Goal: Task Accomplishment & Management: Manage account settings

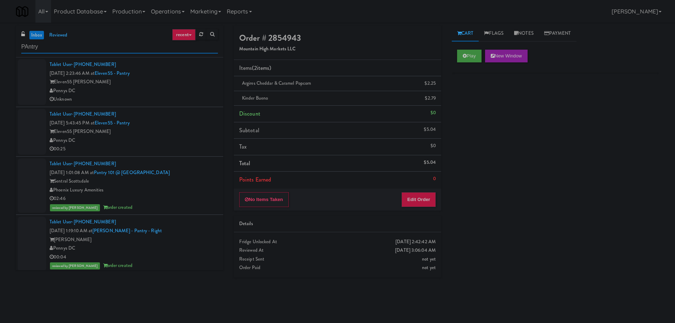
click at [80, 53] on input "PAntry" at bounding box center [119, 46] width 197 height 13
click at [72, 44] on input "PAntry" at bounding box center [119, 46] width 197 height 13
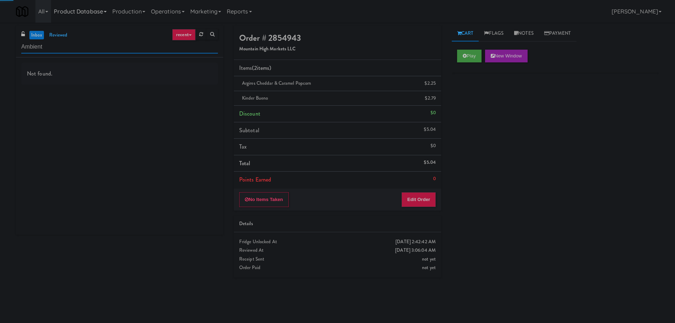
type input "Ambient"
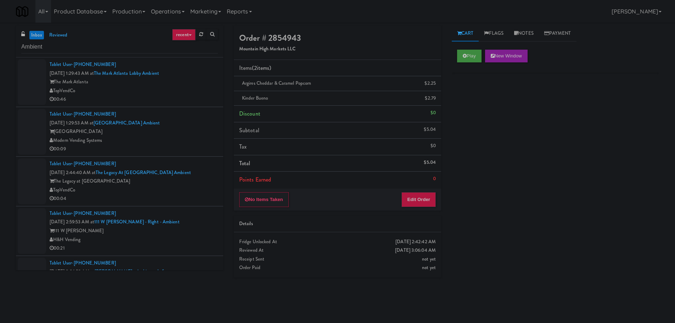
drag, startPoint x: 223, startPoint y: 95, endPoint x: 216, endPoint y: 194, distance: 99.8
click at [214, 215] on div "inbox reviewed recent all unclear take inventory issue suspicious failed recent…" at bounding box center [120, 150] width 218 height 250
click at [171, 277] on div "inbox reviewed recent all unclear take inventory issue suspicious failed recent…" at bounding box center [337, 167] width 653 height 284
click at [206, 58] on li "Tablet User · (609) 906-1562 [DATE] 1:29:43 AM at The Mark Atlanta Lobby Ambien…" at bounding box center [119, 82] width 207 height 50
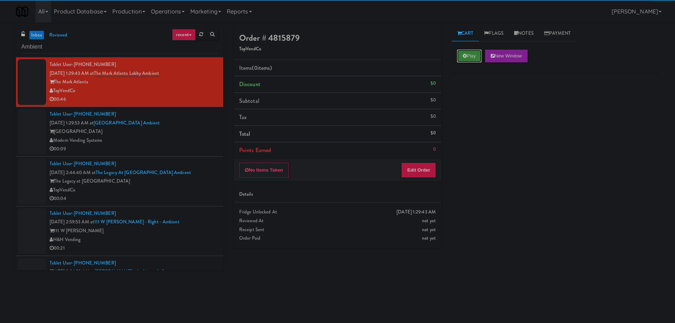
click at [465, 56] on icon at bounding box center [464, 55] width 4 height 5
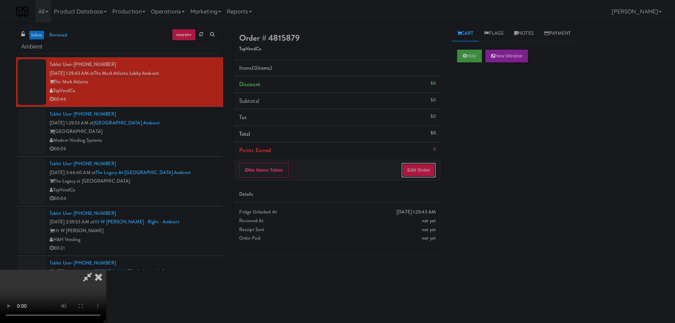
click at [410, 173] on button "Edit Order" at bounding box center [418, 170] width 34 height 15
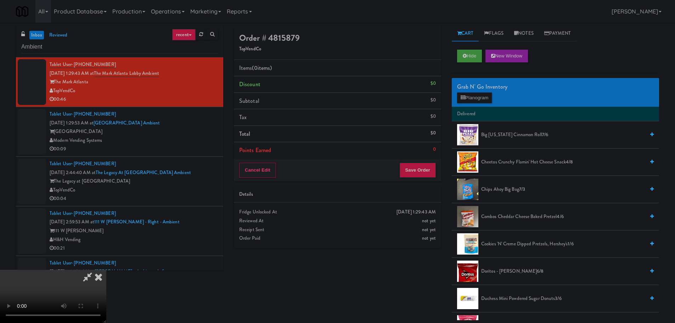
click at [106, 269] on video at bounding box center [53, 295] width 106 height 53
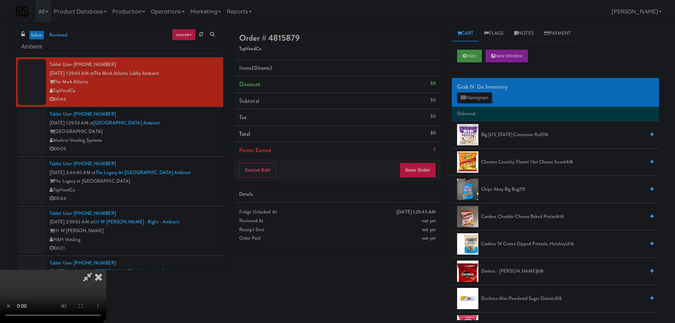
click at [106, 269] on video at bounding box center [53, 295] width 106 height 53
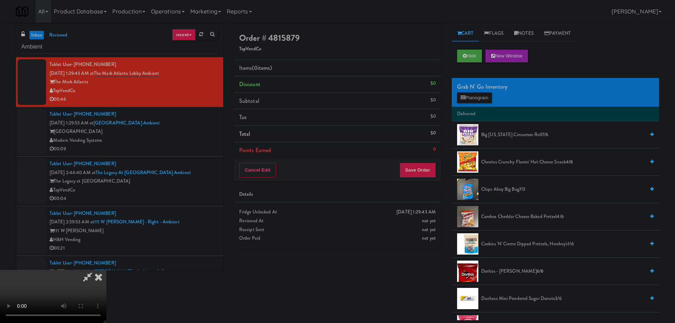
click at [106, 269] on video at bounding box center [53, 295] width 106 height 53
click at [472, 96] on button "Planogram" at bounding box center [474, 97] width 35 height 11
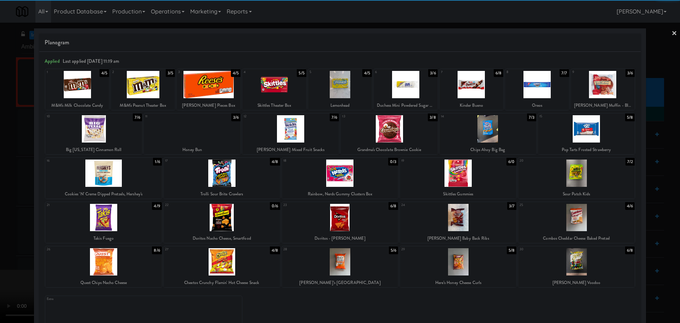
click at [205, 128] on div at bounding box center [192, 128] width 97 height 27
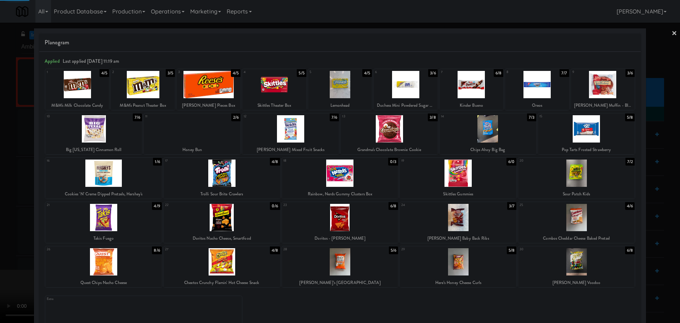
drag, startPoint x: 3, startPoint y: 204, endPoint x: 13, endPoint y: 204, distance: 10.6
click at [5, 204] on div at bounding box center [340, 161] width 680 height 323
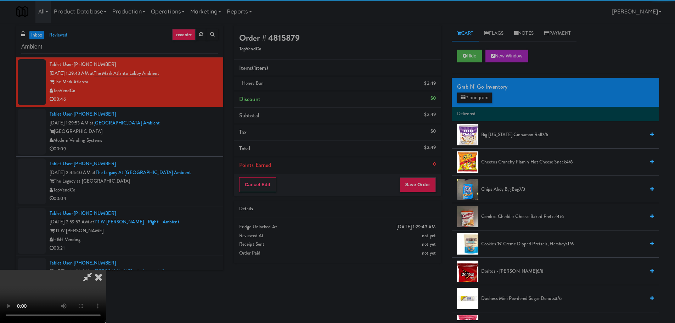
click at [106, 269] on video at bounding box center [53, 295] width 106 height 53
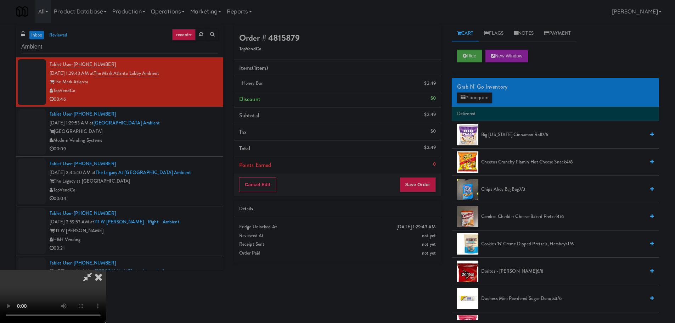
click at [106, 269] on video at bounding box center [53, 295] width 106 height 53
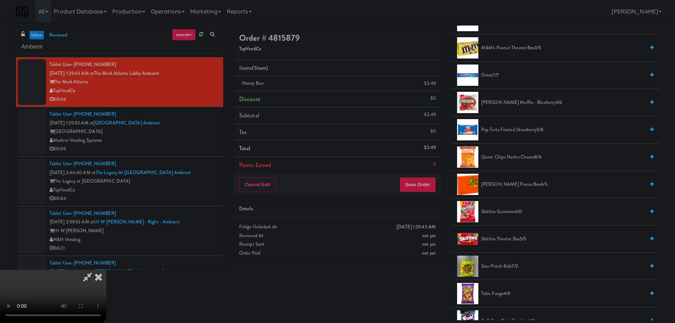
scroll to position [647, 0]
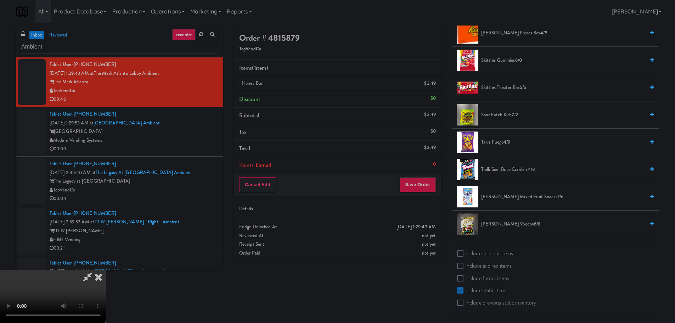
click at [498, 197] on span "[PERSON_NAME] Mixed Fruit Snacks 7/6" at bounding box center [563, 196] width 164 height 9
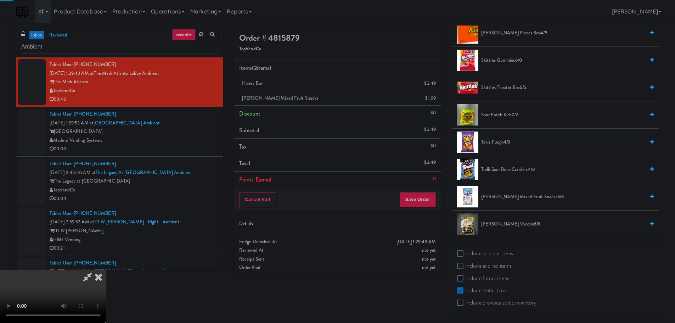
click at [106, 269] on video at bounding box center [53, 295] width 106 height 53
click at [417, 195] on button "Save Order" at bounding box center [417, 199] width 36 height 15
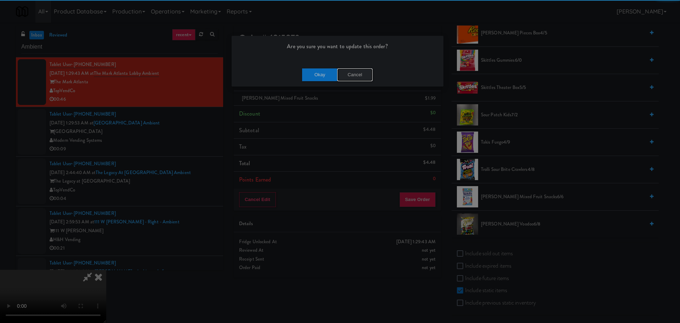
click at [353, 75] on button "Cancel" at bounding box center [354, 74] width 35 height 13
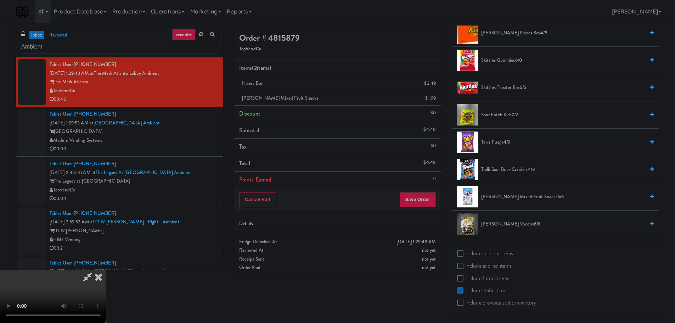
click at [106, 269] on video at bounding box center [53, 295] width 106 height 53
click at [414, 198] on button "Save Order" at bounding box center [417, 199] width 36 height 15
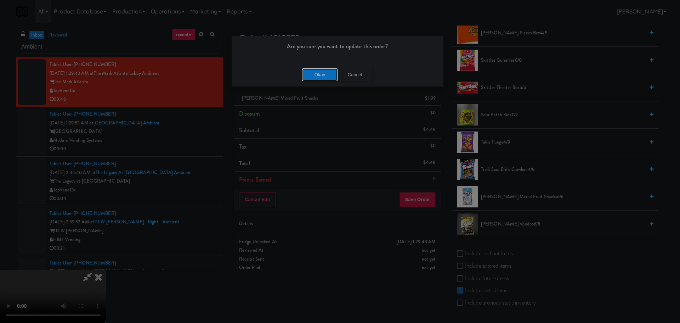
click at [318, 77] on button "Okay" at bounding box center [319, 74] width 35 height 13
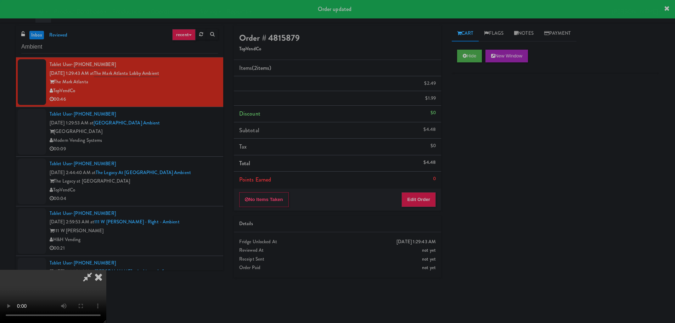
scroll to position [0, 0]
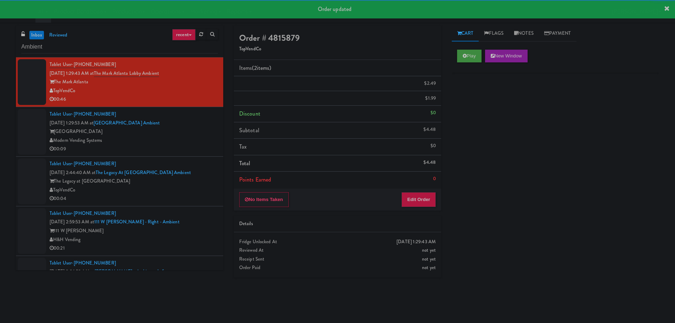
click at [175, 133] on div "Tablet User · (803) 370-4370 [DATE] 1:29:53 AM at [GEOGRAPHIC_DATA] Modern Vend…" at bounding box center [134, 132] width 168 height 44
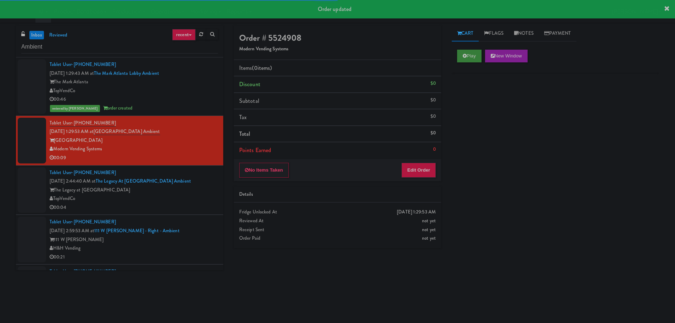
drag, startPoint x: 468, startPoint y: 48, endPoint x: 469, endPoint y: 60, distance: 11.7
click at [468, 50] on div "Play New Window" at bounding box center [554, 58] width 207 height 28
click at [469, 60] on button "Play" at bounding box center [469, 56] width 24 height 13
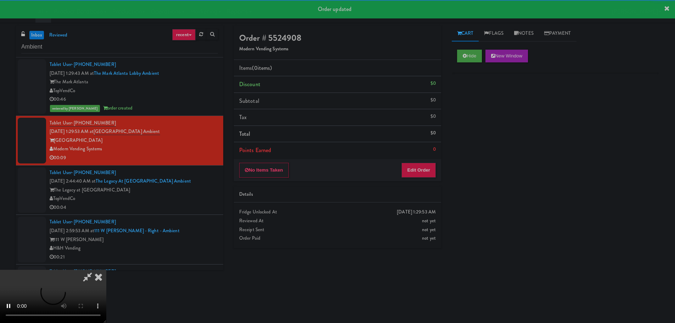
click at [393, 182] on div "Order # 5524908 Modern Vending Systems Items (0 items ) Discount $0 Subtotal $0…" at bounding box center [337, 139] width 218 height 228
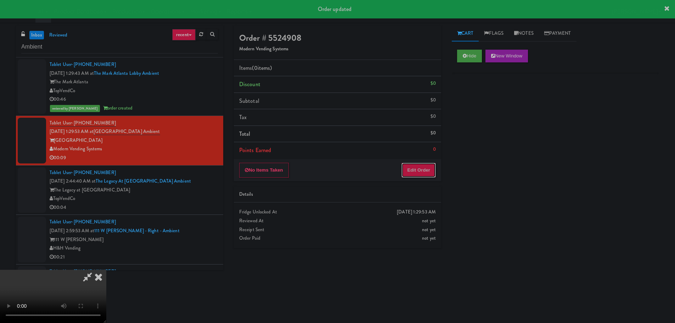
click at [411, 166] on button "Edit Order" at bounding box center [418, 170] width 34 height 15
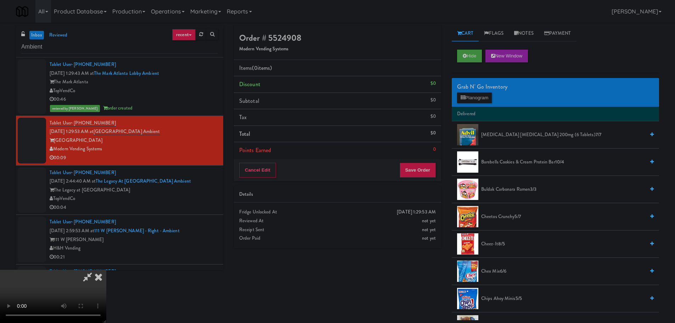
scroll to position [122, 0]
click at [106, 292] on video at bounding box center [53, 295] width 106 height 53
drag, startPoint x: 336, startPoint y: 238, endPoint x: 330, endPoint y: 224, distance: 14.7
click at [106, 269] on video at bounding box center [53, 295] width 106 height 53
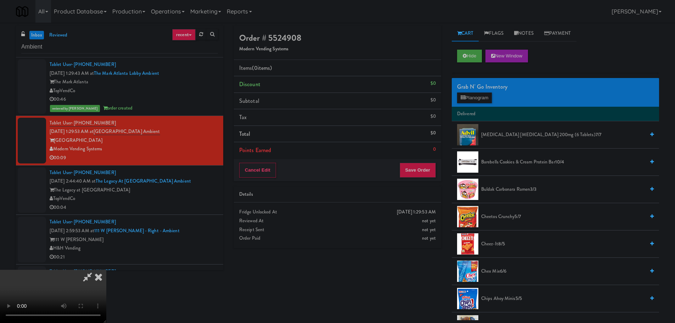
drag, startPoint x: 264, startPoint y: 191, endPoint x: 289, endPoint y: 192, distance: 25.5
click at [106, 269] on video at bounding box center [53, 295] width 106 height 53
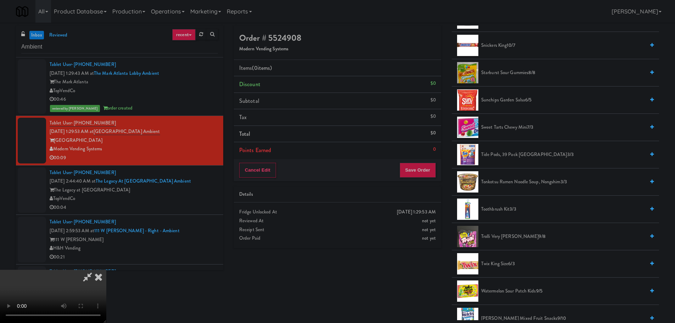
scroll to position [674, 0]
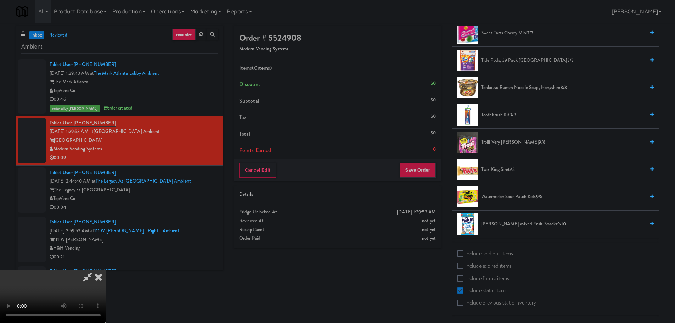
click at [496, 143] on span "Trolli Very [PERSON_NAME] 9/8" at bounding box center [563, 142] width 164 height 9
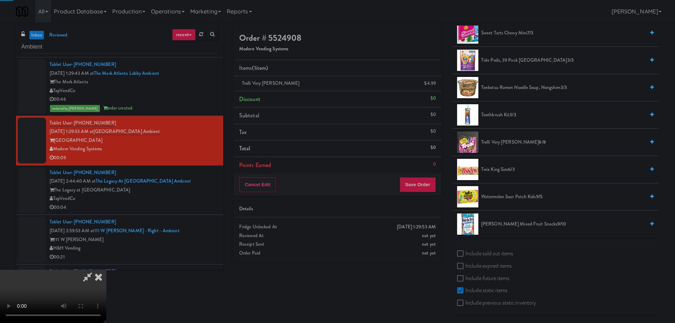
click at [106, 269] on video at bounding box center [53, 295] width 106 height 53
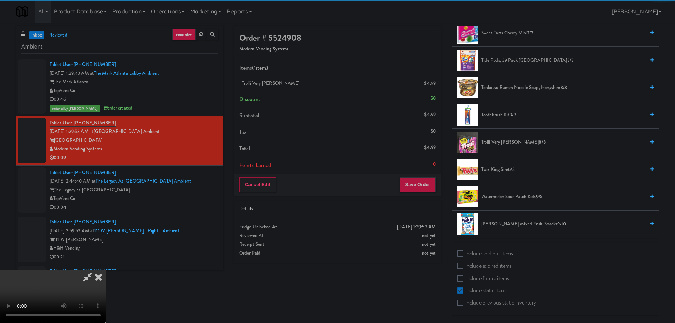
scroll to position [122, 0]
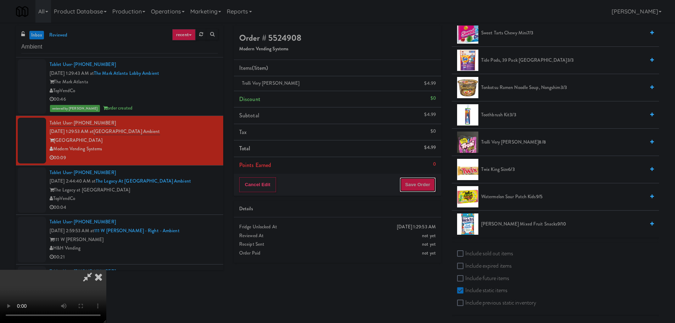
click at [414, 183] on button "Save Order" at bounding box center [417, 184] width 36 height 15
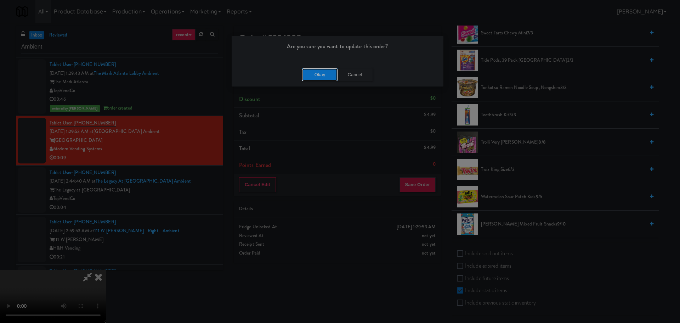
click at [320, 76] on button "Okay" at bounding box center [319, 74] width 35 height 13
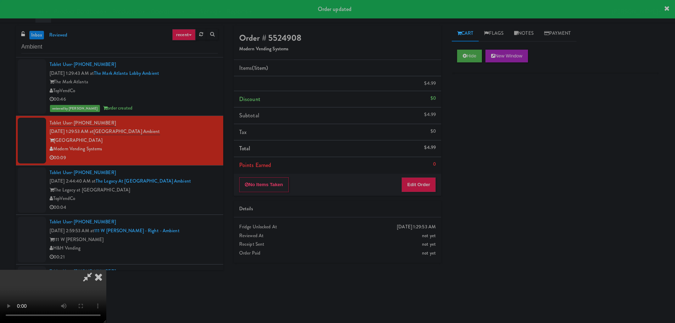
scroll to position [0, 0]
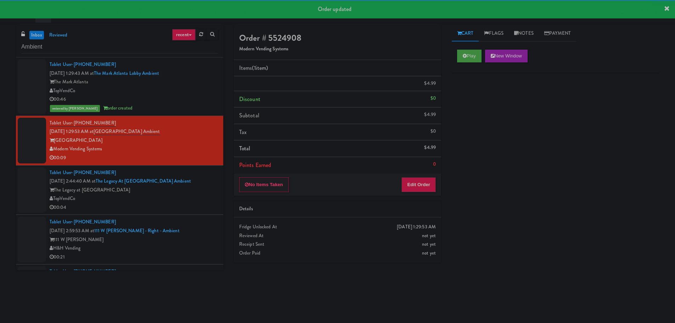
click at [199, 190] on div "The Legacy at [GEOGRAPHIC_DATA]" at bounding box center [134, 190] width 168 height 9
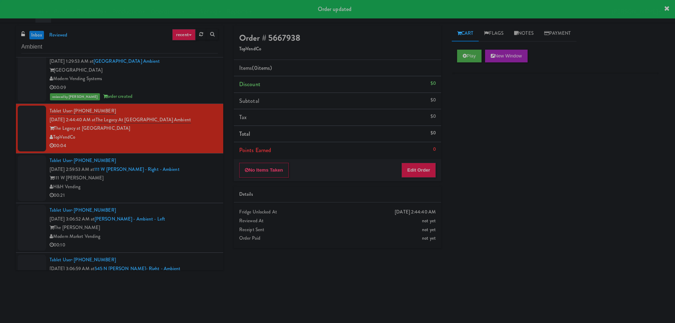
scroll to position [106, 0]
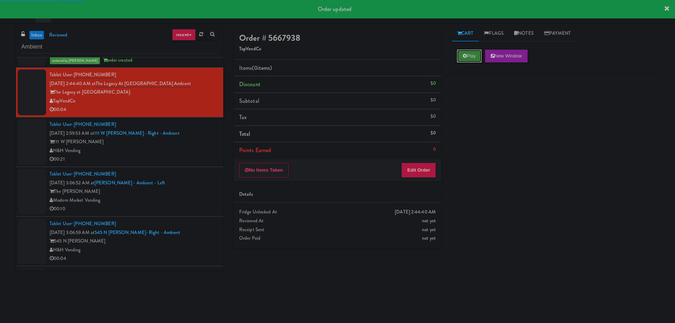
click at [468, 54] on button "Play" at bounding box center [469, 56] width 24 height 13
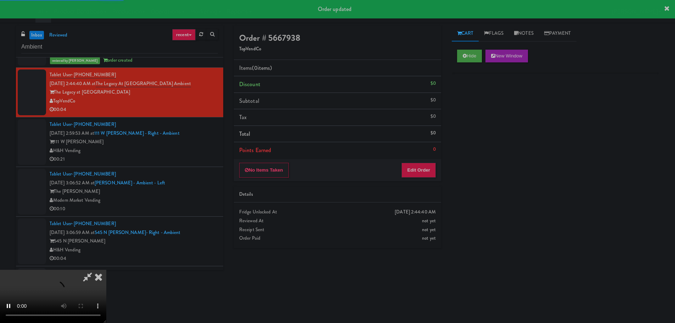
click at [421, 159] on div "No Items Taken Edit Order" at bounding box center [337, 170] width 207 height 22
click at [415, 171] on button "Edit Order" at bounding box center [418, 170] width 34 height 15
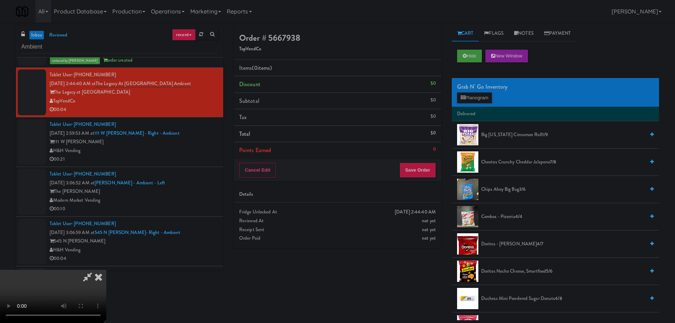
scroll to position [0, 0]
drag, startPoint x: 302, startPoint y: 188, endPoint x: 305, endPoint y: 185, distance: 4.3
click at [106, 269] on video at bounding box center [53, 295] width 106 height 53
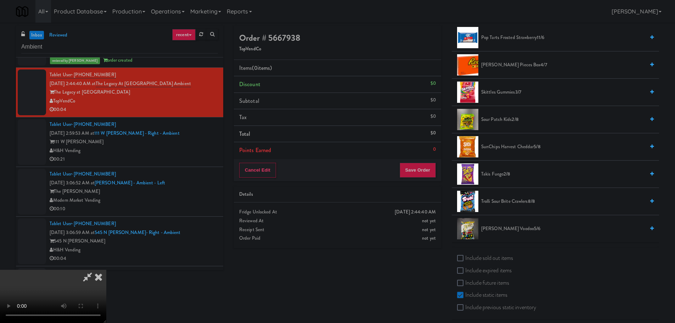
scroll to position [592, 0]
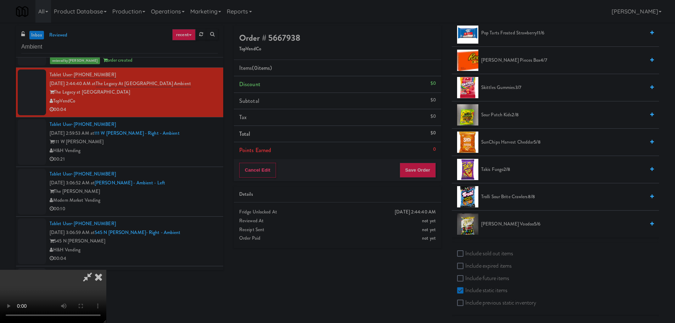
click at [496, 167] on span "Takis Fuego 2/8" at bounding box center [563, 169] width 164 height 9
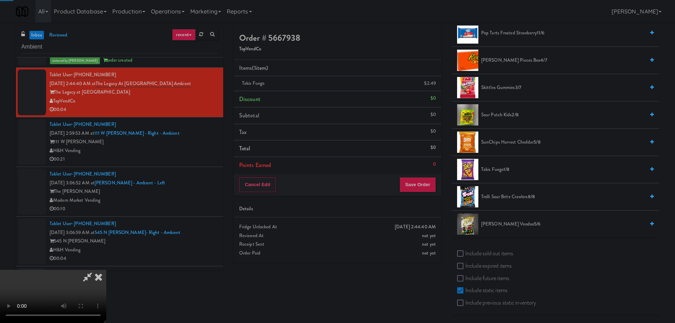
click at [106, 269] on video at bounding box center [53, 295] width 106 height 53
click at [421, 183] on button "Save Order" at bounding box center [417, 184] width 36 height 15
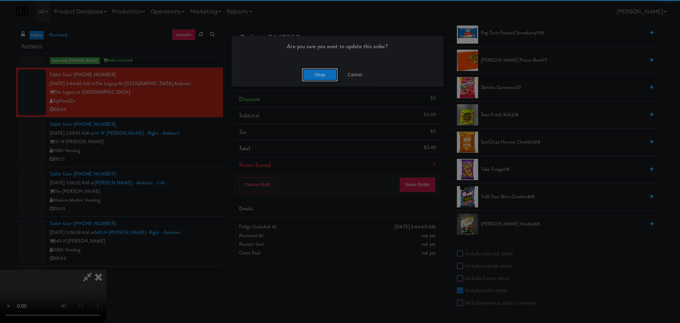
click at [318, 79] on button "Okay" at bounding box center [319, 74] width 35 height 13
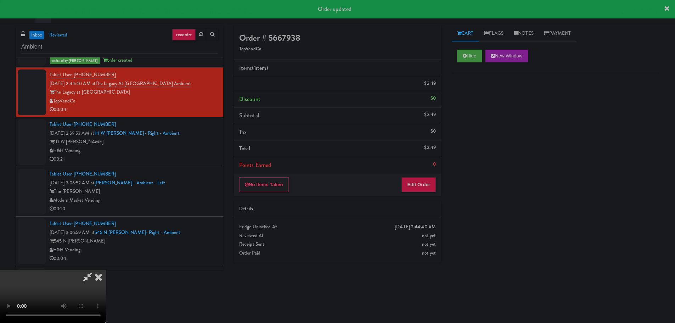
scroll to position [0, 0]
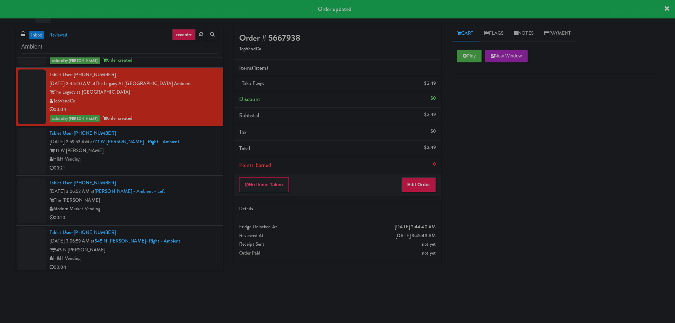
click at [176, 163] on div "H&H Vending" at bounding box center [134, 159] width 168 height 9
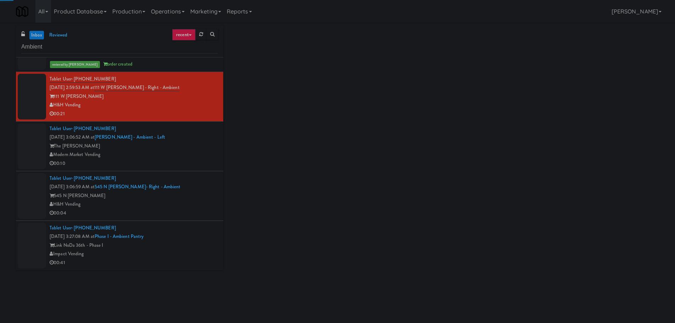
scroll to position [177, 0]
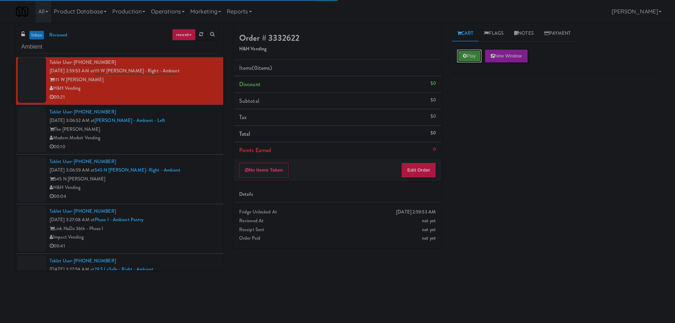
click at [475, 55] on button "Play" at bounding box center [469, 56] width 24 height 13
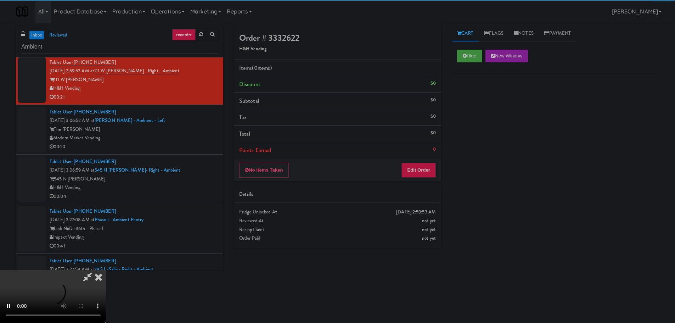
click at [415, 196] on div "Details" at bounding box center [337, 194] width 197 height 9
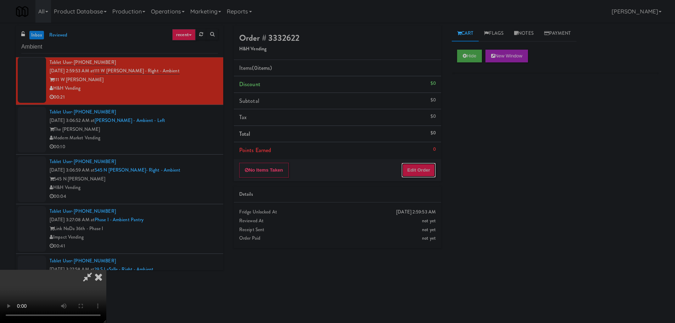
click at [413, 175] on button "Edit Order" at bounding box center [418, 170] width 34 height 15
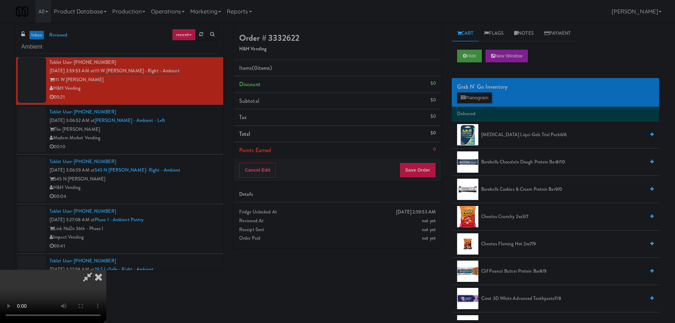
click at [106, 269] on video at bounding box center [53, 295] width 106 height 53
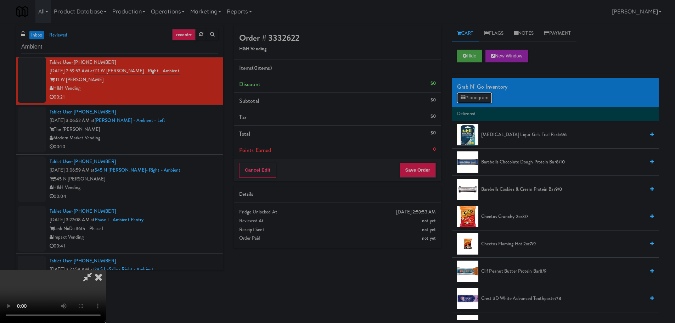
click at [472, 101] on button "Planogram" at bounding box center [474, 97] width 35 height 11
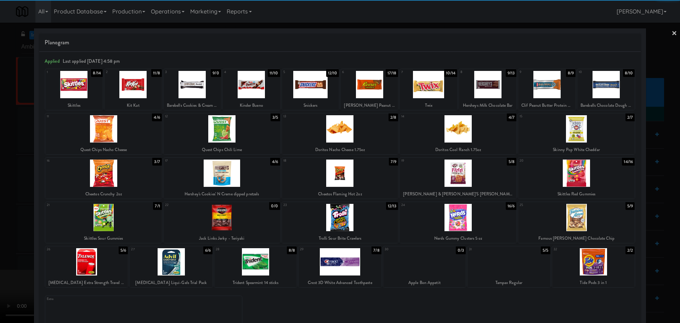
click at [194, 86] on div at bounding box center [192, 84] width 57 height 27
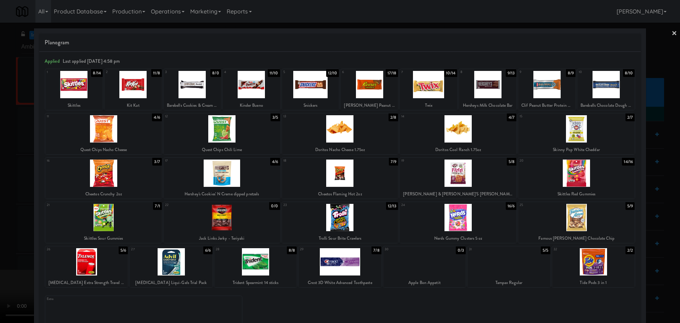
drag, startPoint x: 0, startPoint y: 200, endPoint x: 4, endPoint y: 201, distance: 4.3
click at [2, 200] on div at bounding box center [340, 161] width 680 height 323
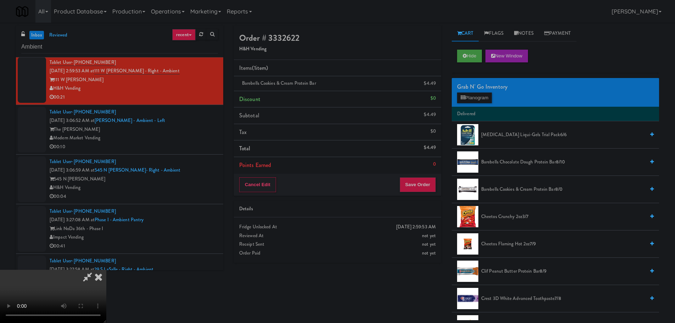
click at [106, 269] on video at bounding box center [53, 295] width 106 height 53
drag, startPoint x: 297, startPoint y: 162, endPoint x: 293, endPoint y: 164, distance: 4.3
click at [106, 269] on video at bounding box center [53, 295] width 106 height 53
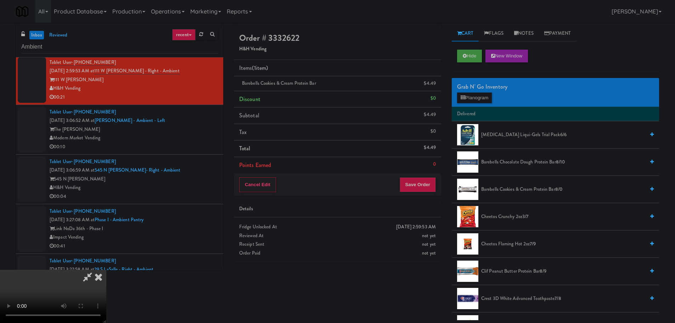
click at [476, 104] on div "Grab N' Go Inventory Planogram" at bounding box center [554, 92] width 207 height 29
click at [478, 98] on button "Planogram" at bounding box center [474, 97] width 35 height 11
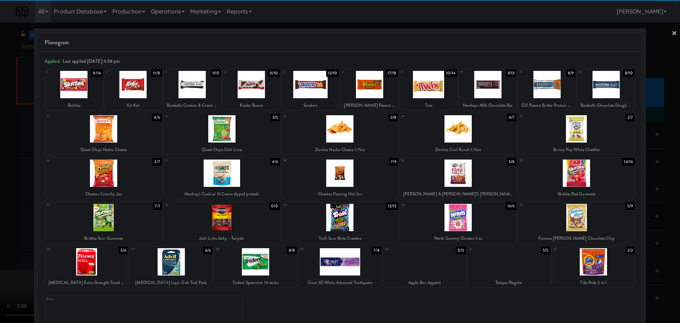
click at [119, 139] on div at bounding box center [103, 128] width 116 height 27
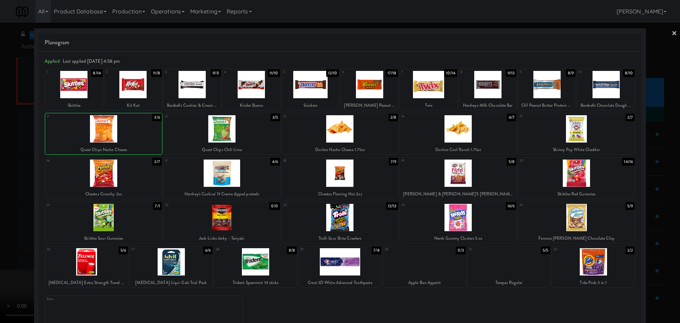
click at [4, 205] on div at bounding box center [340, 161] width 680 height 323
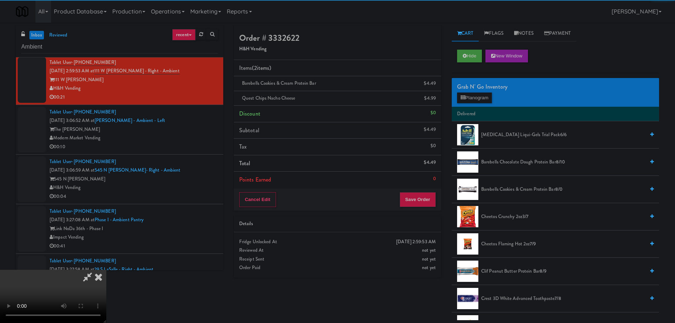
drag, startPoint x: 146, startPoint y: 176, endPoint x: 152, endPoint y: 176, distance: 5.3
click at [106, 269] on video at bounding box center [53, 295] width 106 height 53
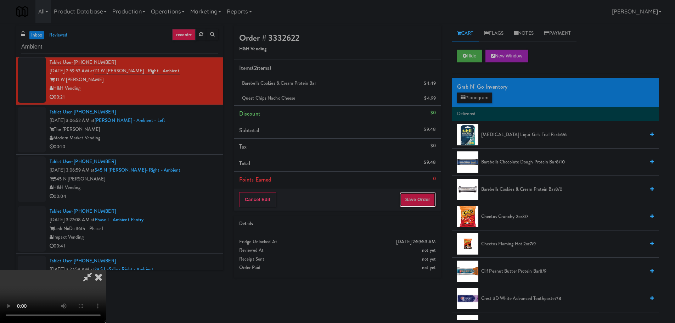
click at [413, 197] on button "Save Order" at bounding box center [417, 199] width 36 height 15
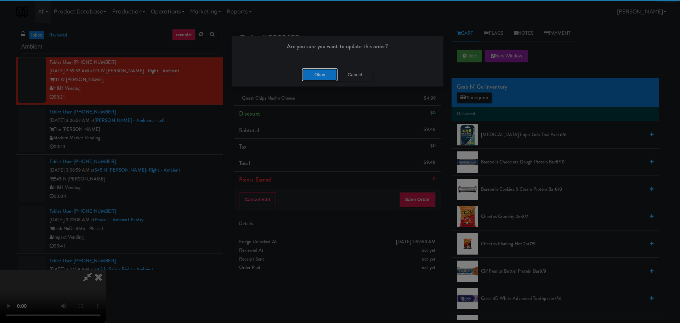
click at [317, 74] on button "Okay" at bounding box center [319, 74] width 35 height 13
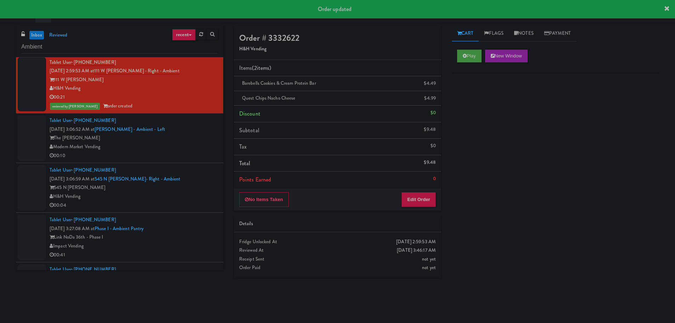
click at [196, 153] on div "00:10" at bounding box center [134, 155] width 168 height 9
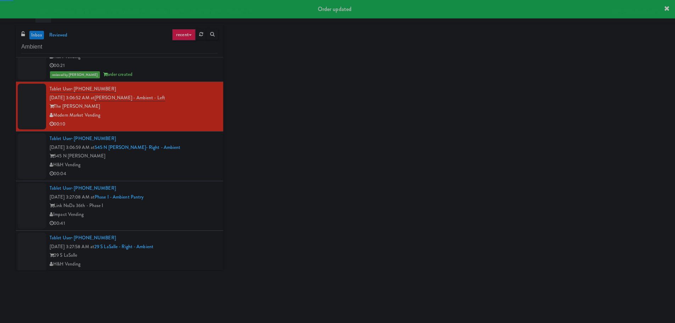
scroll to position [212, 0]
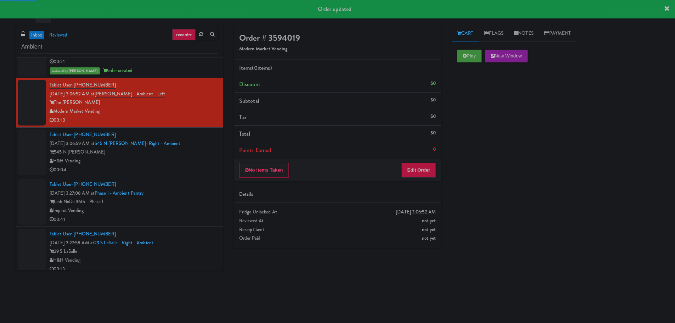
click at [480, 44] on div "Play New Window" at bounding box center [554, 58] width 207 height 28
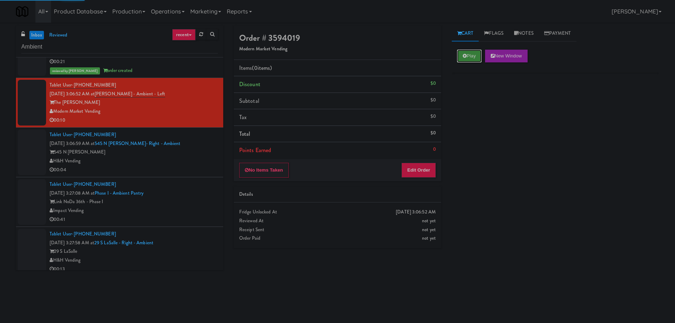
click at [475, 52] on button "Play" at bounding box center [469, 56] width 24 height 13
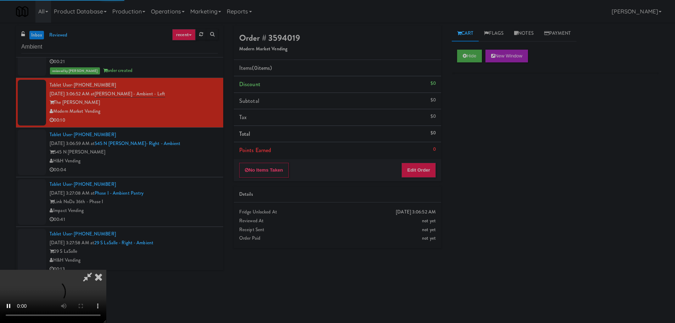
click at [434, 150] on div "0" at bounding box center [434, 149] width 3 height 9
click at [428, 164] on button "Edit Order" at bounding box center [418, 170] width 34 height 15
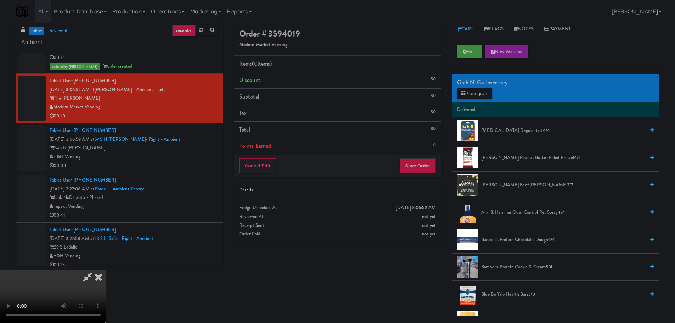
scroll to position [0, 0]
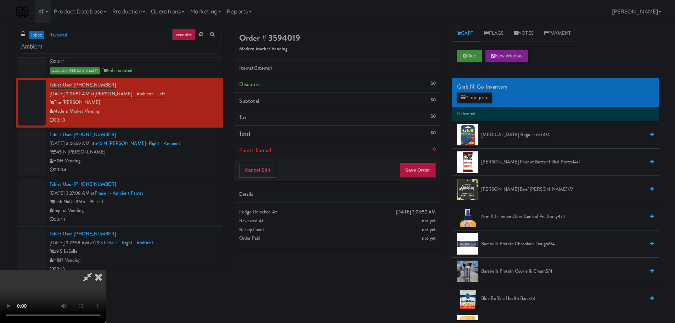
click at [106, 269] on video at bounding box center [53, 295] width 106 height 53
drag, startPoint x: 292, startPoint y: 209, endPoint x: 299, endPoint y: 209, distance: 6.7
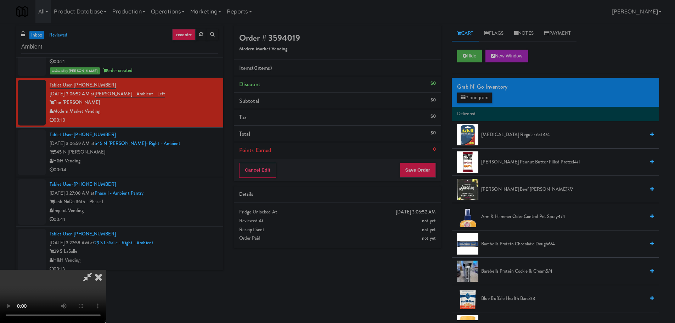
click at [106, 269] on video at bounding box center [53, 295] width 106 height 53
click at [469, 98] on button "Planogram" at bounding box center [474, 97] width 35 height 11
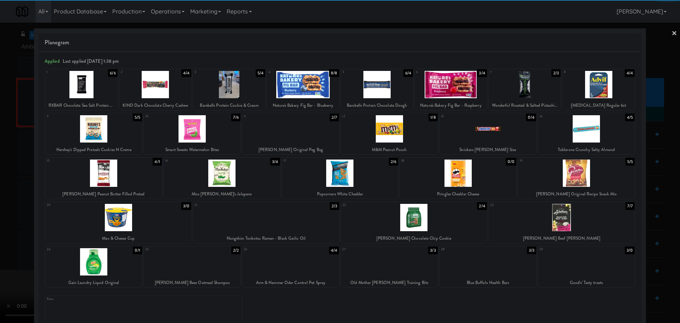
click at [300, 134] on div at bounding box center [290, 128] width 97 height 27
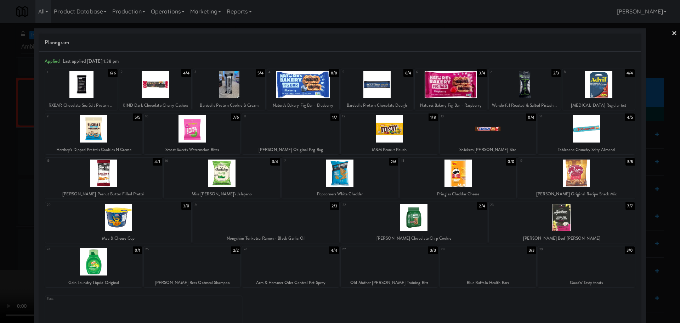
click at [0, 187] on div at bounding box center [340, 161] width 680 height 323
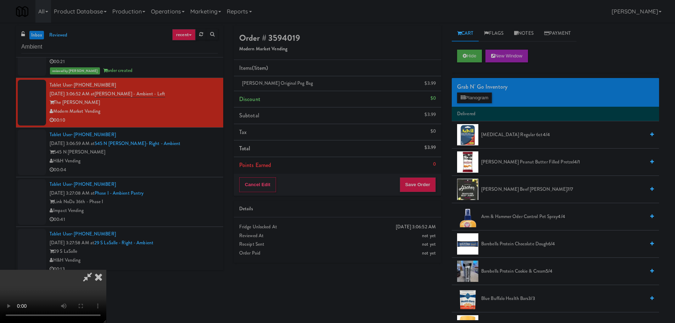
click at [106, 269] on video at bounding box center [53, 295] width 106 height 53
drag, startPoint x: 272, startPoint y: 191, endPoint x: 394, endPoint y: 184, distance: 122.0
click at [106, 269] on video at bounding box center [53, 295] width 106 height 53
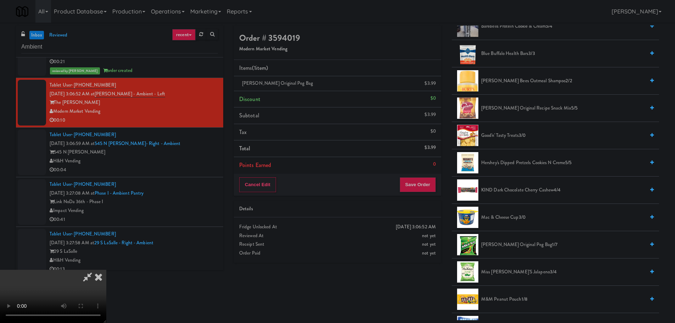
scroll to position [248, 0]
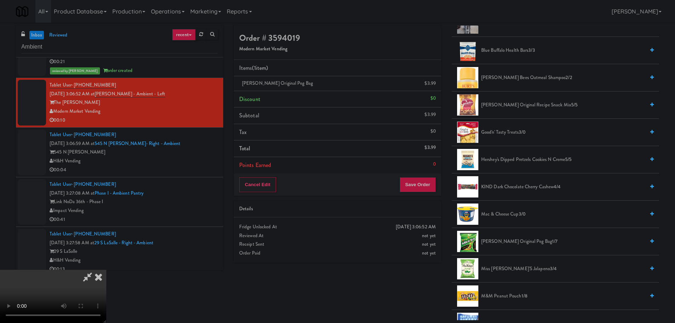
click at [506, 159] on span "Hershey's Dipped Pretzels Cookies N Creme 5/5" at bounding box center [563, 159] width 164 height 9
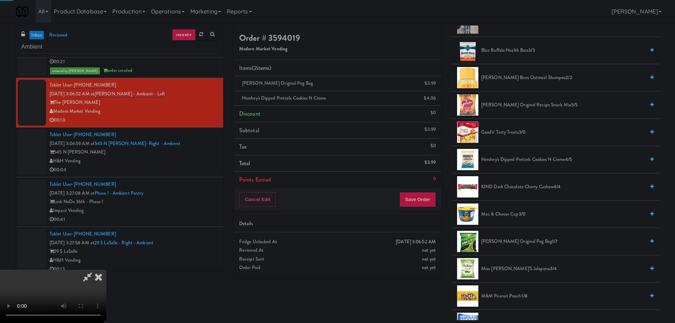
click at [106, 269] on video at bounding box center [53, 295] width 106 height 53
click at [419, 201] on button "Save Order" at bounding box center [417, 199] width 36 height 15
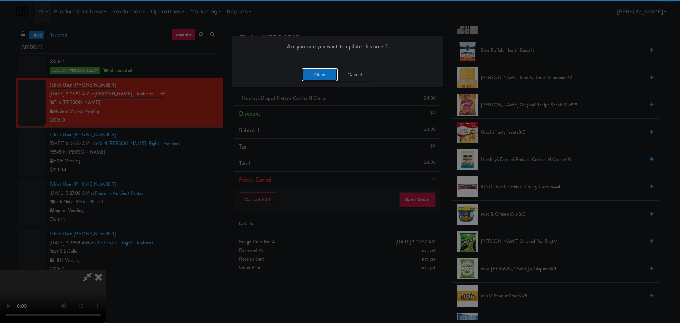
click at [315, 77] on button "Okay" at bounding box center [319, 74] width 35 height 13
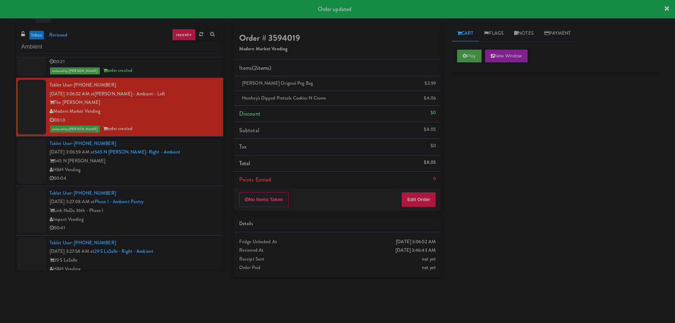
scroll to position [0, 0]
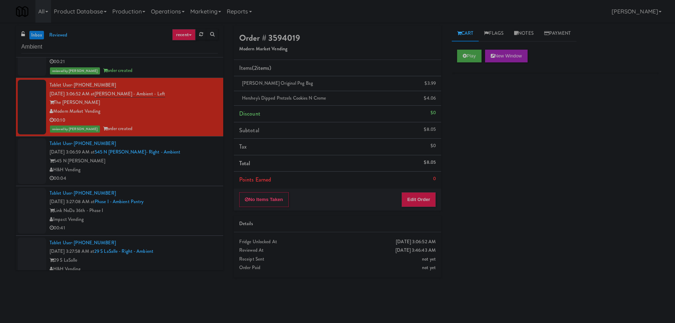
drag, startPoint x: 180, startPoint y: 183, endPoint x: 183, endPoint y: 178, distance: 5.9
click at [180, 183] on li "Tablet User · (773) 738-2863 [DATE] 3:06:59 AM at 545 N [PERSON_NAME]- Right - …" at bounding box center [119, 161] width 207 height 50
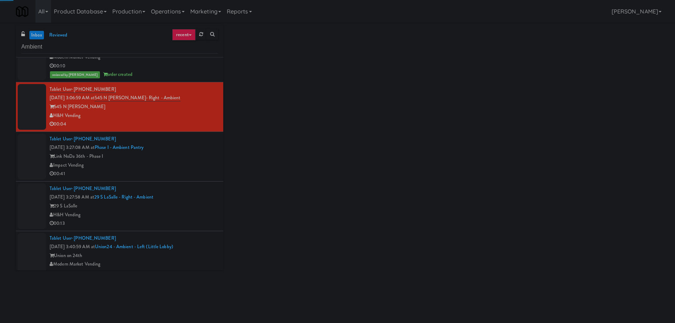
scroll to position [277, 0]
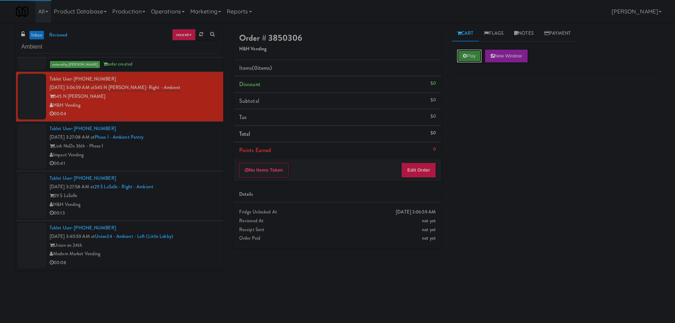
click at [475, 62] on button "Play" at bounding box center [469, 56] width 24 height 13
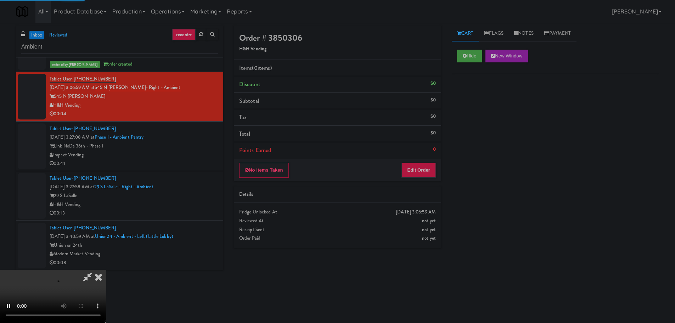
click at [429, 161] on div "No Items Taken Edit Order" at bounding box center [337, 170] width 207 height 22
click at [421, 171] on button "Edit Order" at bounding box center [418, 170] width 34 height 15
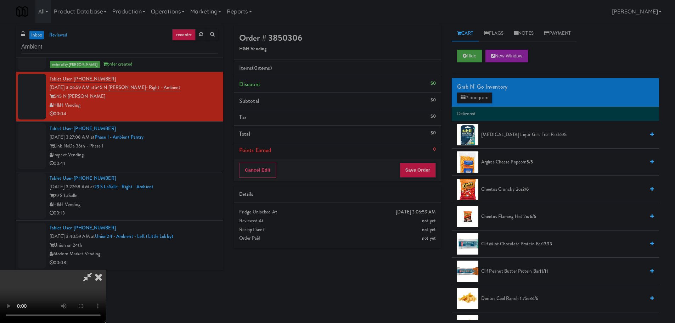
scroll to position [16, 0]
click at [106, 269] on video at bounding box center [53, 295] width 106 height 53
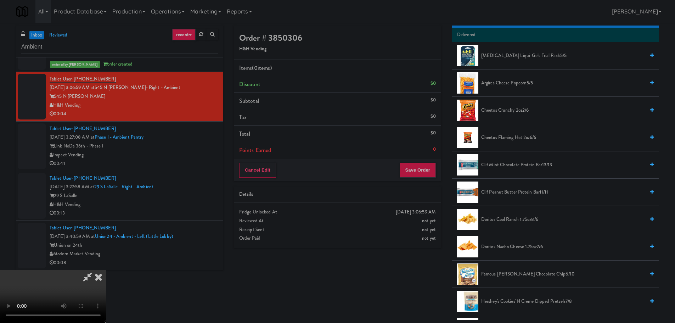
scroll to position [106, 0]
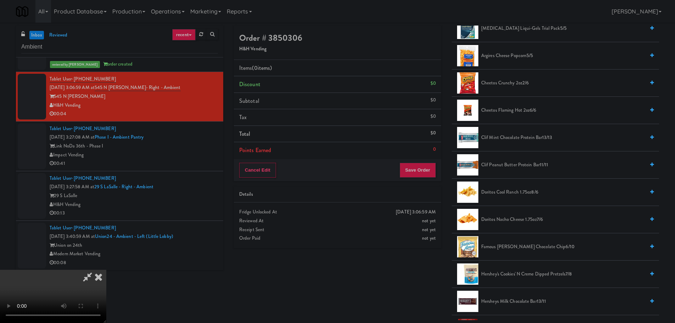
click at [510, 226] on li "Doritos Nacho Cheese 1.75oz 7/6" at bounding box center [554, 219] width 207 height 27
click at [509, 220] on span "Doritos Nacho Cheese 1.75oz 7/6" at bounding box center [563, 219] width 164 height 9
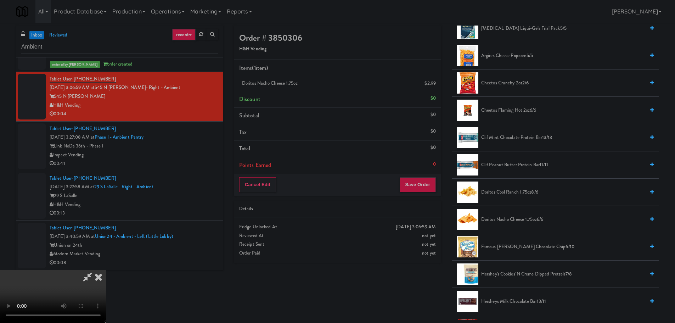
click at [106, 269] on video at bounding box center [53, 295] width 106 height 53
click at [415, 175] on div "Cancel Edit Save Order" at bounding box center [337, 185] width 207 height 22
click at [417, 183] on button "Save Order" at bounding box center [417, 184] width 36 height 15
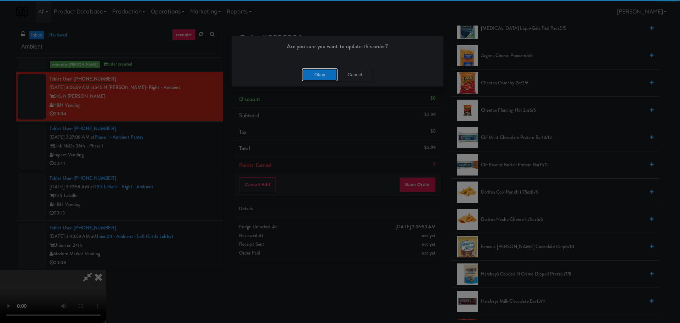
click at [319, 75] on button "Okay" at bounding box center [319, 74] width 35 height 13
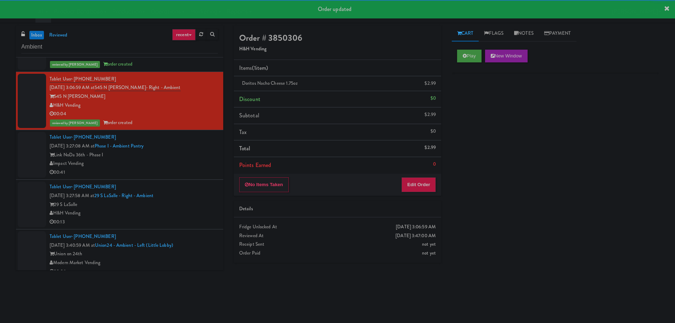
scroll to position [0, 0]
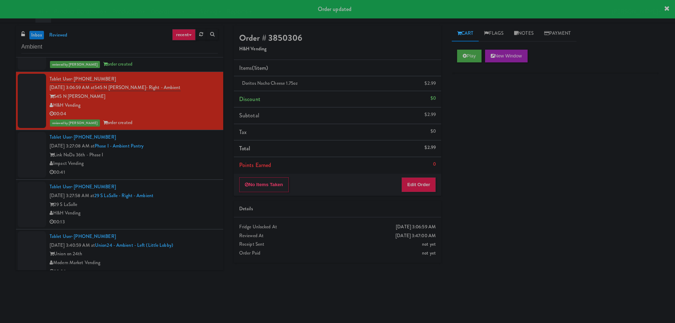
click at [183, 160] on div "Impact Vending" at bounding box center [134, 163] width 168 height 9
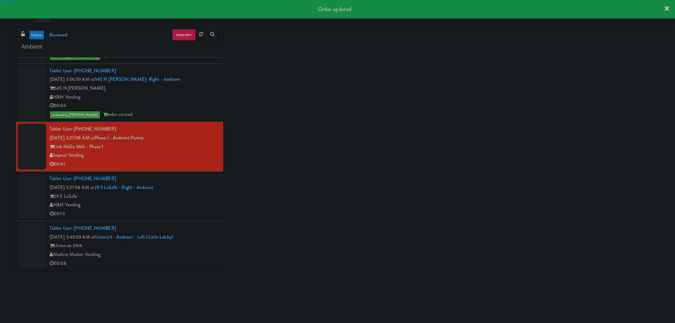
scroll to position [285, 0]
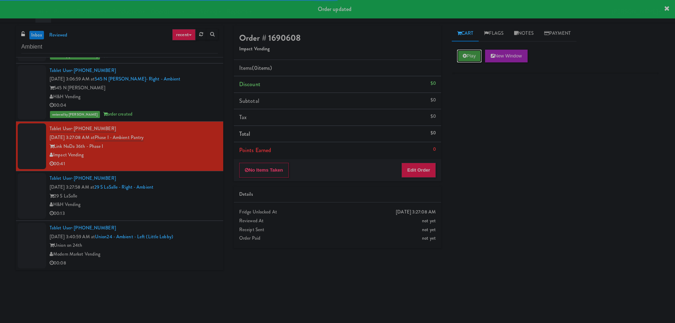
click at [470, 54] on button "Play" at bounding box center [469, 56] width 24 height 13
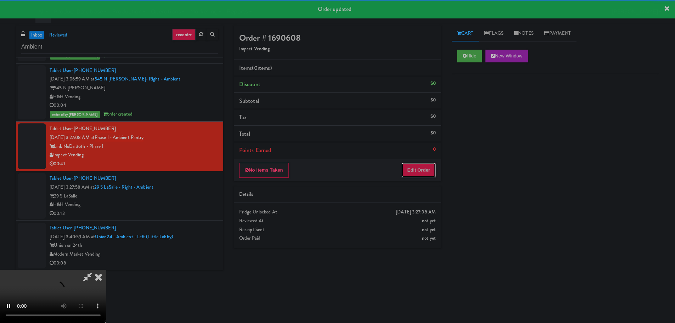
click at [424, 176] on button "Edit Order" at bounding box center [418, 170] width 34 height 15
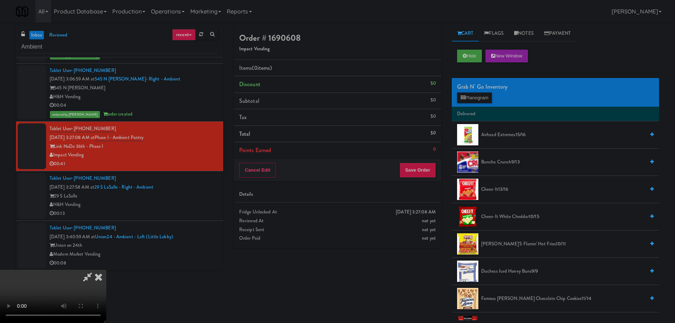
scroll to position [0, 0]
click at [106, 269] on video at bounding box center [53, 295] width 106 height 53
click at [482, 101] on button "Planogram" at bounding box center [474, 97] width 35 height 11
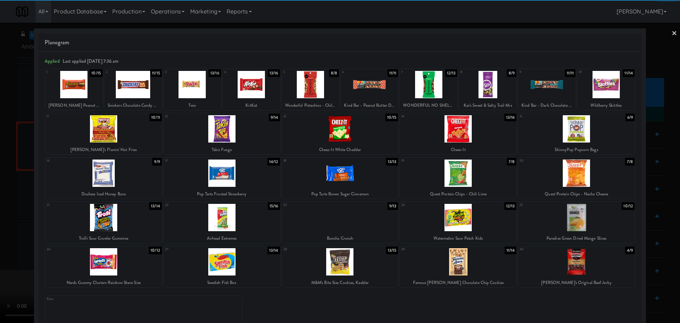
click at [472, 128] on div at bounding box center [458, 128] width 116 height 27
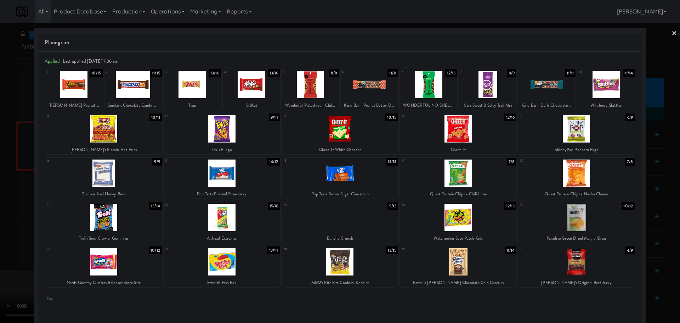
drag, startPoint x: 0, startPoint y: 168, endPoint x: 5, endPoint y: 179, distance: 11.7
click at [1, 172] on div at bounding box center [340, 161] width 680 height 323
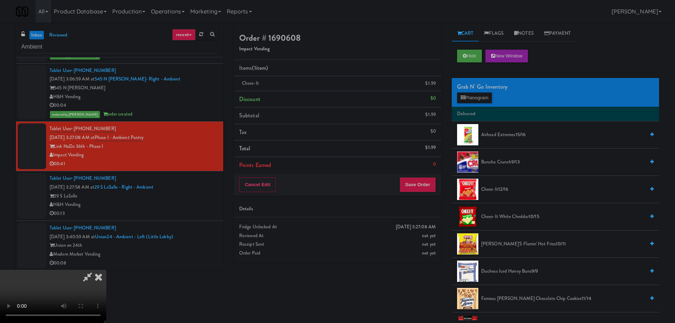
scroll to position [16, 0]
drag, startPoint x: 174, startPoint y: 229, endPoint x: 193, endPoint y: 229, distance: 19.8
click at [106, 269] on video at bounding box center [53, 295] width 106 height 53
drag, startPoint x: 300, startPoint y: 172, endPoint x: 291, endPoint y: 189, distance: 19.2
click at [106, 269] on video at bounding box center [53, 295] width 106 height 53
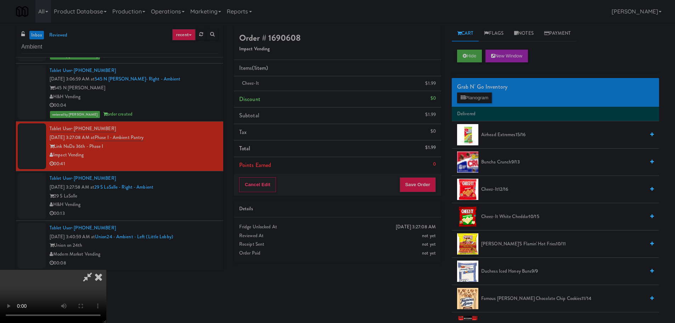
click at [106, 269] on video at bounding box center [53, 295] width 106 height 53
click at [498, 217] on span "Cheez-It White Cheddar 10/15" at bounding box center [563, 216] width 164 height 9
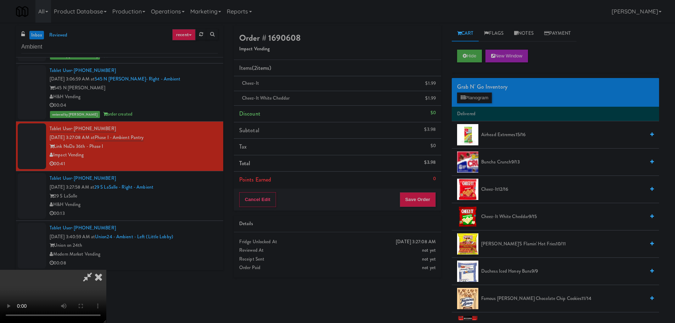
scroll to position [0, 0]
click at [106, 269] on video at bounding box center [53, 295] width 106 height 53
drag, startPoint x: 174, startPoint y: 234, endPoint x: 174, endPoint y: 230, distance: 4.3
click at [106, 269] on video at bounding box center [53, 295] width 106 height 53
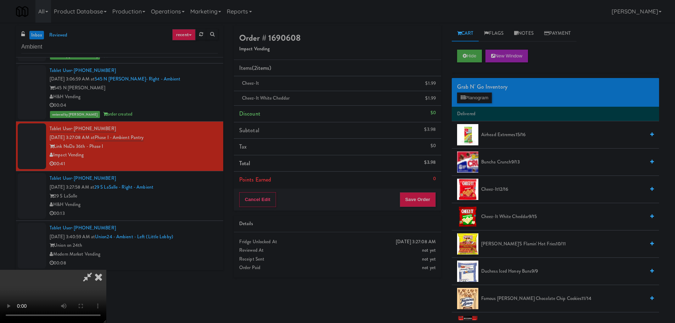
scroll to position [122, 0]
click at [106, 269] on video at bounding box center [53, 295] width 106 height 53
drag, startPoint x: 231, startPoint y: 184, endPoint x: 235, endPoint y: 183, distance: 4.3
click at [106, 269] on video at bounding box center [53, 295] width 106 height 53
drag, startPoint x: 252, startPoint y: 183, endPoint x: 260, endPoint y: 183, distance: 8.1
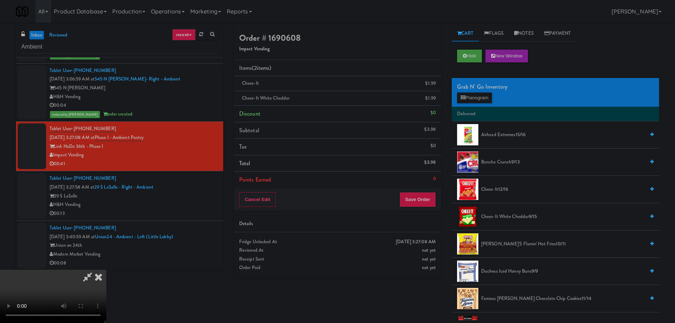
click at [106, 269] on video at bounding box center [53, 295] width 106 height 53
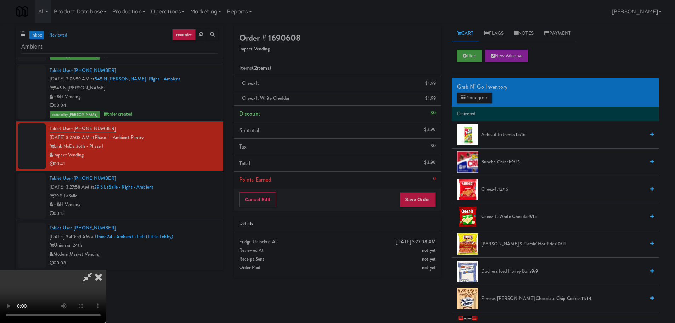
click at [106, 269] on video at bounding box center [53, 295] width 106 height 53
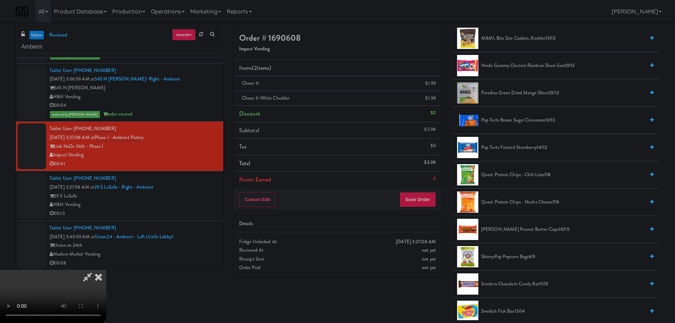
scroll to position [425, 0]
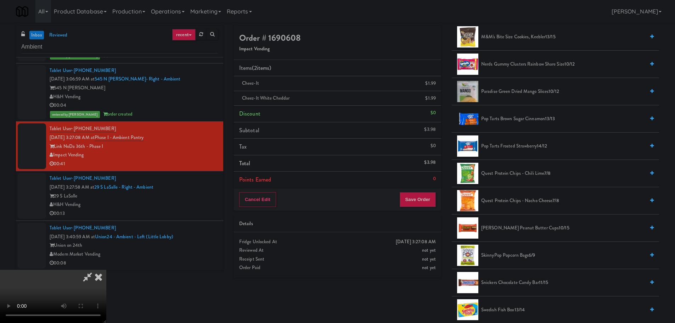
click at [505, 145] on span "Pop Tarts Frosted Strawberry 14/12" at bounding box center [563, 146] width 164 height 9
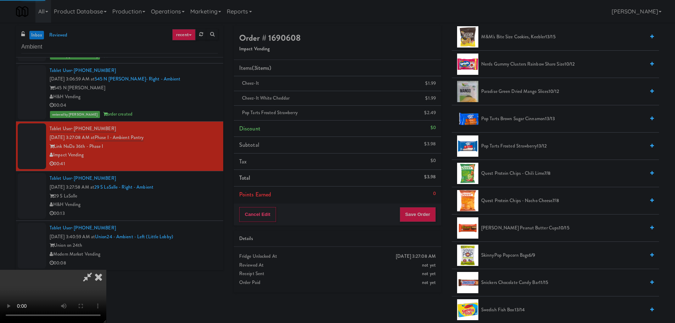
click at [106, 269] on video at bounding box center [53, 295] width 106 height 53
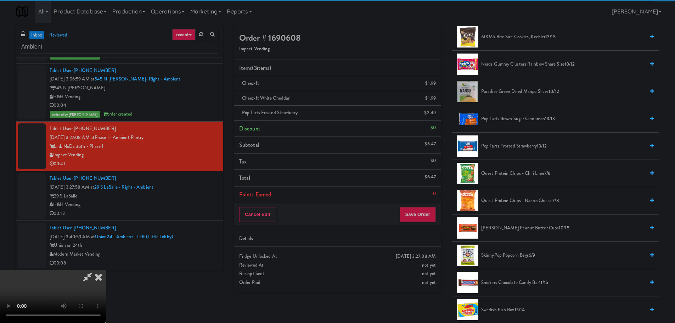
click at [106, 269] on video at bounding box center [53, 295] width 106 height 53
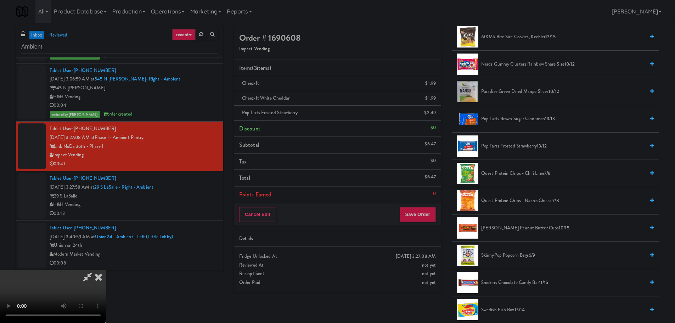
click at [106, 269] on video at bounding box center [53, 295] width 106 height 53
drag, startPoint x: 282, startPoint y: 183, endPoint x: 287, endPoint y: 181, distance: 4.9
click at [106, 269] on video at bounding box center [53, 295] width 106 height 53
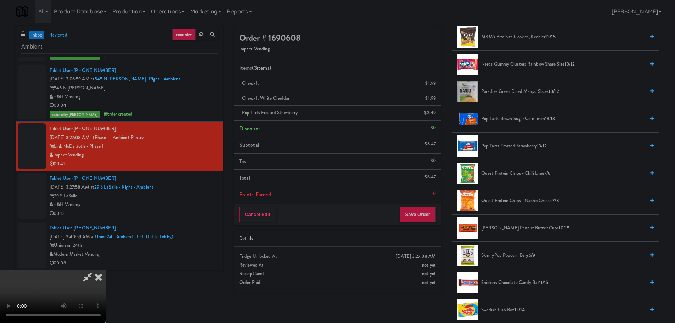
click at [106, 269] on video at bounding box center [53, 295] width 106 height 53
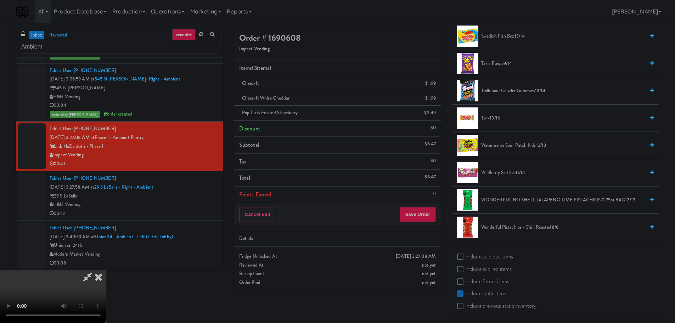
scroll to position [701, 0]
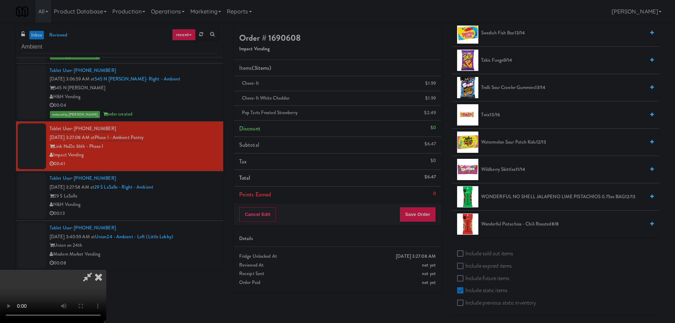
click at [500, 113] on span "13/16" at bounding box center [494, 114] width 10 height 7
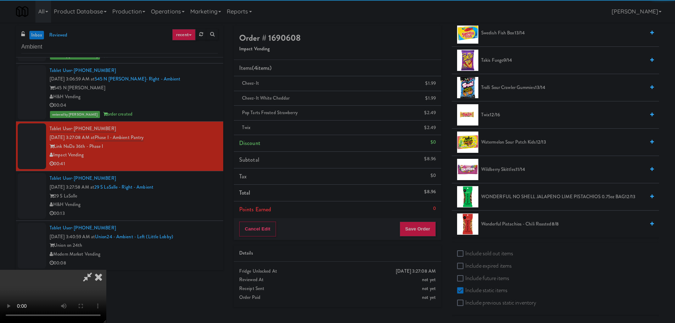
click at [106, 269] on video at bounding box center [53, 295] width 106 height 53
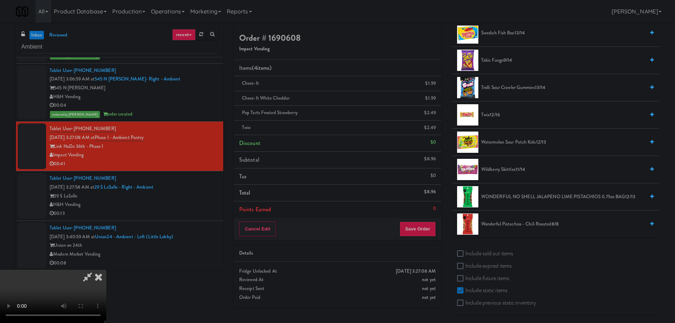
click at [106, 269] on video at bounding box center [53, 295] width 106 height 53
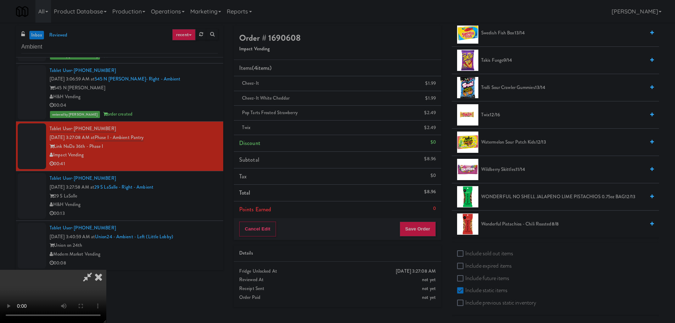
click at [106, 269] on video at bounding box center [53, 295] width 106 height 53
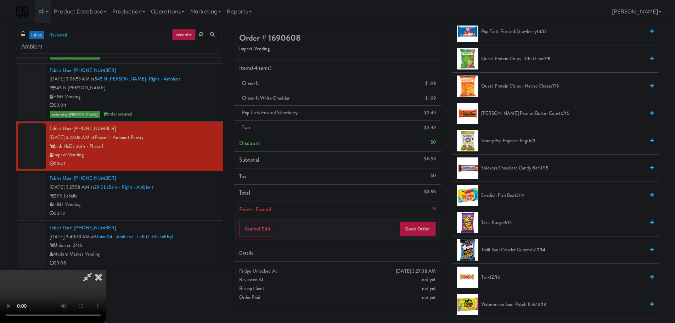
scroll to position [524, 0]
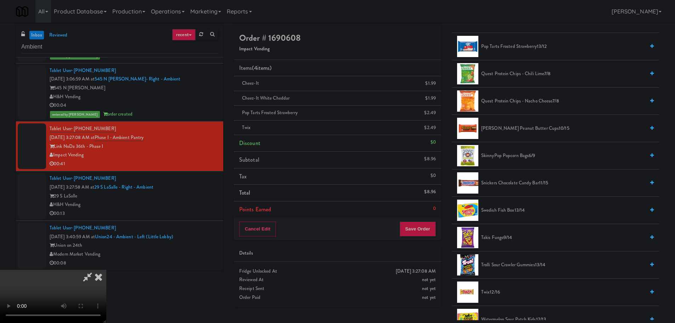
click at [515, 126] on span "[PERSON_NAME] Peanut Butter cups 10/15" at bounding box center [563, 128] width 164 height 9
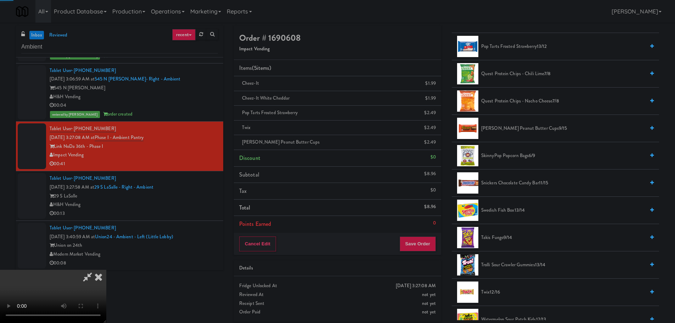
click at [106, 269] on video at bounding box center [53, 295] width 106 height 53
click at [423, 233] on div "Cancel Edit Save Order" at bounding box center [337, 244] width 207 height 22
click at [422, 241] on button "Save Order" at bounding box center [417, 243] width 36 height 15
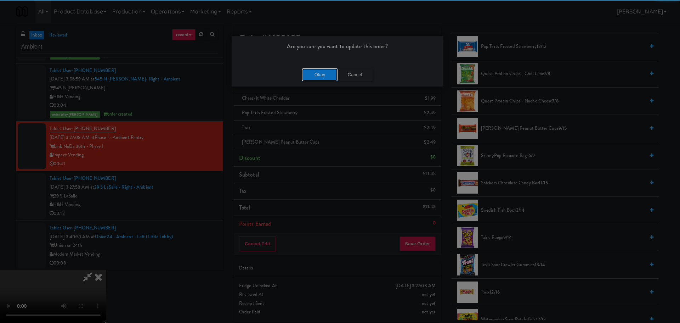
click at [323, 76] on button "Okay" at bounding box center [319, 74] width 35 height 13
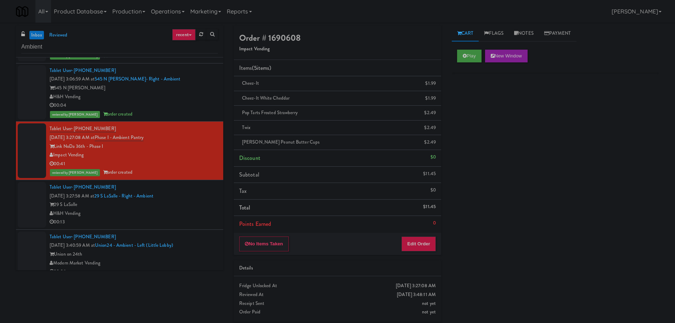
scroll to position [0, 0]
click at [192, 209] on div "H&H Vending" at bounding box center [134, 213] width 168 height 9
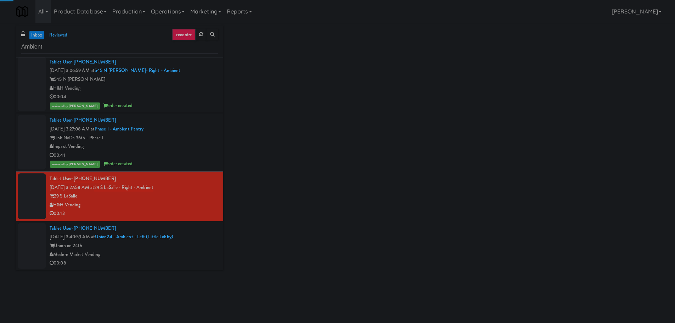
scroll to position [294, 0]
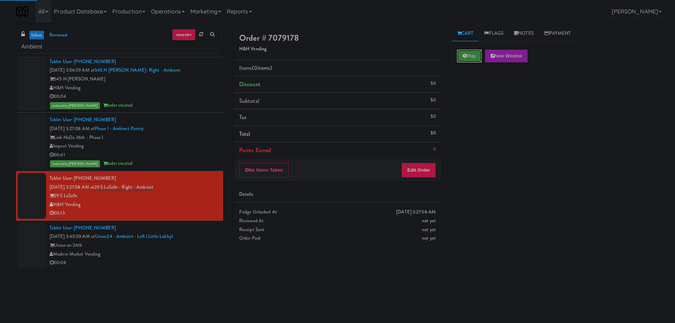
click at [467, 53] on button "Play" at bounding box center [469, 56] width 24 height 13
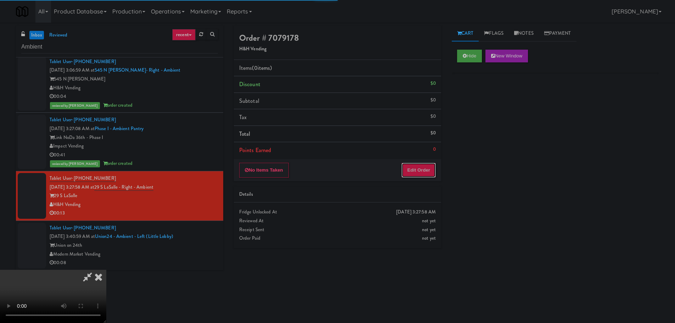
click at [420, 167] on button "Edit Order" at bounding box center [418, 170] width 34 height 15
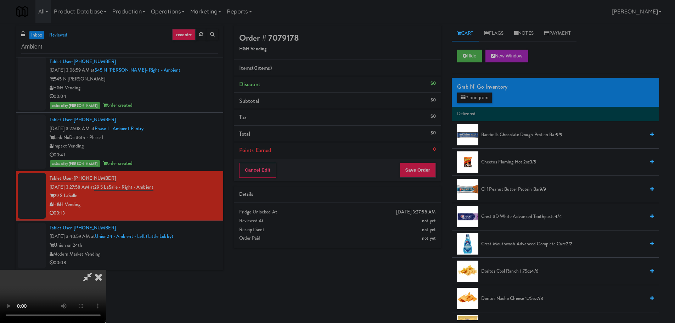
click at [106, 269] on video at bounding box center [53, 295] width 106 height 53
drag, startPoint x: 190, startPoint y: 231, endPoint x: 195, endPoint y: 222, distance: 10.6
click at [106, 269] on video at bounding box center [53, 295] width 106 height 53
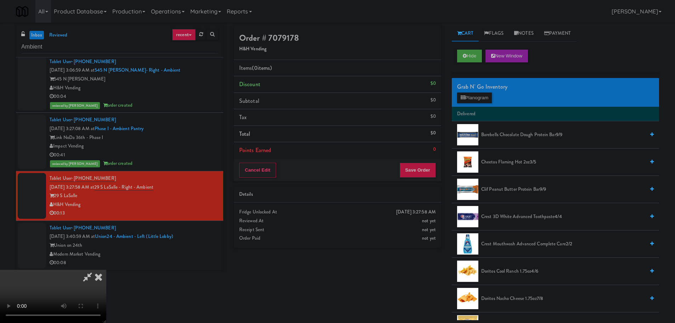
click at [106, 269] on video at bounding box center [53, 295] width 106 height 53
drag, startPoint x: 289, startPoint y: 198, endPoint x: 286, endPoint y: 205, distance: 7.0
click at [106, 269] on video at bounding box center [53, 295] width 106 height 53
click at [484, 103] on div "Grab N' Go Inventory Planogram" at bounding box center [554, 92] width 207 height 29
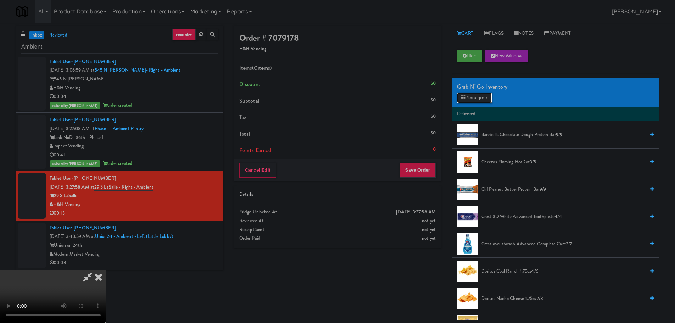
click at [488, 100] on button "Planogram" at bounding box center [474, 97] width 35 height 11
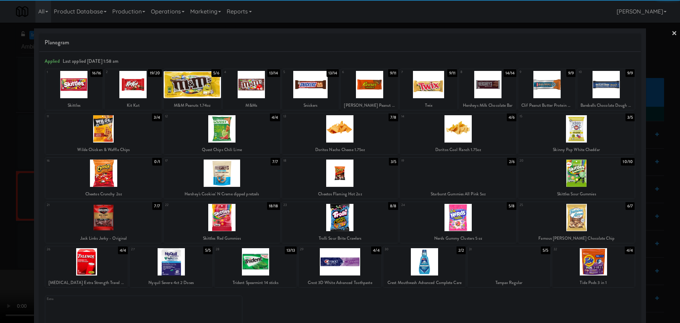
click at [480, 88] on div at bounding box center [487, 84] width 57 height 27
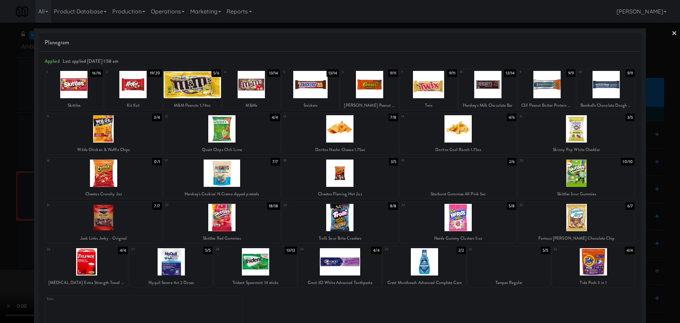
click at [0, 315] on div at bounding box center [340, 161] width 680 height 323
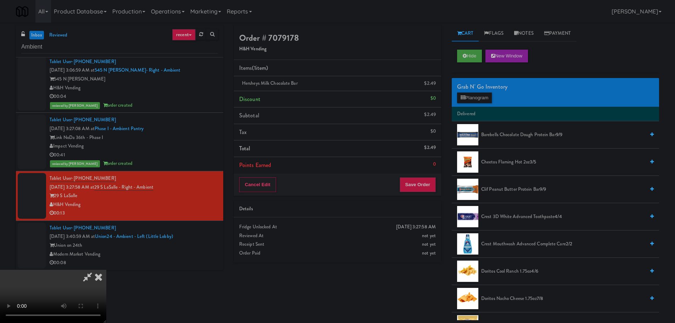
click at [106, 269] on video at bounding box center [53, 295] width 106 height 53
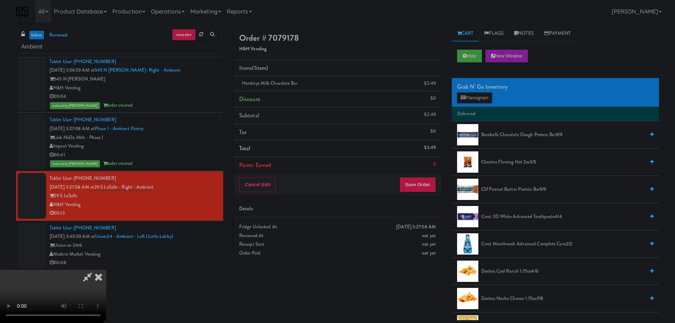
click at [106, 269] on video at bounding box center [53, 295] width 106 height 53
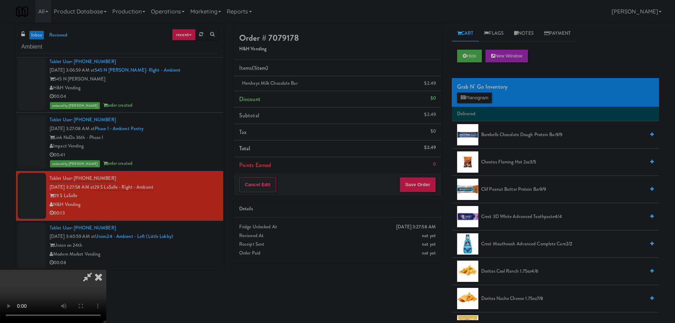
drag, startPoint x: 305, startPoint y: 181, endPoint x: 312, endPoint y: 183, distance: 7.5
click at [106, 269] on video at bounding box center [53, 295] width 106 height 53
click at [484, 102] on button "Planogram" at bounding box center [474, 97] width 35 height 11
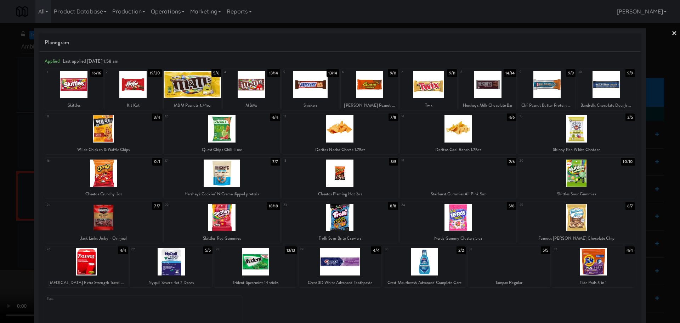
click at [348, 134] on div at bounding box center [340, 128] width 116 height 27
drag, startPoint x: 0, startPoint y: 192, endPoint x: 174, endPoint y: 243, distance: 180.9
click at [0, 193] on div at bounding box center [340, 161] width 680 height 323
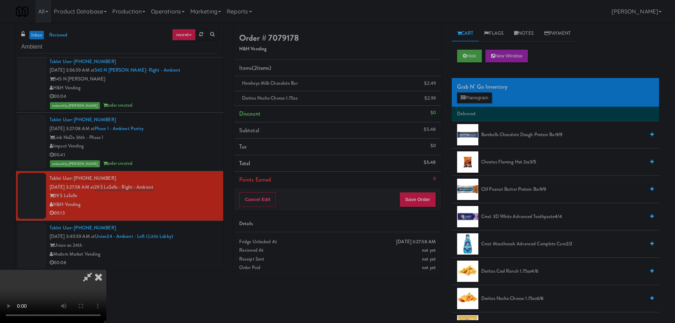
click at [106, 269] on video at bounding box center [53, 295] width 106 height 53
click at [418, 202] on button "Save Order" at bounding box center [417, 199] width 36 height 15
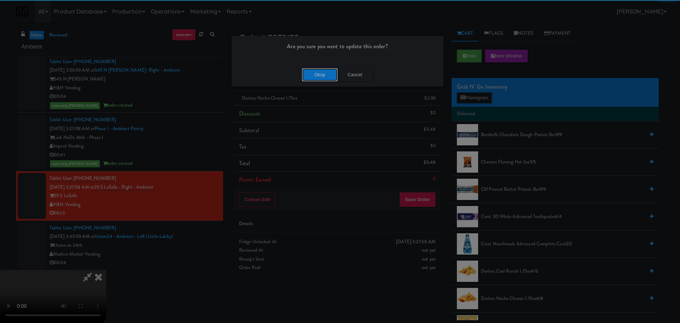
click at [317, 75] on button "Okay" at bounding box center [319, 74] width 35 height 13
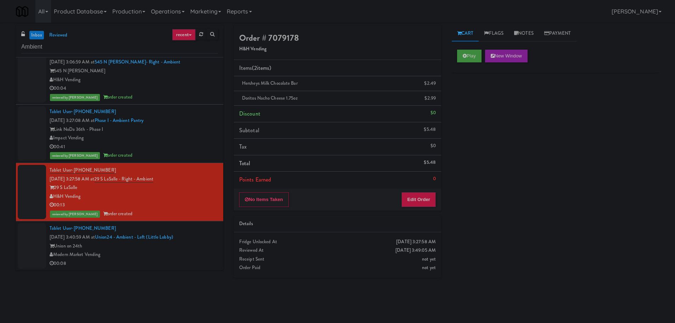
scroll to position [303, 0]
click at [193, 236] on div "Tablet User · (254) 627-6265 [DATE] 3:40:59 AM at [GEOGRAPHIC_DATA] - Ambient -…" at bounding box center [134, 245] width 168 height 44
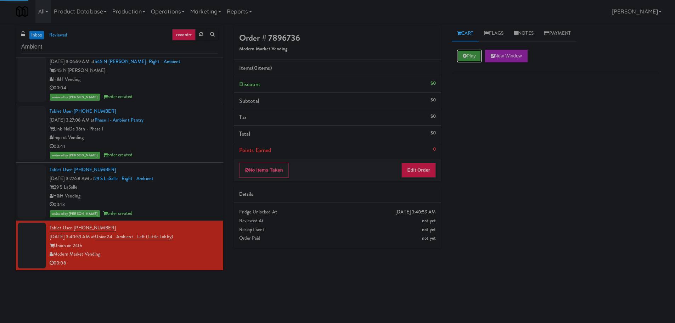
click at [467, 54] on button "Play" at bounding box center [469, 56] width 24 height 13
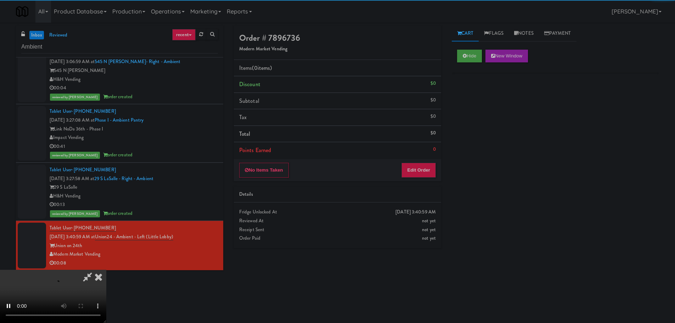
click at [395, 182] on div "Order # 7896736 Modern Market Vending Items (0 items ) Discount $0 Subtotal $0 …" at bounding box center [337, 139] width 218 height 228
click at [408, 173] on button "Edit Order" at bounding box center [418, 170] width 34 height 15
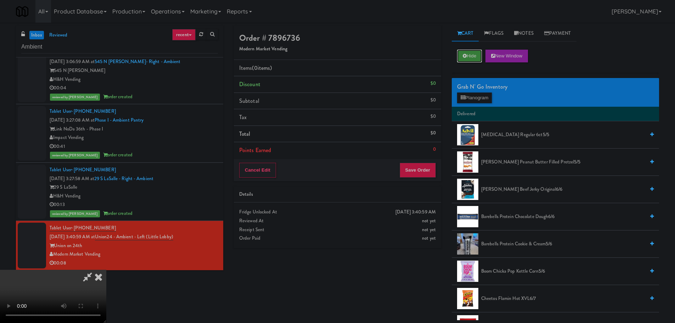
click at [458, 57] on button "Hide" at bounding box center [469, 56] width 25 height 13
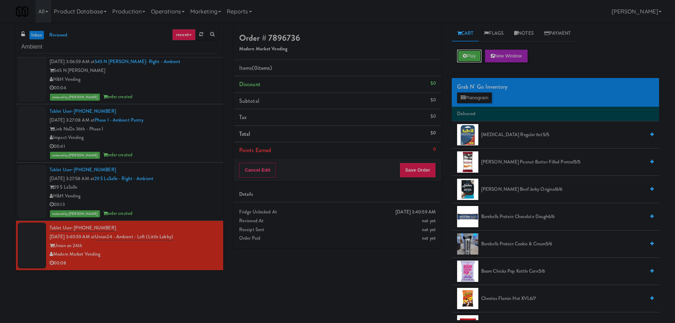
click at [457, 64] on div "Play New Window" at bounding box center [554, 58] width 207 height 28
click at [465, 57] on icon at bounding box center [464, 55] width 4 height 5
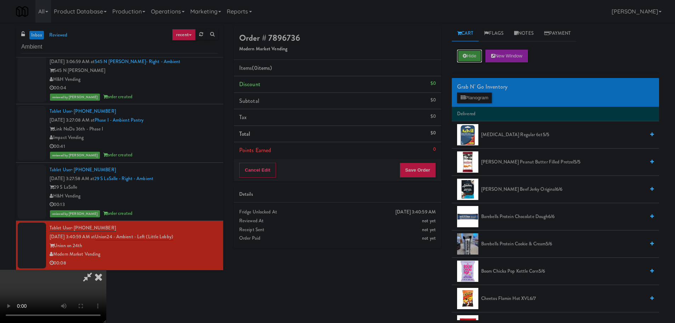
click at [481, 54] on button "Hide" at bounding box center [469, 56] width 25 height 13
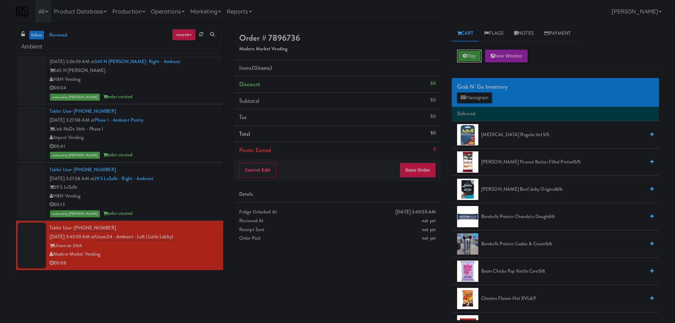
click at [481, 54] on button "Play" at bounding box center [469, 56] width 24 height 13
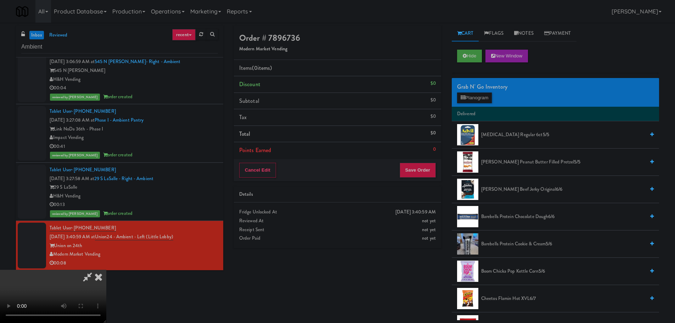
click at [106, 296] on video at bounding box center [53, 295] width 106 height 53
click at [106, 269] on video at bounding box center [53, 295] width 106 height 53
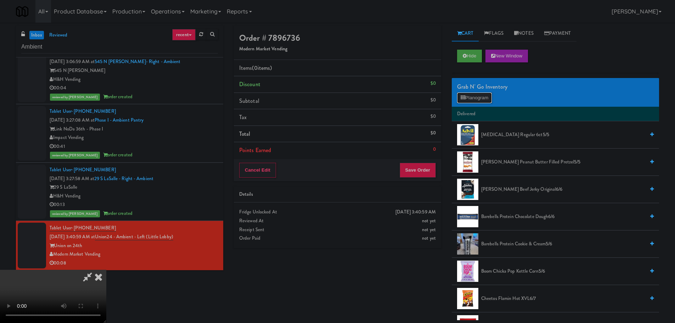
click at [479, 98] on button "Planogram" at bounding box center [474, 97] width 35 height 11
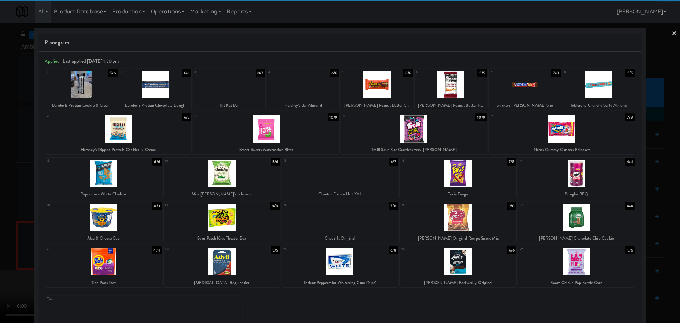
click at [573, 128] on div at bounding box center [562, 128] width 146 height 27
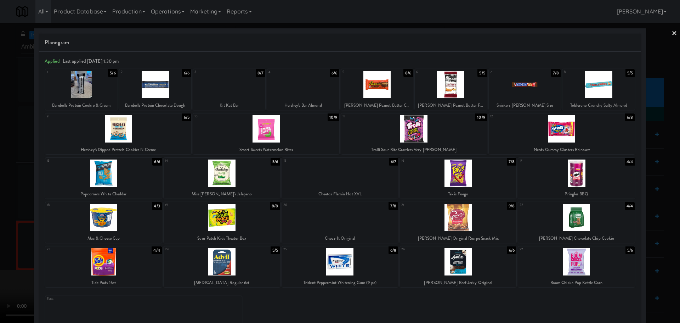
drag, startPoint x: 0, startPoint y: 139, endPoint x: 18, endPoint y: 157, distance: 25.0
click at [1, 139] on div at bounding box center [340, 161] width 680 height 323
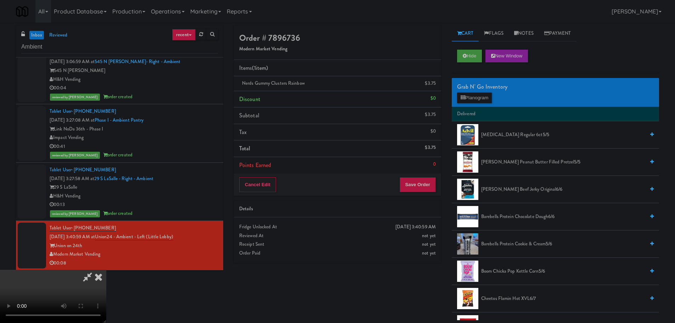
drag, startPoint x: 209, startPoint y: 200, endPoint x: 225, endPoint y: 194, distance: 16.7
click at [106, 269] on video at bounding box center [53, 295] width 106 height 53
click at [416, 187] on button "Save Order" at bounding box center [417, 184] width 36 height 15
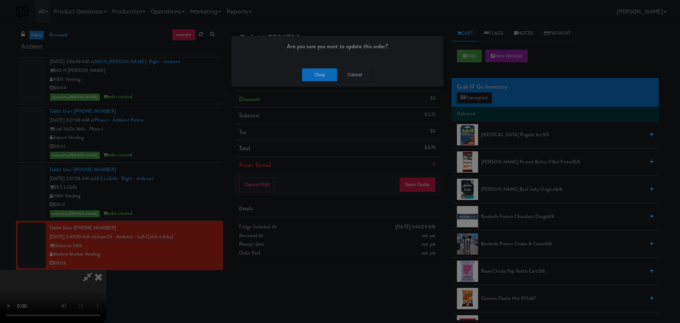
click at [328, 67] on div "Okay Cancel" at bounding box center [338, 75] width 212 height 24
click at [332, 71] on button "Okay" at bounding box center [319, 74] width 35 height 13
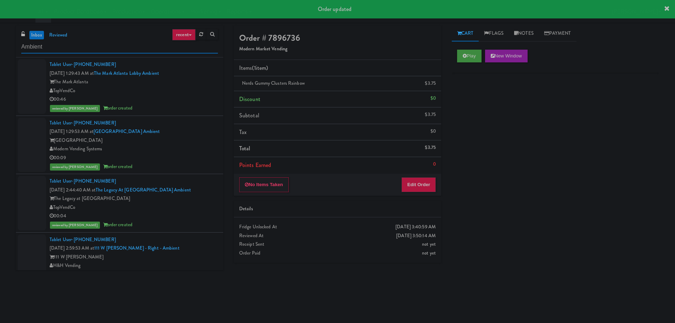
click at [130, 47] on input "Ambient" at bounding box center [119, 46] width 197 height 13
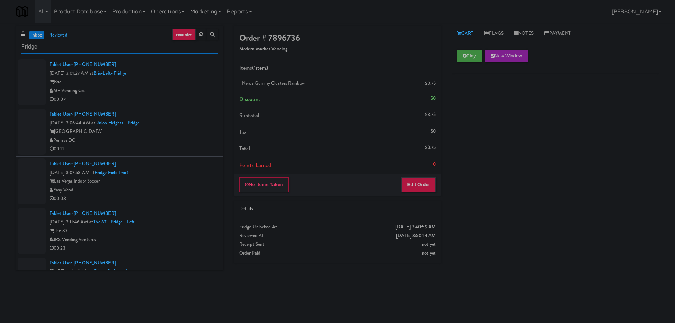
type input "Fridge"
click at [184, 97] on div "00:07" at bounding box center [134, 99] width 168 height 9
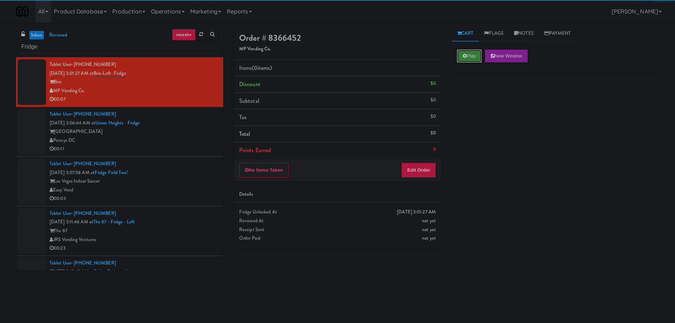
click at [463, 61] on button "Play" at bounding box center [469, 56] width 24 height 13
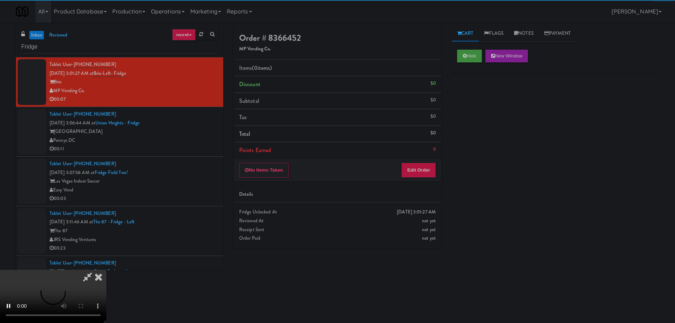
click at [404, 182] on div "Order # 8366452 MP Vending Co. Items (0 items ) Discount $0 Subtotal $0 Tax $0 …" at bounding box center [337, 139] width 218 height 228
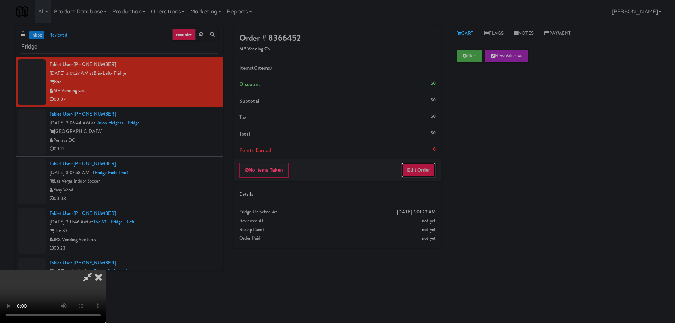
click at [413, 174] on button "Edit Order" at bounding box center [418, 170] width 34 height 15
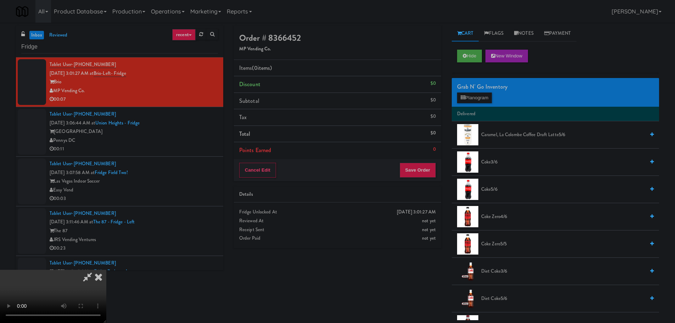
click at [106, 269] on video at bounding box center [53, 295] width 106 height 53
drag, startPoint x: 267, startPoint y: 185, endPoint x: 273, endPoint y: 191, distance: 8.3
click at [106, 269] on video at bounding box center [53, 295] width 106 height 53
click at [483, 100] on button "Planogram" at bounding box center [474, 97] width 35 height 11
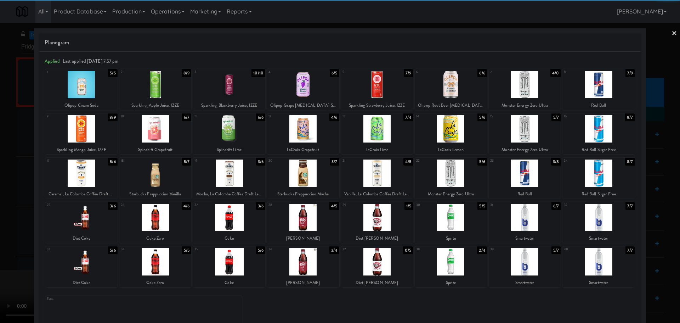
click at [166, 260] on div at bounding box center [155, 261] width 72 height 27
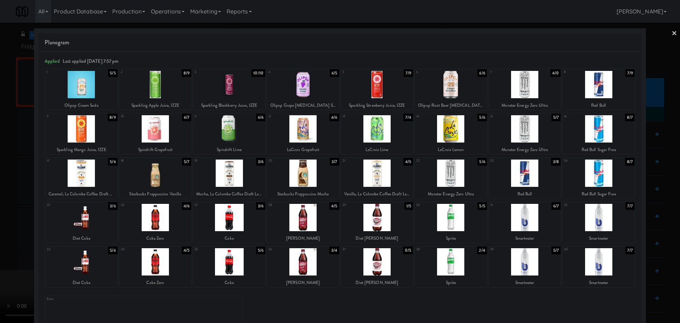
click at [0, 258] on div at bounding box center [340, 161] width 680 height 323
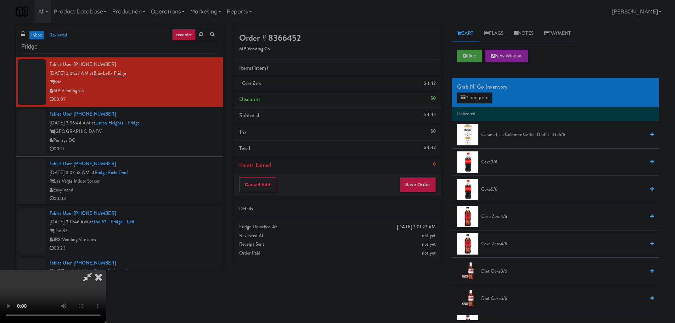
click at [106, 269] on video at bounding box center [53, 295] width 106 height 53
click at [416, 184] on button "Save Order" at bounding box center [417, 184] width 36 height 15
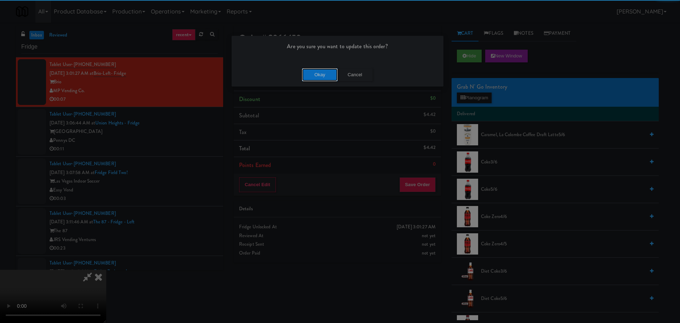
click at [318, 75] on button "Okay" at bounding box center [319, 74] width 35 height 13
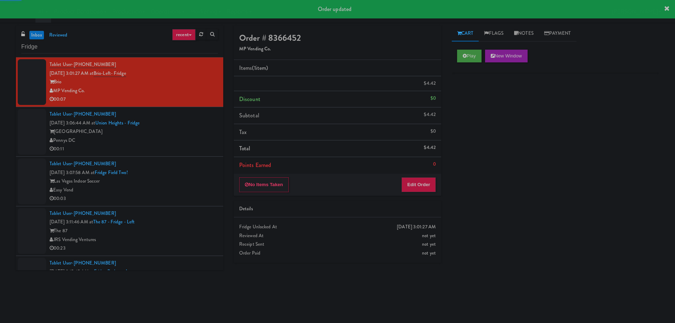
click at [195, 147] on div "00:11" at bounding box center [134, 148] width 168 height 9
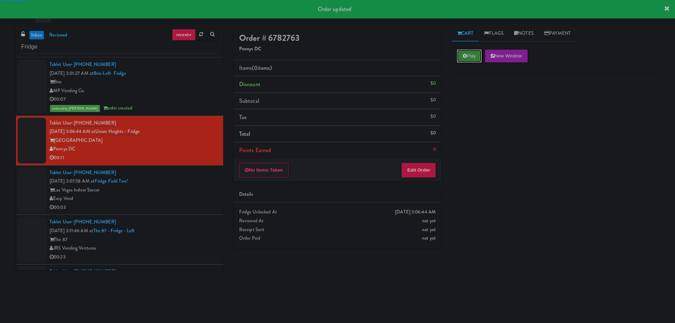
click at [471, 52] on button "Play" at bounding box center [469, 56] width 24 height 13
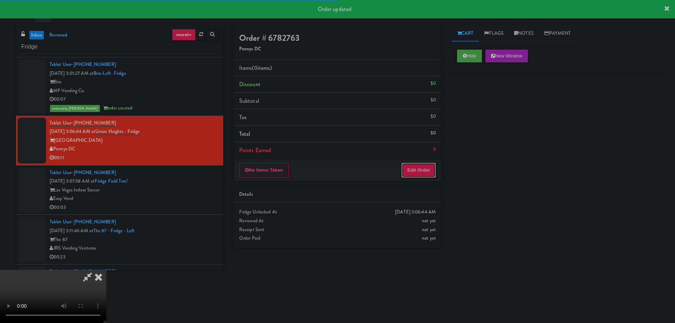
click at [422, 165] on button "Edit Order" at bounding box center [418, 170] width 34 height 15
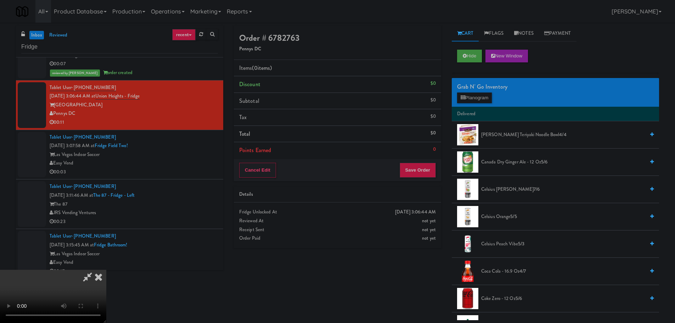
click at [106, 269] on video at bounding box center [53, 295] width 106 height 53
click at [474, 104] on div "Grab N' Go Inventory Planogram" at bounding box center [554, 92] width 207 height 29
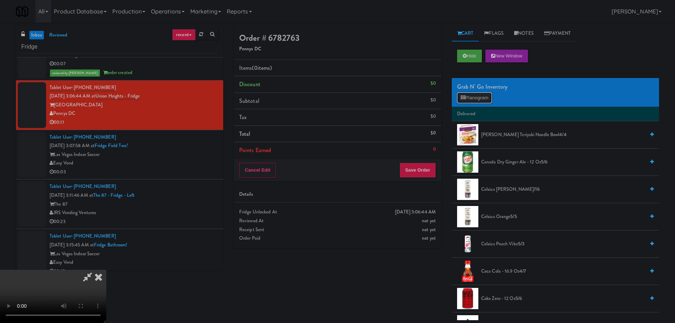
click at [473, 97] on button "Planogram" at bounding box center [474, 97] width 35 height 11
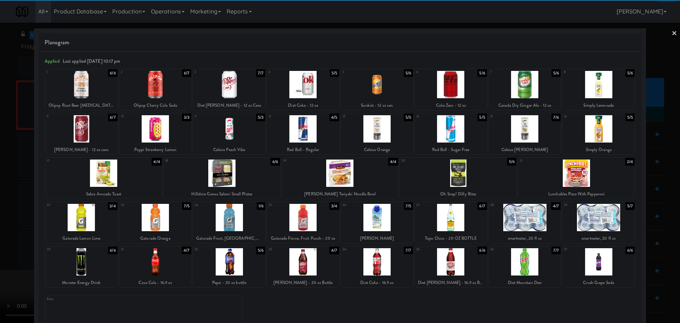
click at [597, 220] on div at bounding box center [598, 217] width 72 height 27
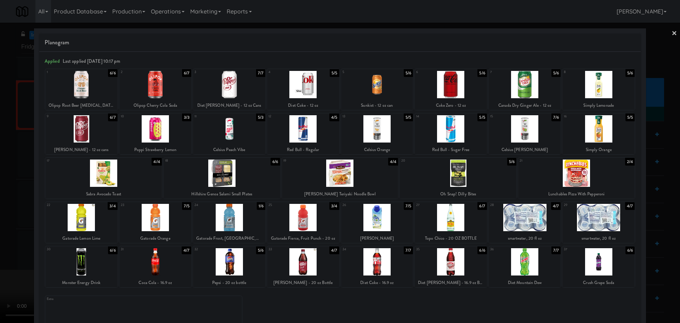
drag, startPoint x: 0, startPoint y: 210, endPoint x: 126, endPoint y: 187, distance: 128.0
click at [0, 209] on div at bounding box center [340, 161] width 680 height 323
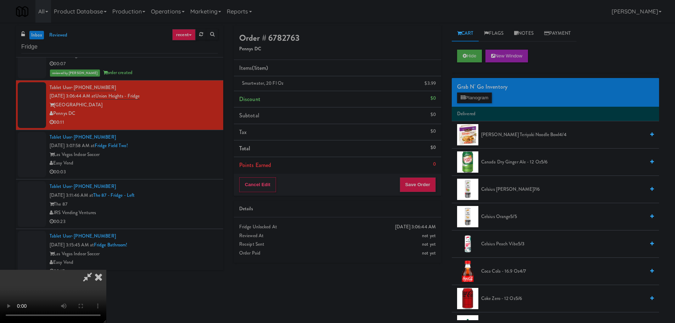
click at [106, 269] on video at bounding box center [53, 295] width 106 height 53
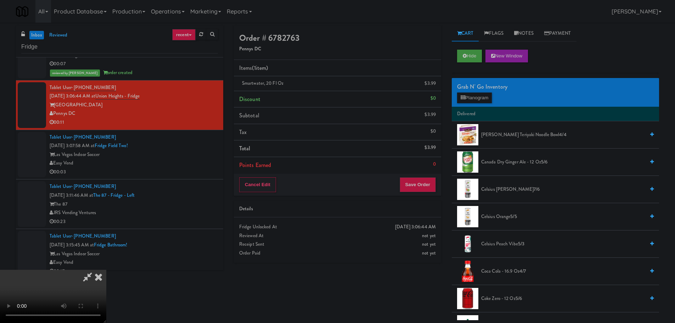
click at [106, 269] on video at bounding box center [53, 295] width 106 height 53
drag, startPoint x: 456, startPoint y: 99, endPoint x: 460, endPoint y: 99, distance: 4.2
click at [456, 99] on div "Grab N' Go Inventory Planogram" at bounding box center [554, 92] width 207 height 29
click at [461, 98] on icon at bounding box center [462, 97] width 5 height 5
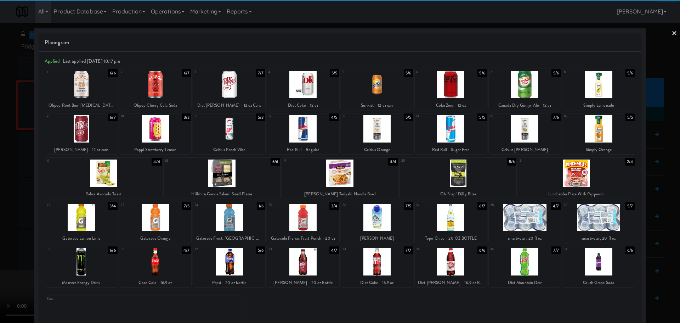
click at [607, 220] on div at bounding box center [598, 217] width 72 height 27
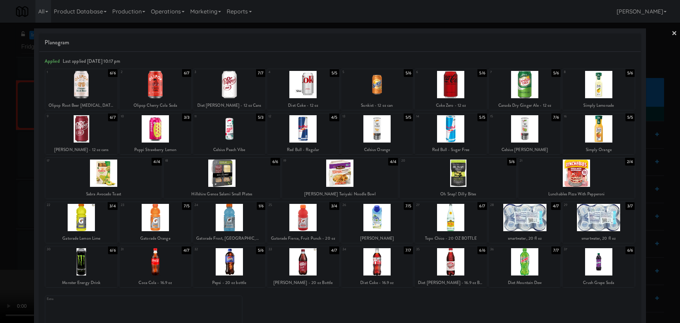
click at [0, 200] on div at bounding box center [340, 161] width 680 height 323
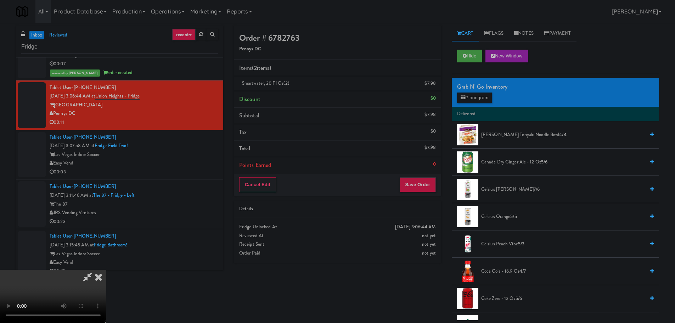
drag, startPoint x: 238, startPoint y: 160, endPoint x: 246, endPoint y: 158, distance: 7.7
click at [106, 269] on video at bounding box center [53, 295] width 106 height 53
click at [423, 187] on button "Save Order" at bounding box center [417, 184] width 36 height 15
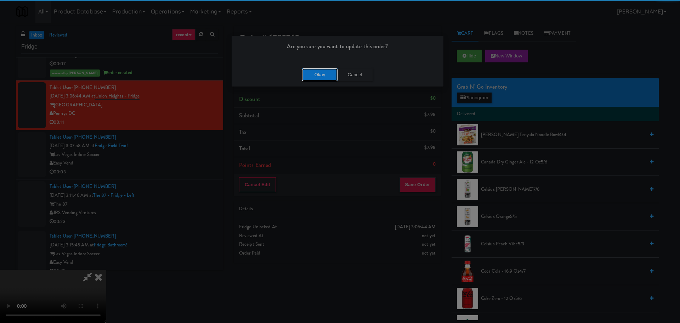
click at [312, 74] on button "Okay" at bounding box center [319, 74] width 35 height 13
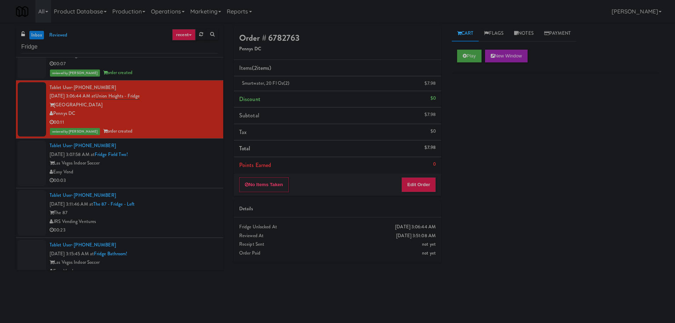
click at [197, 177] on div "00:03" at bounding box center [134, 180] width 168 height 9
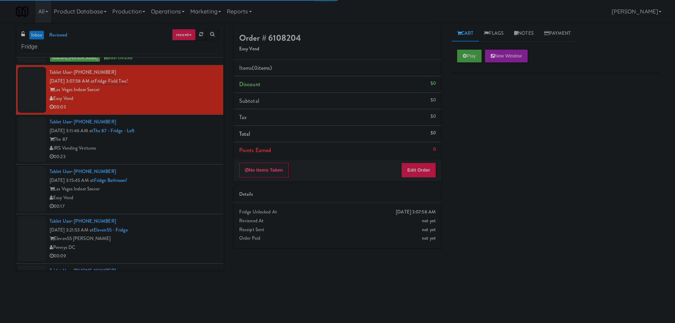
scroll to position [106, 0]
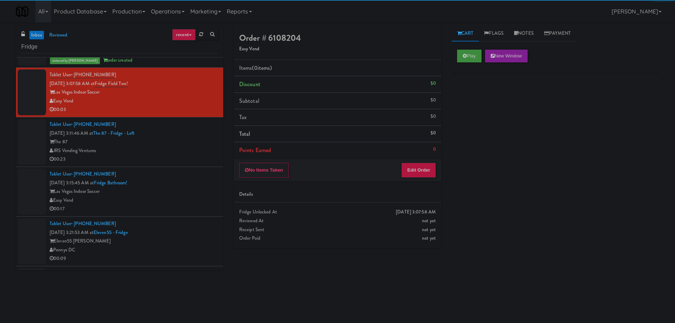
click at [469, 47] on div "Play New Window" at bounding box center [554, 58] width 207 height 28
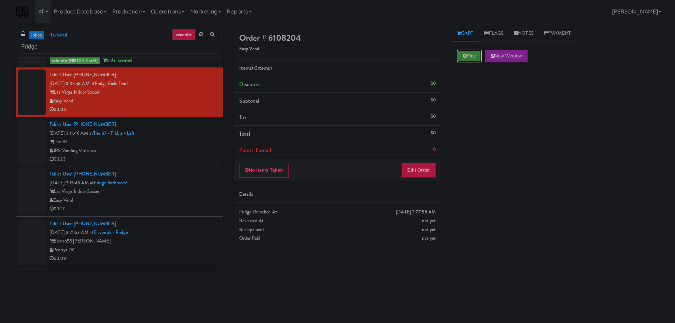
click at [464, 54] on icon at bounding box center [464, 55] width 4 height 5
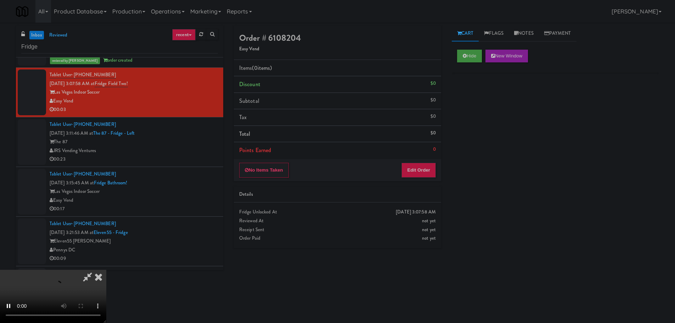
click at [421, 158] on li "Points Earned 0" at bounding box center [337, 150] width 207 height 16
click at [417, 169] on button "Edit Order" at bounding box center [418, 170] width 34 height 15
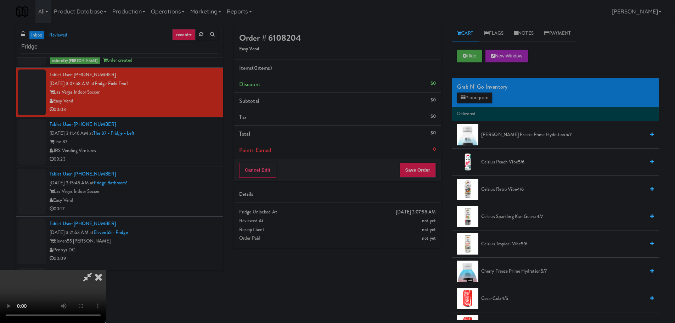
scroll to position [122, 0]
click at [106, 295] on video at bounding box center [53, 295] width 106 height 53
drag, startPoint x: 325, startPoint y: 220, endPoint x: 326, endPoint y: 214, distance: 5.8
click at [106, 269] on video at bounding box center [53, 295] width 106 height 53
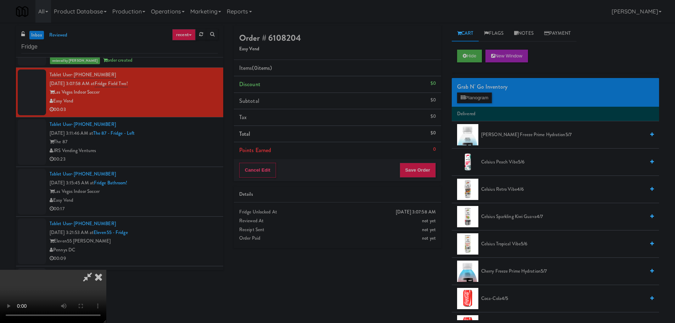
click at [106, 269] on video at bounding box center [53, 295] width 106 height 53
click at [487, 105] on div "Grab N' Go Inventory Planogram" at bounding box center [554, 92] width 207 height 29
click at [485, 102] on button "Planogram" at bounding box center [474, 97] width 35 height 11
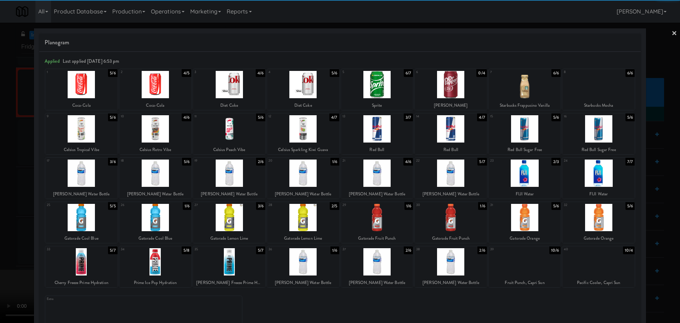
click at [381, 216] on div at bounding box center [377, 217] width 72 height 27
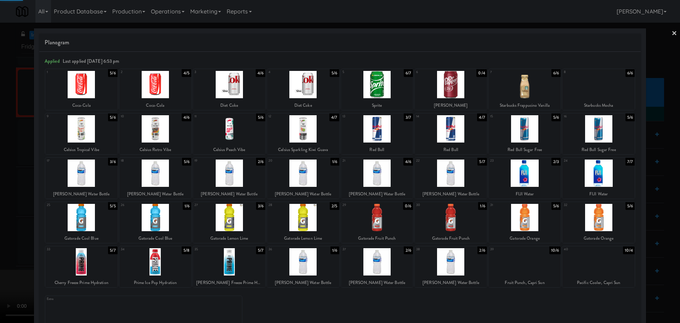
click at [0, 211] on div at bounding box center [340, 161] width 680 height 323
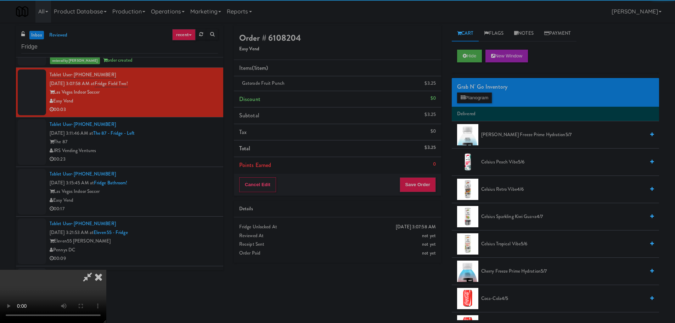
scroll to position [122, 0]
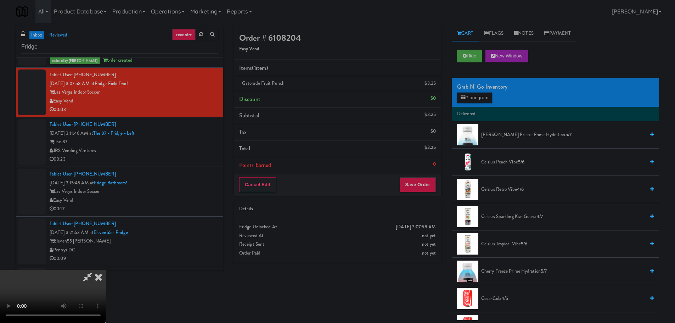
click at [106, 269] on video at bounding box center [53, 295] width 106 height 53
click at [426, 185] on button "Save Order" at bounding box center [417, 184] width 36 height 15
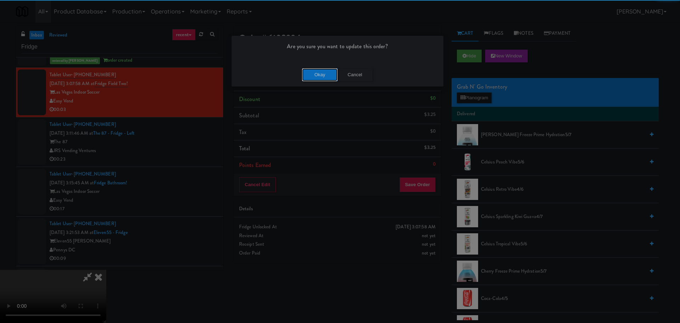
click at [324, 76] on button "Okay" at bounding box center [319, 74] width 35 height 13
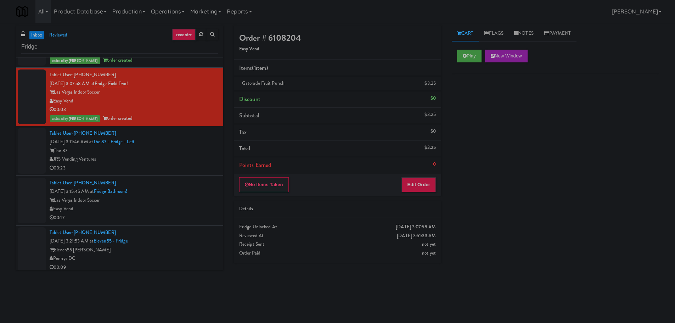
scroll to position [0, 0]
click at [197, 152] on div "The 87" at bounding box center [134, 150] width 168 height 9
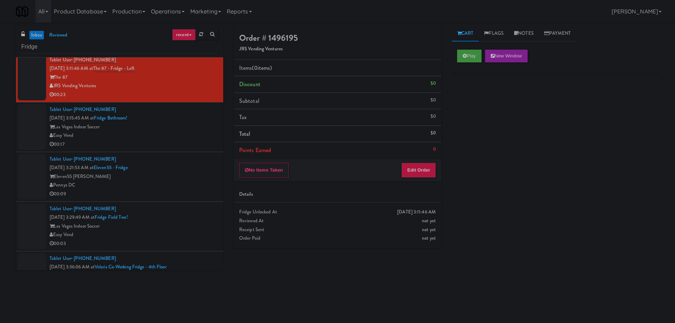
scroll to position [177, 0]
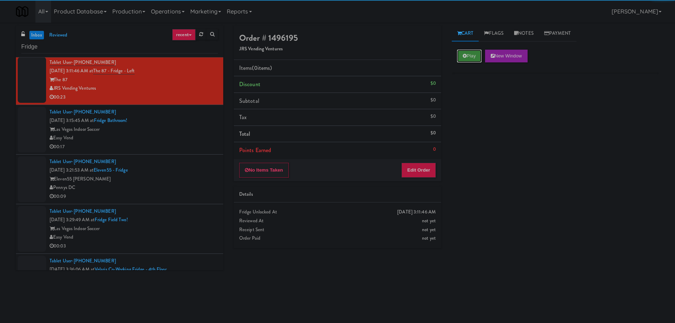
click at [461, 50] on button "Play" at bounding box center [469, 56] width 24 height 13
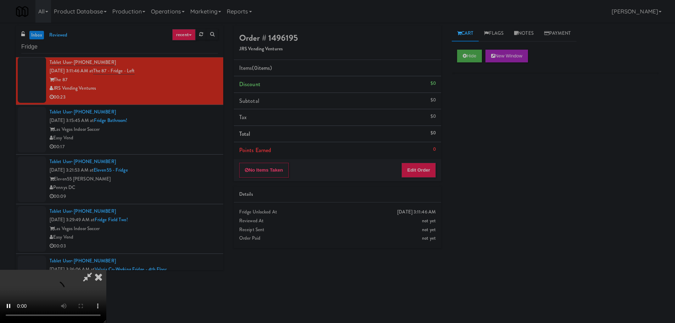
click at [432, 161] on div "No Items Taken Edit Order" at bounding box center [337, 170] width 207 height 22
click at [428, 169] on button "Edit Order" at bounding box center [418, 170] width 34 height 15
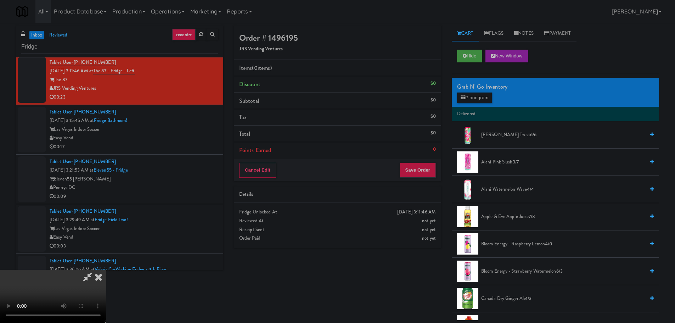
click at [106, 269] on video at bounding box center [53, 295] width 106 height 53
click at [487, 93] on button "Planogram" at bounding box center [474, 97] width 35 height 11
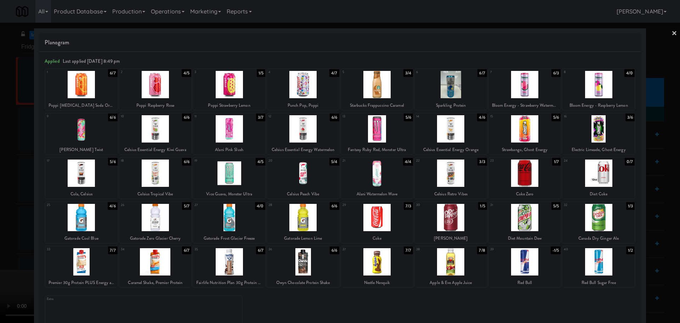
click at [224, 264] on div at bounding box center [229, 261] width 72 height 27
click at [243, 257] on div at bounding box center [229, 261] width 72 height 27
drag, startPoint x: 0, startPoint y: 217, endPoint x: 115, endPoint y: 182, distance: 120.5
click at [2, 216] on div at bounding box center [340, 161] width 680 height 323
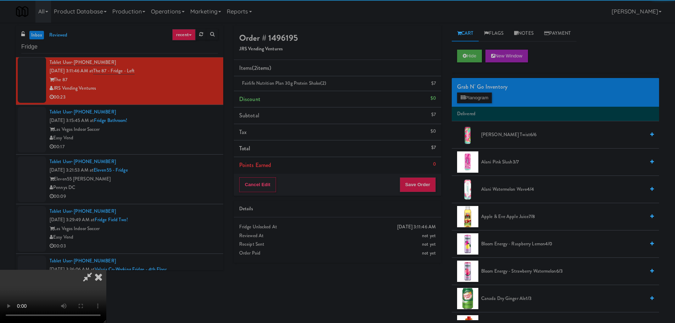
drag, startPoint x: 282, startPoint y: 163, endPoint x: 285, endPoint y: 169, distance: 7.1
click at [106, 269] on video at bounding box center [53, 295] width 106 height 53
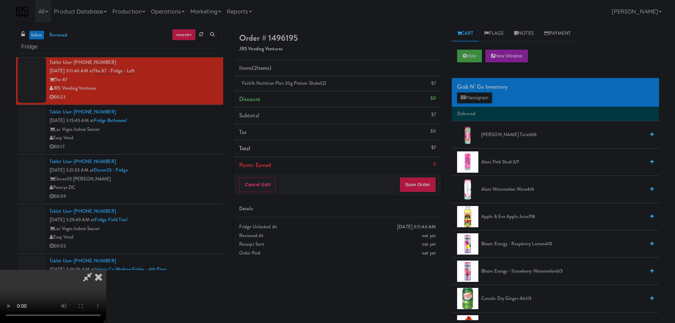
click at [106, 269] on video at bounding box center [53, 295] width 106 height 53
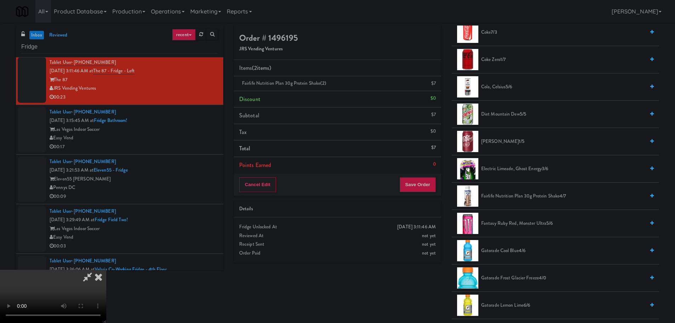
scroll to position [567, 0]
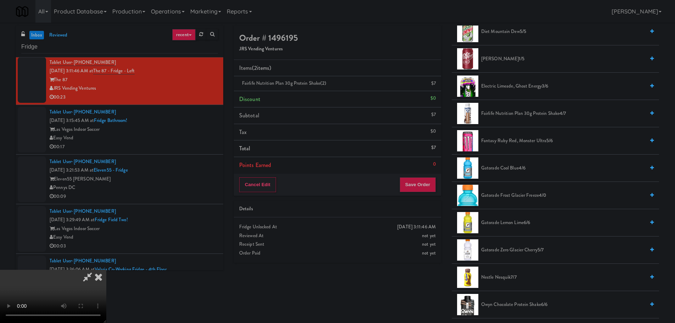
click at [501, 113] on span "Fairlife Nutrition Plan 30g Protein Shake 4/7" at bounding box center [563, 113] width 164 height 9
click at [496, 111] on span "Fairlife Nutrition Plan 30g Protein Shake 3/7" at bounding box center [563, 113] width 164 height 9
click at [106, 269] on video at bounding box center [53, 295] width 106 height 53
click at [500, 112] on span "Fairlife Nutrition Plan 30g Protein Shake 2/7" at bounding box center [563, 113] width 164 height 9
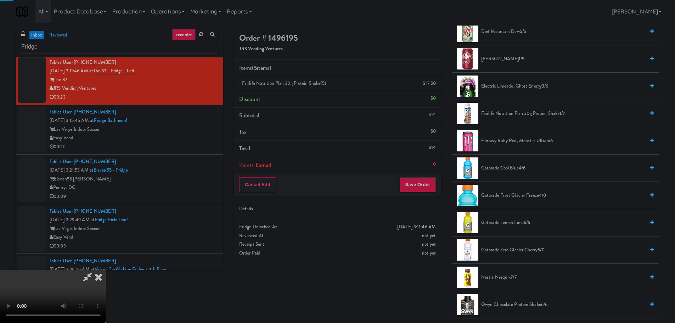
click at [496, 112] on span "Fairlife Nutrition Plan 30g Protein Shake 1/7" at bounding box center [563, 113] width 164 height 9
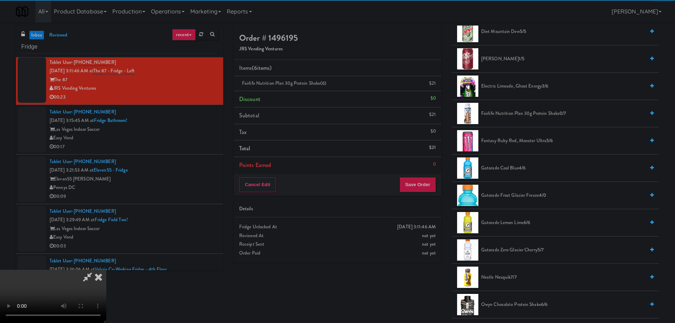
click at [106, 269] on video at bounding box center [53, 295] width 106 height 53
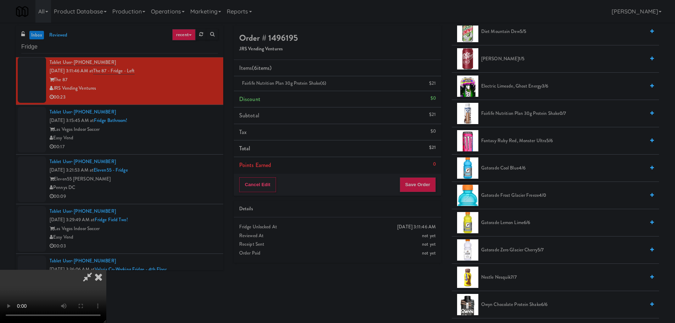
click at [106, 269] on video at bounding box center [53, 295] width 106 height 53
click at [528, 112] on span "Fairlife Nutrition Plan 30g Protein Shake 0/7" at bounding box center [563, 113] width 164 height 9
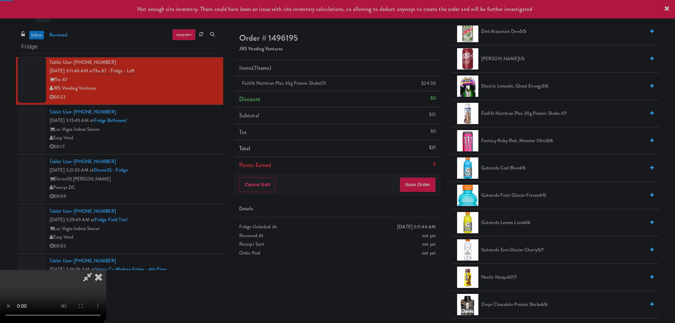
click at [106, 269] on video at bounding box center [53, 295] width 106 height 53
click at [416, 184] on button "Save Order" at bounding box center [417, 184] width 36 height 15
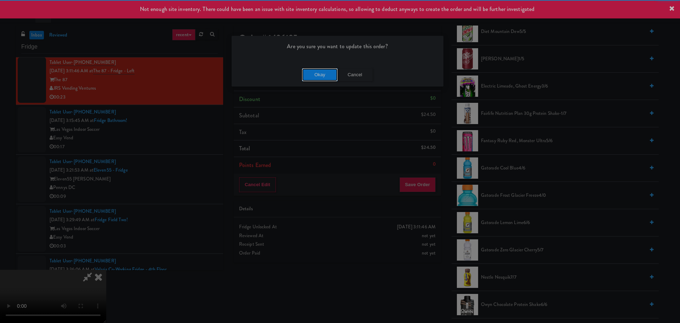
click at [313, 76] on button "Okay" at bounding box center [319, 74] width 35 height 13
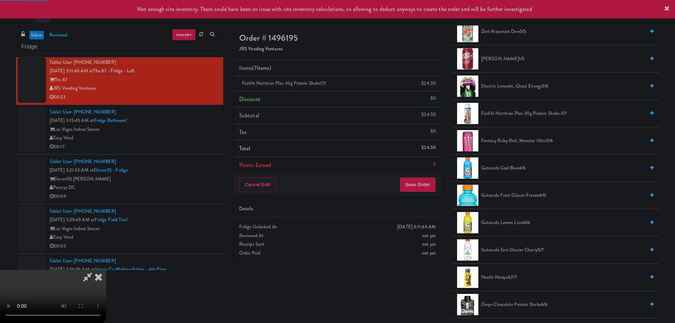
scroll to position [0, 0]
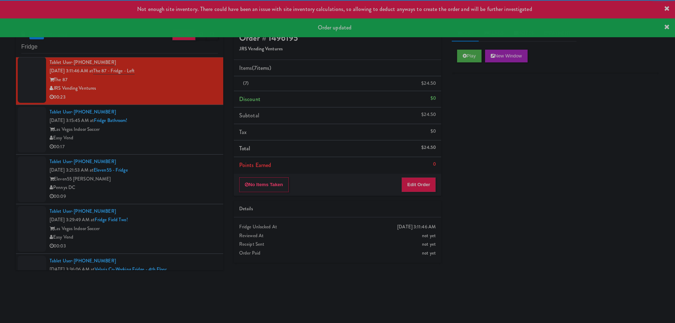
click at [188, 142] on div "00:17" at bounding box center [134, 146] width 168 height 9
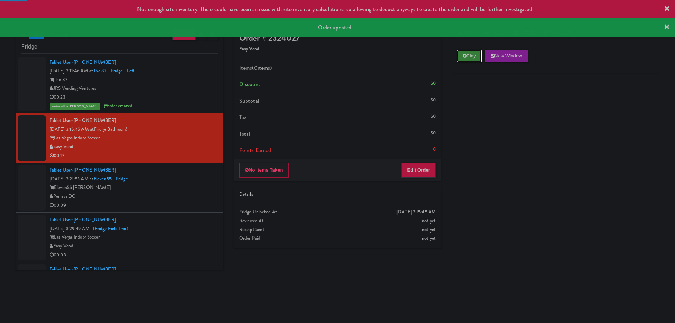
click at [465, 50] on button "Play" at bounding box center [469, 56] width 24 height 13
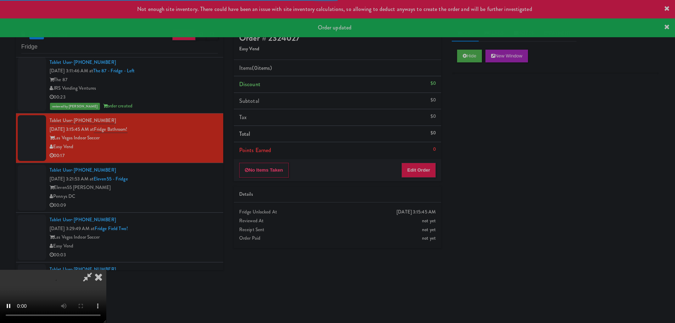
click at [420, 183] on div "Order # 2324027 Easy Vend Items (0 items ) Discount $0 Subtotal $0 Tax $0 Total…" at bounding box center [337, 139] width 218 height 228
click at [420, 176] on button "Edit Order" at bounding box center [418, 170] width 34 height 15
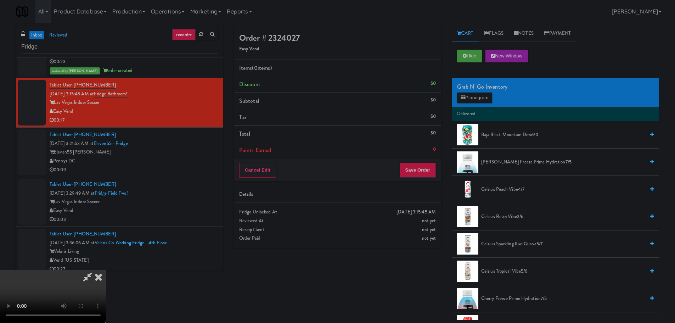
click at [106, 269] on video at bounding box center [53, 295] width 106 height 53
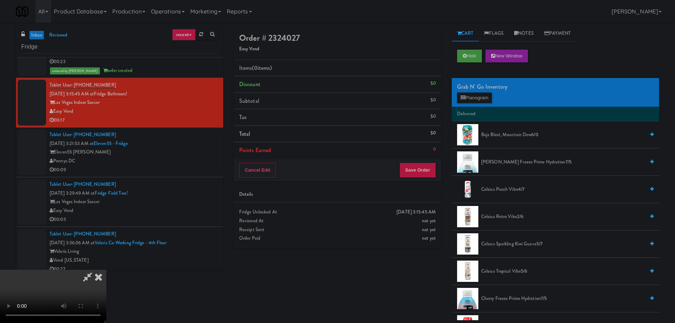
click at [106, 269] on video at bounding box center [53, 295] width 106 height 53
click at [468, 98] on button "Planogram" at bounding box center [474, 97] width 35 height 11
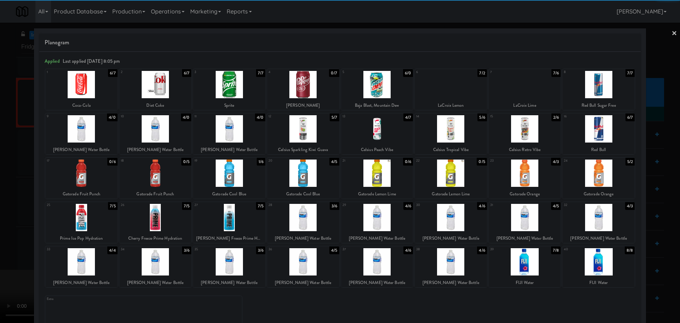
click at [377, 221] on div at bounding box center [377, 217] width 72 height 27
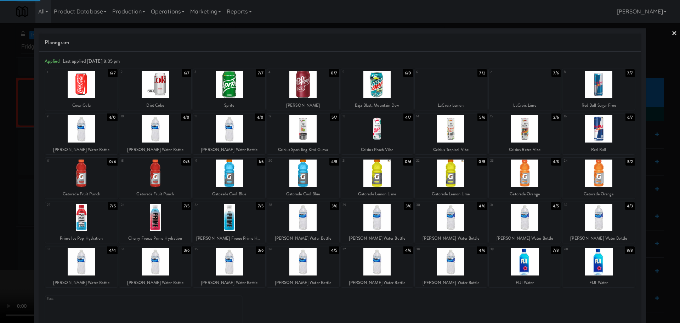
click at [0, 222] on div at bounding box center [340, 161] width 680 height 323
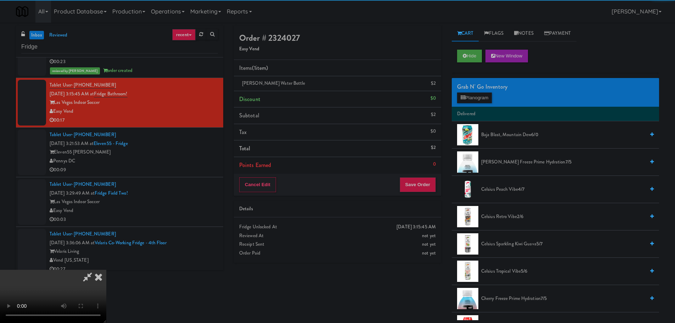
scroll to position [86, 0]
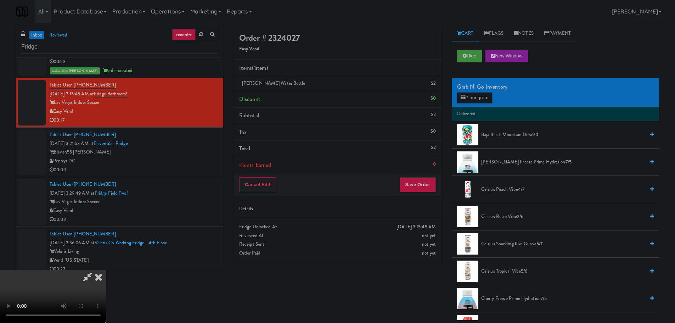
click at [106, 269] on video at bounding box center [53, 295] width 106 height 53
drag, startPoint x: 286, startPoint y: 196, endPoint x: 329, endPoint y: 174, distance: 48.5
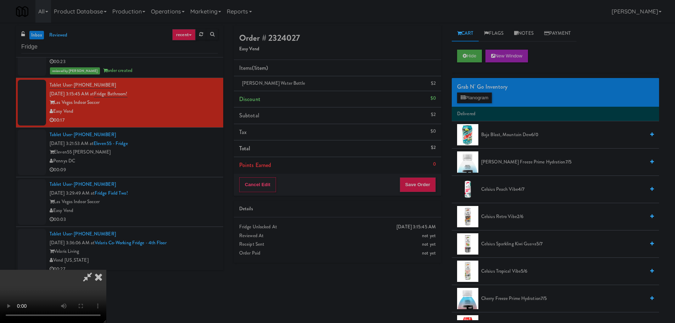
click at [106, 269] on video at bounding box center [53, 295] width 106 height 53
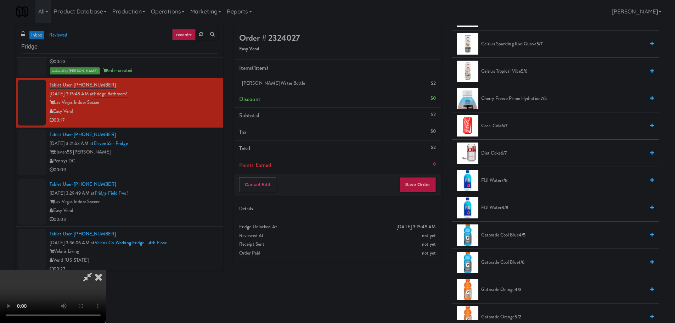
scroll to position [35, 0]
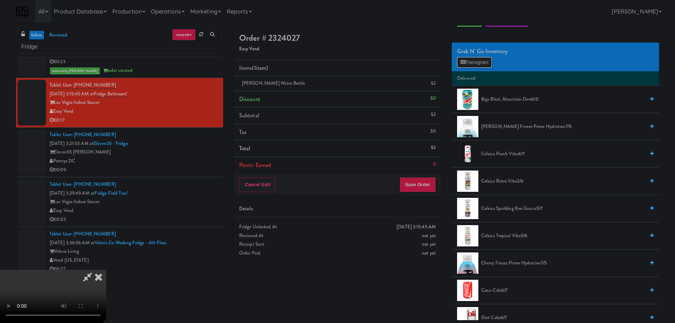
click at [477, 67] on button "Planogram" at bounding box center [474, 62] width 35 height 11
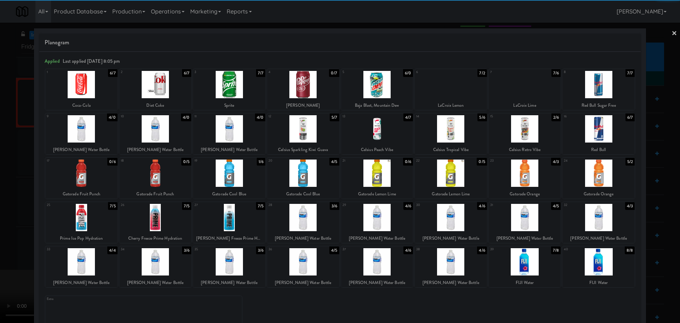
click at [591, 128] on div at bounding box center [598, 128] width 72 height 27
drag, startPoint x: 0, startPoint y: 198, endPoint x: 69, endPoint y: 182, distance: 71.2
click at [0, 200] on div at bounding box center [340, 161] width 680 height 323
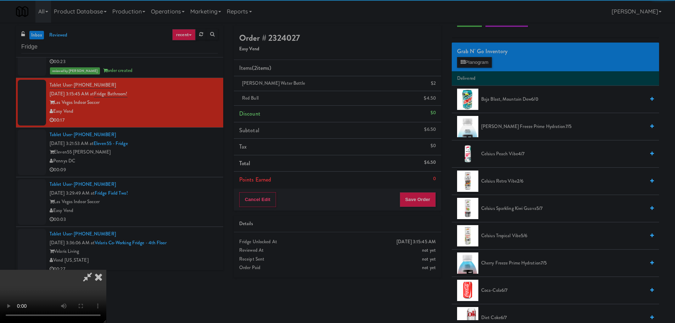
click at [106, 269] on video at bounding box center [53, 295] width 106 height 53
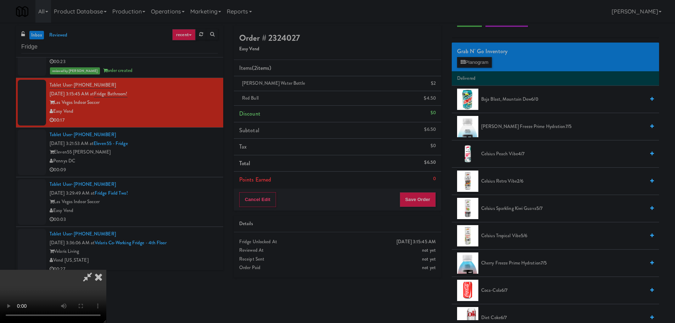
scroll to position [122, 0]
click at [415, 204] on button "Save Order" at bounding box center [417, 199] width 36 height 15
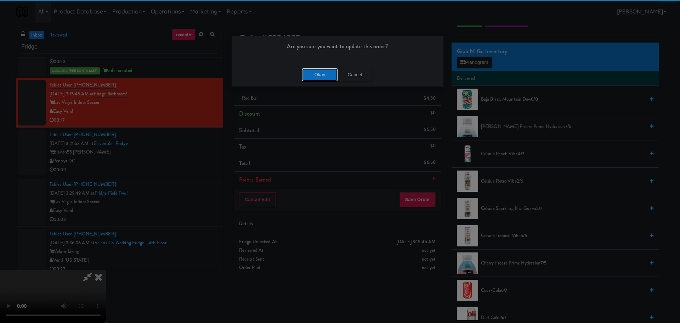
click at [313, 73] on button "Okay" at bounding box center [319, 74] width 35 height 13
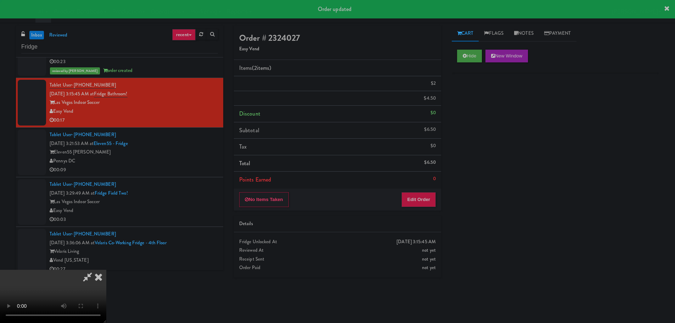
scroll to position [0, 0]
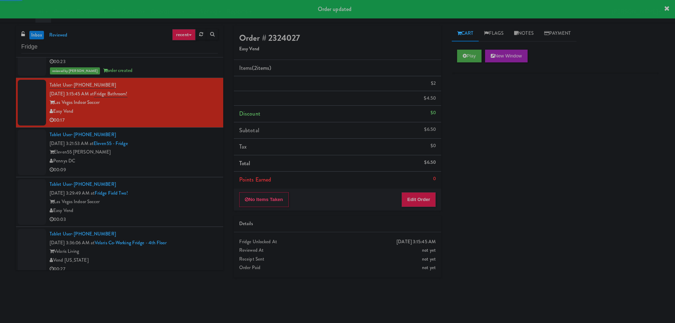
click at [198, 164] on div "Pennys DC" at bounding box center [134, 161] width 168 height 9
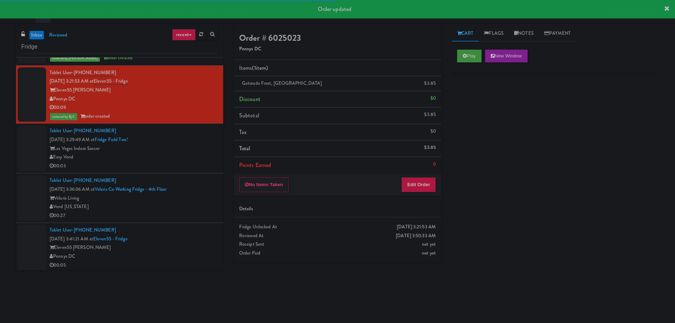
click at [211, 150] on div "Las Vegas Indoor Soccer" at bounding box center [134, 148] width 168 height 9
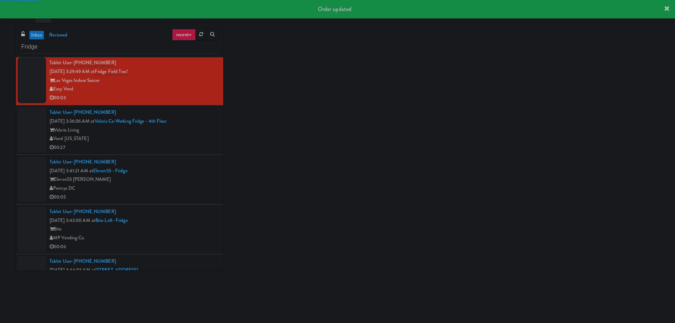
scroll to position [354, 0]
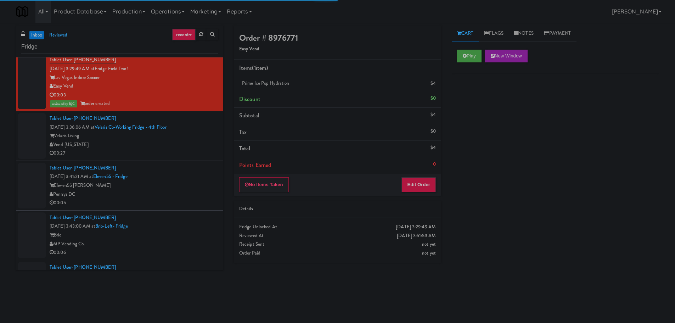
click at [183, 155] on div "00:27" at bounding box center [134, 153] width 168 height 9
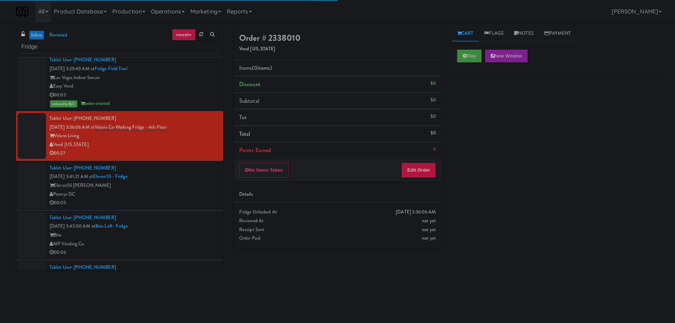
click at [460, 63] on div "Play New Window" at bounding box center [554, 58] width 207 height 28
click at [463, 61] on button "Play" at bounding box center [469, 56] width 24 height 13
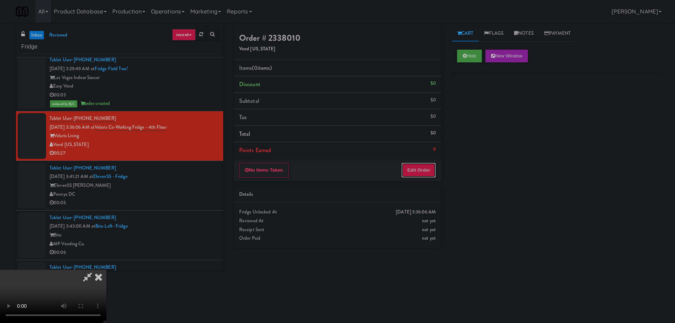
click at [418, 174] on button "Edit Order" at bounding box center [418, 170] width 34 height 15
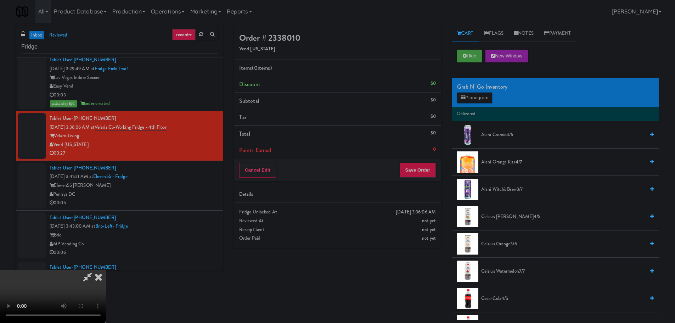
click at [106, 269] on video at bounding box center [53, 295] width 106 height 53
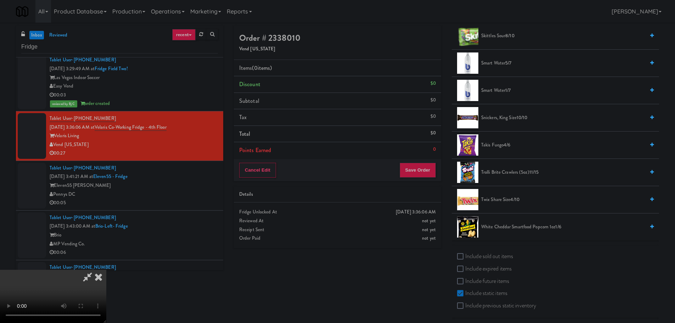
scroll to position [756, 0]
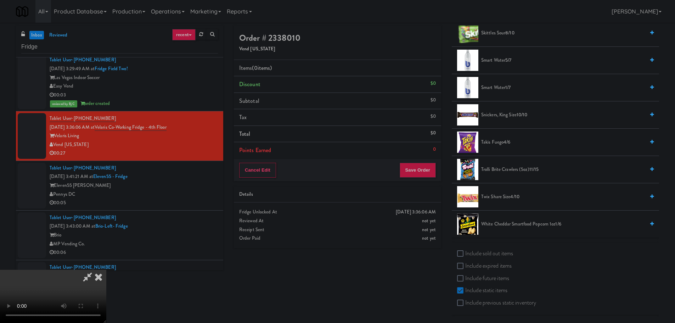
click at [505, 194] on span "Twix Share Size 4/10" at bounding box center [563, 196] width 164 height 9
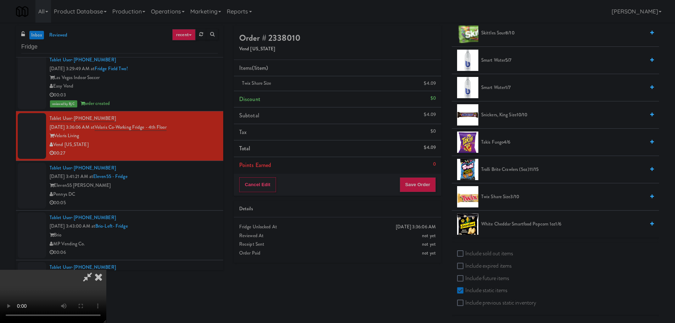
scroll to position [0, 0]
click at [106, 269] on video at bounding box center [53, 295] width 106 height 53
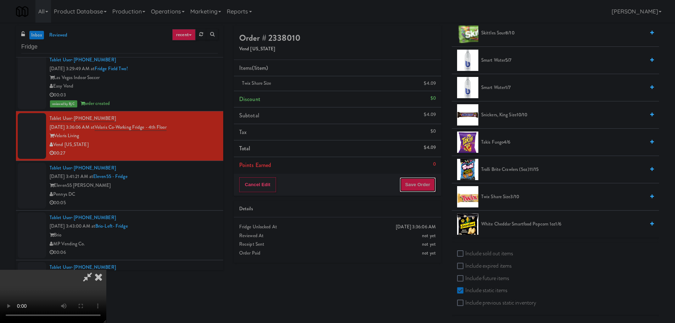
click at [419, 181] on button "Save Order" at bounding box center [417, 184] width 36 height 15
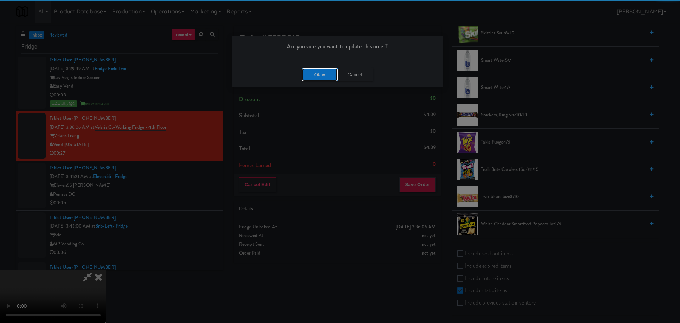
click at [331, 74] on button "Okay" at bounding box center [319, 74] width 35 height 13
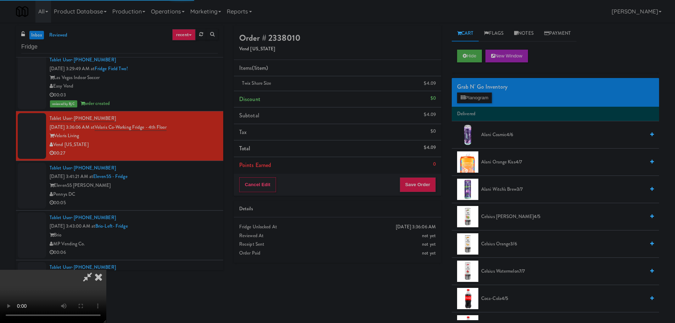
scroll to position [0, 0]
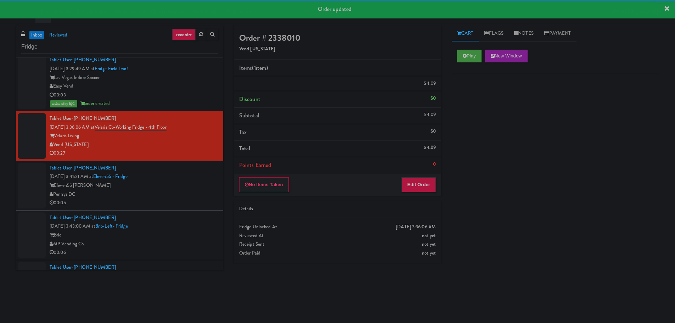
drag, startPoint x: 200, startPoint y: 180, endPoint x: 196, endPoint y: 181, distance: 4.5
click at [197, 181] on div "Tablet User · (202) 839-2740 [DATE] 3:41:21 AM at Eleven55 - Fridge Eleven55 [P…" at bounding box center [134, 186] width 168 height 44
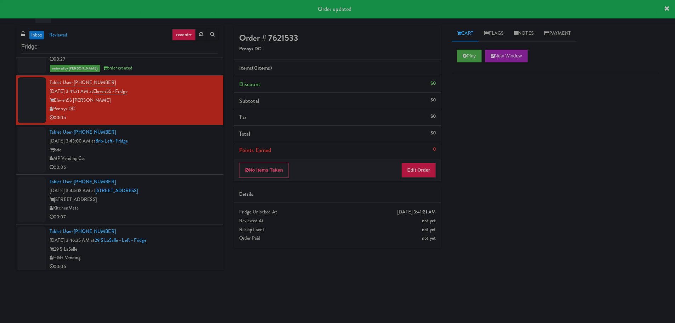
scroll to position [460, 0]
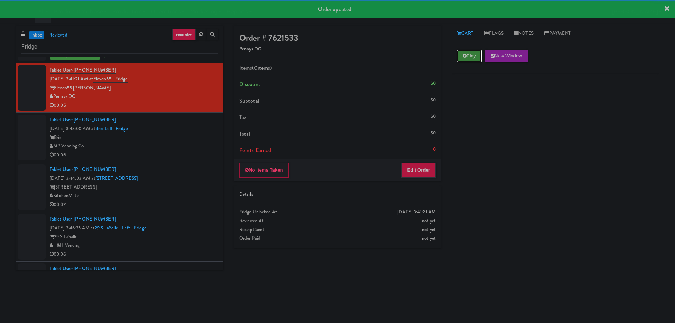
click at [475, 55] on button "Play" at bounding box center [469, 56] width 24 height 13
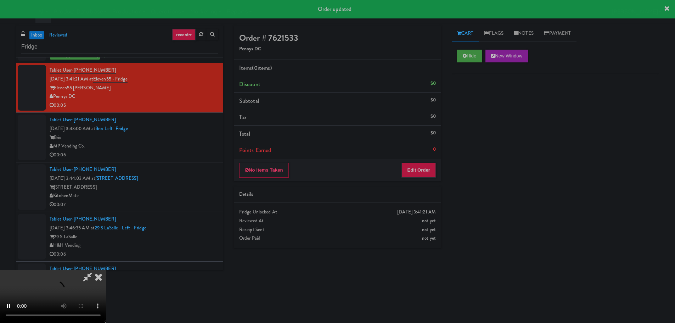
click at [425, 160] on div "No Items Taken Edit Order" at bounding box center [337, 170] width 207 height 22
click at [425, 167] on button "Edit Order" at bounding box center [418, 170] width 34 height 15
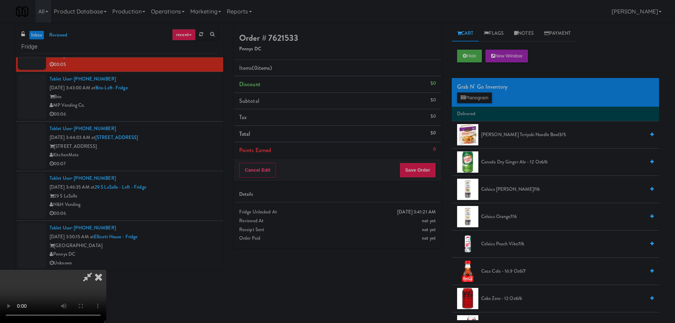
scroll to position [0, 0]
click at [106, 269] on video at bounding box center [53, 295] width 106 height 53
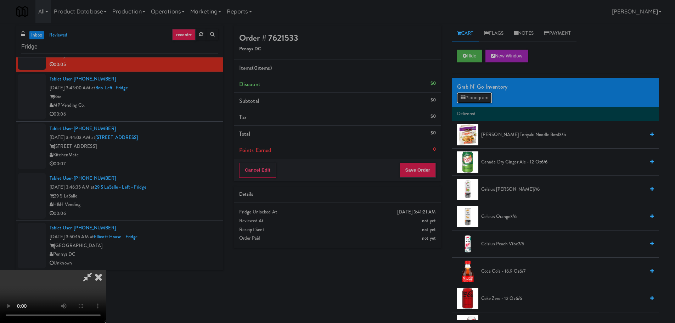
click at [482, 95] on button "Planogram" at bounding box center [474, 97] width 35 height 11
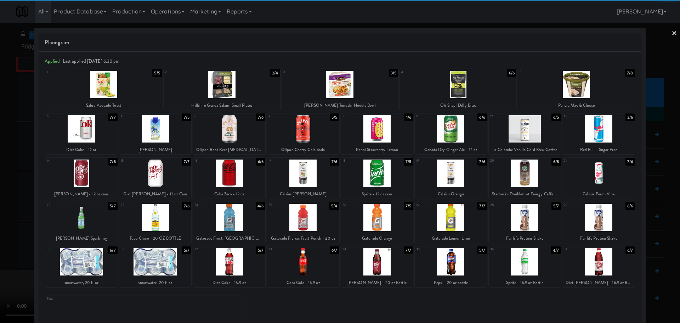
click at [87, 261] on div at bounding box center [81, 261] width 72 height 27
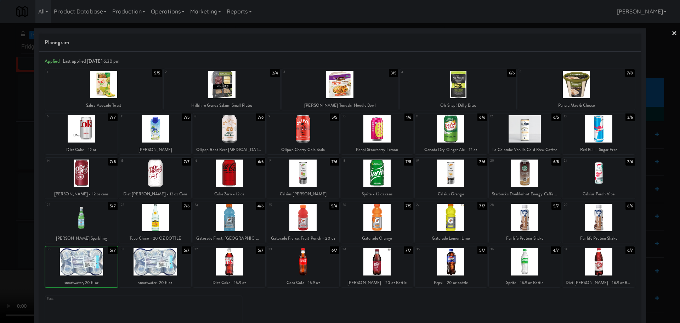
click at [0, 252] on div at bounding box center [340, 161] width 680 height 323
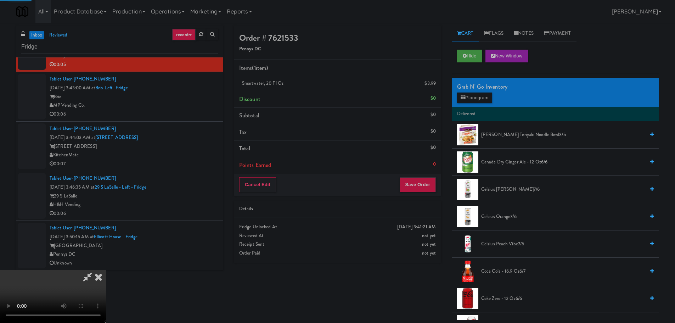
click at [106, 269] on video at bounding box center [53, 295] width 106 height 53
click at [412, 193] on div "Cancel Edit Save Order" at bounding box center [337, 185] width 207 height 22
click at [415, 189] on button "Save Order" at bounding box center [417, 184] width 36 height 15
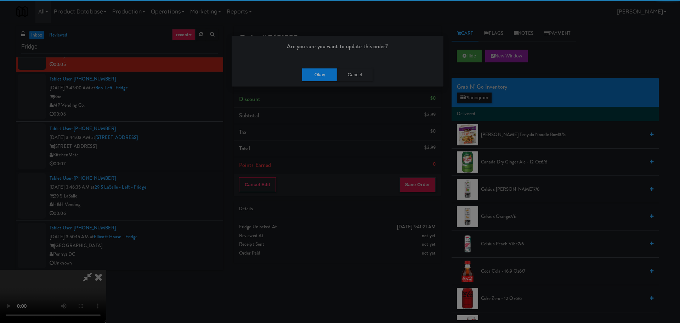
click at [312, 66] on div "Okay Cancel" at bounding box center [338, 75] width 212 height 24
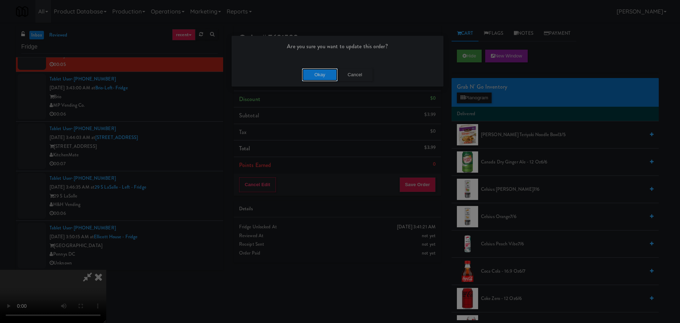
click at [316, 75] on button "Okay" at bounding box center [319, 74] width 35 height 13
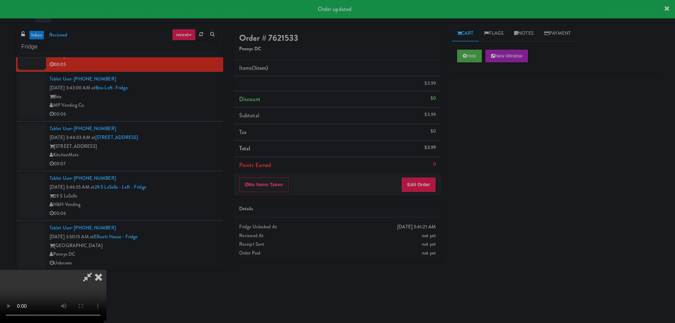
scroll to position [0, 0]
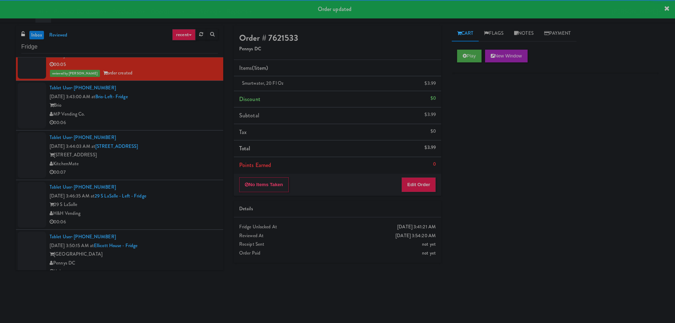
click at [186, 119] on div "00:06" at bounding box center [134, 122] width 168 height 9
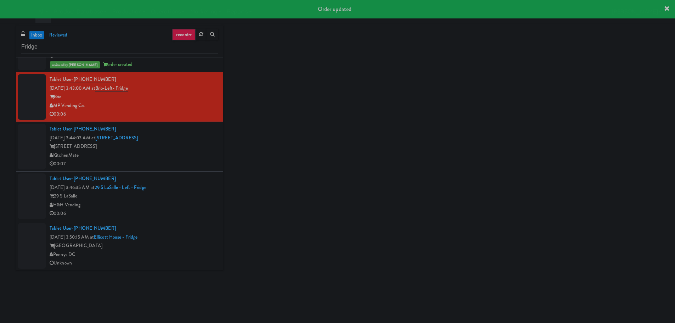
scroll to position [510, 0]
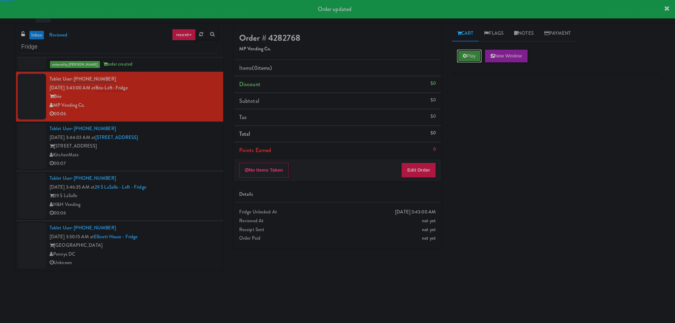
click at [459, 53] on button "Play" at bounding box center [469, 56] width 24 height 13
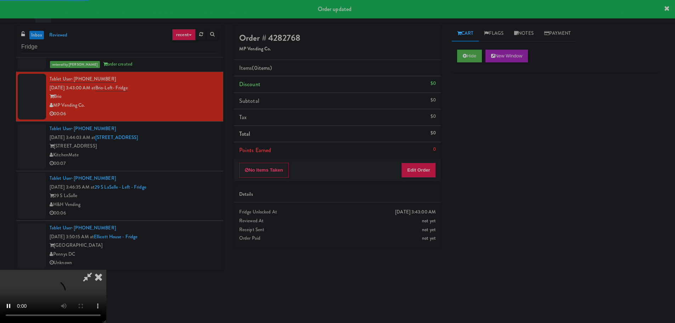
click at [409, 158] on div "Items (0 items ) Discount $0 Subtotal $0 Tax $0 Total $0 Points Earned 0" at bounding box center [337, 109] width 207 height 99
click at [413, 171] on button "Edit Order" at bounding box center [418, 170] width 34 height 15
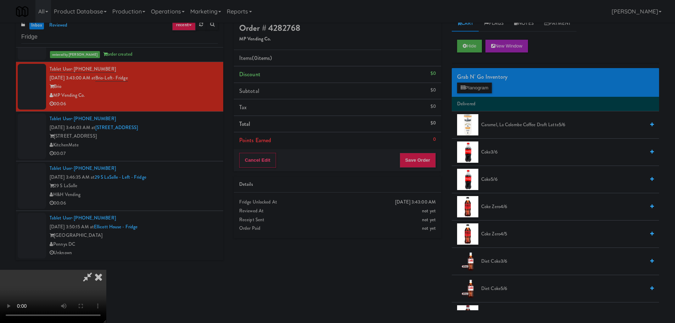
scroll to position [23, 0]
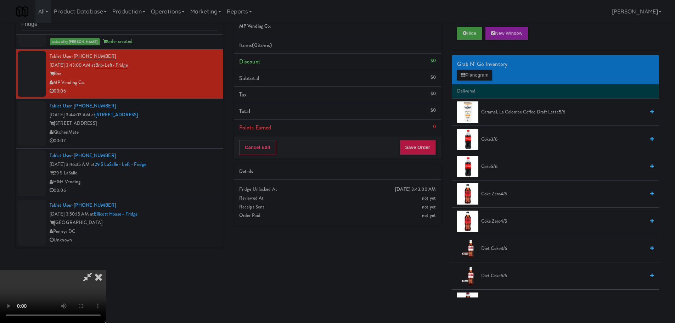
click at [405, 305] on body "Are you sure you want to update this order? Okay Cancel Okay Are you sure you w…" at bounding box center [337, 161] width 675 height 323
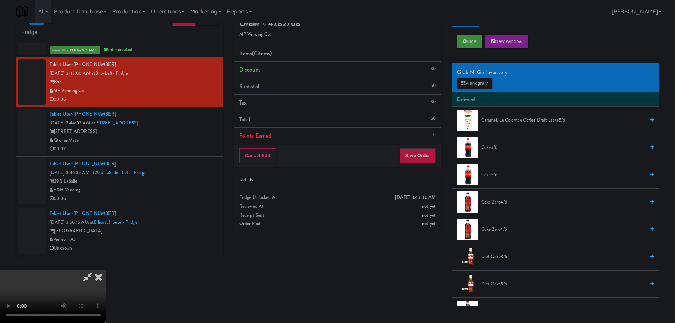
scroll to position [0, 0]
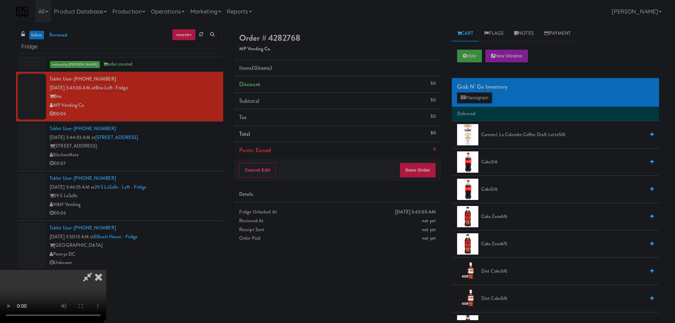
click at [106, 269] on video at bounding box center [53, 295] width 106 height 53
click at [477, 100] on button "Planogram" at bounding box center [474, 97] width 35 height 11
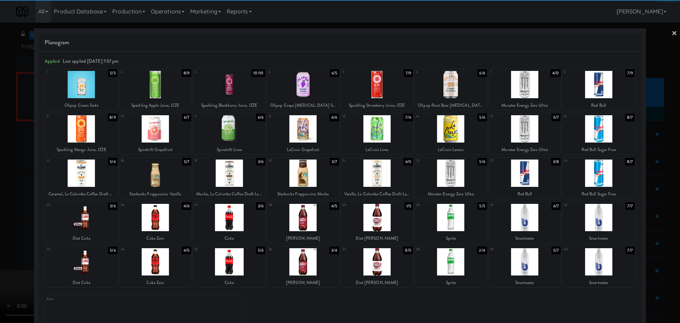
click at [82, 269] on div at bounding box center [81, 261] width 72 height 27
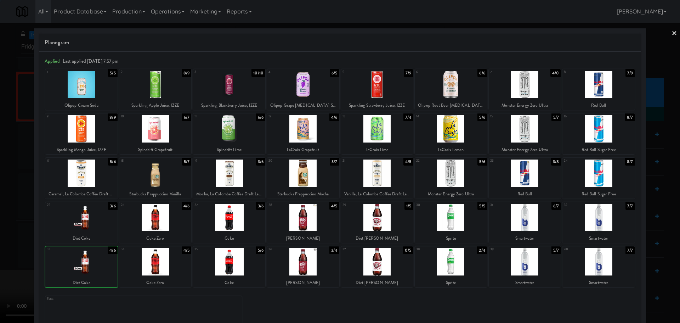
click at [0, 260] on div at bounding box center [340, 161] width 680 height 323
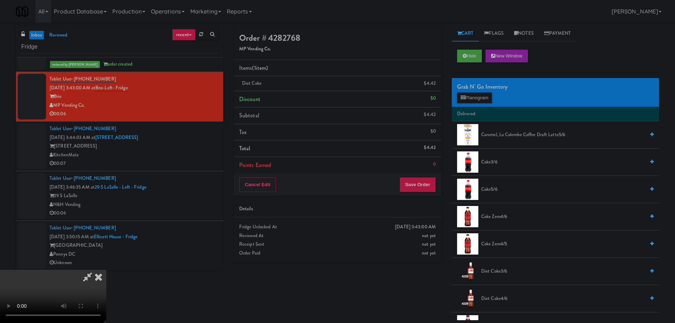
click at [106, 269] on video at bounding box center [53, 295] width 106 height 53
click at [415, 181] on button "Save Order" at bounding box center [417, 184] width 36 height 15
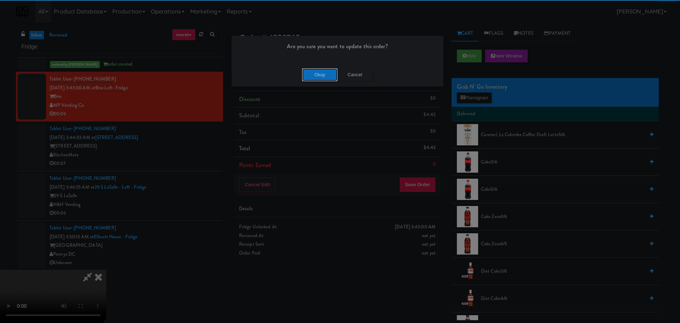
click at [327, 71] on button "Okay" at bounding box center [319, 74] width 35 height 13
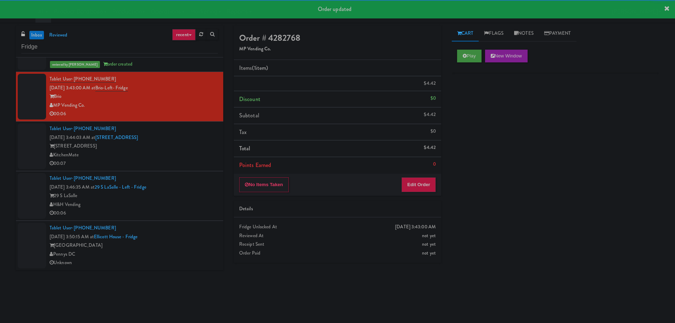
click at [193, 163] on div "00:07" at bounding box center [134, 163] width 168 height 9
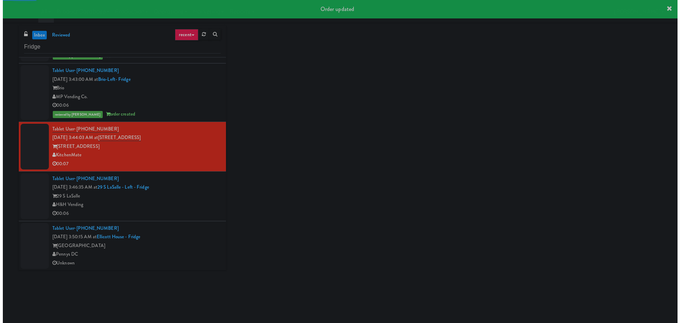
scroll to position [519, 0]
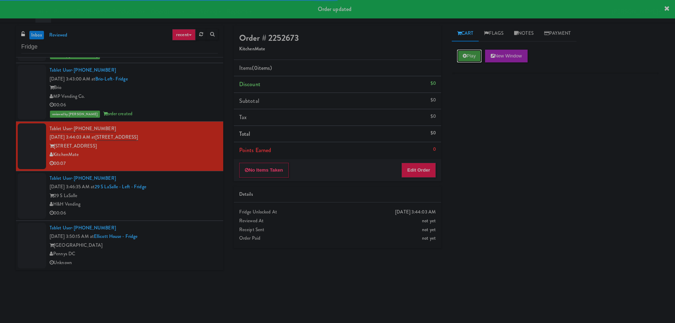
click at [458, 59] on button "Play" at bounding box center [469, 56] width 24 height 13
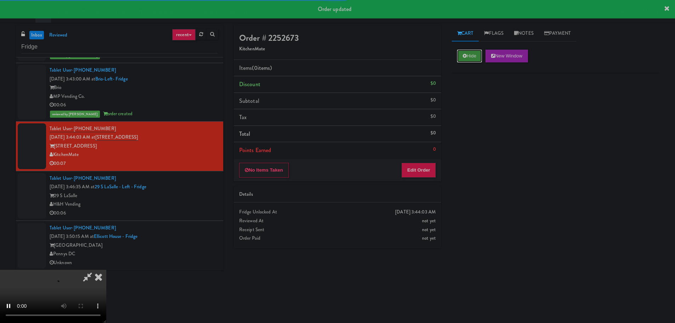
click at [466, 53] on button "Hide" at bounding box center [469, 56] width 25 height 13
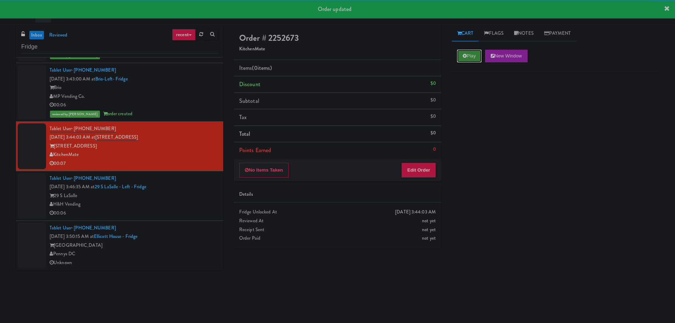
click at [465, 52] on button "Play" at bounding box center [469, 56] width 24 height 13
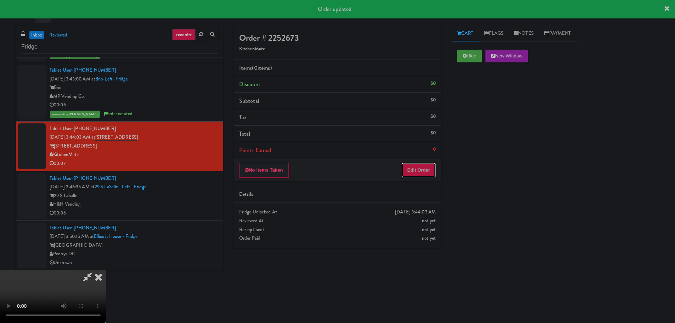
click at [428, 170] on button "Edit Order" at bounding box center [418, 170] width 34 height 15
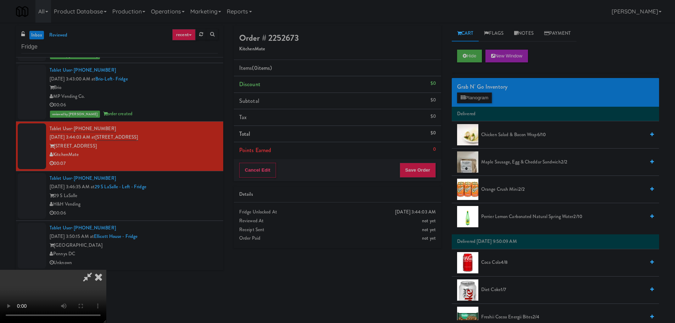
click at [106, 269] on video at bounding box center [53, 295] width 106 height 53
click at [481, 99] on button "Planogram" at bounding box center [474, 97] width 35 height 11
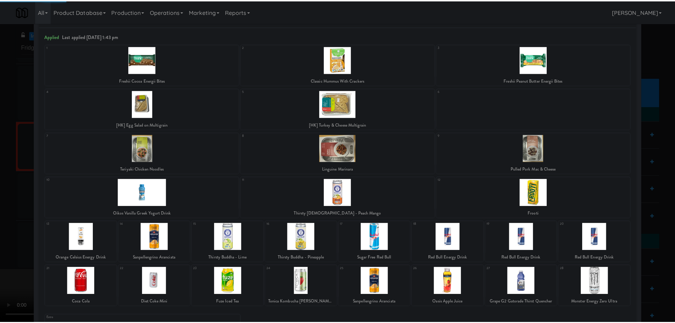
scroll to position [69, 0]
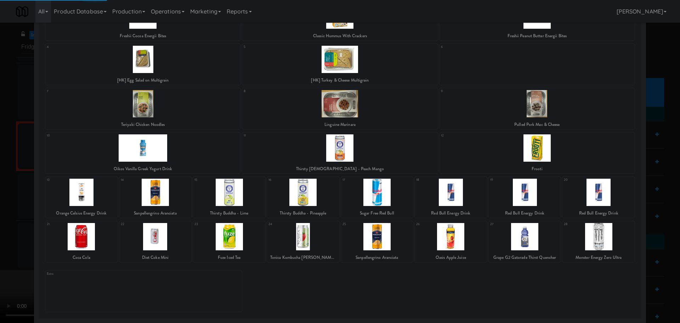
click at [220, 227] on div at bounding box center [229, 236] width 72 height 27
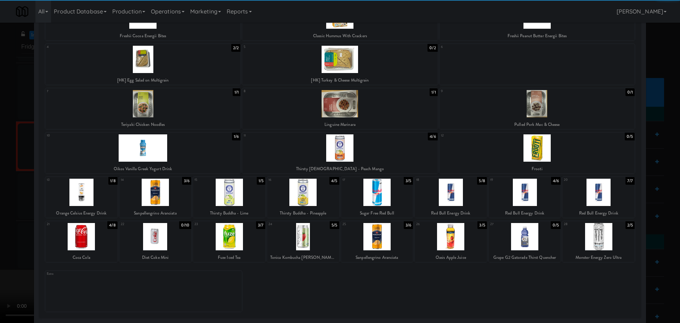
drag, startPoint x: 228, startPoint y: 245, endPoint x: 215, endPoint y: 248, distance: 13.7
click at [229, 245] on div at bounding box center [229, 236] width 72 height 27
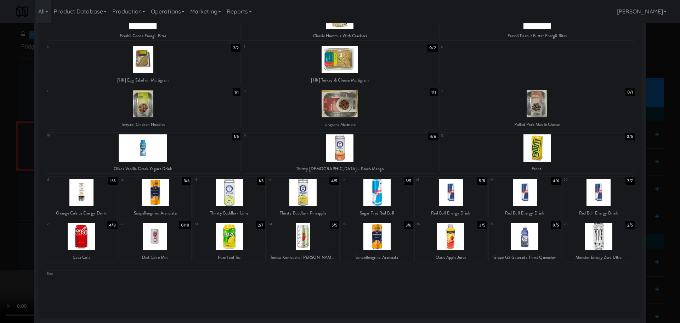
drag, startPoint x: 0, startPoint y: 240, endPoint x: 266, endPoint y: 178, distance: 273.3
click at [1, 240] on div at bounding box center [340, 161] width 680 height 323
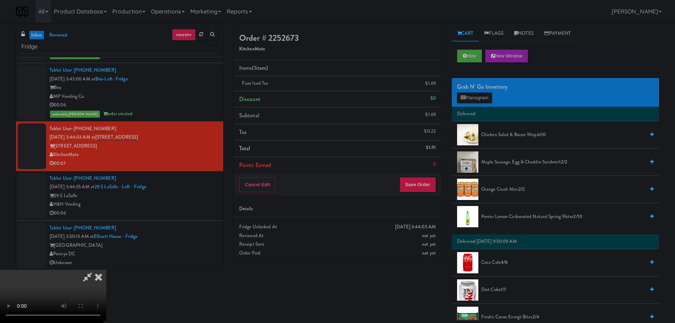
drag, startPoint x: 266, startPoint y: 178, endPoint x: 297, endPoint y: 182, distance: 30.7
click at [106, 269] on video at bounding box center [53, 295] width 106 height 53
drag, startPoint x: 229, startPoint y: 217, endPoint x: 234, endPoint y: 212, distance: 6.5
click at [106, 269] on video at bounding box center [53, 295] width 106 height 53
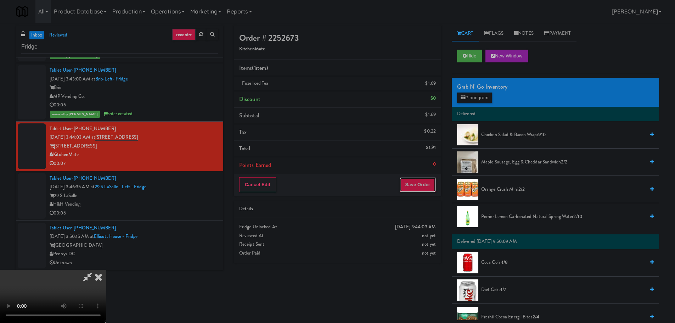
click at [411, 183] on button "Save Order" at bounding box center [417, 184] width 36 height 15
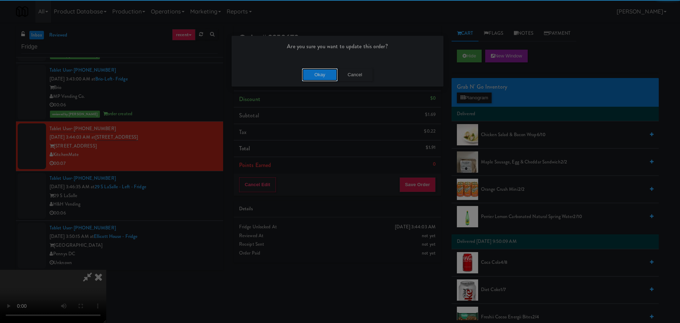
click at [323, 78] on button "Okay" at bounding box center [319, 74] width 35 height 13
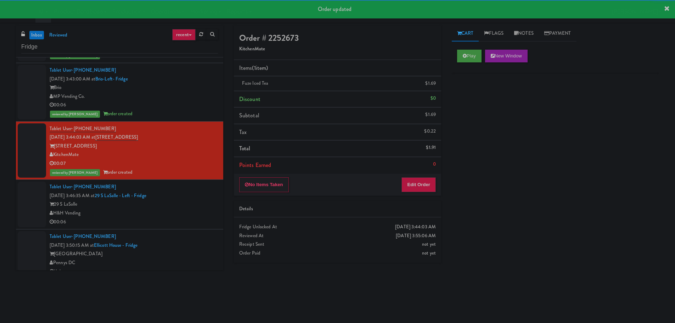
click at [188, 213] on div "H&H Vending" at bounding box center [134, 213] width 168 height 9
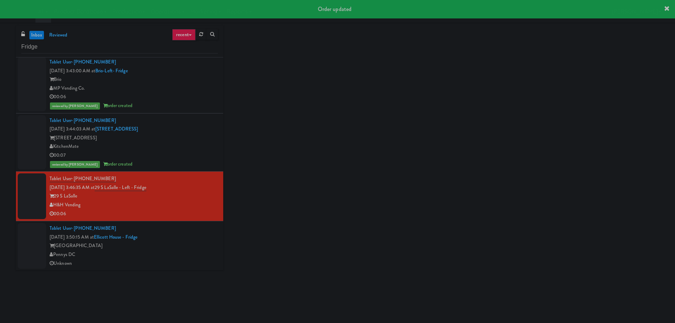
scroll to position [527, 0]
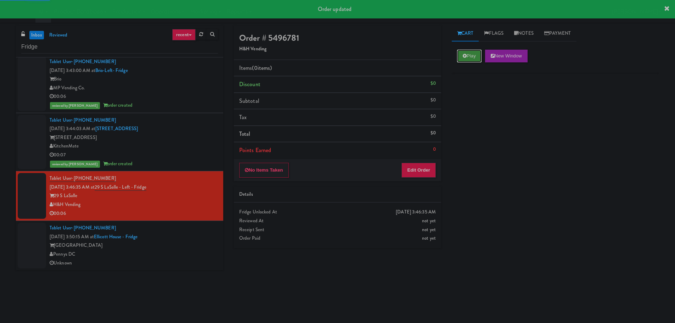
click at [470, 57] on button "Play" at bounding box center [469, 56] width 24 height 13
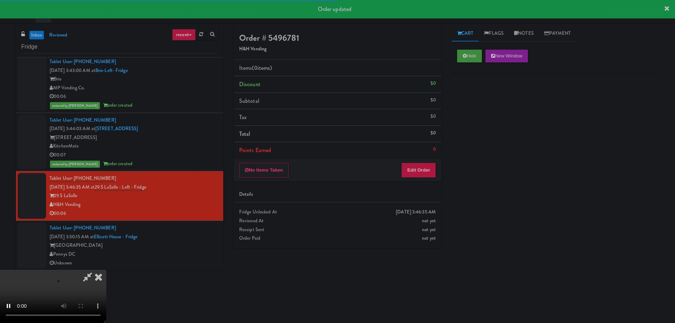
click at [422, 155] on li "Points Earned 0" at bounding box center [337, 150] width 207 height 16
click at [420, 165] on button "Edit Order" at bounding box center [418, 170] width 34 height 15
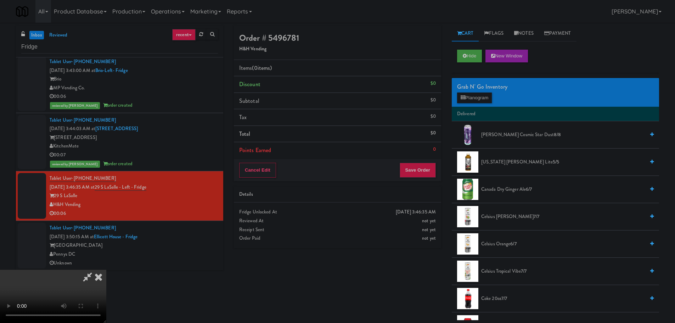
scroll to position [122, 0]
click at [106, 269] on video at bounding box center [53, 295] width 106 height 53
drag, startPoint x: 245, startPoint y: 151, endPoint x: 244, endPoint y: 158, distance: 7.1
click at [106, 269] on video at bounding box center [53, 295] width 106 height 53
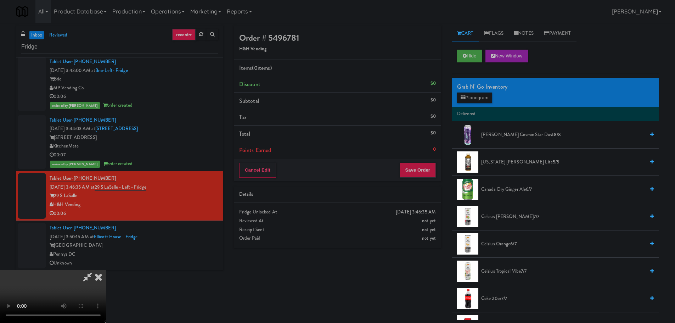
drag, startPoint x: 241, startPoint y: 168, endPoint x: 243, endPoint y: 172, distance: 3.8
click at [106, 269] on video at bounding box center [53, 295] width 106 height 53
click at [470, 101] on button "Planogram" at bounding box center [474, 97] width 35 height 11
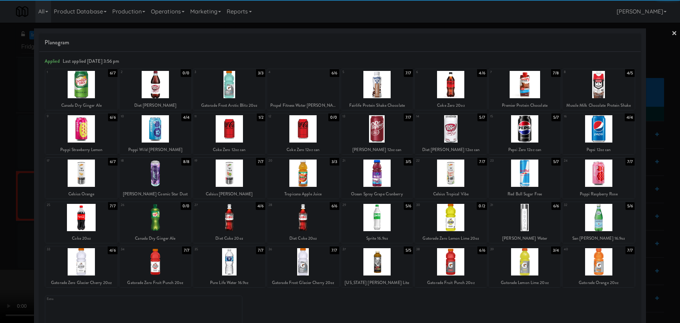
click at [597, 91] on div at bounding box center [598, 84] width 72 height 27
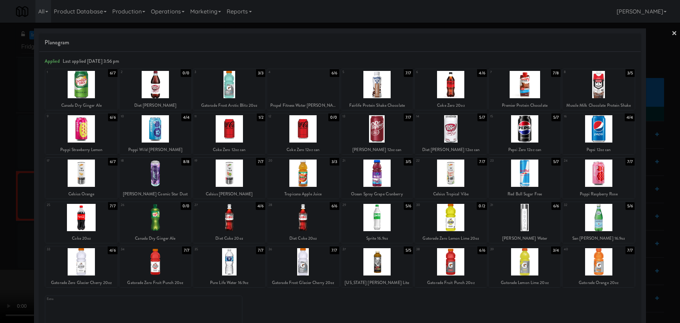
drag, startPoint x: 0, startPoint y: 195, endPoint x: 87, endPoint y: 221, distance: 91.1
click at [0, 195] on div at bounding box center [340, 161] width 680 height 323
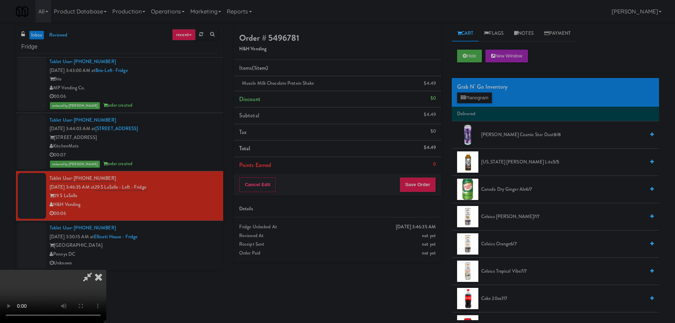
click at [106, 269] on video at bounding box center [53, 295] width 106 height 53
click at [412, 197] on div "Order # 5496781 H&H Vending Items (1 item ) Muscle Milk Chocolate Protein Shake…" at bounding box center [337, 146] width 218 height 242
click at [419, 185] on button "Save Order" at bounding box center [417, 184] width 36 height 15
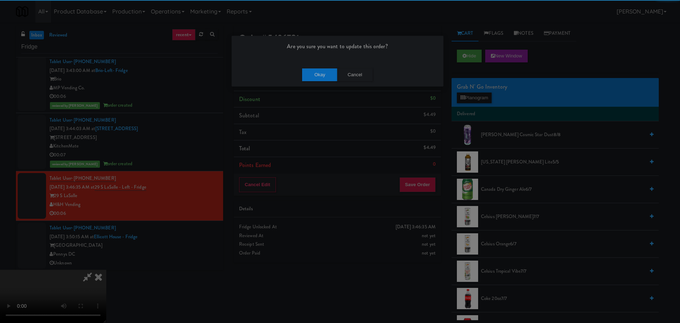
click at [302, 60] on div "Are you sure you want to update this order?" at bounding box center [338, 49] width 212 height 27
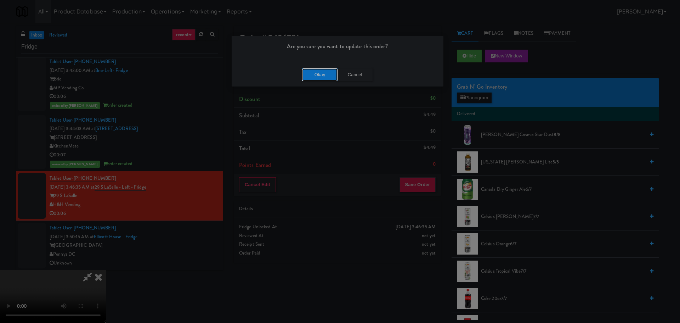
click at [314, 72] on button "Okay" at bounding box center [319, 74] width 35 height 13
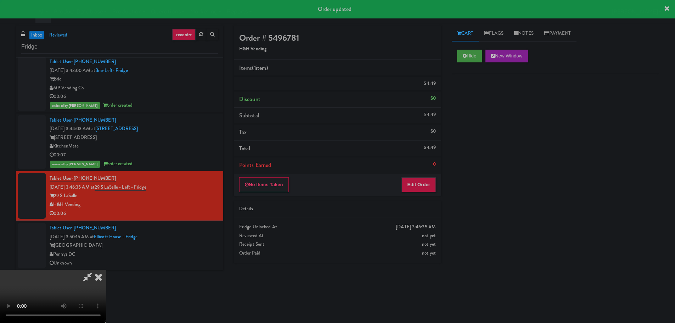
scroll to position [0, 0]
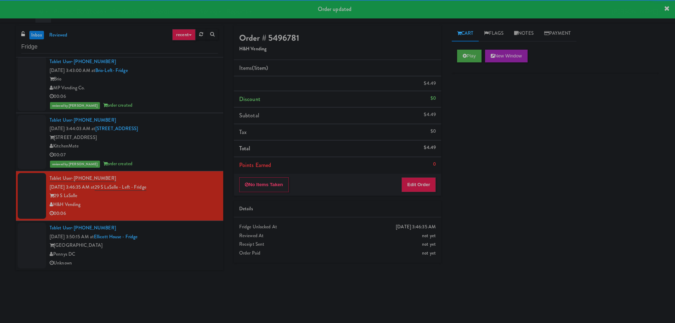
click at [183, 250] on div "[GEOGRAPHIC_DATA]" at bounding box center [134, 245] width 168 height 9
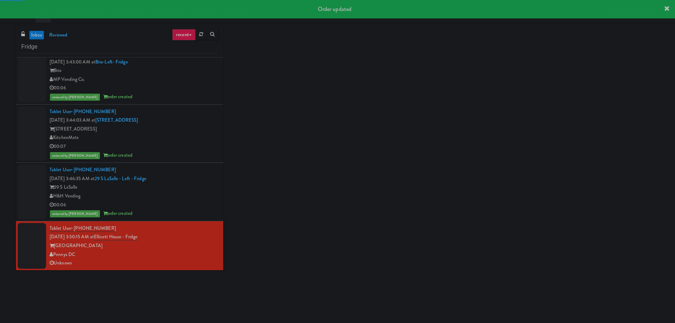
scroll to position [536, 0]
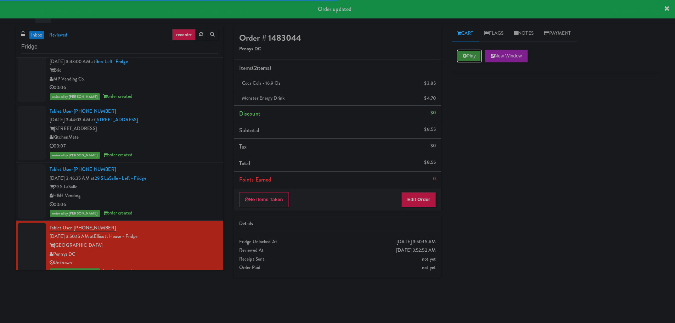
click at [470, 54] on button "Play" at bounding box center [469, 56] width 24 height 13
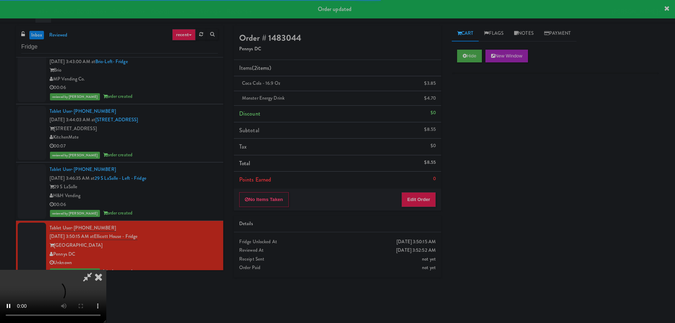
click at [101, 279] on icon at bounding box center [99, 276] width 16 height 14
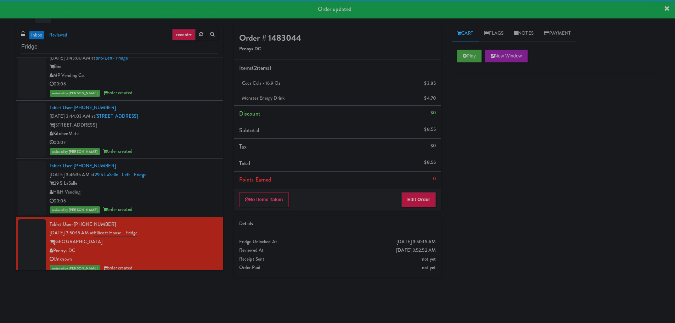
scroll to position [545, 0]
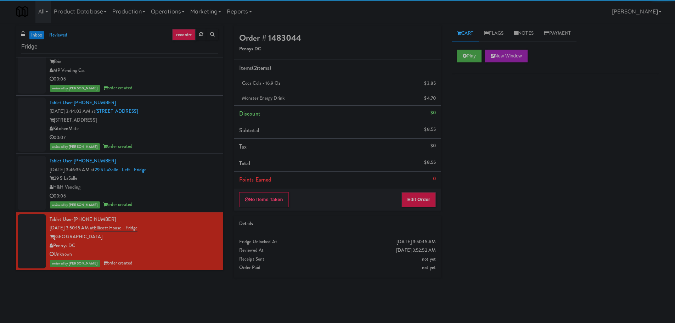
click at [176, 223] on div "Tablet User · (202) 985-8224 [DATE] 3:50:15 AM at [GEOGRAPHIC_DATA] - [GEOGRAPH…" at bounding box center [134, 241] width 168 height 52
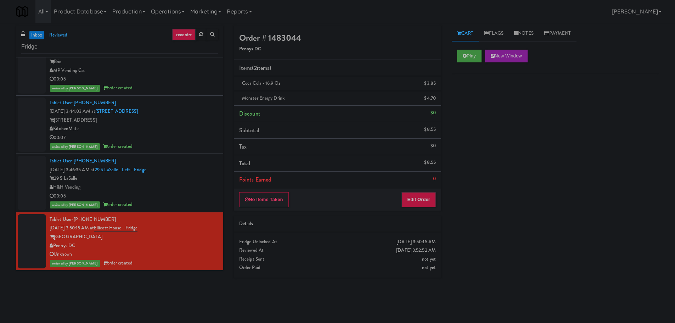
click at [188, 192] on div "00:06" at bounding box center [134, 196] width 168 height 9
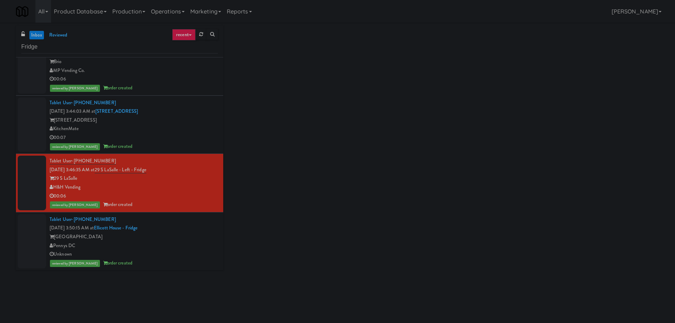
click at [188, 218] on div "Tablet User · (202) 985-8224 [DATE] 3:50:15 AM at [GEOGRAPHIC_DATA] - [GEOGRAPH…" at bounding box center [134, 241] width 168 height 52
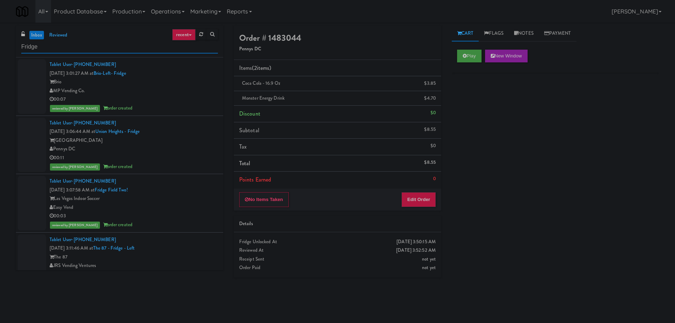
click at [86, 45] on input "Fridge" at bounding box center [119, 46] width 197 height 13
click at [85, 45] on input "Fridge" at bounding box center [119, 46] width 197 height 13
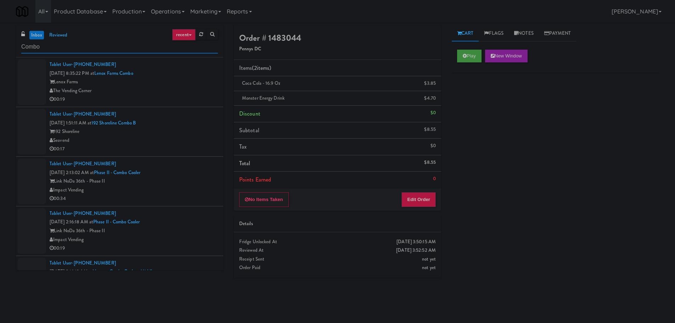
type input "Combo"
click at [187, 92] on div "The Vending Corner" at bounding box center [134, 90] width 168 height 9
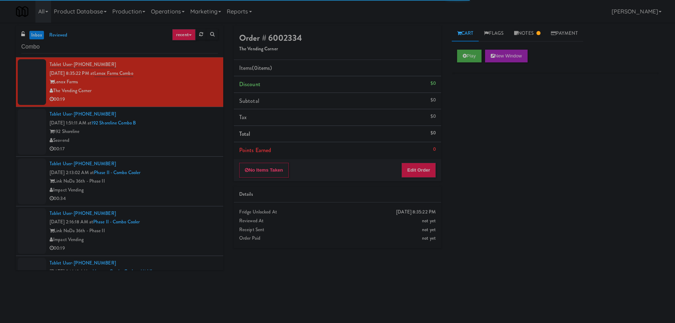
click at [184, 147] on div "00:17" at bounding box center [134, 148] width 168 height 9
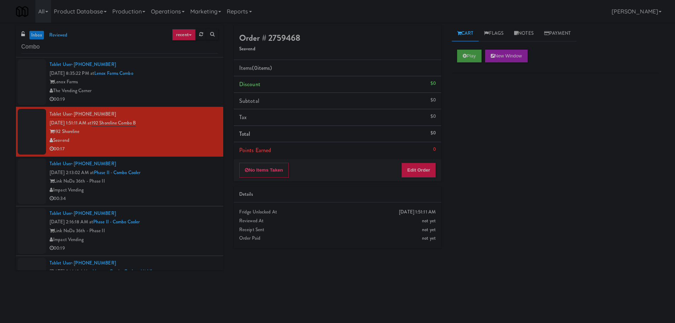
click at [188, 77] on div "Tablet User · (617) 212-6839 [DATE] 8:35:22 PM at [GEOGRAPHIC_DATA] Combo Lenox…" at bounding box center [134, 82] width 168 height 44
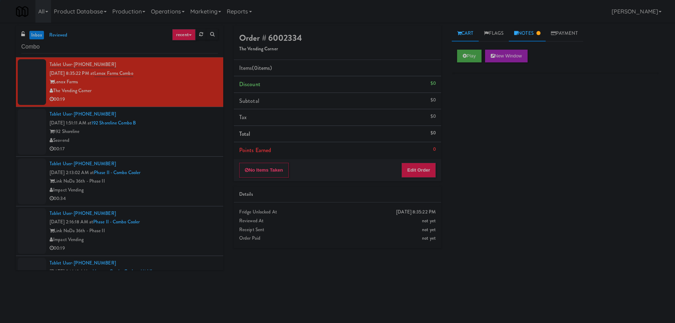
click at [526, 36] on link "Notes" at bounding box center [526, 33] width 37 height 16
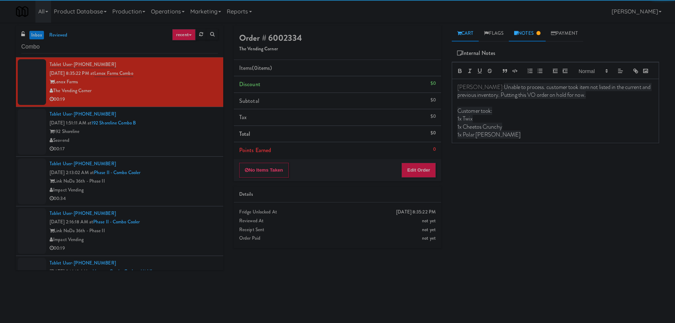
click at [471, 35] on link "Cart" at bounding box center [464, 33] width 27 height 16
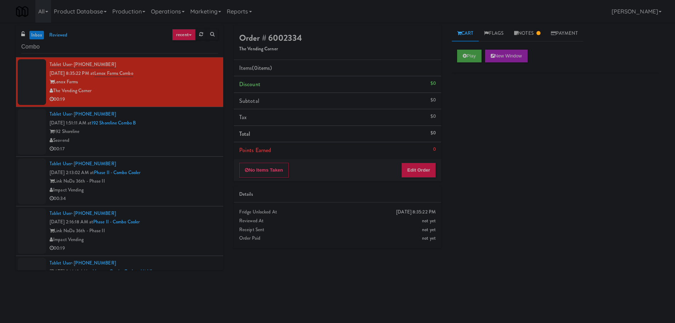
click at [185, 145] on div "00:17" at bounding box center [134, 148] width 168 height 9
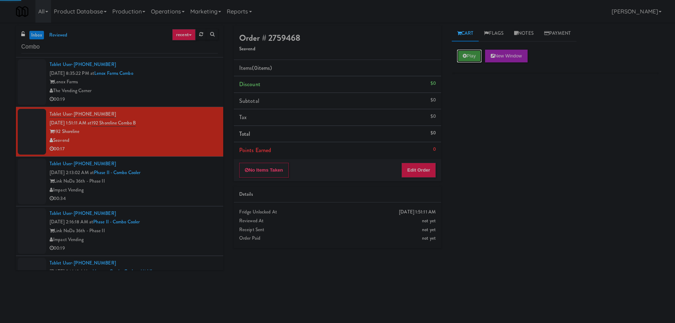
click at [474, 52] on button "Play" at bounding box center [469, 56] width 24 height 13
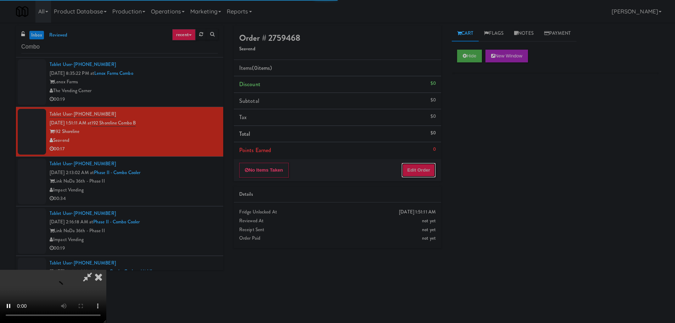
click at [424, 163] on button "Edit Order" at bounding box center [418, 170] width 34 height 15
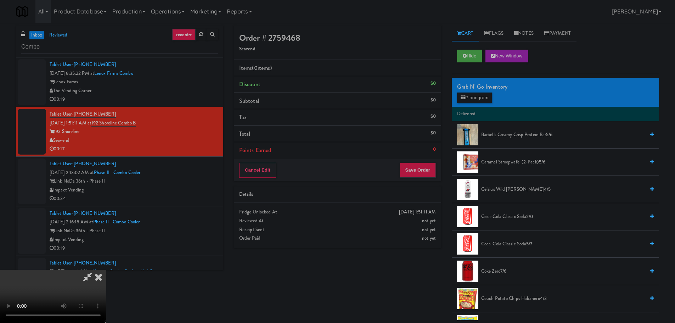
click at [106, 269] on video at bounding box center [53, 295] width 106 height 53
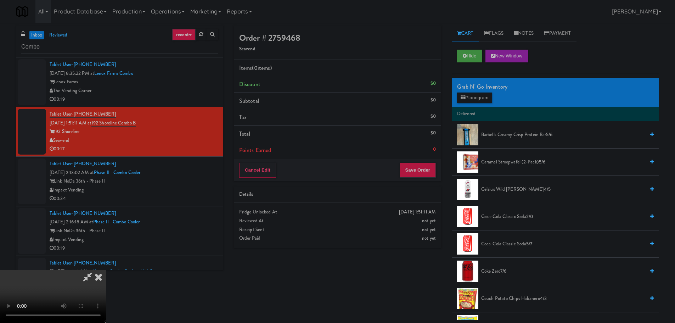
click at [106, 269] on video at bounding box center [53, 295] width 106 height 53
click at [479, 96] on button "Planogram" at bounding box center [474, 97] width 35 height 11
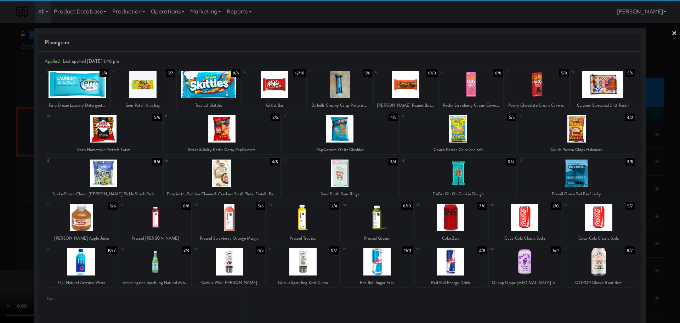
click at [603, 217] on div at bounding box center [598, 217] width 72 height 27
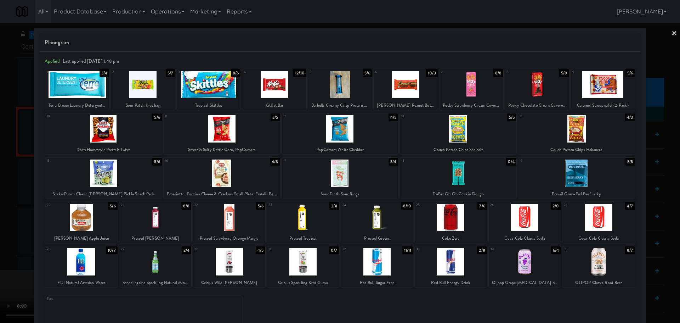
click at [595, 215] on div at bounding box center [598, 217] width 72 height 27
drag, startPoint x: 0, startPoint y: 203, endPoint x: 189, endPoint y: 162, distance: 193.5
click at [0, 204] on div at bounding box center [340, 161] width 680 height 323
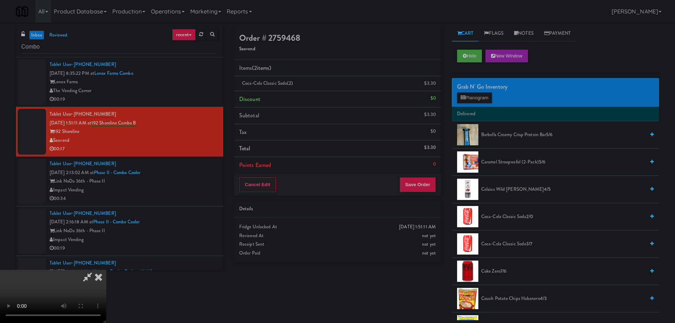
click at [106, 269] on video at bounding box center [53, 295] width 106 height 53
drag, startPoint x: 256, startPoint y: 172, endPoint x: 416, endPoint y: 179, distance: 159.9
click at [106, 269] on video at bounding box center [53, 295] width 106 height 53
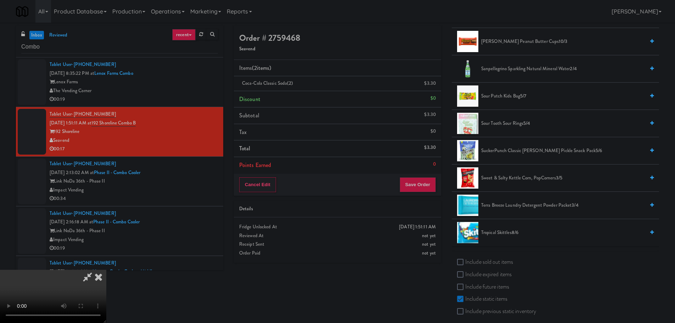
scroll to position [779, 0]
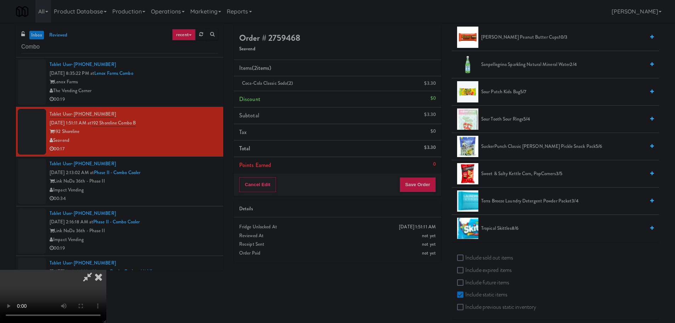
click at [495, 225] on span "Tropical Skittles 8/6" at bounding box center [563, 228] width 164 height 9
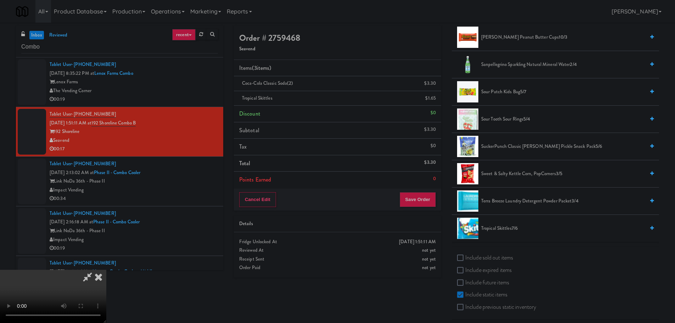
click at [106, 269] on video at bounding box center [53, 295] width 106 height 53
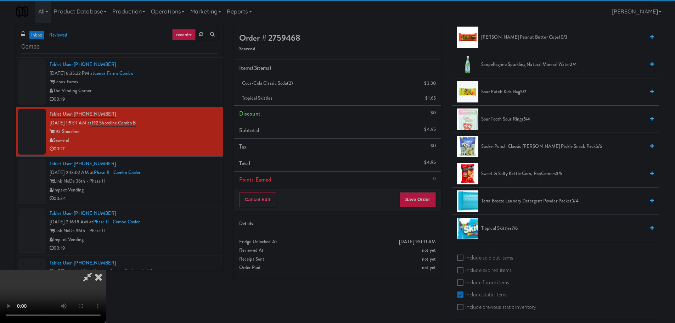
scroll to position [122, 0]
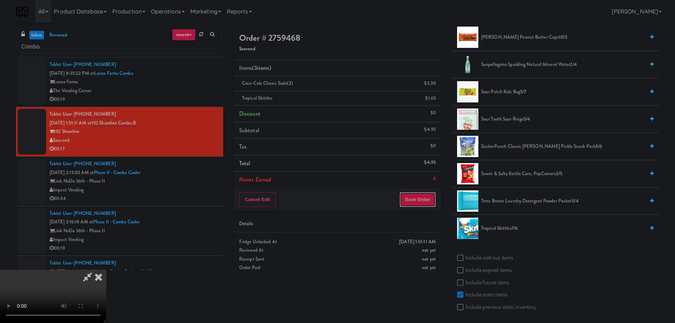
click at [423, 196] on button "Save Order" at bounding box center [417, 199] width 36 height 15
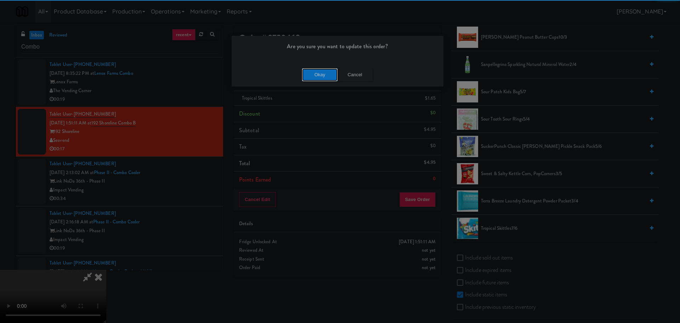
click at [316, 69] on button "Okay" at bounding box center [319, 74] width 35 height 13
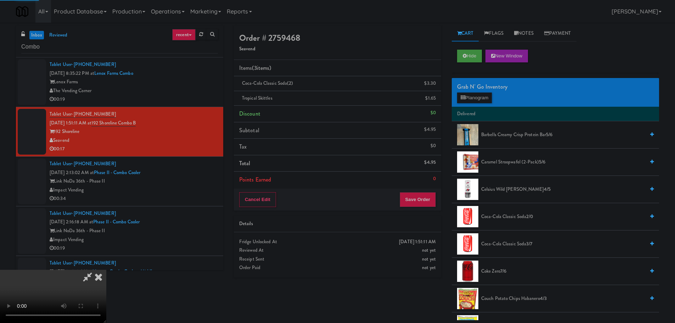
scroll to position [0, 0]
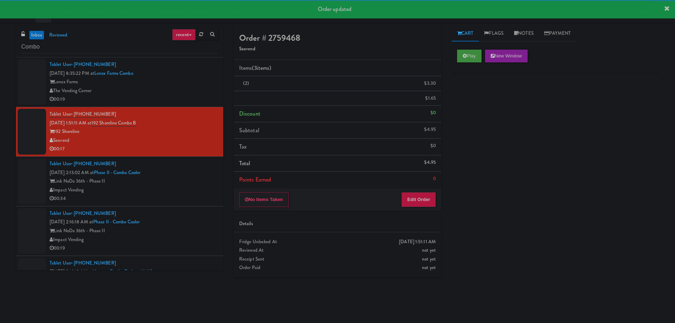
click at [181, 192] on div "Impact Vending" at bounding box center [134, 190] width 168 height 9
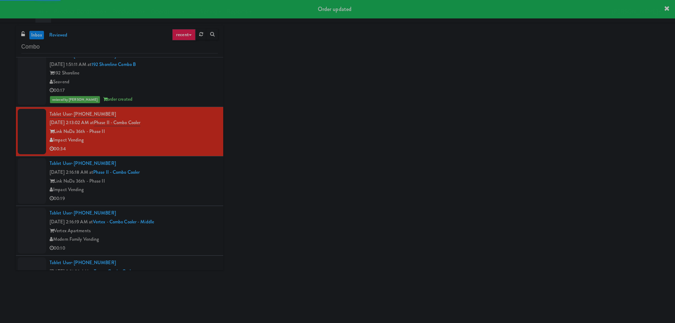
scroll to position [106, 0]
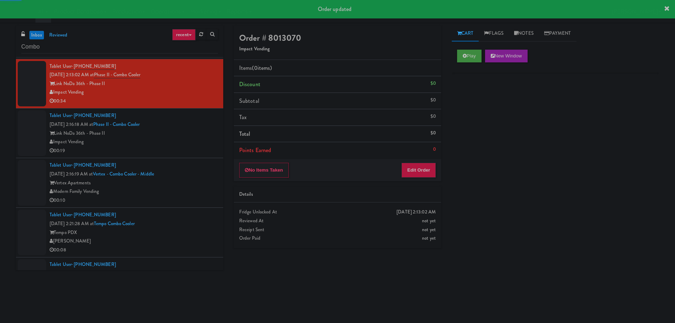
click at [465, 45] on div "Play New Window" at bounding box center [554, 58] width 207 height 28
click at [468, 55] on button "Play" at bounding box center [469, 56] width 24 height 13
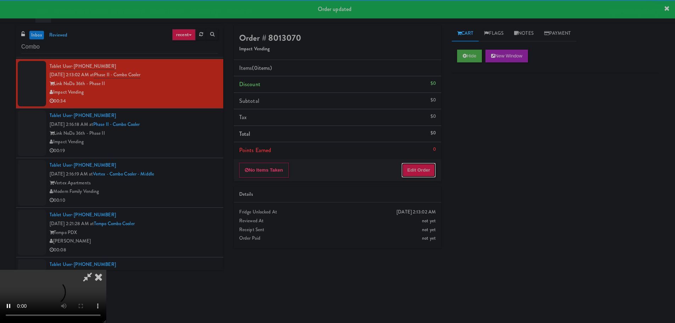
click at [424, 172] on button "Edit Order" at bounding box center [418, 170] width 34 height 15
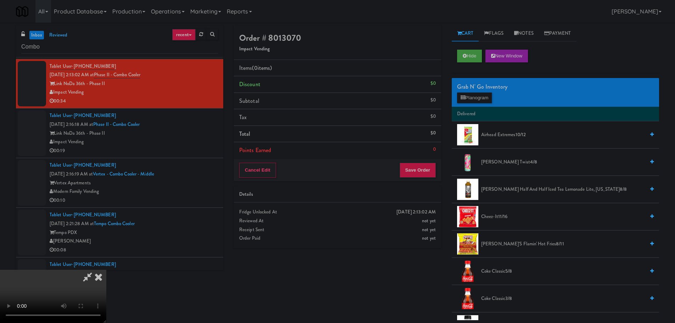
scroll to position [122, 0]
click at [106, 269] on video at bounding box center [53, 295] width 106 height 53
click at [465, 101] on button "Planogram" at bounding box center [474, 97] width 35 height 11
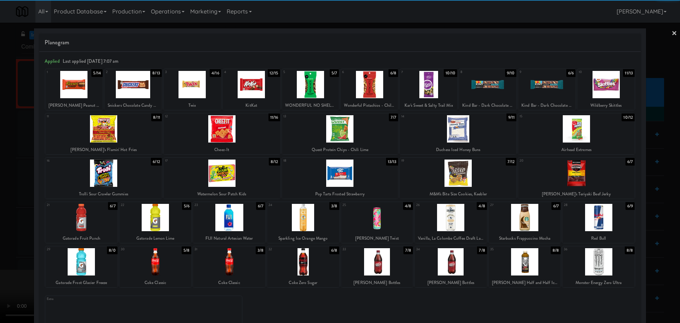
click at [606, 260] on div at bounding box center [598, 261] width 72 height 27
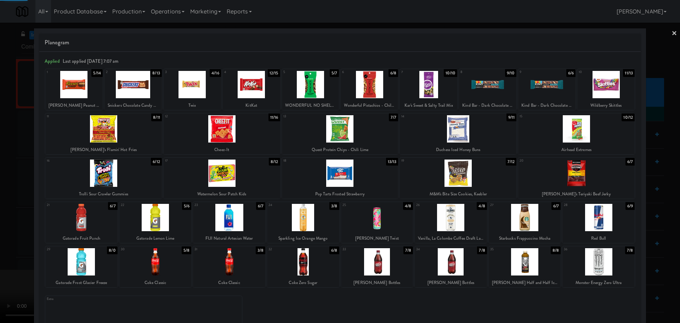
click at [0, 238] on div at bounding box center [340, 161] width 680 height 323
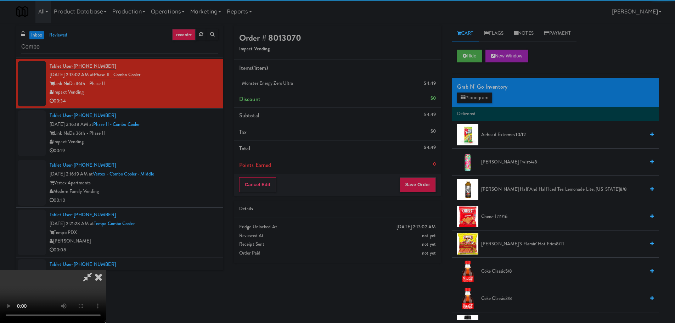
scroll to position [51, 0]
click at [106, 269] on video at bounding box center [53, 295] width 106 height 53
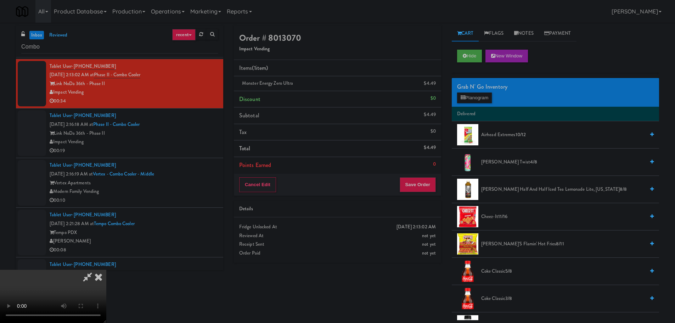
scroll to position [0, 0]
click at [106, 269] on video at bounding box center [53, 295] width 106 height 53
click at [437, 85] on icon at bounding box center [436, 86] width 4 height 5
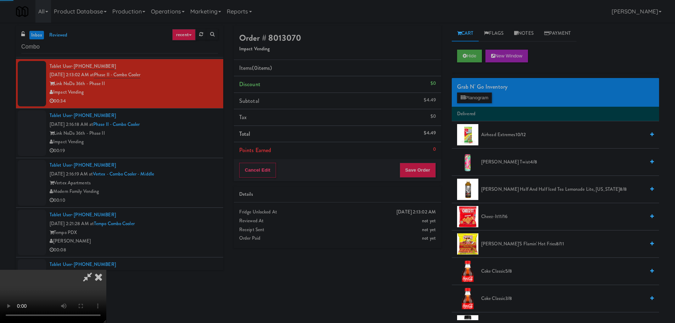
click at [106, 269] on video at bounding box center [53, 295] width 106 height 53
drag, startPoint x: 320, startPoint y: 195, endPoint x: 324, endPoint y: 196, distance: 4.0
click at [106, 269] on video at bounding box center [53, 295] width 106 height 53
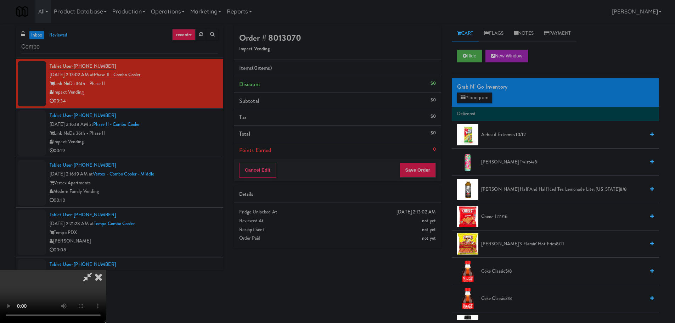
click at [106, 269] on video at bounding box center [53, 295] width 106 height 53
click at [477, 100] on button "Planogram" at bounding box center [474, 97] width 35 height 11
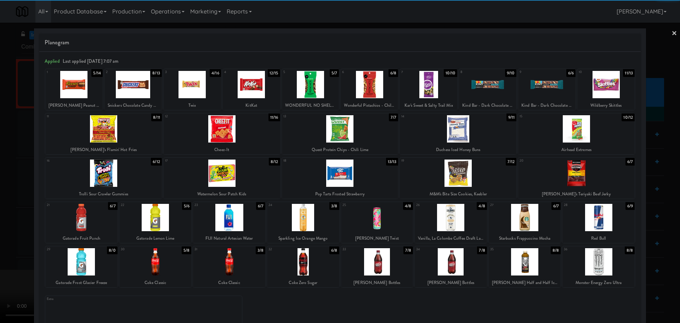
click at [595, 218] on div at bounding box center [598, 217] width 72 height 27
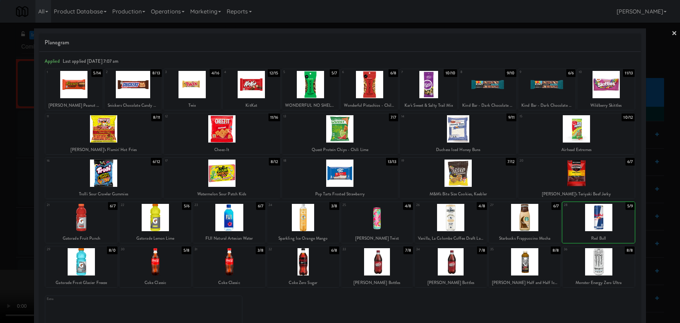
click at [0, 170] on div at bounding box center [340, 161] width 680 height 323
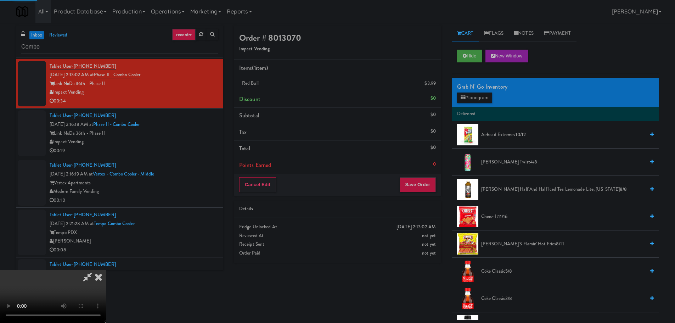
click at [106, 269] on video at bounding box center [53, 295] width 106 height 53
click at [419, 170] on li "Points Earned 0" at bounding box center [337, 165] width 207 height 16
click at [418, 173] on li "Points Earned 0" at bounding box center [337, 165] width 207 height 16
click at [416, 179] on button "Save Order" at bounding box center [417, 184] width 36 height 15
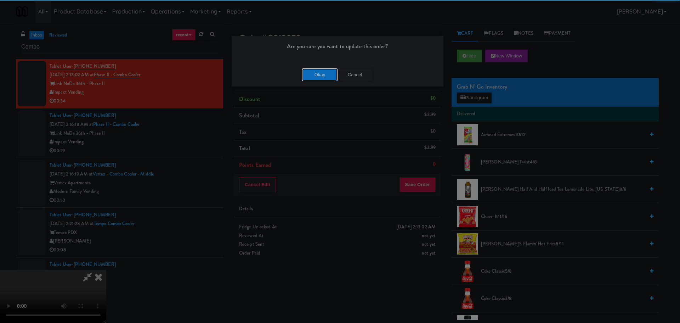
click at [328, 76] on button "Okay" at bounding box center [319, 74] width 35 height 13
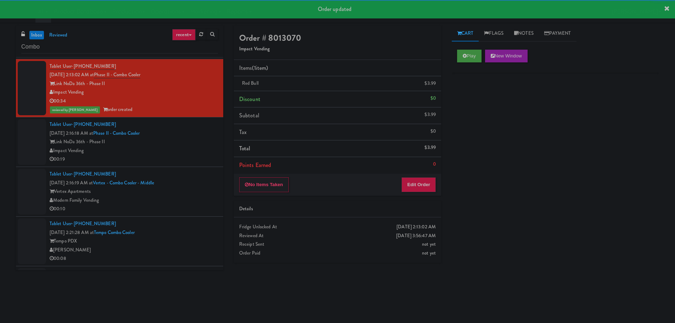
click at [199, 153] on div "Impact Vending" at bounding box center [134, 150] width 168 height 9
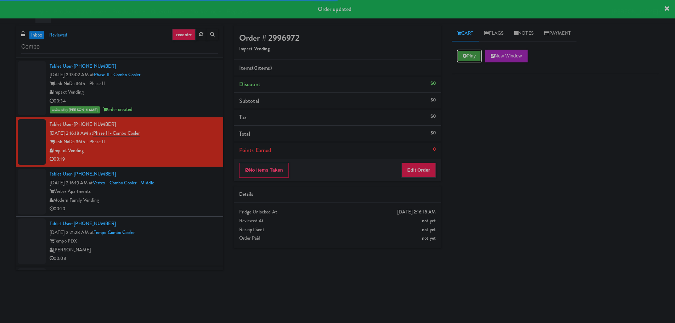
click at [462, 56] on button "Play" at bounding box center [469, 56] width 24 height 13
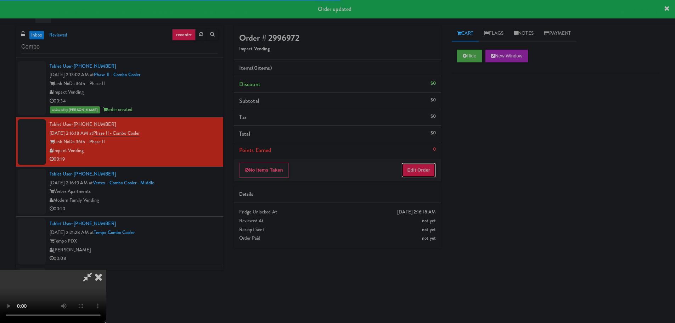
click at [426, 168] on button "Edit Order" at bounding box center [418, 170] width 34 height 15
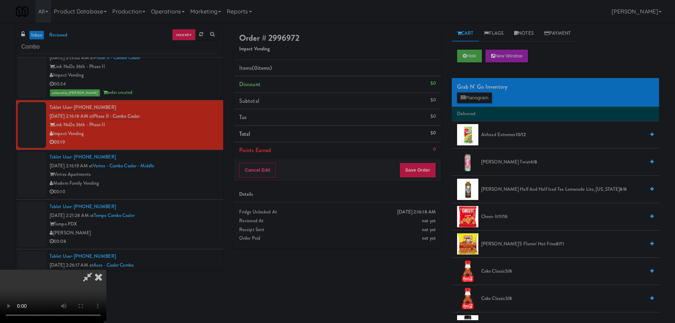
scroll to position [122, 0]
click at [106, 269] on video at bounding box center [53, 295] width 106 height 53
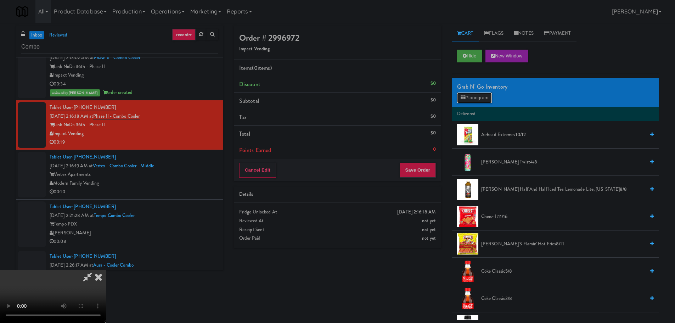
click at [465, 102] on button "Planogram" at bounding box center [474, 97] width 35 height 11
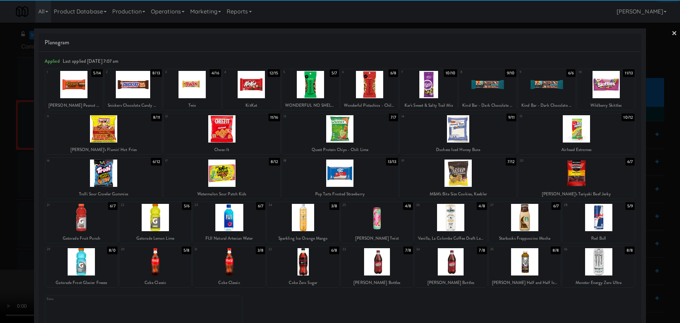
click at [90, 221] on div at bounding box center [81, 217] width 72 height 27
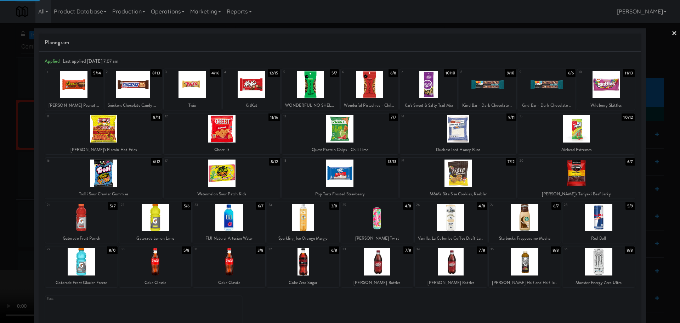
click at [6, 228] on div at bounding box center [340, 161] width 680 height 323
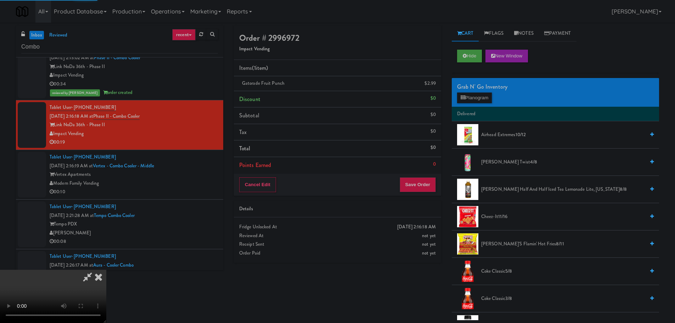
scroll to position [122, 0]
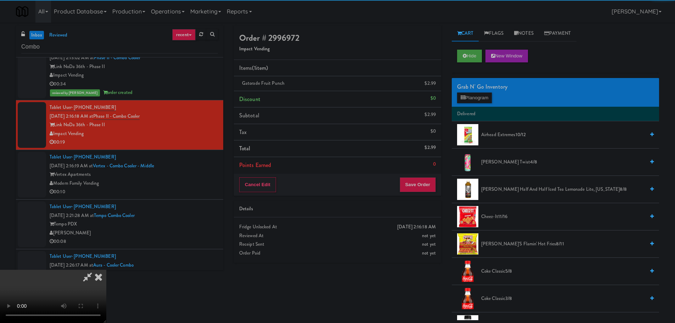
click at [106, 269] on video at bounding box center [53, 295] width 106 height 53
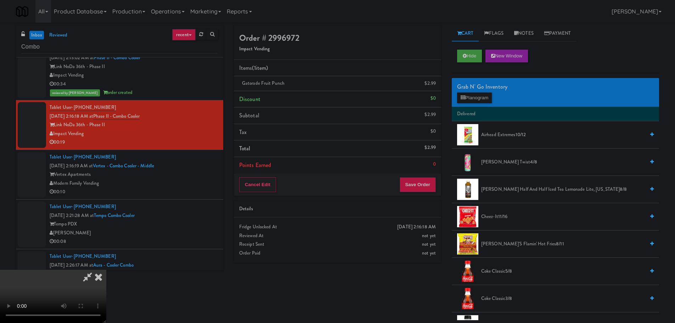
drag, startPoint x: 228, startPoint y: 221, endPoint x: 232, endPoint y: 221, distance: 3.9
click at [106, 269] on video at bounding box center [53, 295] width 106 height 53
click at [422, 187] on button "Save Order" at bounding box center [417, 184] width 36 height 15
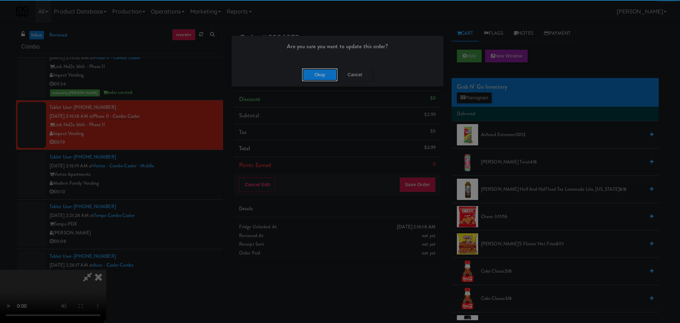
click at [323, 76] on button "Okay" at bounding box center [319, 74] width 35 height 13
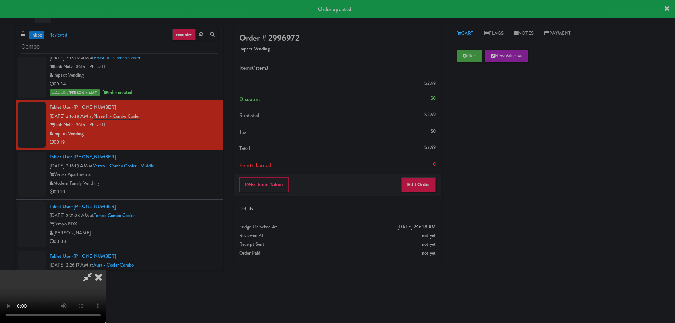
scroll to position [0, 0]
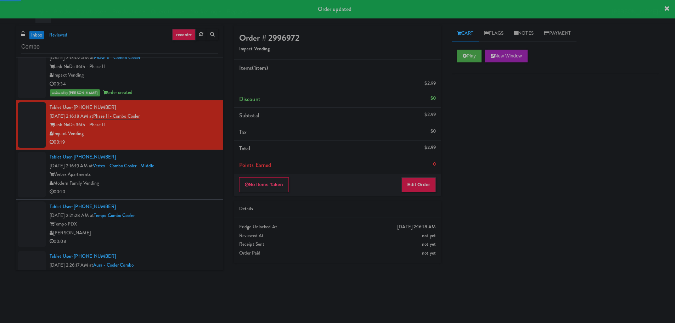
click at [195, 183] on div "Modern Family Vending" at bounding box center [134, 183] width 168 height 9
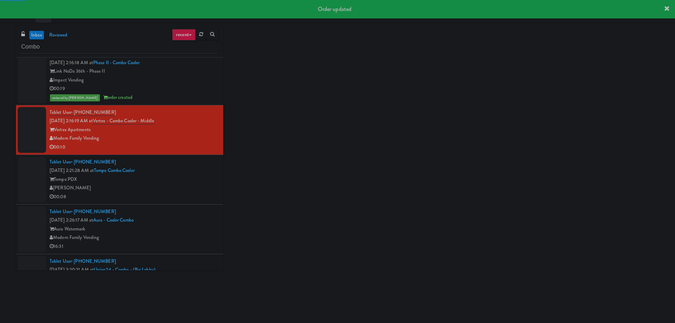
scroll to position [194, 0]
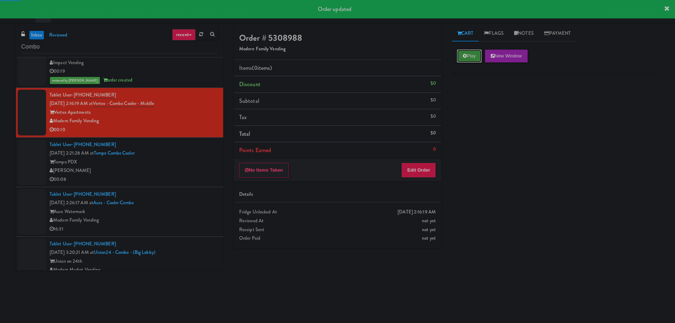
click at [476, 56] on button "Play" at bounding box center [469, 56] width 24 height 13
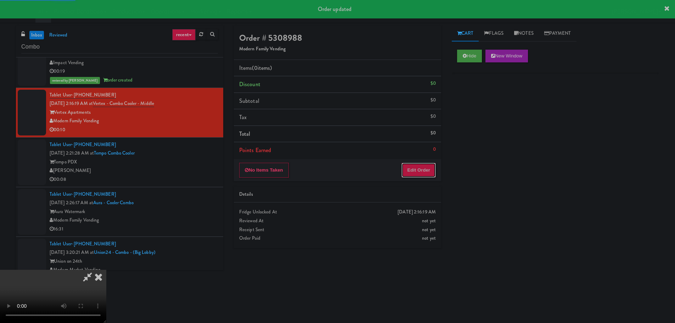
click at [416, 169] on button "Edit Order" at bounding box center [418, 170] width 34 height 15
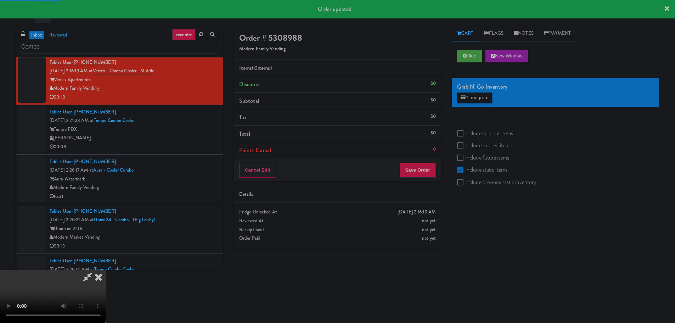
scroll to position [229, 0]
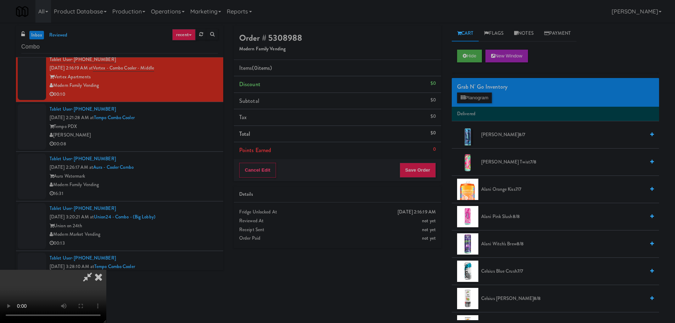
click at [106, 269] on video at bounding box center [53, 295] width 106 height 53
click at [482, 96] on button "Planogram" at bounding box center [474, 97] width 35 height 11
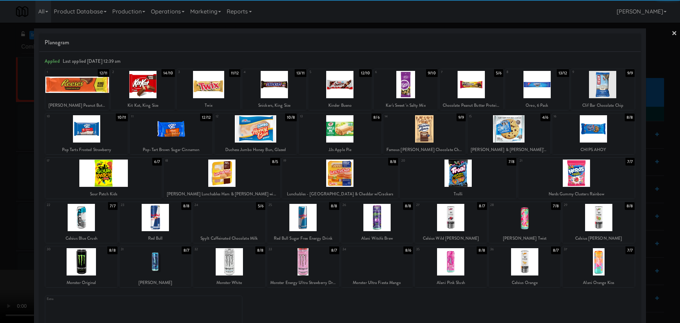
click at [453, 264] on div at bounding box center [451, 261] width 72 height 27
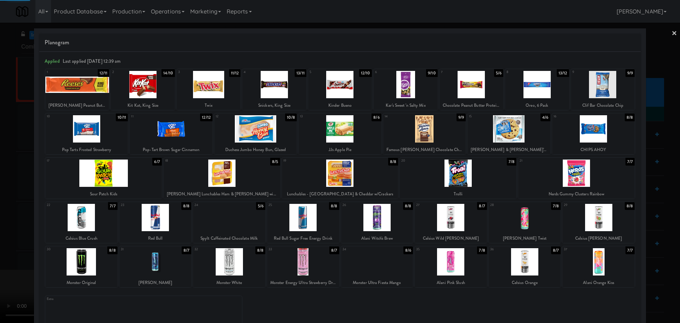
click at [0, 228] on div at bounding box center [340, 161] width 680 height 323
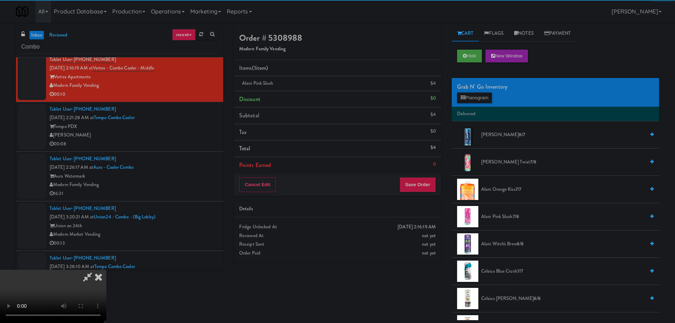
drag, startPoint x: 233, startPoint y: 180, endPoint x: 229, endPoint y: 183, distance: 5.6
click at [106, 269] on video at bounding box center [53, 295] width 106 height 53
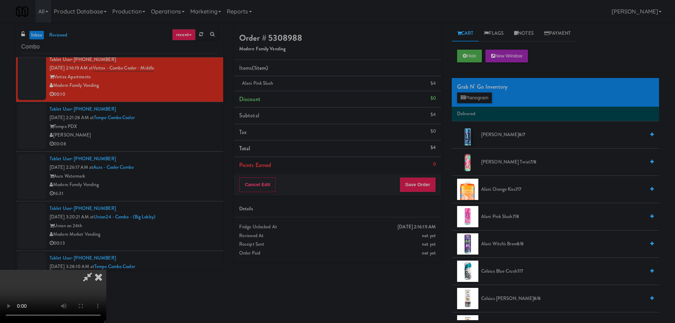
click at [106, 269] on video at bounding box center [53, 295] width 106 height 53
drag, startPoint x: 250, startPoint y: 205, endPoint x: 317, endPoint y: 197, distance: 68.1
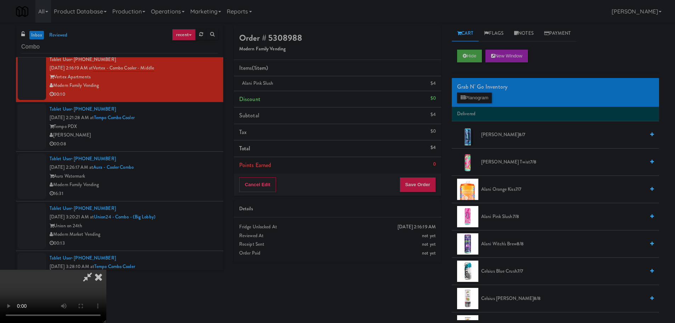
click at [106, 269] on video at bounding box center [53, 295] width 106 height 53
click at [478, 97] on button "Planogram" at bounding box center [474, 97] width 35 height 11
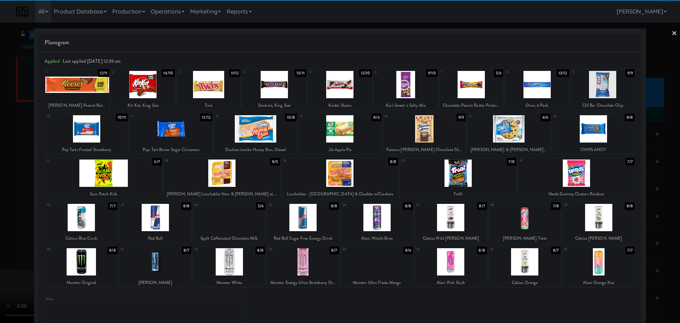
click at [531, 224] on div at bounding box center [525, 217] width 72 height 27
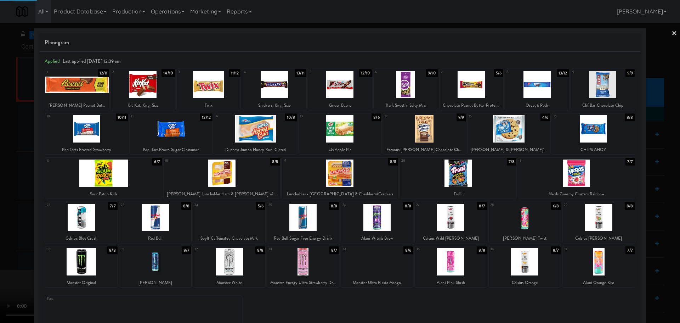
click at [2, 215] on div at bounding box center [340, 161] width 680 height 323
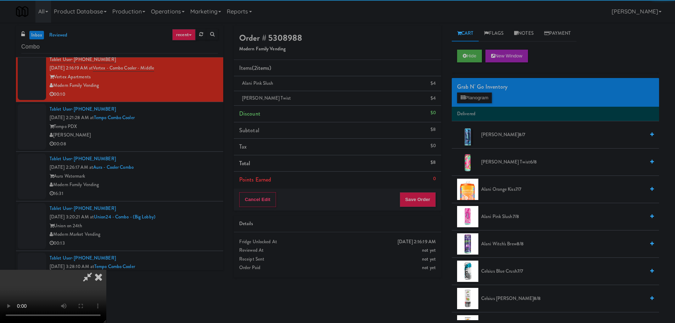
click at [106, 269] on video at bounding box center [53, 295] width 106 height 53
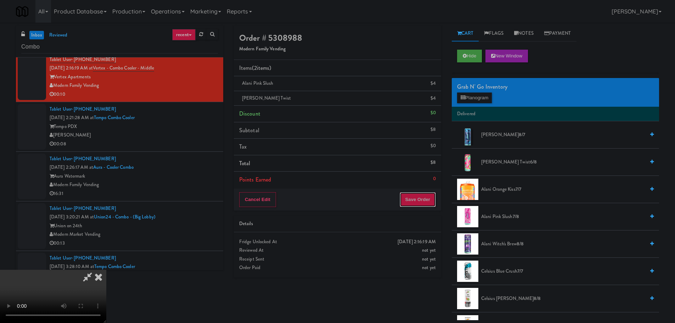
click at [422, 198] on button "Save Order" at bounding box center [417, 199] width 36 height 15
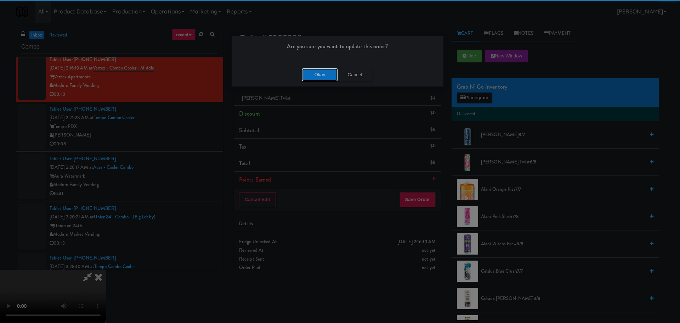
click at [322, 78] on button "Okay" at bounding box center [319, 74] width 35 height 13
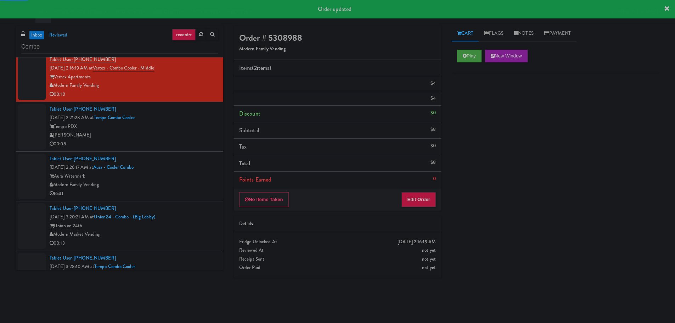
click at [184, 146] on div "00:08" at bounding box center [134, 144] width 168 height 9
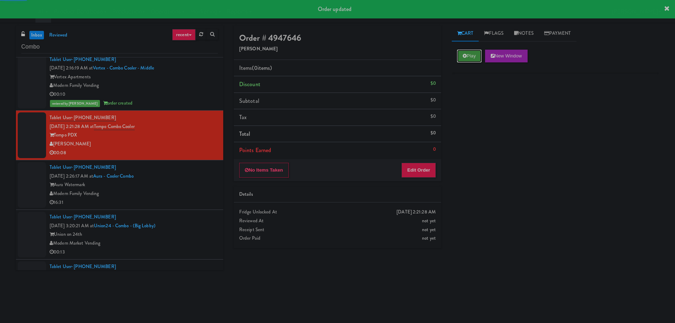
click at [469, 52] on button "Play" at bounding box center [469, 56] width 24 height 13
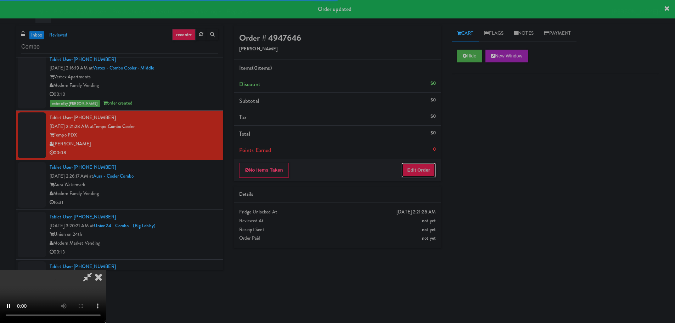
click at [410, 166] on button "Edit Order" at bounding box center [418, 170] width 34 height 15
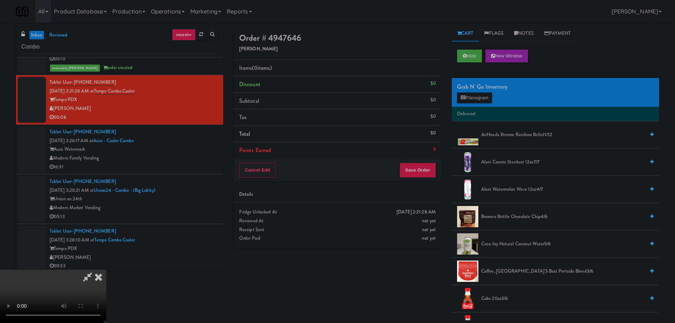
click at [106, 269] on video at bounding box center [53, 295] width 106 height 53
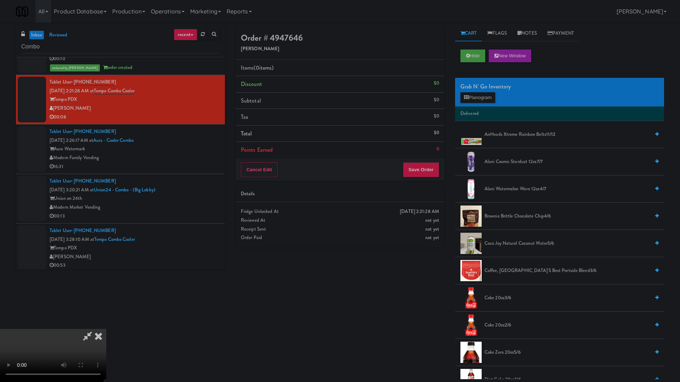
click at [106, 322] on video at bounding box center [53, 355] width 106 height 53
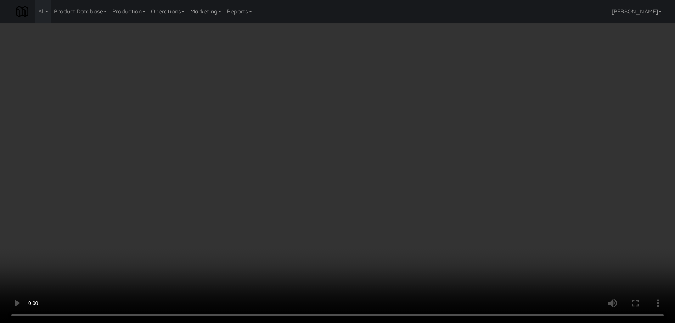
scroll to position [122, 0]
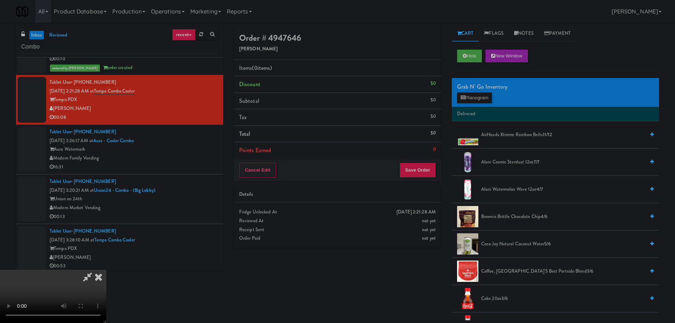
click at [106, 269] on video at bounding box center [53, 295] width 106 height 53
drag, startPoint x: 263, startPoint y: 176, endPoint x: 275, endPoint y: 172, distance: 12.1
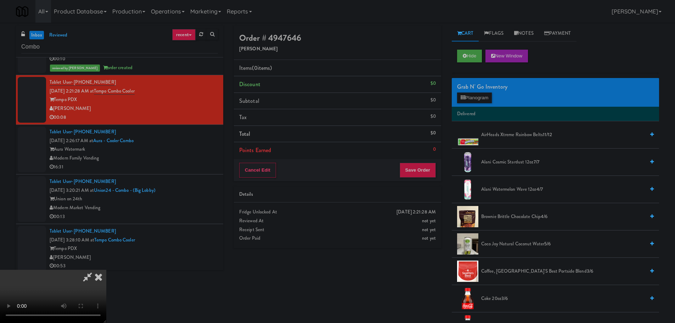
click at [106, 269] on video at bounding box center [53, 295] width 106 height 53
click at [467, 97] on button "Planogram" at bounding box center [474, 97] width 35 height 11
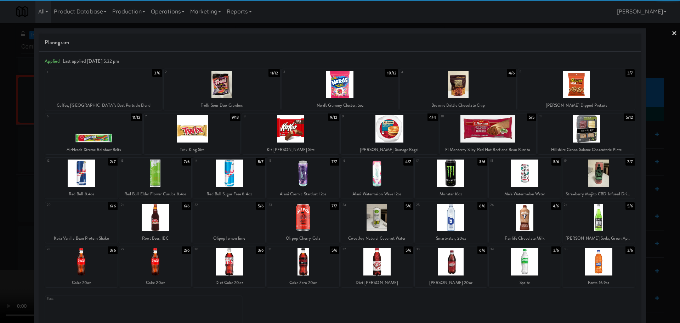
click at [305, 133] on div at bounding box center [290, 128] width 97 height 27
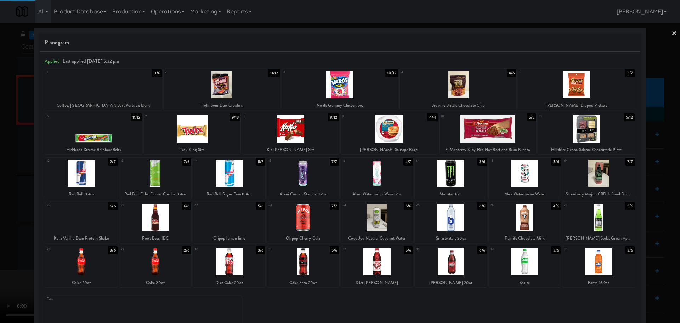
click at [23, 153] on div at bounding box center [340, 161] width 680 height 323
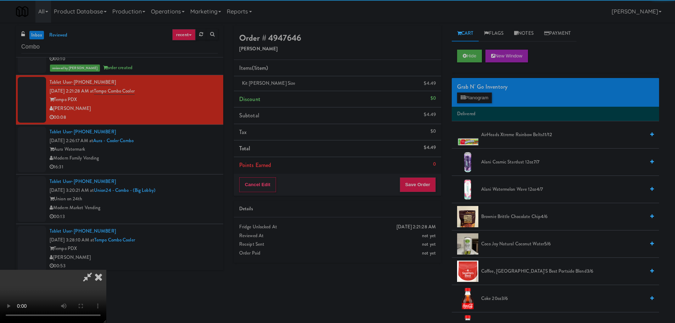
click at [80, 269] on video at bounding box center [53, 295] width 106 height 53
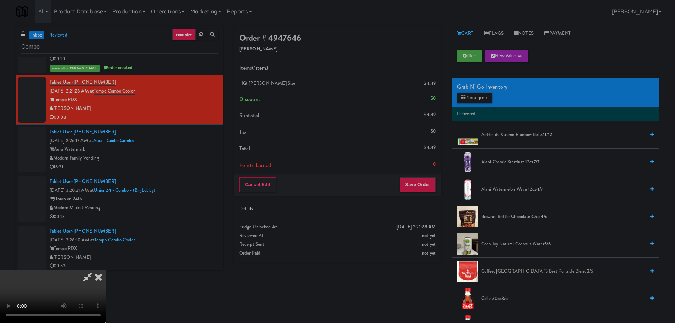
click at [499, 135] on span "AirHeads Xtreme Rainbow Belts 11/12" at bounding box center [563, 134] width 164 height 9
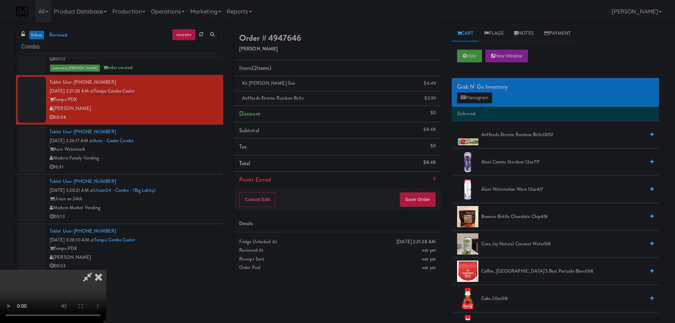
click at [96, 269] on icon at bounding box center [87, 276] width 16 height 14
click at [106, 269] on video at bounding box center [53, 295] width 106 height 53
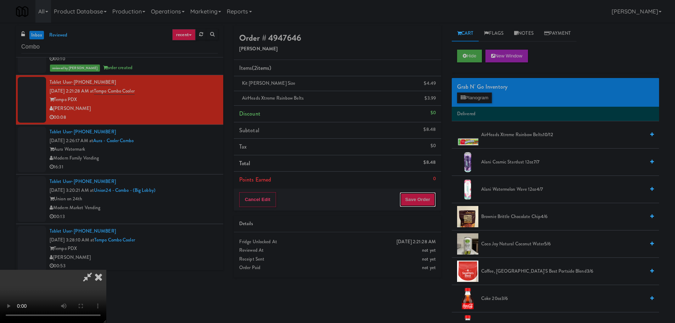
click at [417, 201] on button "Save Order" at bounding box center [417, 199] width 36 height 15
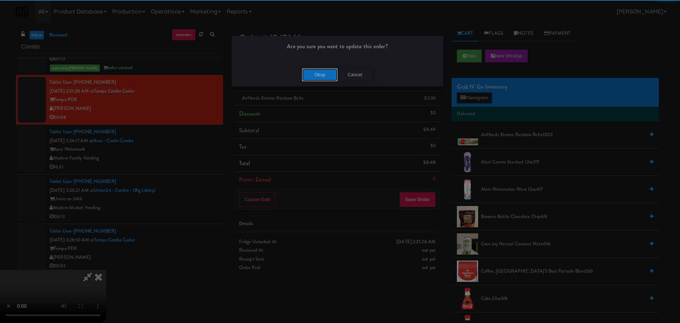
click at [324, 72] on button "Okay" at bounding box center [319, 74] width 35 height 13
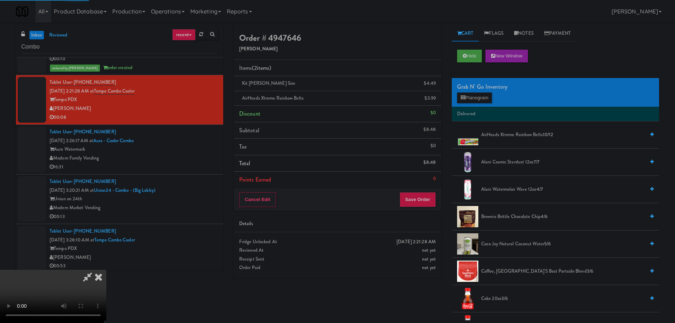
scroll to position [0, 0]
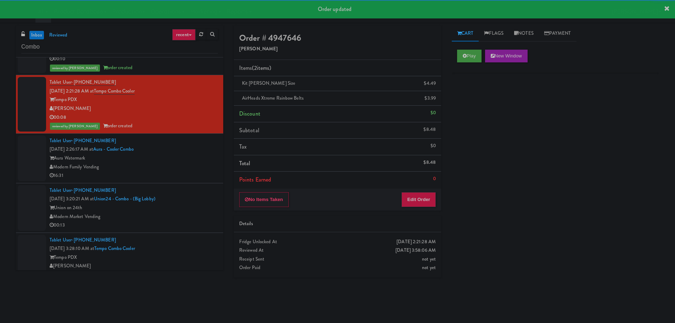
click at [201, 158] on div "Aura Watermark" at bounding box center [134, 158] width 168 height 9
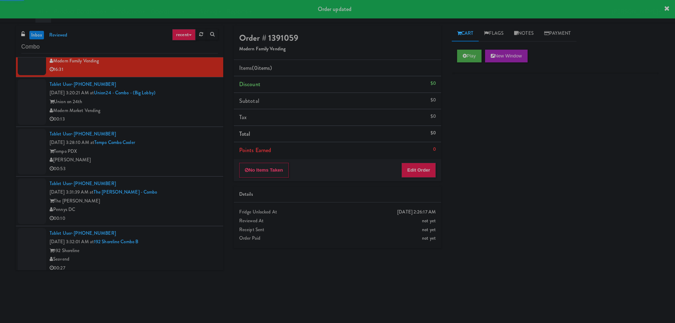
scroll to position [371, 0]
click at [188, 116] on div "00:13" at bounding box center [134, 118] width 168 height 9
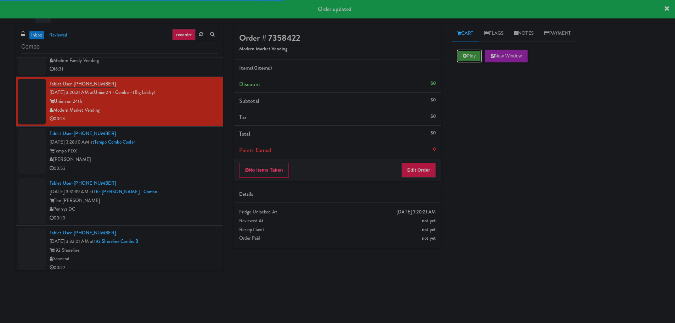
click at [464, 54] on icon at bounding box center [464, 55] width 4 height 5
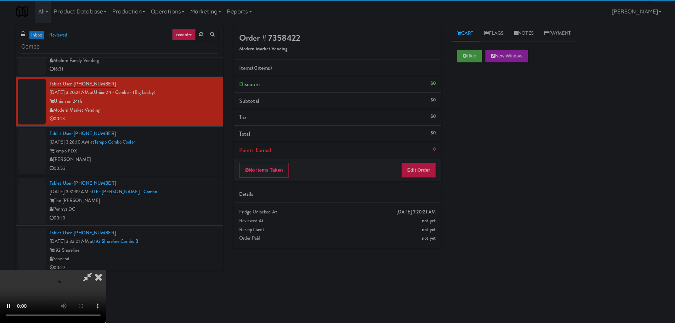
click at [422, 160] on div "No Items Taken Edit Order" at bounding box center [337, 170] width 207 height 22
click at [418, 168] on button "Edit Order" at bounding box center [418, 170] width 34 height 15
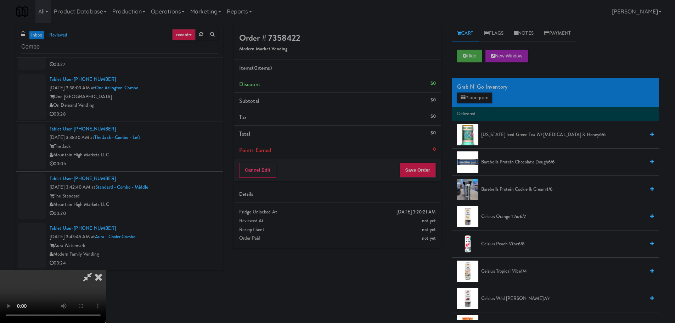
click at [106, 269] on video at bounding box center [53, 295] width 106 height 53
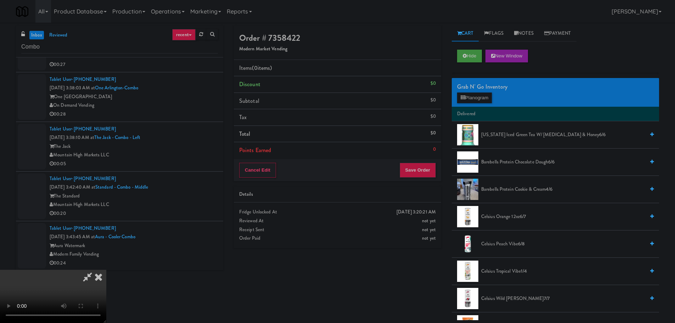
click at [106, 269] on video at bounding box center [53, 295] width 106 height 53
drag, startPoint x: 307, startPoint y: 198, endPoint x: 324, endPoint y: 196, distance: 16.5
click at [106, 269] on video at bounding box center [53, 295] width 106 height 53
click at [484, 97] on button "Planogram" at bounding box center [474, 97] width 35 height 11
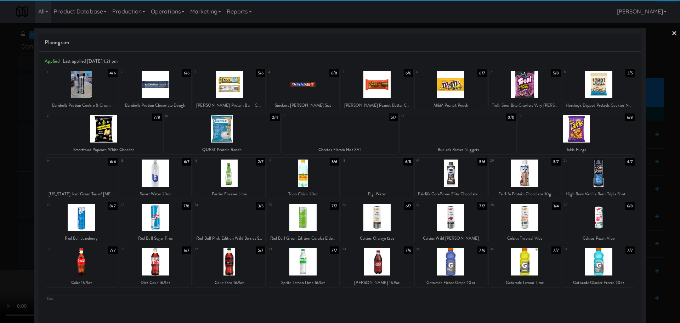
drag, startPoint x: 302, startPoint y: 88, endPoint x: 386, endPoint y: 82, distance: 83.8
click at [303, 88] on div at bounding box center [303, 84] width 72 height 27
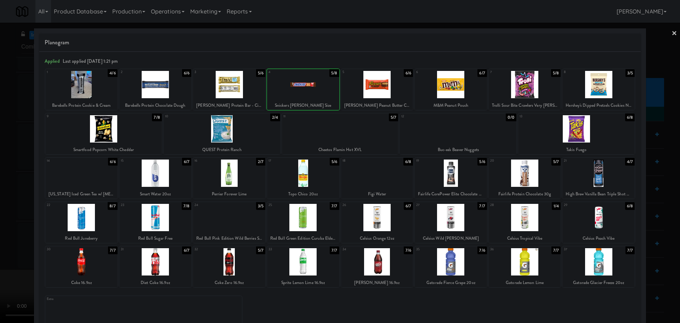
click at [386, 82] on div at bounding box center [377, 84] width 72 height 27
drag, startPoint x: 0, startPoint y: 167, endPoint x: 154, endPoint y: 180, distance: 154.6
click at [0, 168] on div at bounding box center [340, 161] width 680 height 323
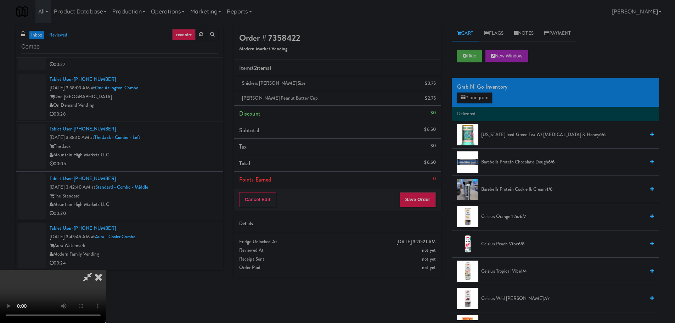
click at [106, 269] on video at bounding box center [53, 295] width 106 height 53
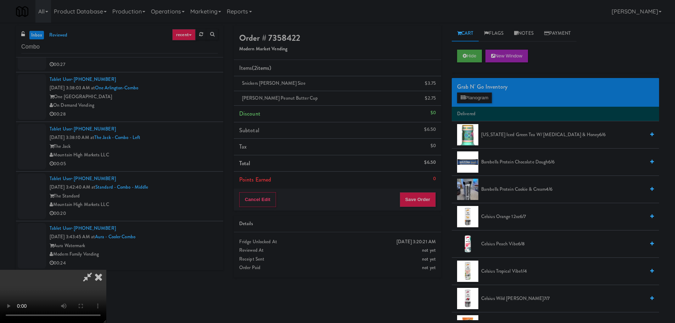
click at [106, 269] on video at bounding box center [53, 295] width 106 height 53
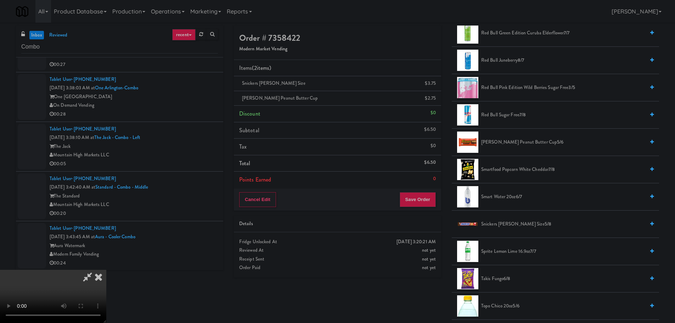
scroll to position [779, 0]
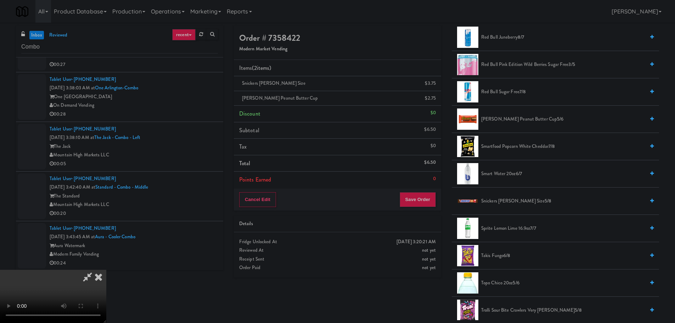
click at [492, 254] on span "Takis Fuego 6/8" at bounding box center [563, 255] width 164 height 9
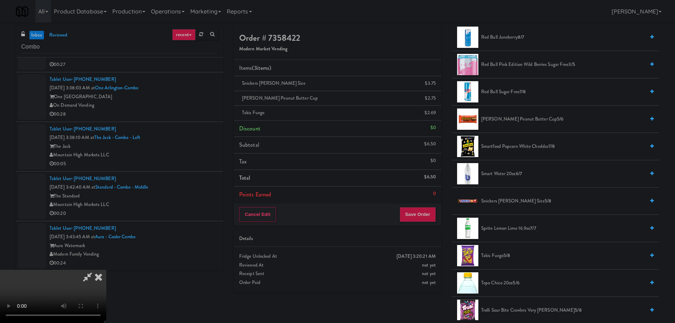
click at [106, 269] on video at bounding box center [53, 295] width 106 height 53
click at [418, 214] on button "Save Order" at bounding box center [417, 214] width 36 height 15
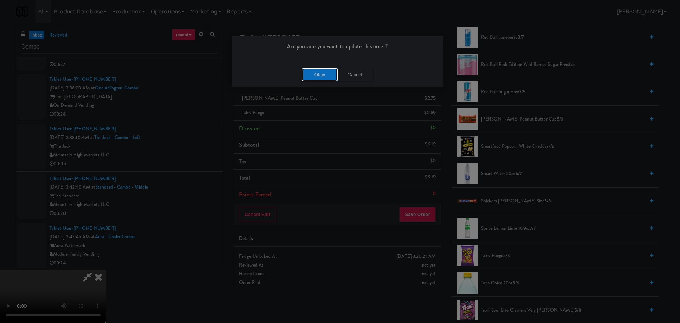
click at [309, 75] on button "Okay" at bounding box center [319, 74] width 35 height 13
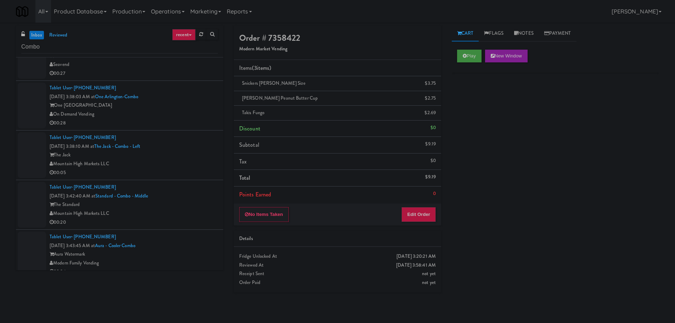
scroll to position [0, 0]
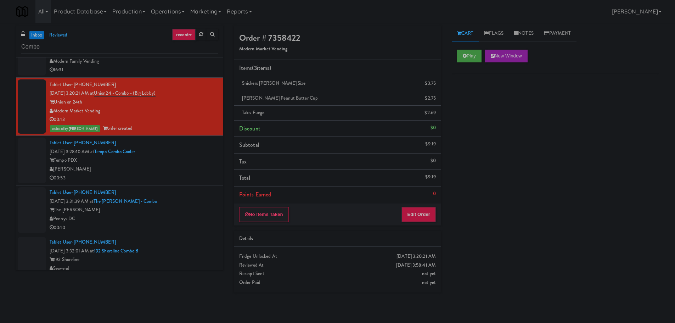
click at [179, 169] on div "[PERSON_NAME]" at bounding box center [134, 169] width 168 height 9
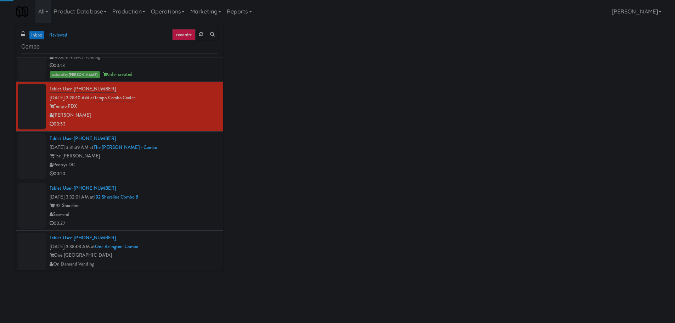
scroll to position [441, 0]
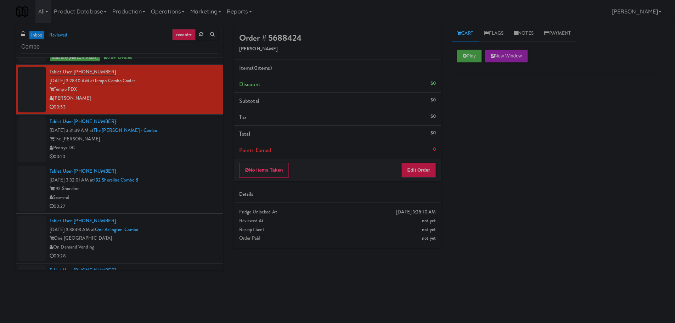
click at [181, 144] on div "Pennys DC" at bounding box center [134, 147] width 168 height 9
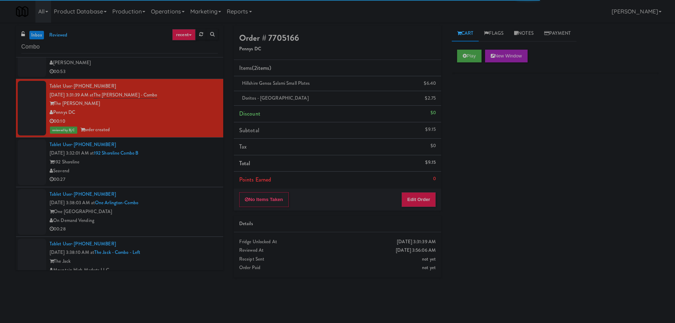
click at [170, 169] on div "Seavend" at bounding box center [134, 170] width 168 height 9
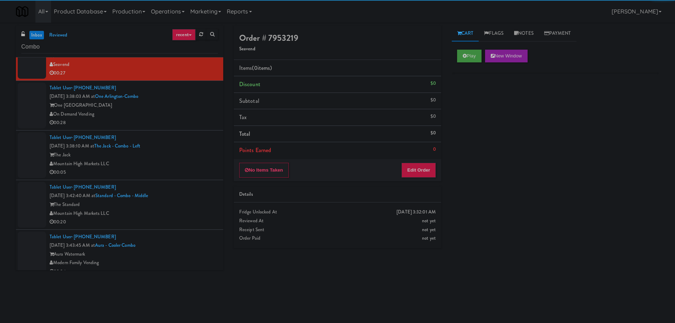
click at [181, 153] on div "The Jack" at bounding box center [134, 154] width 168 height 9
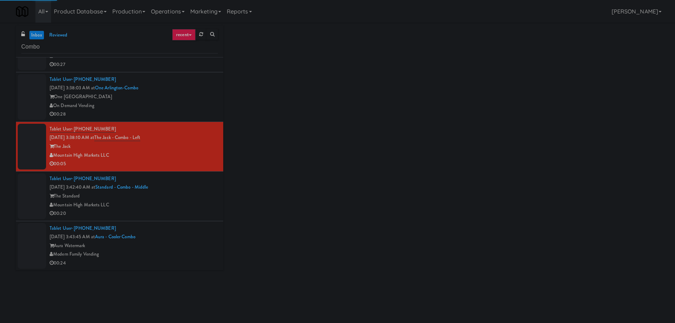
scroll to position [592, 0]
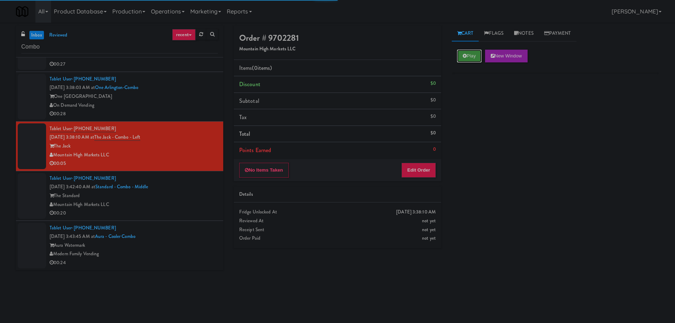
click at [464, 51] on button "Play" at bounding box center [469, 56] width 24 height 13
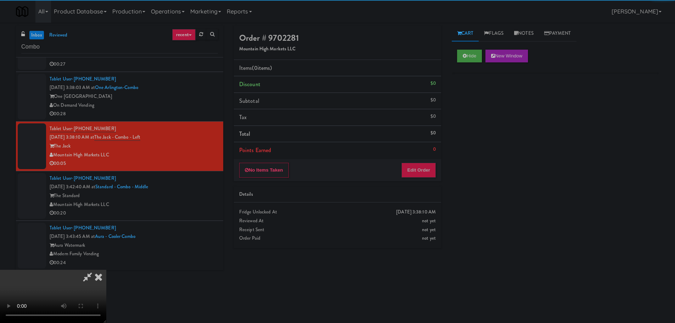
drag, startPoint x: 422, startPoint y: 157, endPoint x: 416, endPoint y: 169, distance: 12.7
click at [420, 160] on div "Order # 9702281 Mountain High Markets LLC Items (0 items ) Discount $0 Subtotal…" at bounding box center [337, 102] width 207 height 155
click at [416, 169] on button "Edit Order" at bounding box center [418, 170] width 34 height 15
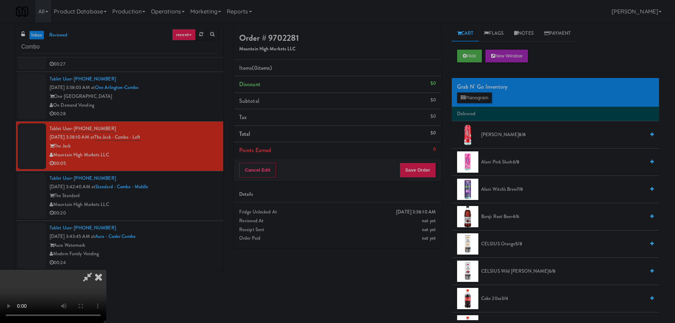
click at [371, 167] on div "Cancel Edit Save Order" at bounding box center [337, 170] width 207 height 22
click at [106, 269] on video at bounding box center [53, 295] width 106 height 53
click at [465, 59] on button "Hide" at bounding box center [469, 56] width 25 height 13
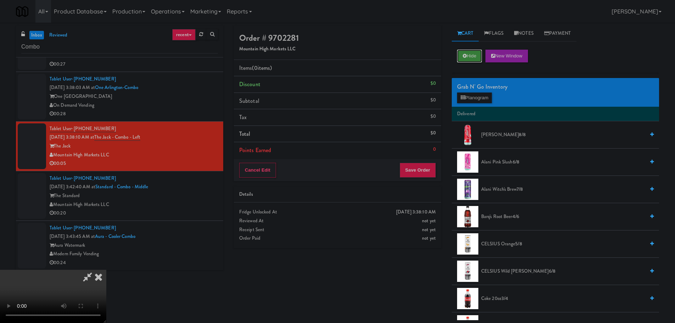
click at [465, 59] on button "Hide" at bounding box center [469, 56] width 25 height 13
click at [106, 269] on video at bounding box center [53, 295] width 106 height 53
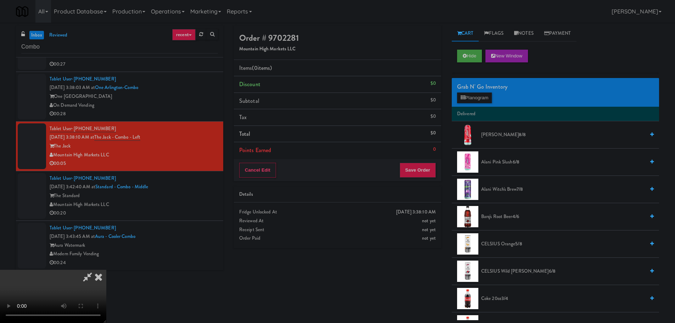
drag, startPoint x: 260, startPoint y: 181, endPoint x: 267, endPoint y: 179, distance: 7.1
click at [106, 269] on video at bounding box center [53, 295] width 106 height 53
click at [477, 101] on button "Planogram" at bounding box center [474, 97] width 35 height 11
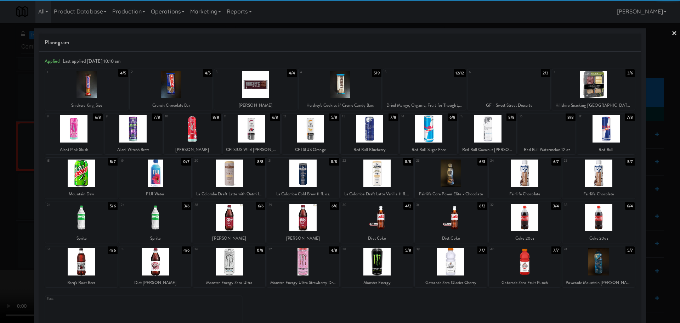
click at [163, 219] on div at bounding box center [155, 217] width 72 height 27
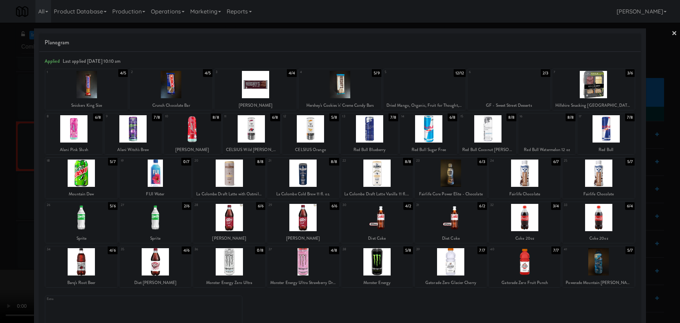
click at [0, 220] on div at bounding box center [340, 161] width 680 height 323
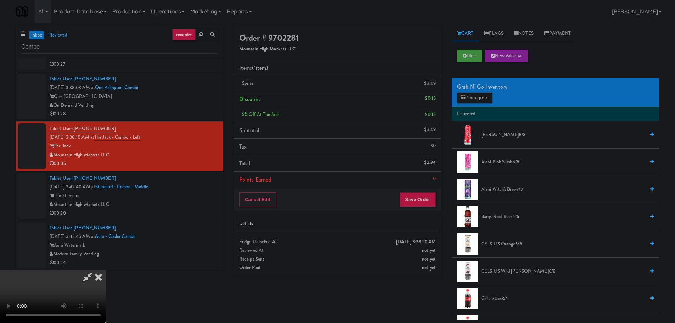
scroll to position [122, 0]
click at [106, 269] on video at bounding box center [53, 295] width 106 height 53
click at [414, 197] on button "Save Order" at bounding box center [417, 199] width 36 height 15
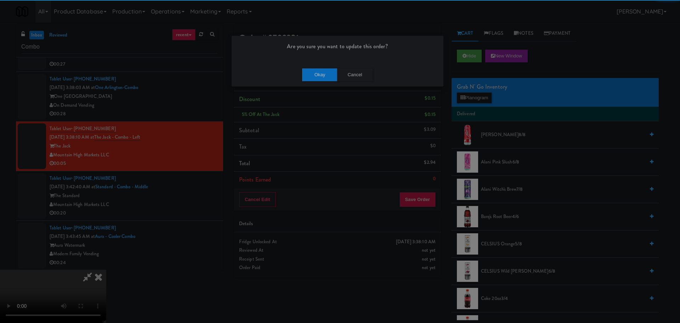
click at [301, 77] on div "Okay Cancel" at bounding box center [338, 75] width 212 height 24
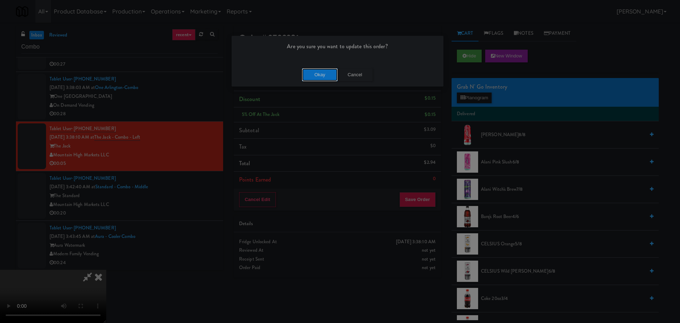
click at [312, 73] on button "Okay" at bounding box center [319, 74] width 35 height 13
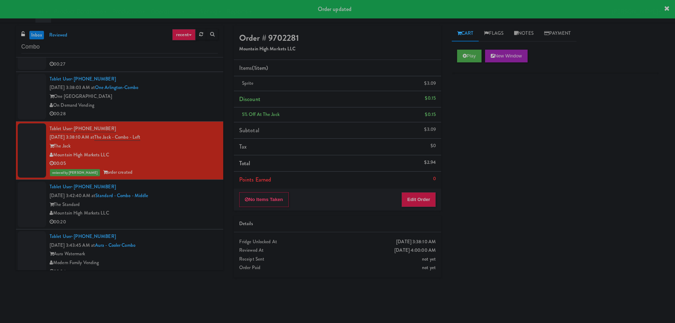
scroll to position [0, 0]
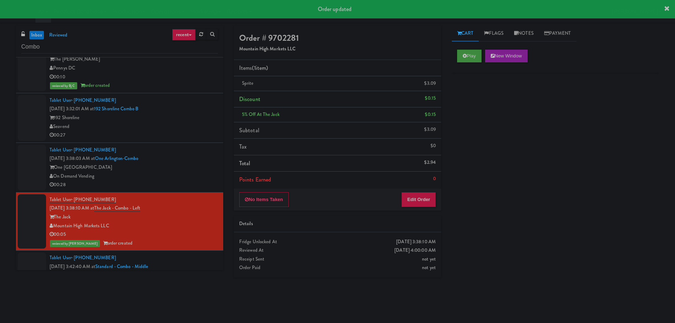
click at [204, 124] on div "Seavend" at bounding box center [134, 126] width 168 height 9
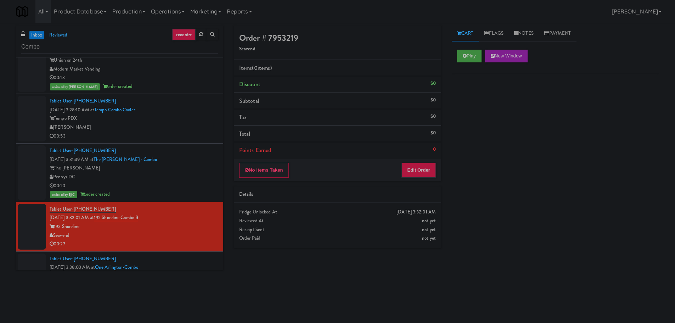
scroll to position [282, 0]
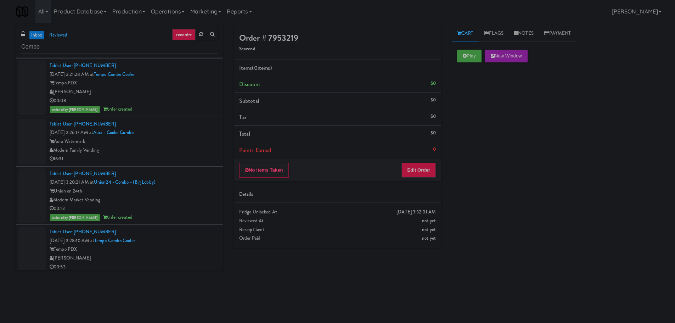
click at [37, 32] on link "inbox" at bounding box center [36, 35] width 15 height 9
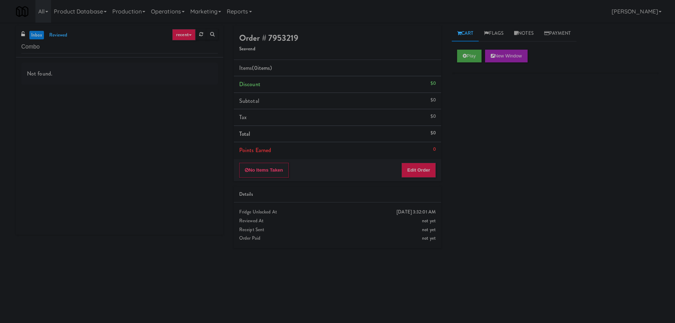
scroll to position [0, 0]
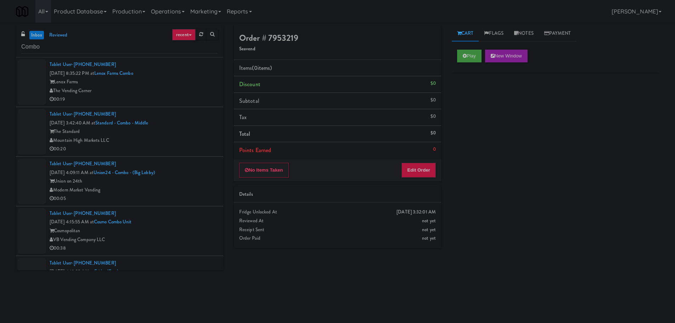
click at [183, 90] on div "The Vending Corner" at bounding box center [134, 90] width 168 height 9
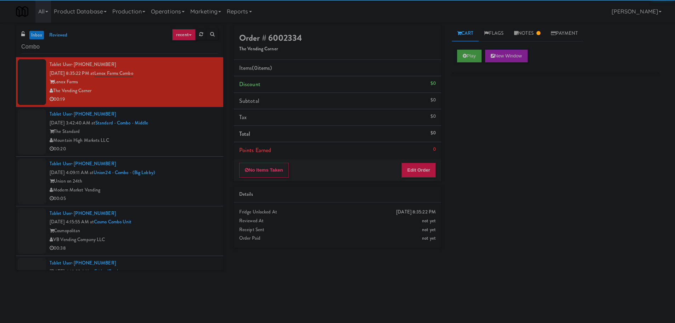
click at [201, 110] on div "Tablet User · (480) 450-3066 [DATE] 3:42:40 AM at Standard - Combo - Middle The…" at bounding box center [134, 132] width 168 height 44
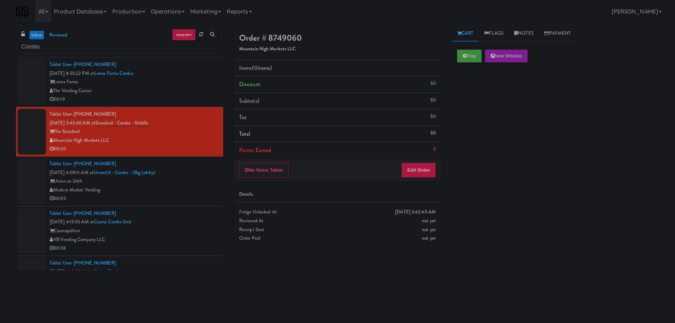
scroll to position [85, 0]
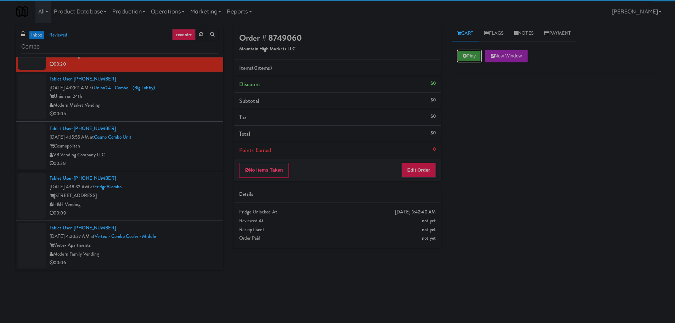
click at [464, 60] on button "Play" at bounding box center [469, 56] width 24 height 13
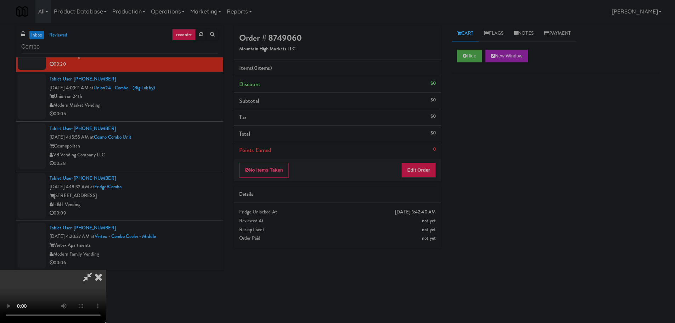
click at [429, 152] on li "Points Earned 0" at bounding box center [337, 150] width 207 height 16
click at [424, 170] on button "Edit Order" at bounding box center [418, 170] width 34 height 15
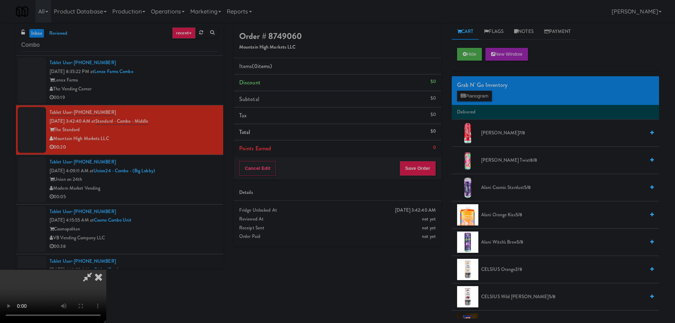
scroll to position [0, 0]
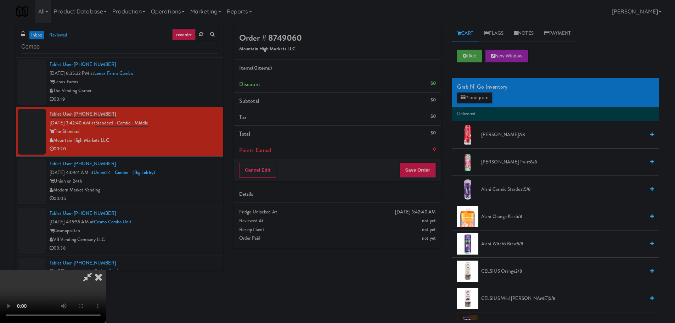
click at [106, 269] on video at bounding box center [53, 295] width 106 height 53
drag, startPoint x: 250, startPoint y: 214, endPoint x: 262, endPoint y: 217, distance: 12.6
click at [106, 269] on video at bounding box center [53, 295] width 106 height 53
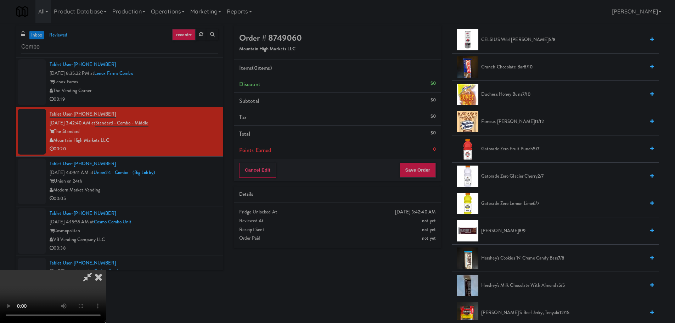
scroll to position [319, 0]
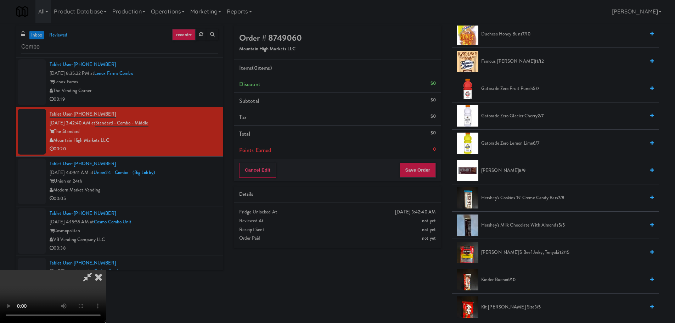
click at [502, 202] on li "Hershey's Cookies 'n' Creme Candy Bars 7/8" at bounding box center [554, 197] width 207 height 27
click at [506, 195] on span "Hershey's Cookies 'n' Creme Candy Bars 7/8" at bounding box center [563, 197] width 164 height 9
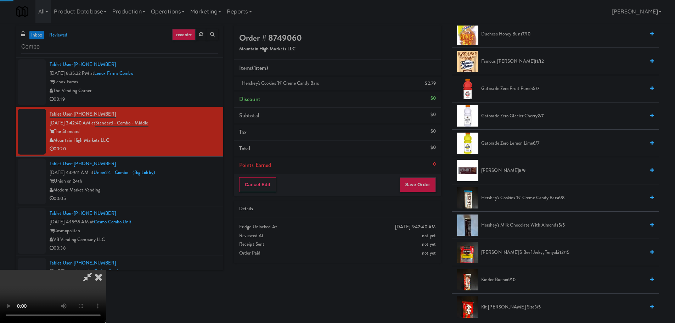
click at [106, 269] on video at bounding box center [53, 295] width 106 height 53
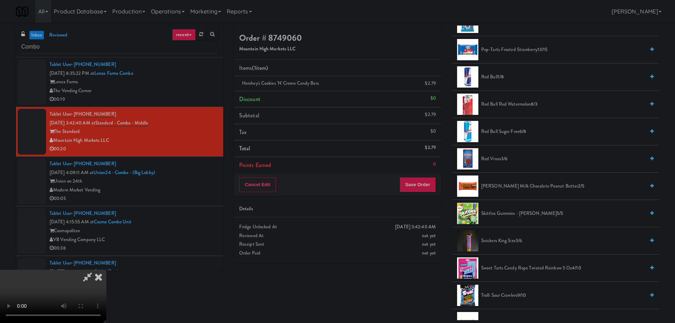
scroll to position [850, 0]
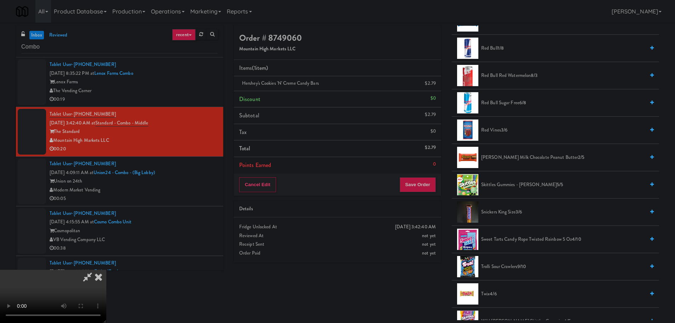
click at [509, 209] on span "Snickers King Size 3/6" at bounding box center [563, 212] width 164 height 9
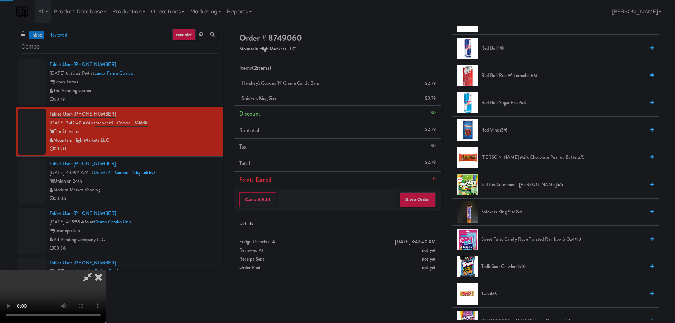
click at [106, 269] on video at bounding box center [53, 295] width 106 height 53
click at [427, 199] on button "Save Order" at bounding box center [417, 199] width 36 height 15
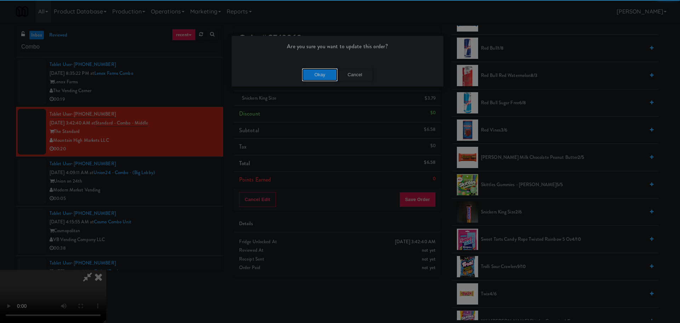
click at [320, 78] on button "Okay" at bounding box center [319, 74] width 35 height 13
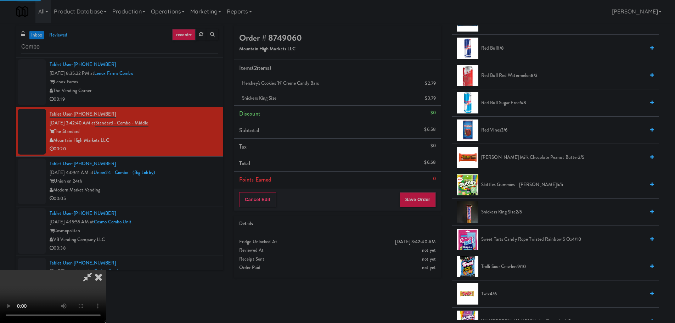
scroll to position [0, 0]
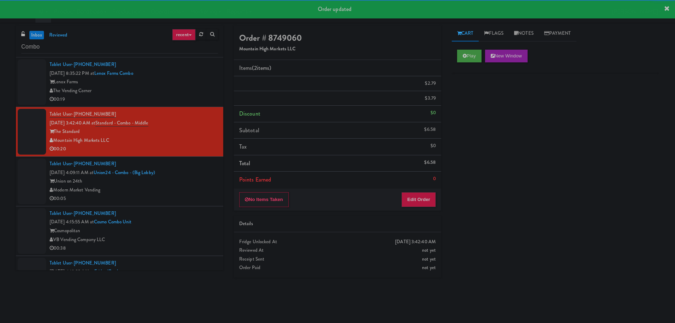
click at [194, 194] on div "00:05" at bounding box center [134, 198] width 168 height 9
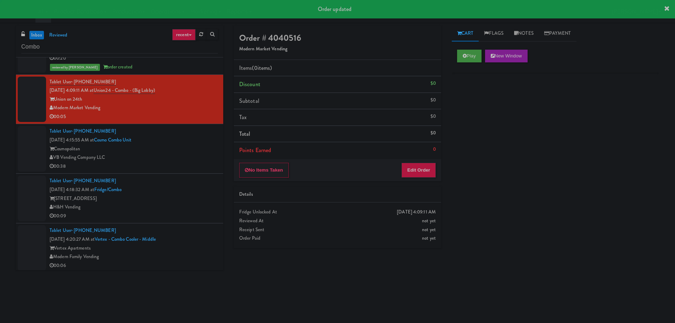
scroll to position [93, 0]
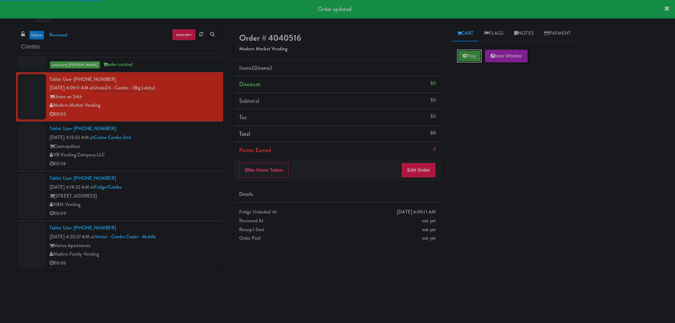
click at [477, 55] on button "Play" at bounding box center [469, 56] width 24 height 13
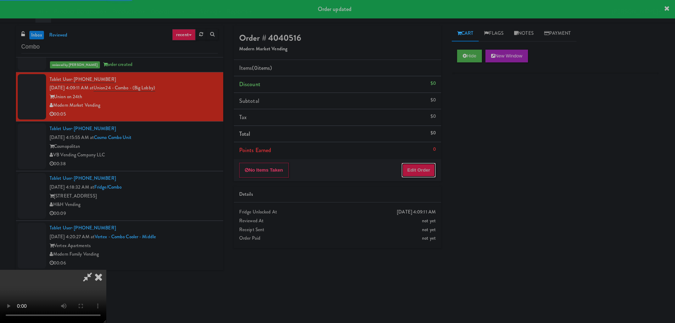
click at [416, 172] on button "Edit Order" at bounding box center [418, 170] width 34 height 15
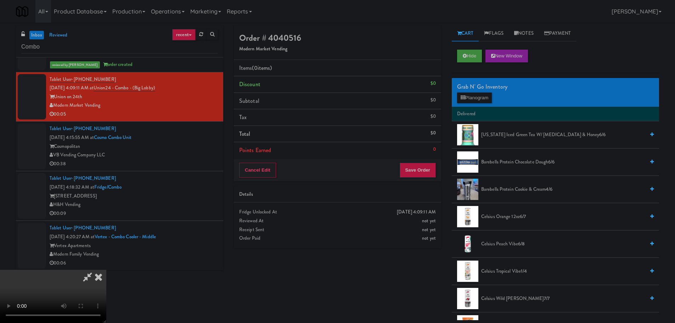
scroll to position [16, 0]
click at [106, 269] on video at bounding box center [53, 295] width 106 height 53
drag, startPoint x: 255, startPoint y: 191, endPoint x: 259, endPoint y: 192, distance: 4.3
click at [106, 269] on video at bounding box center [53, 295] width 106 height 53
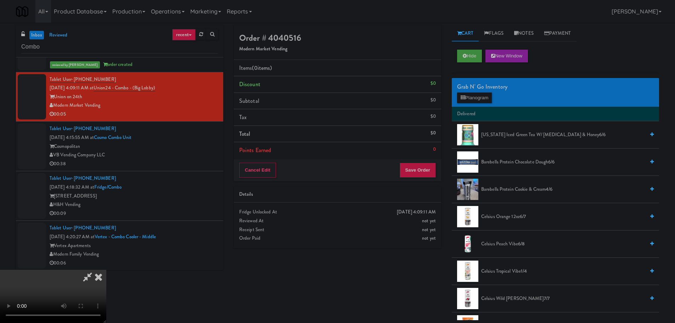
scroll to position [0, 0]
click at [106, 269] on video at bounding box center [53, 295] width 106 height 53
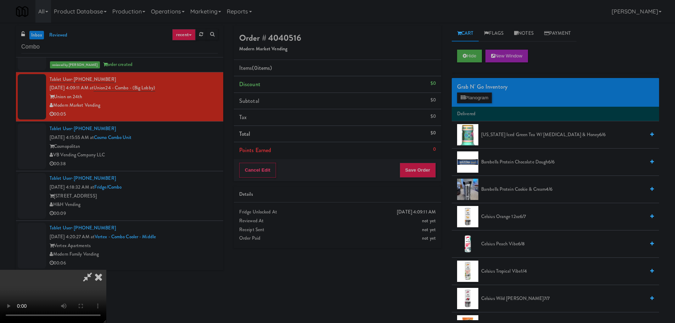
click at [106, 269] on video at bounding box center [53, 295] width 106 height 53
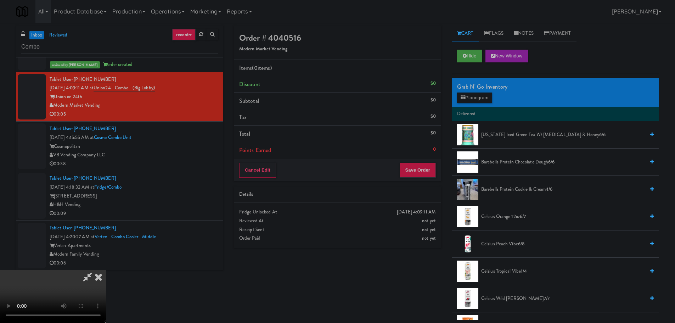
click at [106, 269] on video at bounding box center [53, 295] width 106 height 53
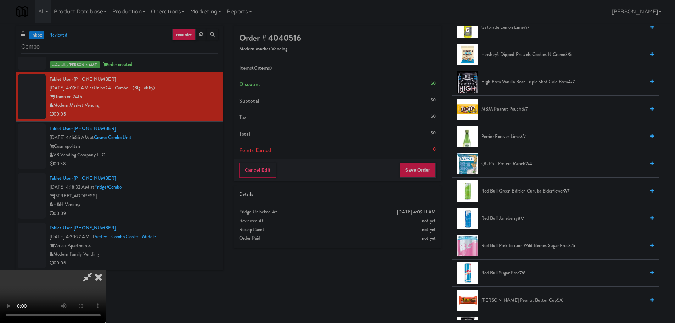
scroll to position [602, 0]
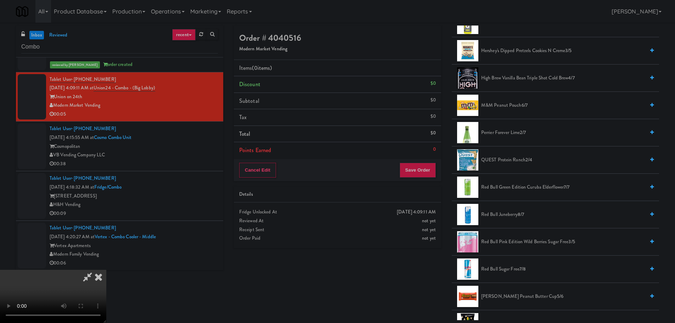
click at [511, 106] on span "M&M Peanut Pouch 6/7" at bounding box center [563, 105] width 164 height 9
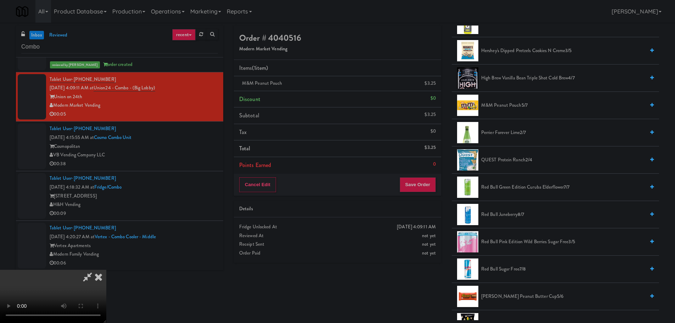
scroll to position [0, 0]
drag, startPoint x: 264, startPoint y: 185, endPoint x: 270, endPoint y: 186, distance: 6.1
click at [106, 269] on video at bounding box center [53, 295] width 106 height 53
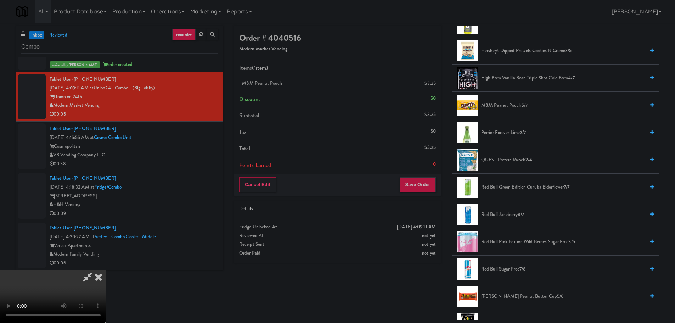
drag, startPoint x: 279, startPoint y: 173, endPoint x: 284, endPoint y: 175, distance: 5.2
click at [106, 269] on video at bounding box center [53, 295] width 106 height 53
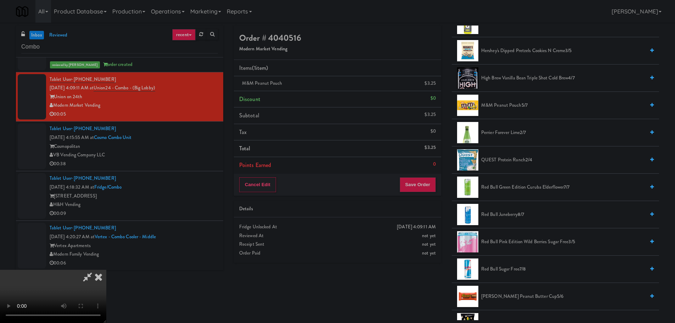
scroll to position [122, 0]
click at [421, 184] on button "Save Order" at bounding box center [417, 184] width 36 height 15
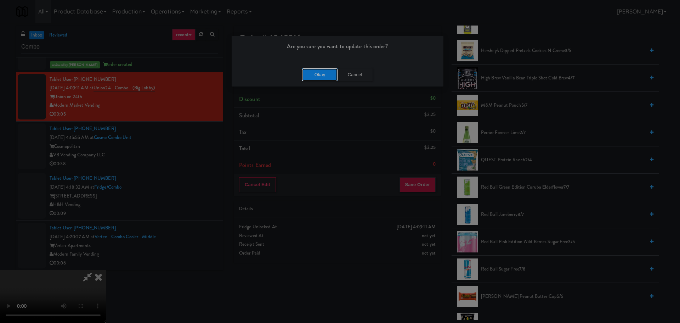
click at [311, 70] on button "Okay" at bounding box center [319, 74] width 35 height 13
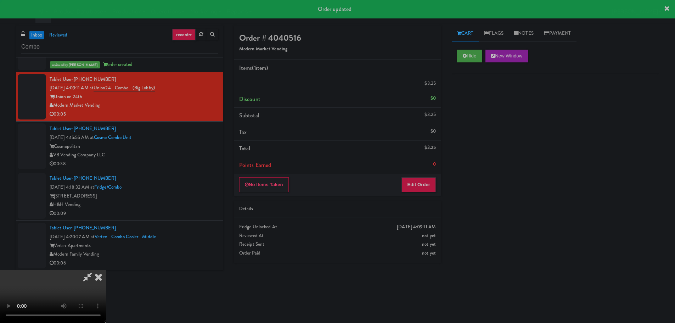
scroll to position [0, 0]
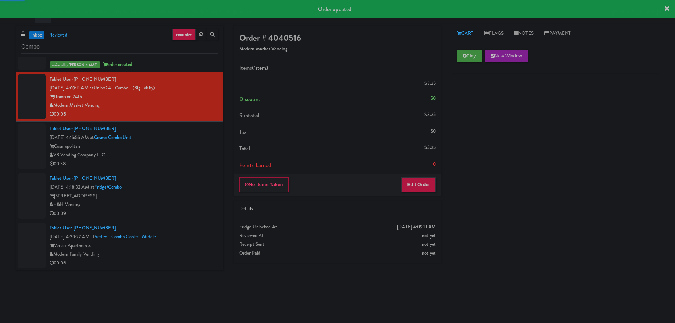
click at [194, 171] on li "Tablet User · (757) 816-4590 [DATE] 4:15:55 AM at Cosmo Combo Unit Cosmopolitan…" at bounding box center [119, 146] width 207 height 50
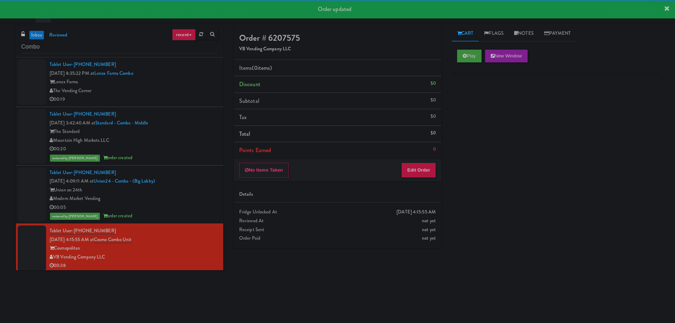
scroll to position [102, 0]
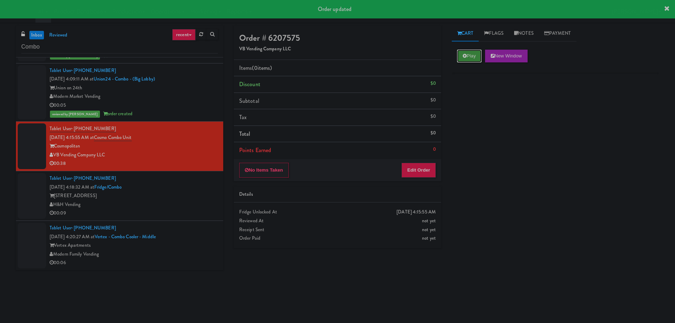
click at [465, 54] on icon at bounding box center [464, 55] width 4 height 5
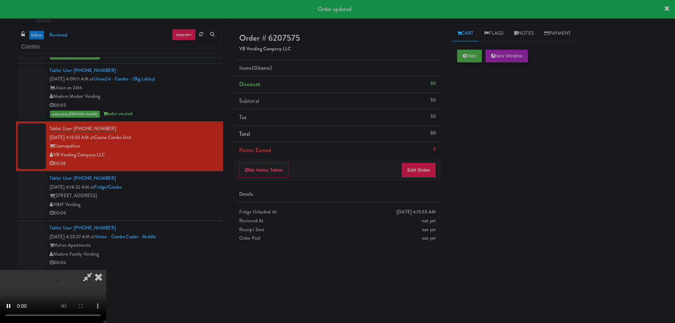
click at [422, 155] on li "Points Earned 0" at bounding box center [337, 150] width 207 height 16
click at [420, 166] on button "Edit Order" at bounding box center [418, 170] width 34 height 15
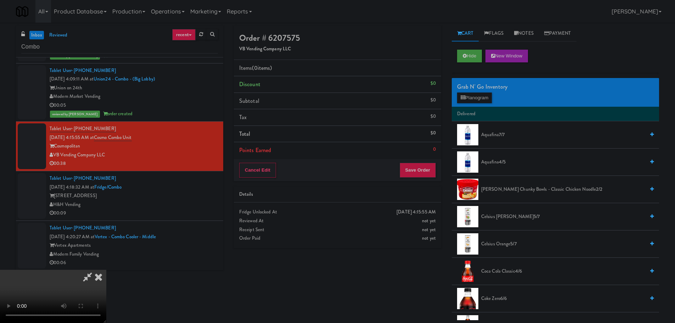
click at [106, 269] on video at bounding box center [53, 295] width 106 height 53
drag, startPoint x: 329, startPoint y: 206, endPoint x: 354, endPoint y: 199, distance: 25.4
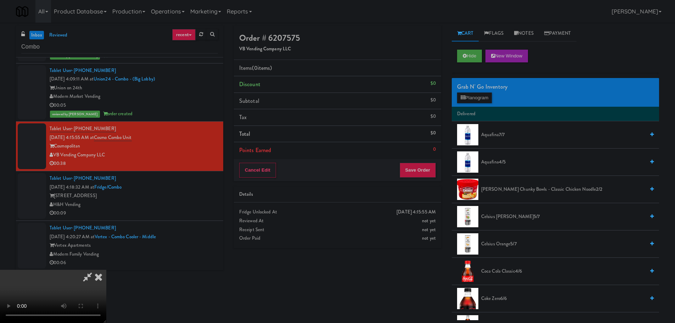
click at [106, 269] on video at bounding box center [53, 295] width 106 height 53
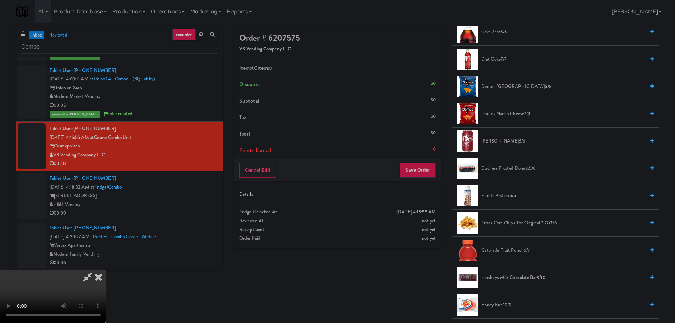
scroll to position [248, 0]
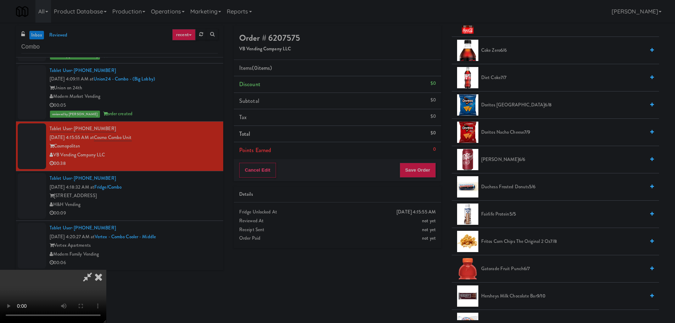
click at [509, 106] on span "Doritos Cool Ranch 6/8" at bounding box center [563, 105] width 164 height 9
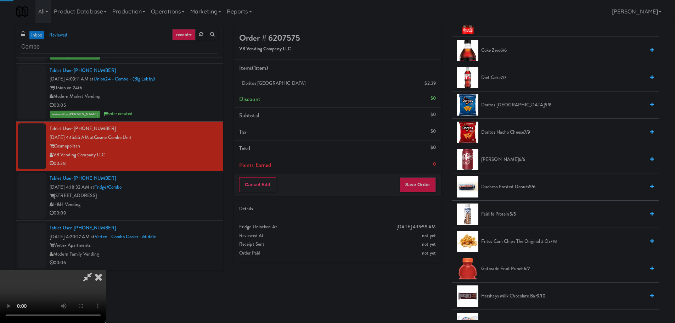
click at [106, 269] on video at bounding box center [53, 295] width 106 height 53
click at [425, 186] on button "Save Order" at bounding box center [417, 184] width 36 height 15
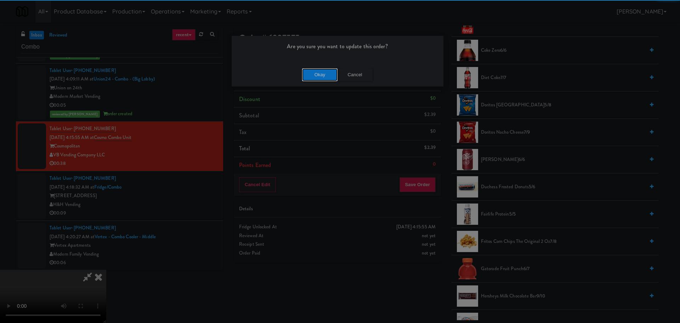
click at [308, 77] on button "Okay" at bounding box center [319, 74] width 35 height 13
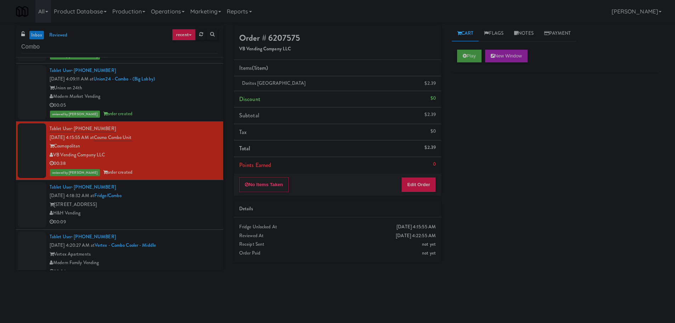
scroll to position [0, 0]
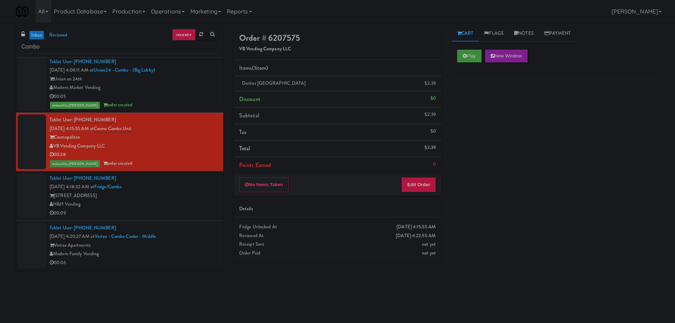
click at [193, 188] on div "Tablet User · (812) 340-4866 [DATE] 4:18:32 AM at Fridge/Combo [STREET_ADDRESS]…" at bounding box center [134, 196] width 168 height 44
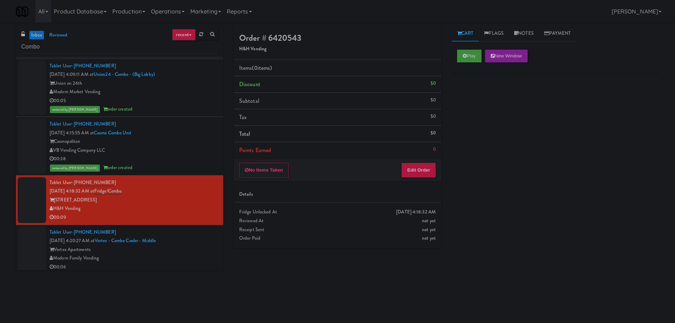
scroll to position [111, 0]
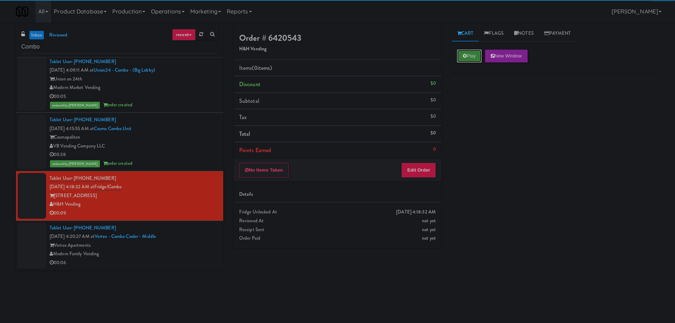
click at [465, 59] on button "Play" at bounding box center [469, 56] width 24 height 13
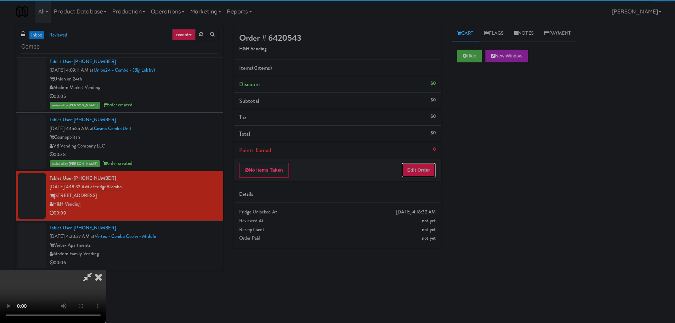
click at [414, 168] on button "Edit Order" at bounding box center [418, 170] width 34 height 15
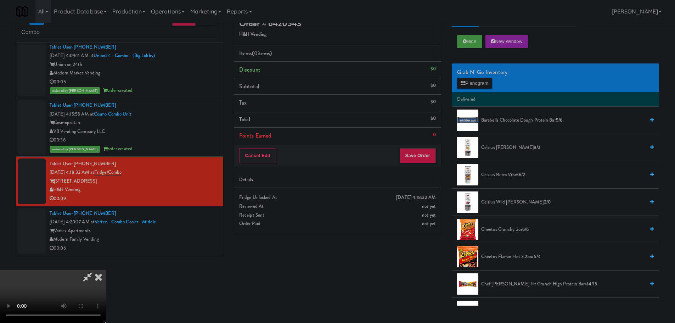
scroll to position [0, 0]
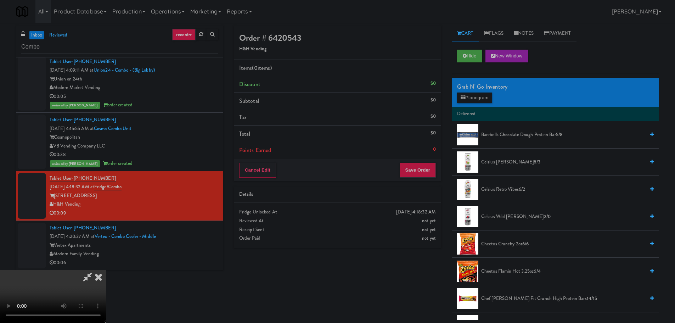
click at [106, 269] on video at bounding box center [53, 295] width 106 height 53
drag, startPoint x: 295, startPoint y: 217, endPoint x: 298, endPoint y: 222, distance: 5.6
click at [106, 269] on video at bounding box center [53, 295] width 106 height 53
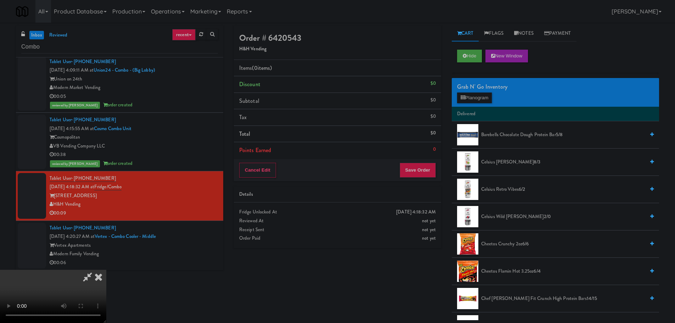
click at [106, 269] on video at bounding box center [53, 295] width 106 height 53
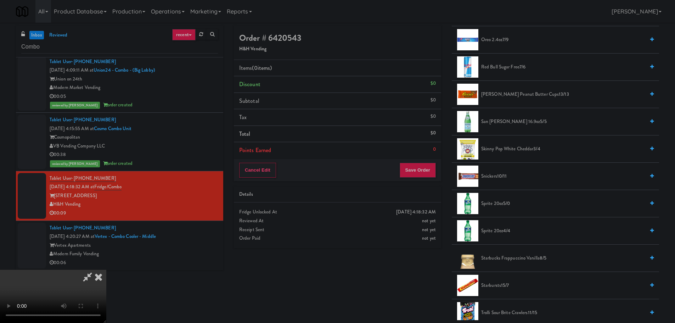
scroll to position [673, 0]
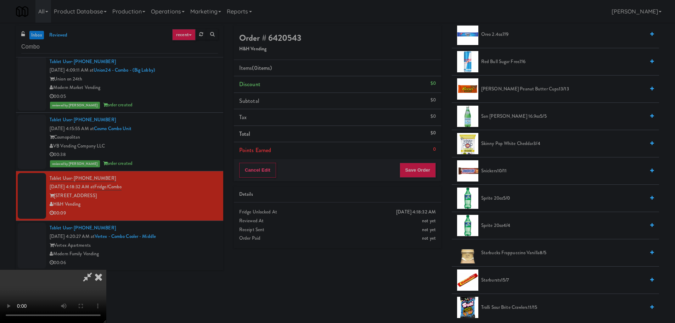
click at [501, 113] on span "San [PERSON_NAME] 16.9oz 5/5" at bounding box center [563, 116] width 164 height 9
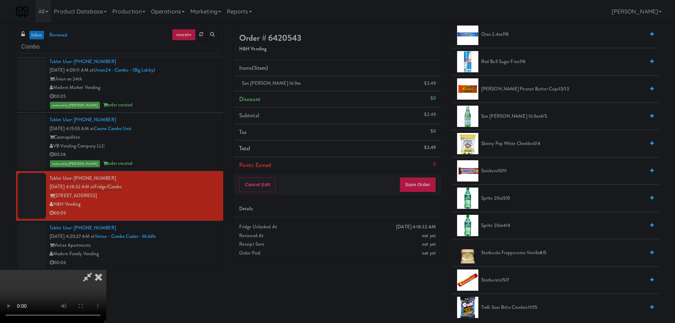
click at [106, 269] on video at bounding box center [53, 295] width 106 height 53
click at [417, 186] on button "Save Order" at bounding box center [417, 184] width 36 height 15
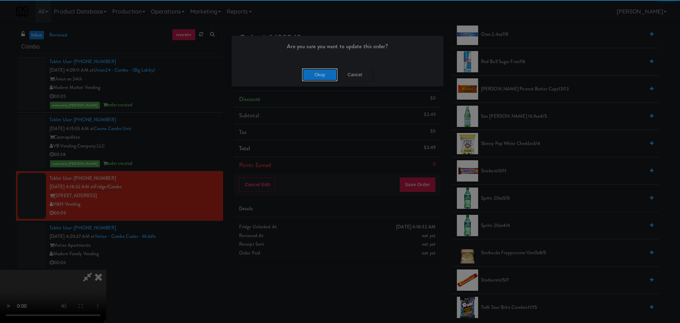
click at [322, 76] on button "Okay" at bounding box center [319, 74] width 35 height 13
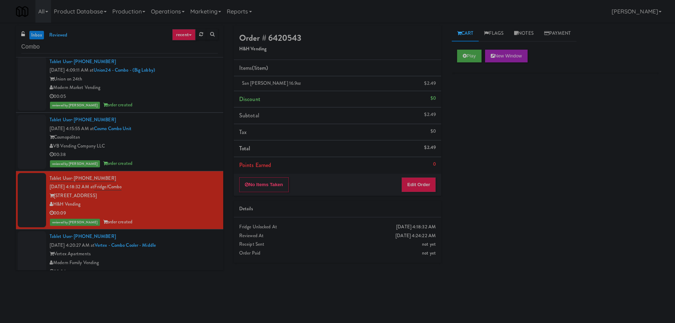
scroll to position [0, 0]
drag, startPoint x: 182, startPoint y: 247, endPoint x: 186, endPoint y: 240, distance: 8.2
click at [182, 247] on div "Tablet User · (602) 919-9151 [DATE] 4:20:27 AM at Vertex - Combo Cooler - Middl…" at bounding box center [134, 254] width 168 height 44
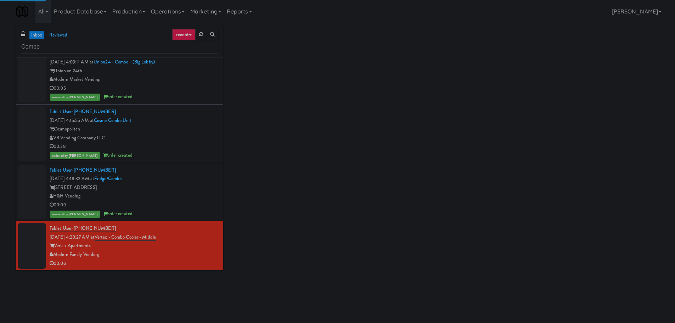
scroll to position [119, 0]
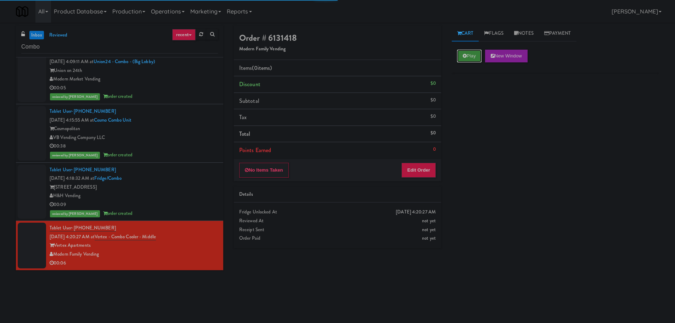
click at [471, 56] on button "Play" at bounding box center [469, 56] width 24 height 13
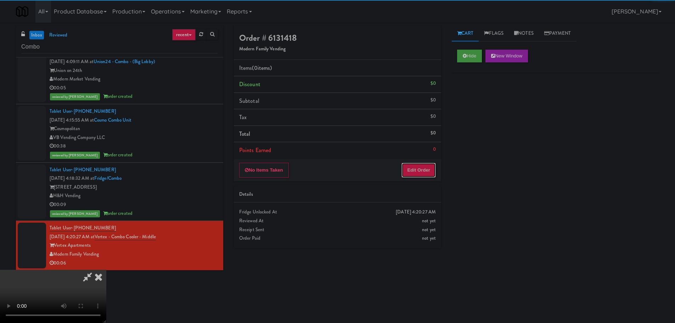
click at [422, 169] on button "Edit Order" at bounding box center [418, 170] width 34 height 15
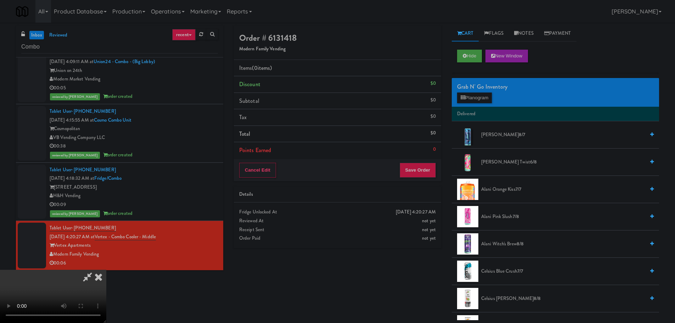
drag, startPoint x: 289, startPoint y: 199, endPoint x: 308, endPoint y: 205, distance: 20.0
click at [106, 269] on video at bounding box center [53, 295] width 106 height 53
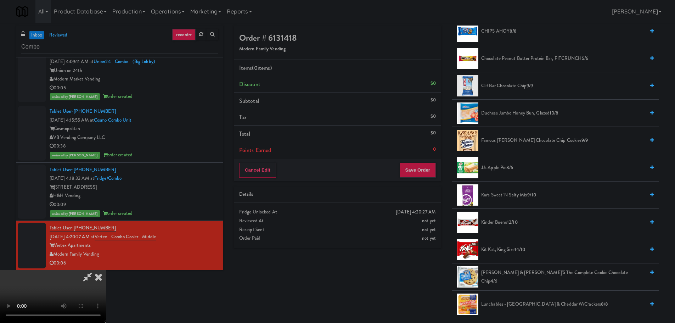
scroll to position [354, 0]
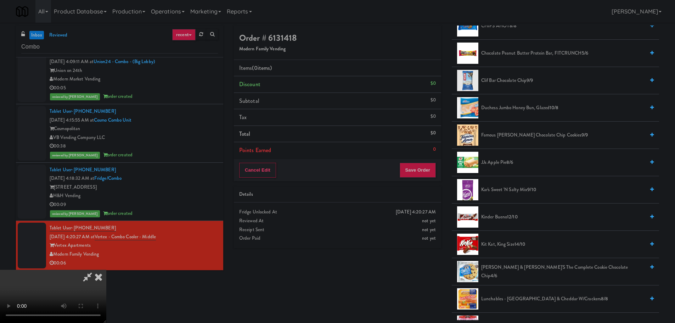
click at [508, 132] on span "Famous [PERSON_NAME] Chocolate Chip Cookies 9/9" at bounding box center [563, 135] width 164 height 9
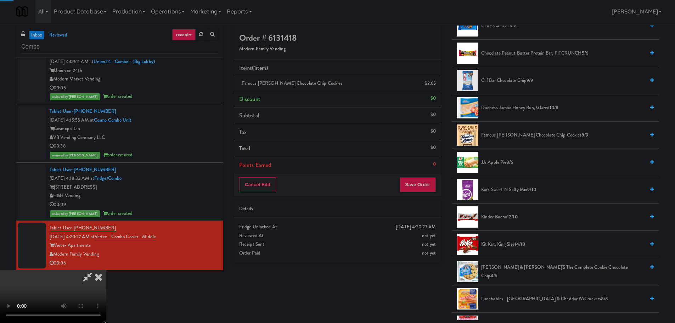
click at [106, 269] on video at bounding box center [53, 295] width 106 height 53
click at [423, 184] on button "Save Order" at bounding box center [417, 184] width 36 height 15
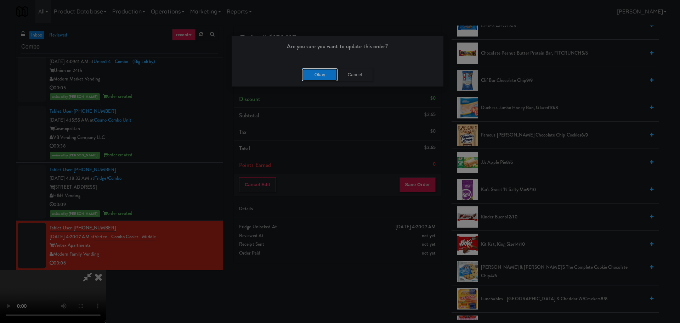
click at [322, 76] on button "Okay" at bounding box center [319, 74] width 35 height 13
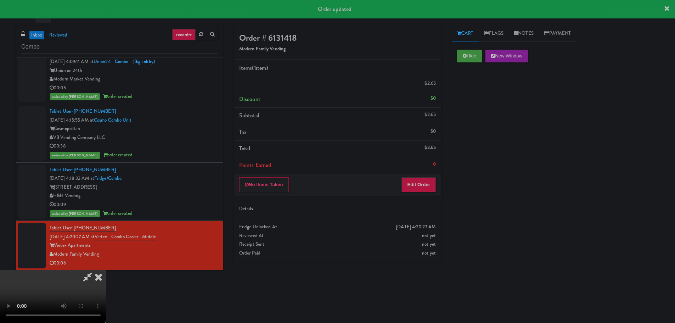
scroll to position [0, 0]
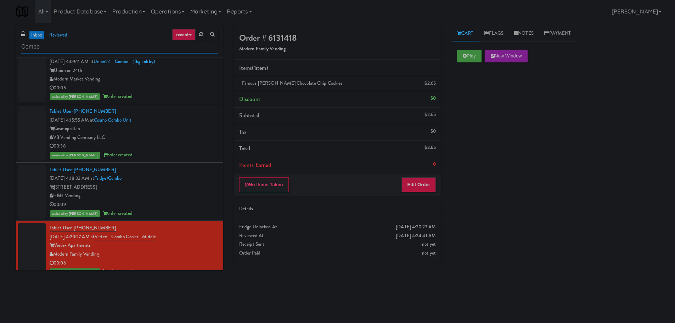
click at [88, 45] on input "Combo" at bounding box center [119, 46] width 197 height 13
type input "Fridge"
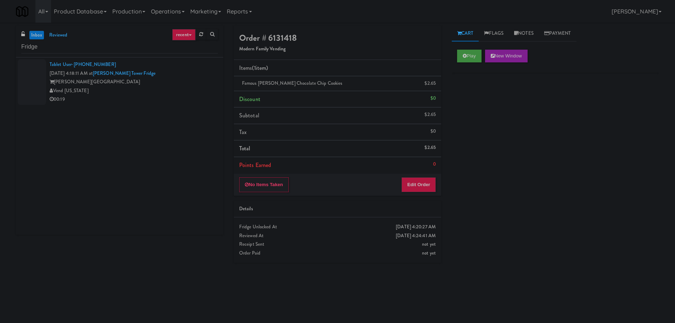
click at [176, 100] on div "00:19" at bounding box center [134, 99] width 168 height 9
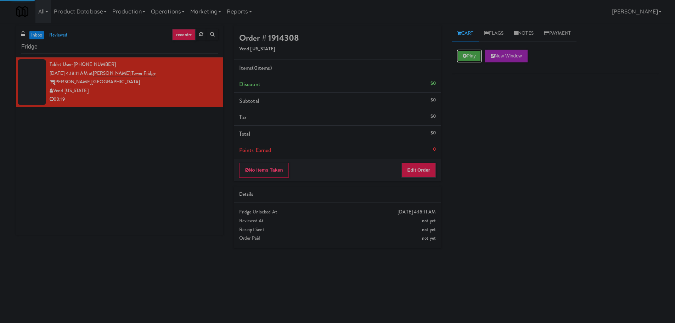
click at [468, 55] on button "Play" at bounding box center [469, 56] width 24 height 13
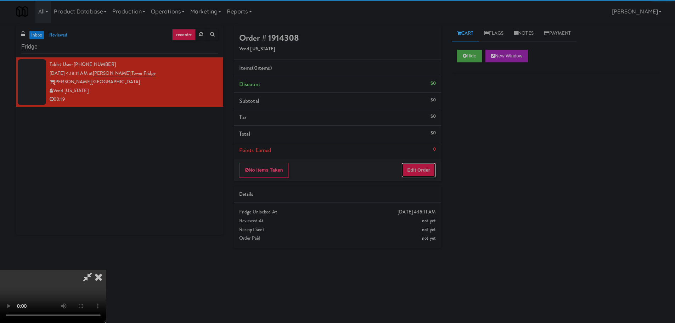
click at [427, 177] on button "Edit Order" at bounding box center [418, 170] width 34 height 15
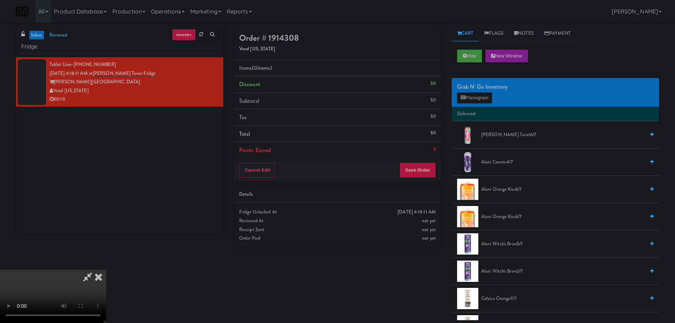
click at [106, 269] on video at bounding box center [53, 295] width 106 height 53
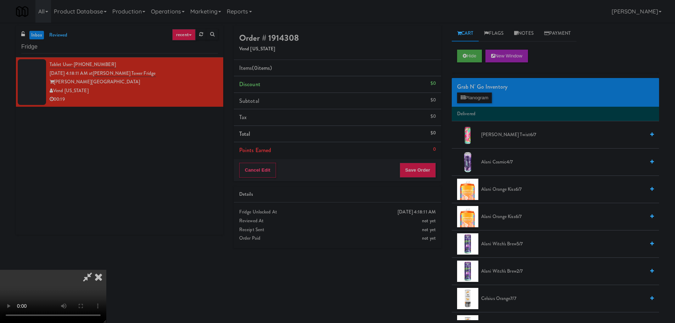
click at [106, 269] on video at bounding box center [53, 295] width 106 height 53
click at [469, 94] on button "Planogram" at bounding box center [474, 97] width 35 height 11
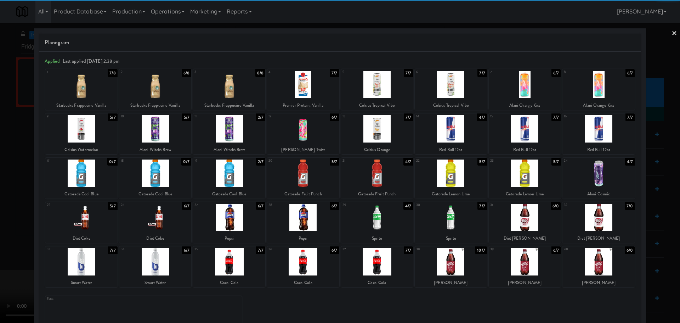
click at [384, 219] on div at bounding box center [377, 217] width 72 height 27
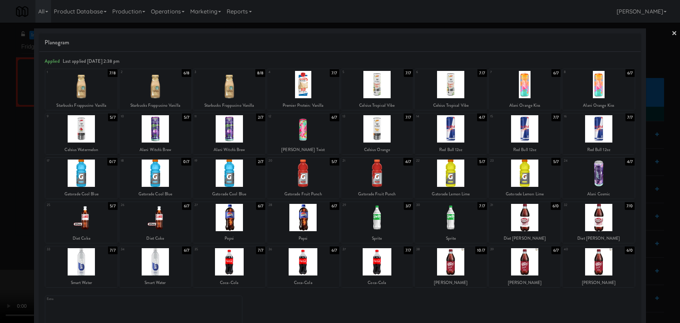
drag, startPoint x: 0, startPoint y: 215, endPoint x: 22, endPoint y: 208, distance: 22.7
click at [2, 215] on div at bounding box center [340, 161] width 680 height 323
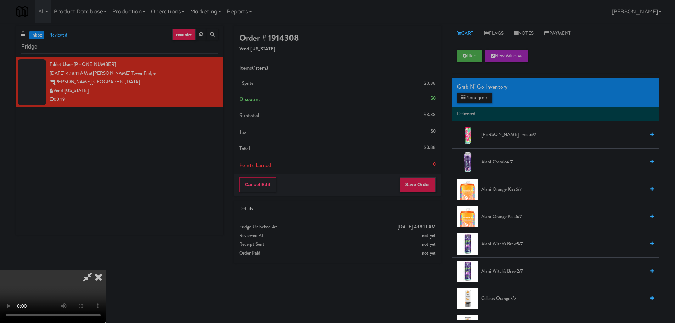
click at [106, 269] on video at bounding box center [53, 295] width 106 height 53
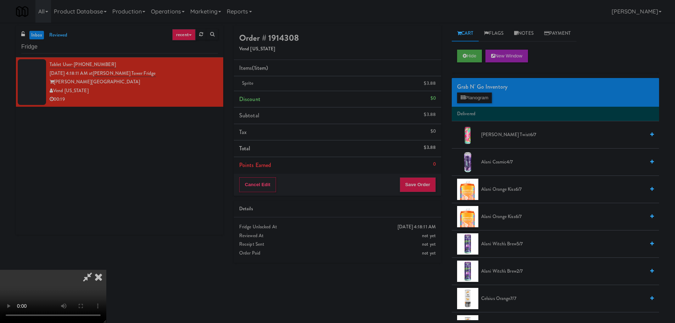
click at [106, 269] on video at bounding box center [53, 295] width 106 height 53
click at [479, 98] on button "Planogram" at bounding box center [474, 97] width 35 height 11
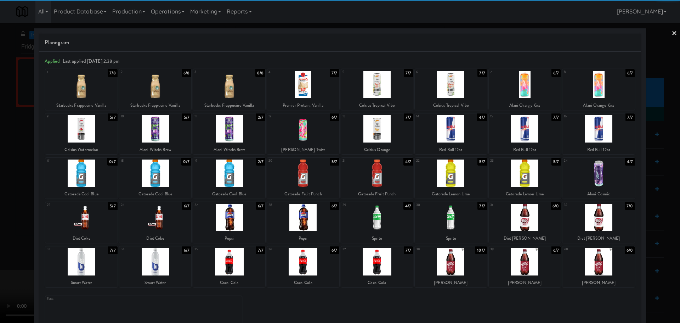
click at [304, 170] on div at bounding box center [303, 172] width 72 height 27
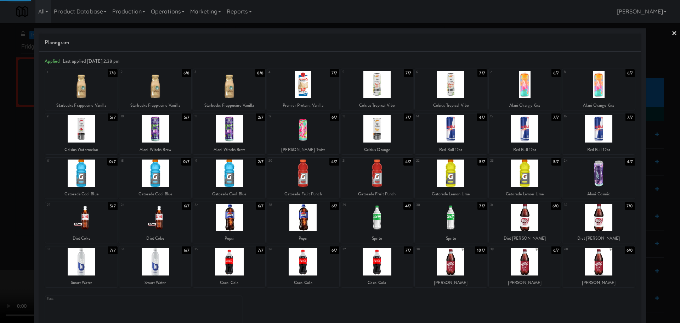
drag, startPoint x: 0, startPoint y: 212, endPoint x: 268, endPoint y: 181, distance: 270.2
click at [0, 212] on div at bounding box center [340, 161] width 680 height 323
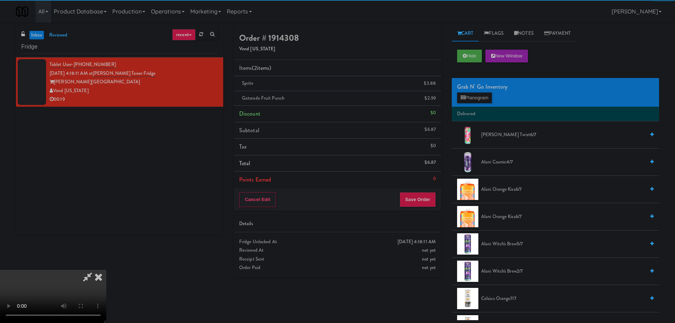
click at [106, 269] on video at bounding box center [53, 295] width 106 height 53
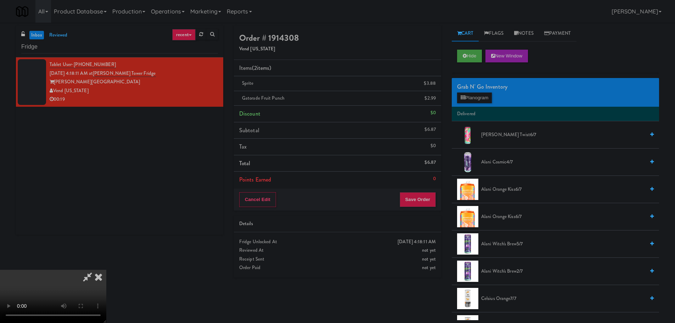
click at [106, 269] on video at bounding box center [53, 295] width 106 height 53
drag, startPoint x: 303, startPoint y: 179, endPoint x: 403, endPoint y: 113, distance: 119.9
click at [106, 269] on video at bounding box center [53, 295] width 106 height 53
click at [433, 102] on link at bounding box center [435, 101] width 6 height 9
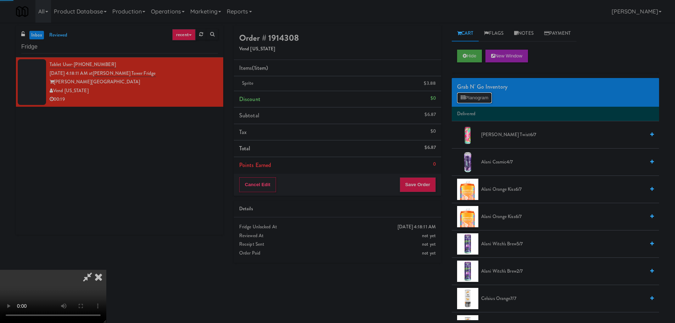
click at [466, 96] on button "Planogram" at bounding box center [474, 97] width 35 height 11
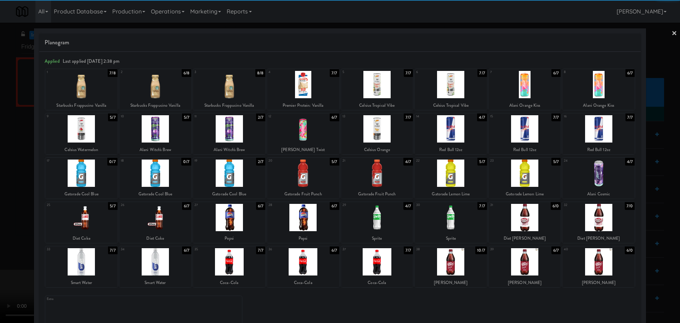
click at [382, 179] on div at bounding box center [377, 172] width 72 height 27
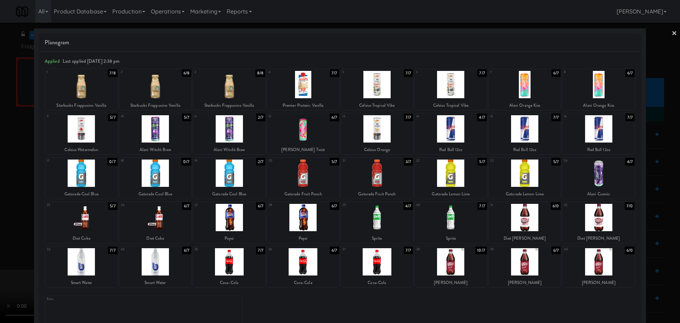
drag, startPoint x: 0, startPoint y: 185, endPoint x: 40, endPoint y: 184, distance: 39.7
click at [0, 185] on div at bounding box center [340, 161] width 680 height 323
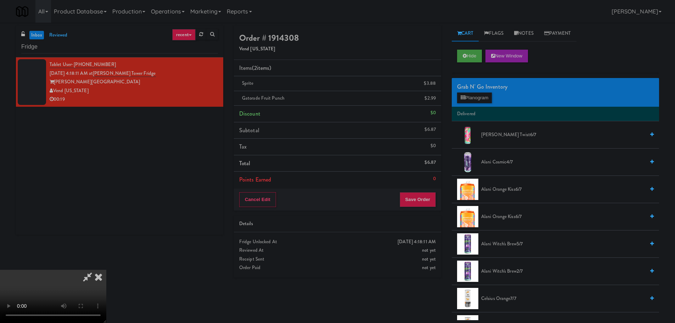
click at [106, 269] on video at bounding box center [53, 295] width 106 height 53
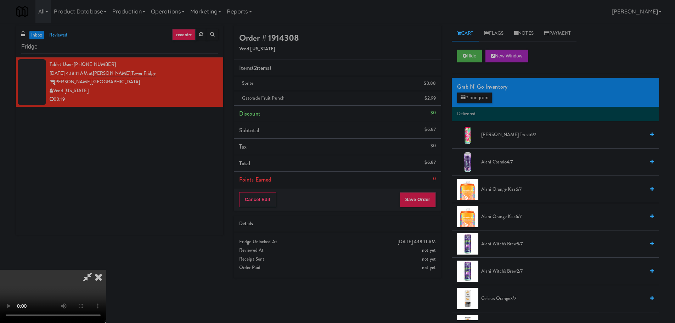
click at [481, 89] on div "Grab N' Go Inventory" at bounding box center [555, 86] width 197 height 11
click at [478, 95] on button "Planogram" at bounding box center [474, 97] width 35 height 11
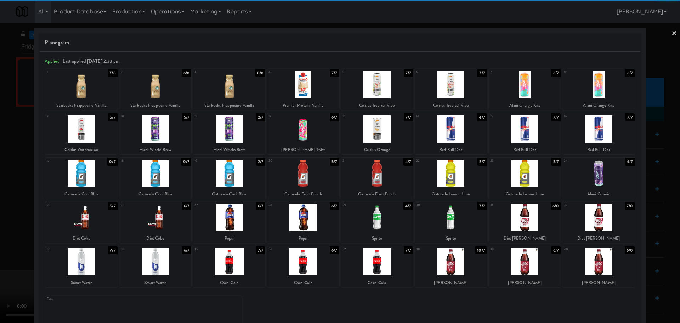
click at [381, 211] on div at bounding box center [377, 217] width 72 height 27
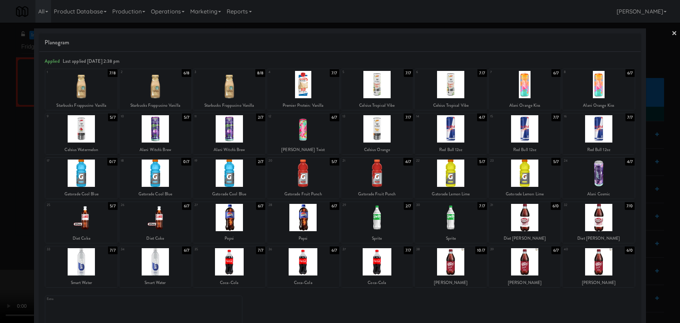
click at [0, 256] on div at bounding box center [340, 161] width 680 height 323
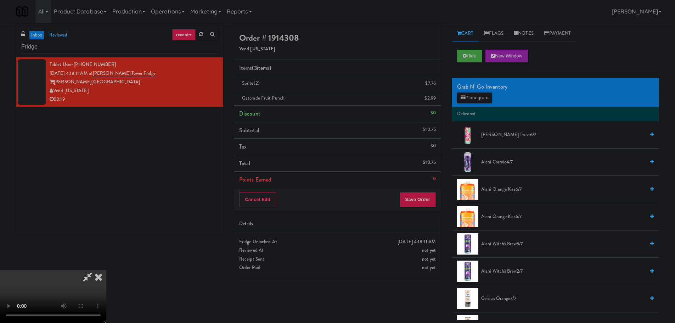
drag, startPoint x: 333, startPoint y: 168, endPoint x: 337, endPoint y: 179, distance: 11.4
click at [106, 269] on video at bounding box center [53, 295] width 106 height 53
drag, startPoint x: 314, startPoint y: 192, endPoint x: 352, endPoint y: 172, distance: 42.5
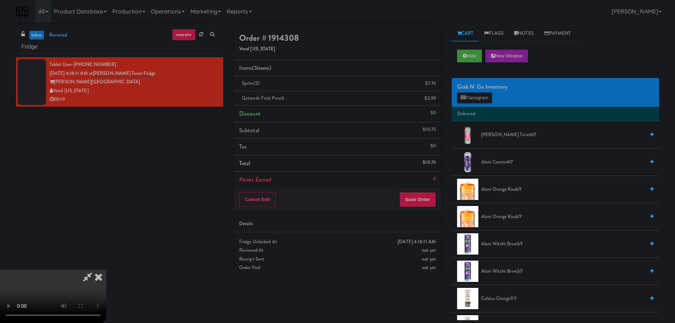
click at [106, 269] on video at bounding box center [53, 295] width 106 height 53
click at [478, 95] on button "Planogram" at bounding box center [474, 97] width 35 height 11
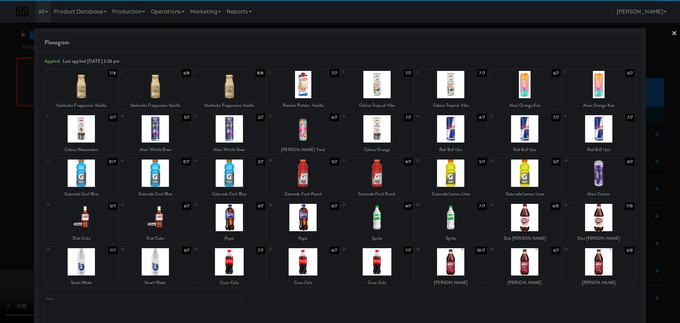
click at [459, 222] on div at bounding box center [451, 217] width 72 height 27
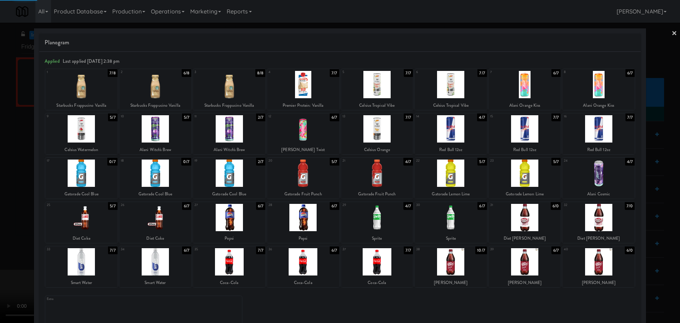
drag, startPoint x: 1, startPoint y: 211, endPoint x: 62, endPoint y: 212, distance: 60.6
click at [4, 211] on div at bounding box center [340, 161] width 680 height 323
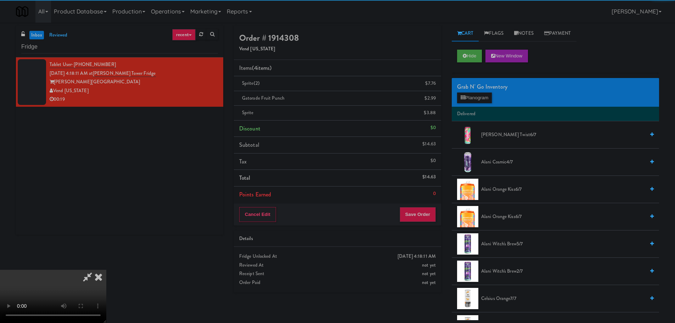
click at [106, 269] on video at bounding box center [53, 295] width 106 height 53
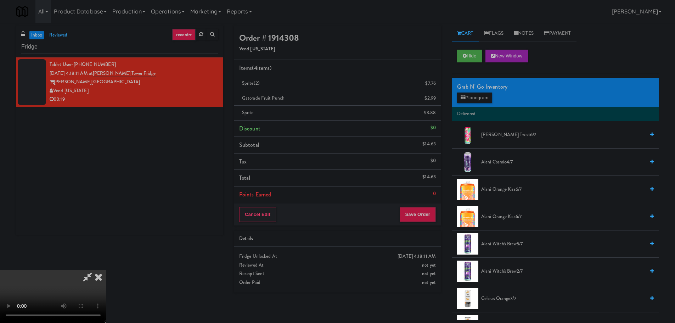
drag, startPoint x: 263, startPoint y: 203, endPoint x: 251, endPoint y: 277, distance: 74.6
click at [106, 269] on video at bounding box center [53, 295] width 106 height 53
drag, startPoint x: 289, startPoint y: 193, endPoint x: 266, endPoint y: 204, distance: 26.3
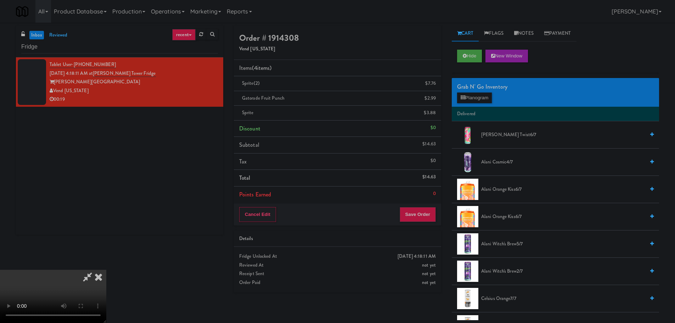
click at [106, 269] on video at bounding box center [53, 295] width 106 height 53
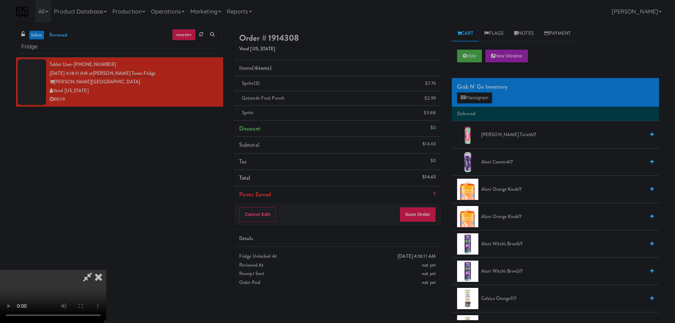
scroll to position [122, 0]
click at [423, 209] on button "Save Order" at bounding box center [417, 214] width 36 height 15
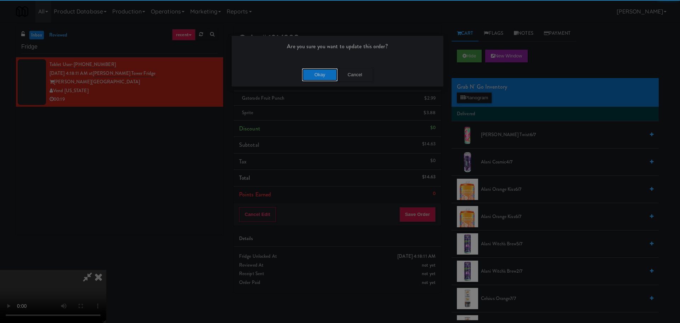
click at [319, 80] on button "Okay" at bounding box center [319, 74] width 35 height 13
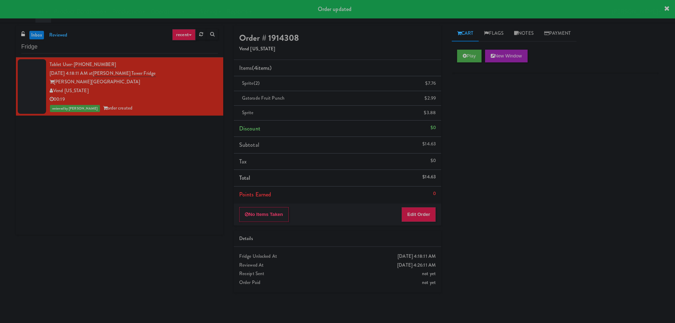
scroll to position [0, 0]
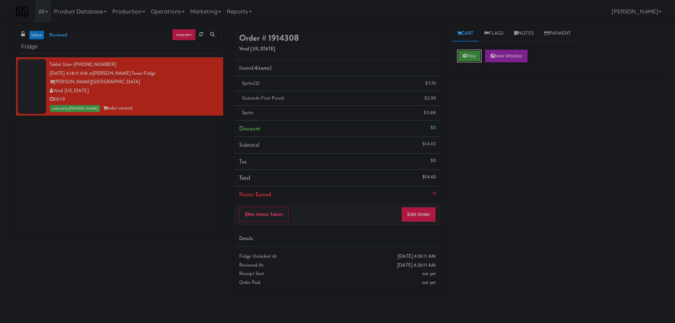
click at [462, 59] on button "Play" at bounding box center [469, 56] width 24 height 13
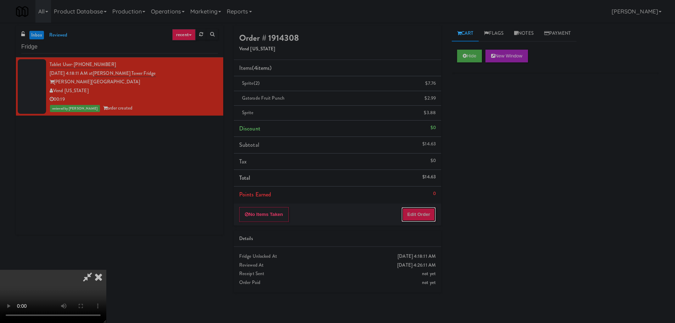
click at [416, 215] on button "Edit Order" at bounding box center [418, 214] width 34 height 15
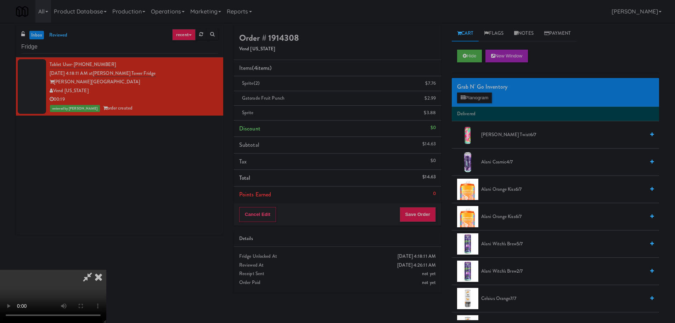
click at [106, 269] on icon at bounding box center [99, 276] width 16 height 14
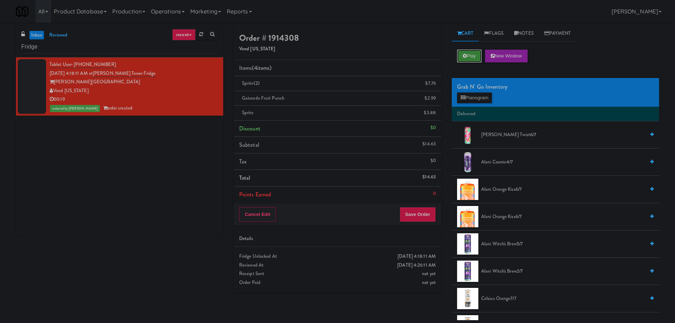
click at [465, 55] on icon at bounding box center [464, 55] width 4 height 5
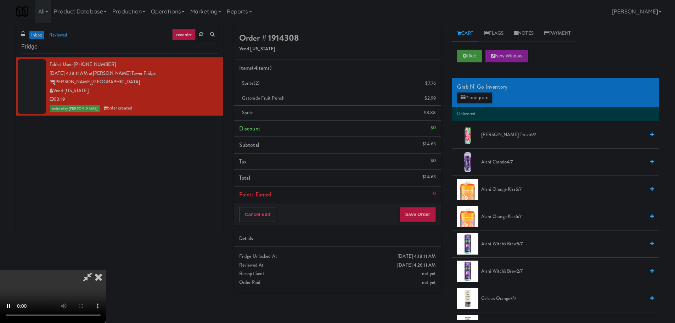
click at [425, 204] on div "Cancel Edit Save Order" at bounding box center [337, 214] width 207 height 22
click at [423, 209] on button "Save Order" at bounding box center [417, 214] width 36 height 15
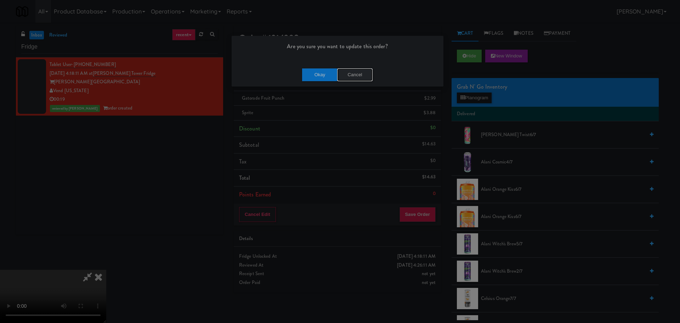
click at [344, 78] on button "Cancel" at bounding box center [354, 74] width 35 height 13
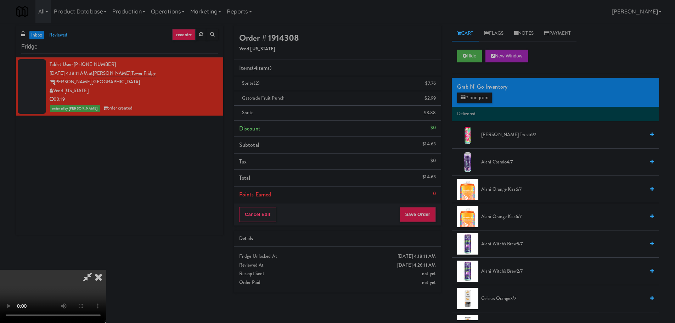
click at [106, 269] on icon at bounding box center [99, 276] width 16 height 14
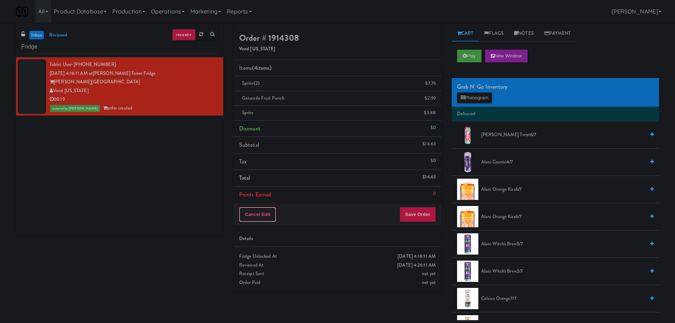
click at [260, 212] on button "Cancel Edit" at bounding box center [257, 214] width 37 height 15
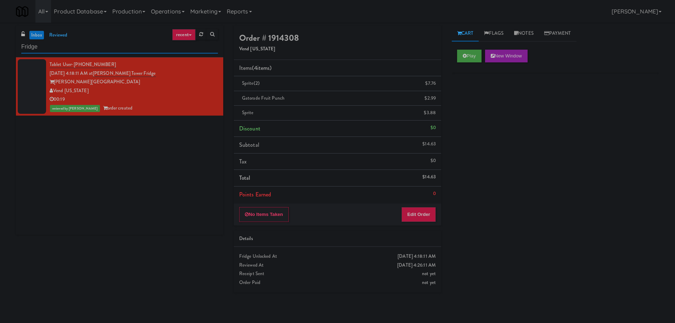
click at [101, 47] on input "Fridge" at bounding box center [119, 46] width 197 height 13
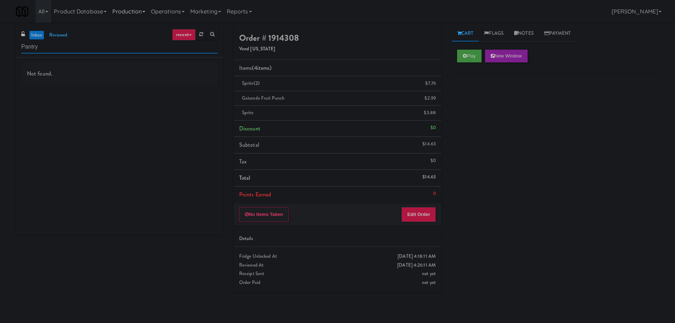
type input "Pantry"
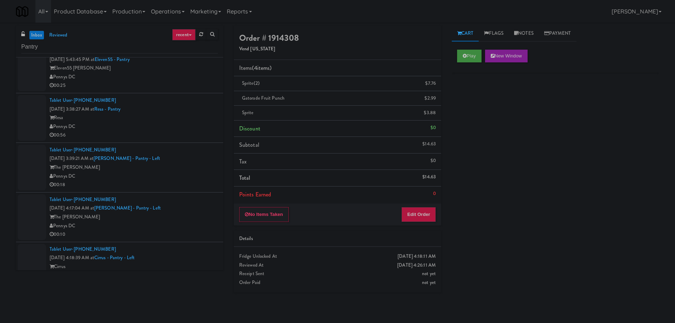
click at [180, 107] on div "Tablet User · (201) 803-3276 [DATE] 3:38:27 AM at Resa - Pantry Resa Pennys DC …" at bounding box center [134, 118] width 168 height 44
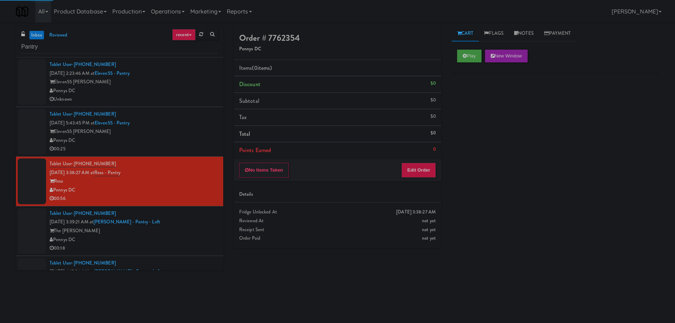
click at [184, 126] on div "Tablet User · (912) 667-6220 [DATE] 5:43:45 PM at Eleven55 - Pantry Eleven55 [P…" at bounding box center [134, 132] width 168 height 44
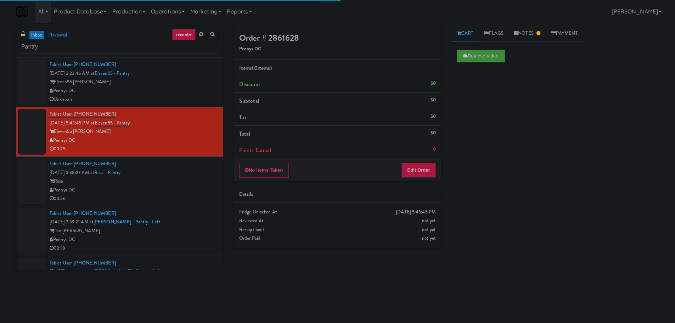
click at [191, 95] on div "Unknown" at bounding box center [134, 99] width 168 height 9
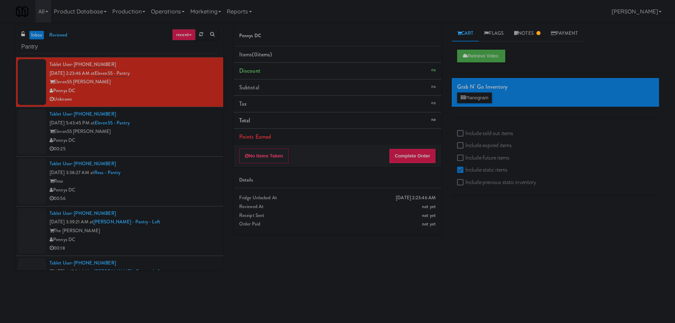
click at [180, 128] on div "Eleven55 [PERSON_NAME]" at bounding box center [134, 131] width 168 height 9
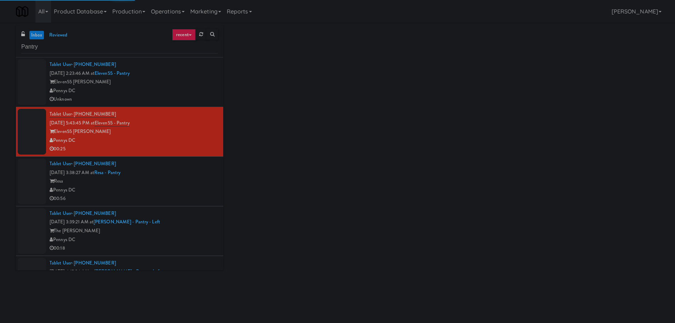
click at [182, 170] on div "Tablet User · (201) 803-3276 [DATE] 3:38:27 AM at Resa - Pantry Resa Pennys DC …" at bounding box center [134, 181] width 168 height 44
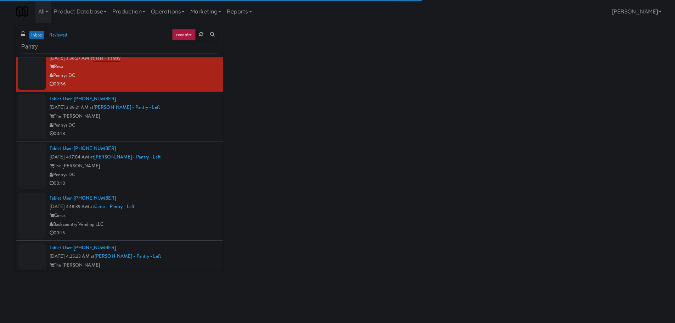
scroll to position [134, 0]
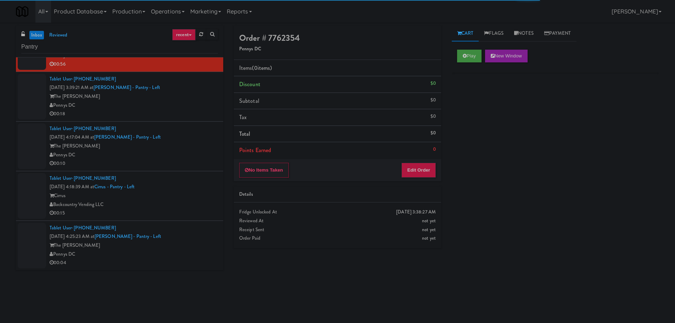
click at [190, 153] on div "Pennys DC" at bounding box center [134, 154] width 168 height 9
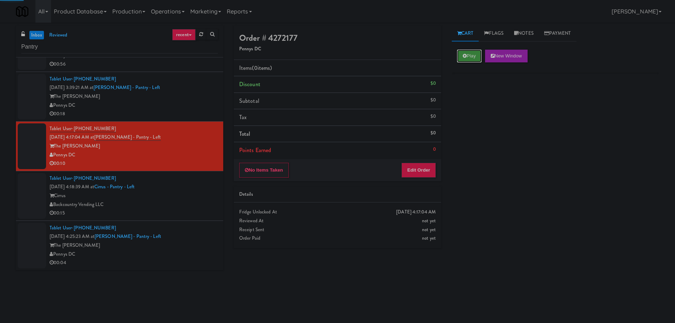
click at [469, 56] on button "Play" at bounding box center [469, 56] width 24 height 13
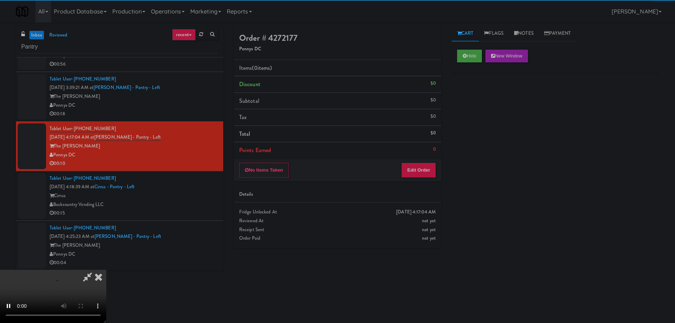
click at [417, 191] on div "Details" at bounding box center [337, 194] width 197 height 9
click at [422, 170] on button "Edit Order" at bounding box center [418, 170] width 34 height 15
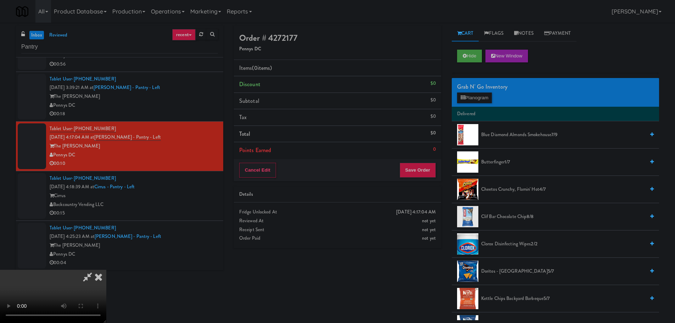
click at [106, 269] on video at bounding box center [53, 295] width 106 height 53
drag, startPoint x: 287, startPoint y: 203, endPoint x: 307, endPoint y: 203, distance: 19.8
click at [106, 269] on video at bounding box center [53, 295] width 106 height 53
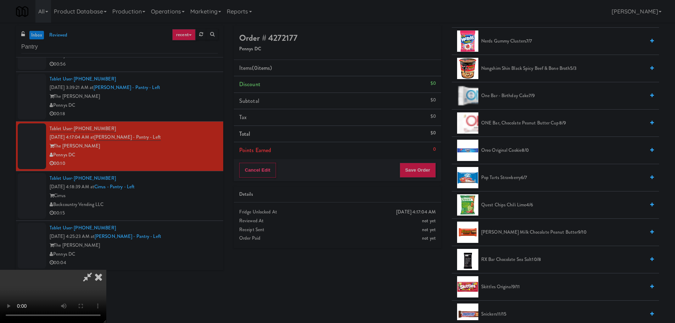
scroll to position [531, 0]
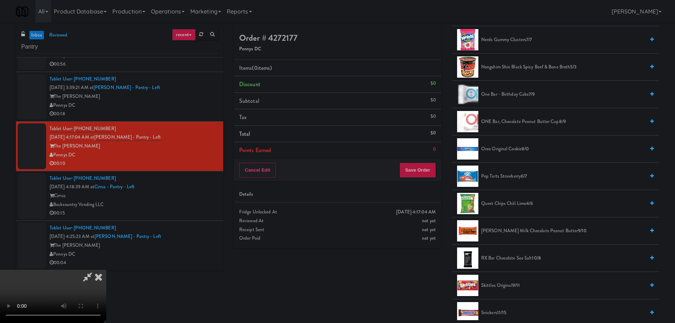
click at [516, 206] on span "Quest Chips Chili Lime 4/6" at bounding box center [563, 203] width 164 height 9
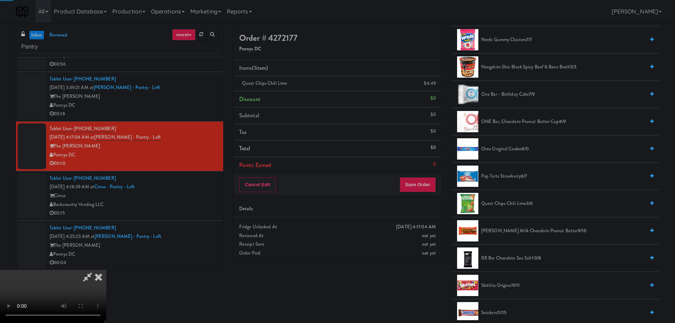
click at [106, 269] on video at bounding box center [53, 295] width 106 height 53
click at [505, 175] on span "Pop Tarts Strawberry 6/7" at bounding box center [563, 176] width 164 height 9
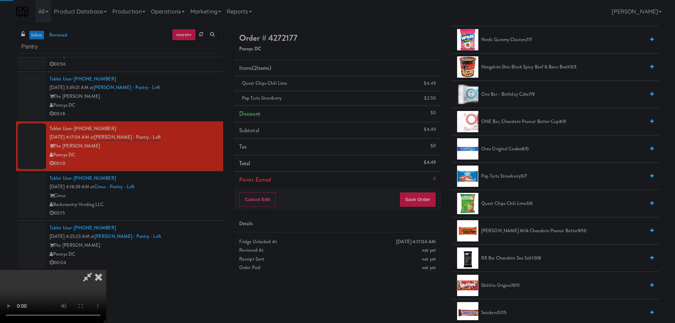
click at [106, 269] on video at bounding box center [53, 295] width 106 height 53
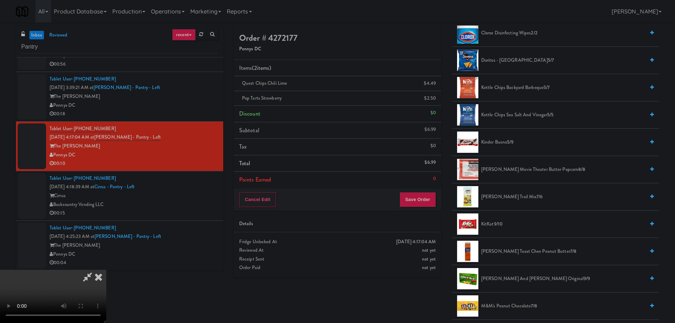
scroll to position [106, 0]
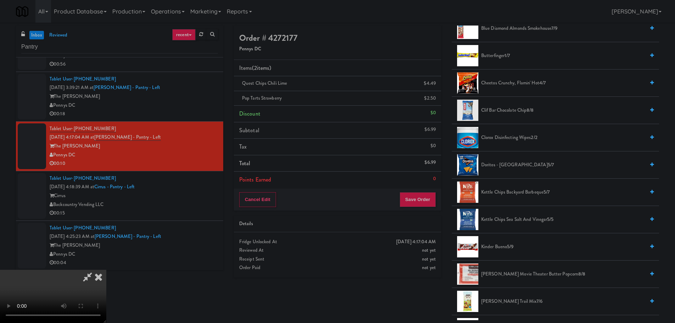
click at [523, 82] on span "Cheetos Crunchy, Flamin' Hot 4/7" at bounding box center [563, 83] width 164 height 9
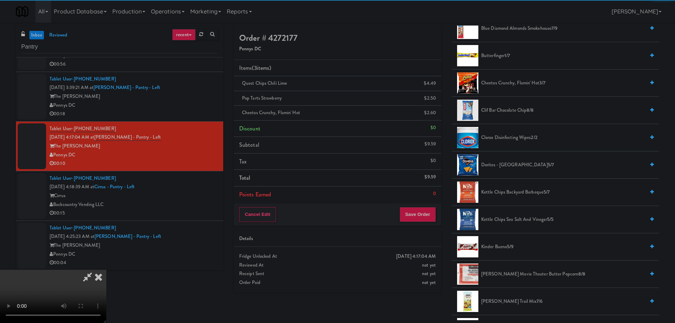
drag, startPoint x: 231, startPoint y: 220, endPoint x: 229, endPoint y: 207, distance: 12.9
click at [106, 269] on video at bounding box center [53, 295] width 106 height 53
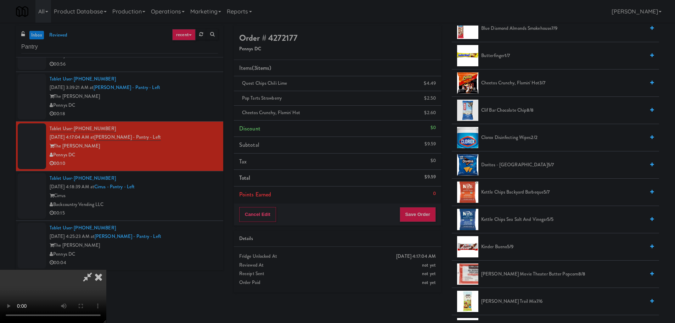
click at [106, 269] on video at bounding box center [53, 295] width 106 height 53
click at [96, 269] on icon at bounding box center [87, 276] width 16 height 14
click at [106, 269] on video at bounding box center [53, 295] width 106 height 53
click at [420, 210] on button "Save Order" at bounding box center [417, 214] width 36 height 15
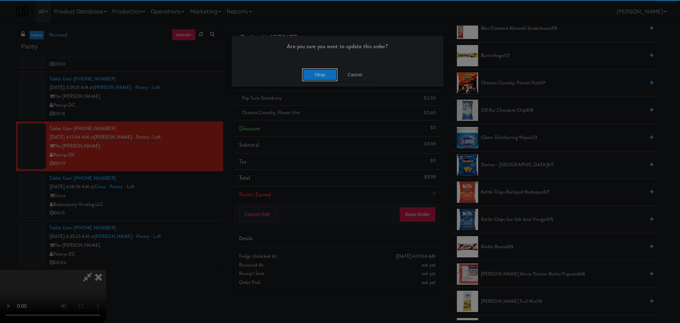
click at [318, 71] on button "Okay" at bounding box center [319, 74] width 35 height 13
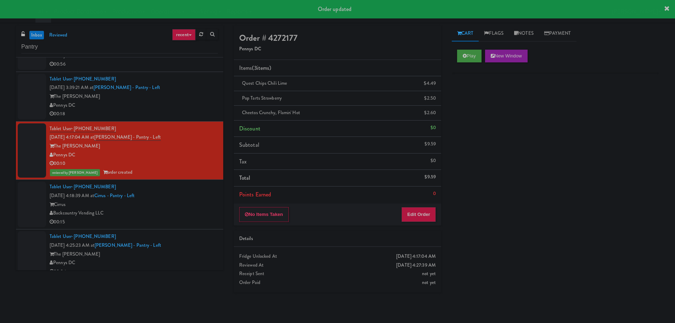
scroll to position [0, 0]
click at [178, 210] on div "Backcountry Vending LLC" at bounding box center [134, 213] width 168 height 9
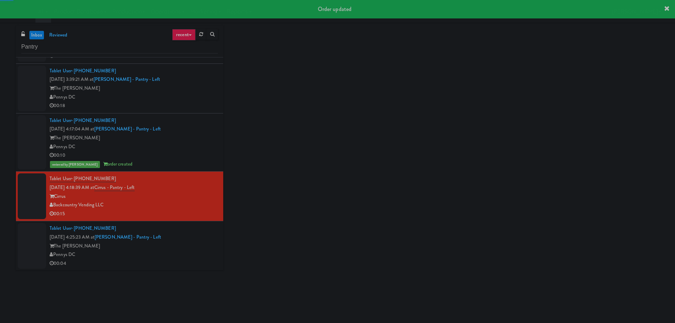
scroll to position [143, 0]
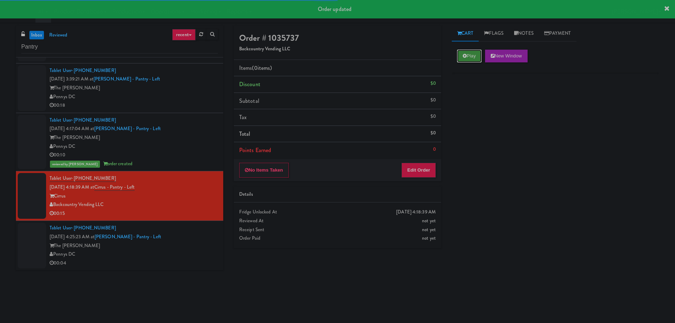
click at [464, 54] on icon at bounding box center [464, 55] width 4 height 5
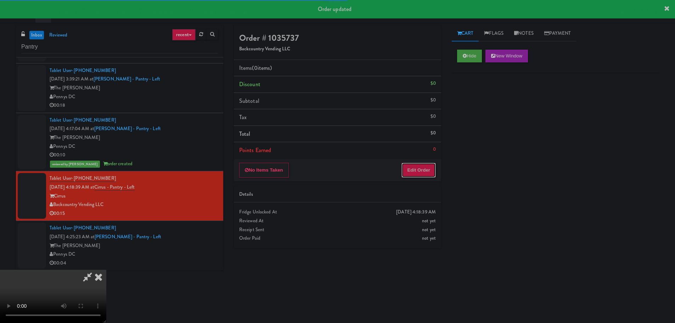
click at [425, 164] on button "Edit Order" at bounding box center [418, 170] width 34 height 15
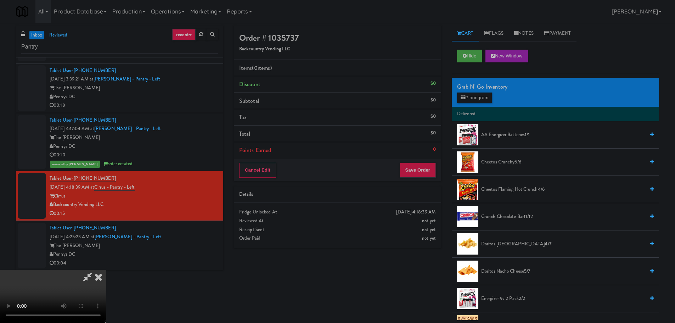
click at [106, 269] on video at bounding box center [53, 295] width 106 height 53
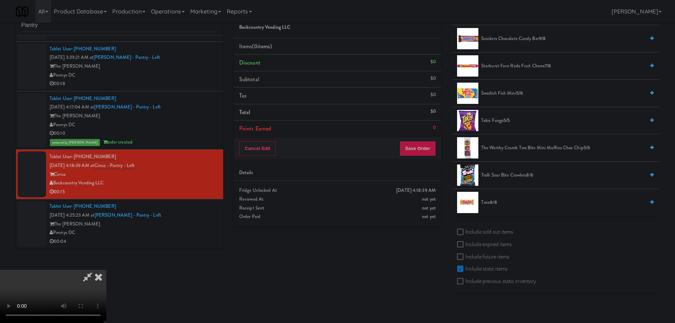
scroll to position [23, 0]
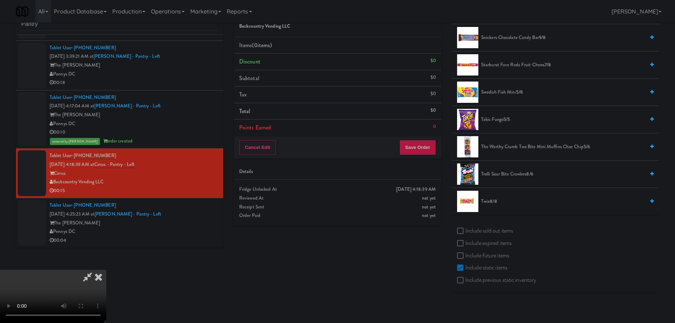
click at [508, 122] on span "5/5" at bounding box center [506, 119] width 6 height 7
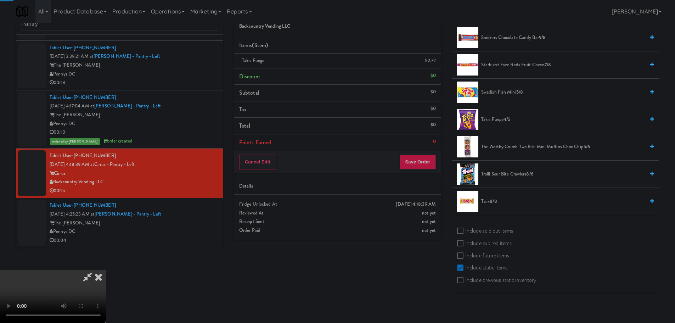
click at [106, 269] on video at bounding box center [53, 295] width 106 height 53
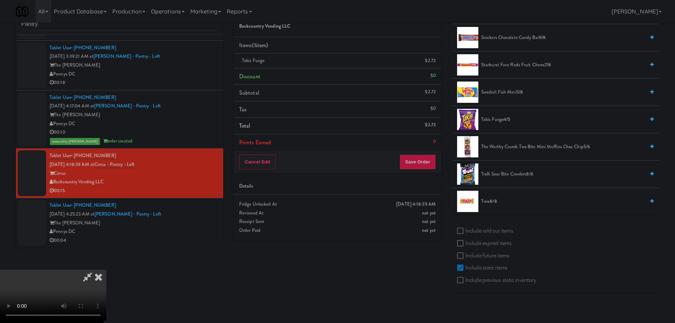
click at [106, 269] on video at bounding box center [53, 295] width 106 height 53
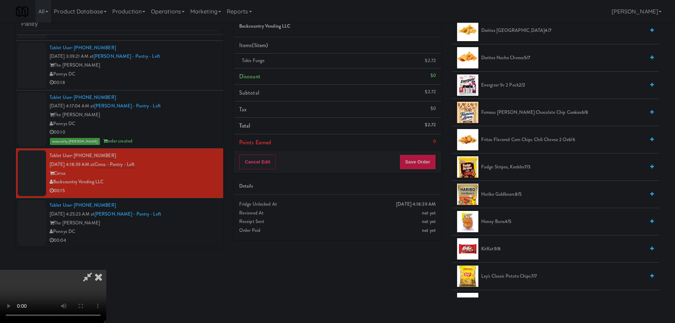
scroll to position [162, 0]
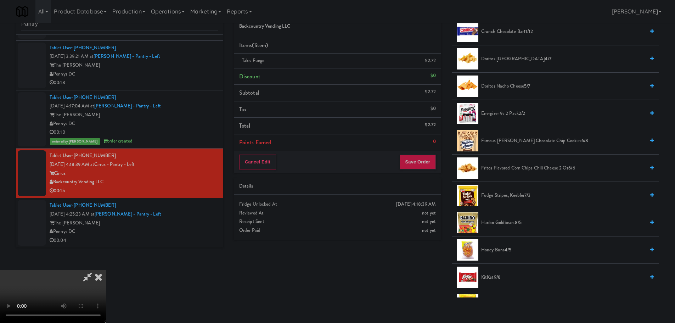
click at [502, 139] on span "Famous [PERSON_NAME] Chocolate Chip Cookies 6/8" at bounding box center [563, 140] width 164 height 9
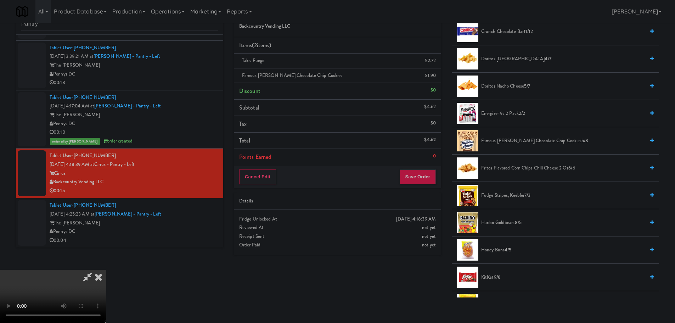
click at [106, 269] on video at bounding box center [53, 295] width 106 height 53
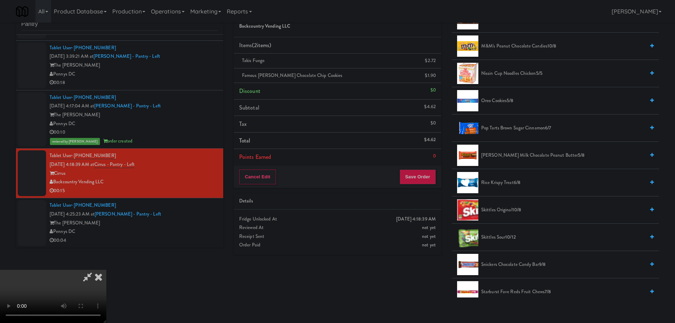
scroll to position [516, 0]
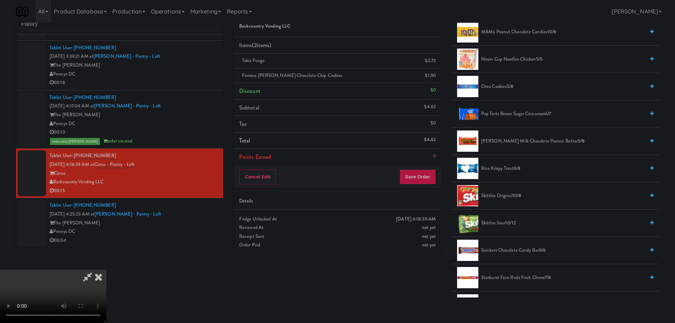
click at [497, 91] on li "Oreo Cookies 5/8" at bounding box center [554, 86] width 207 height 27
click at [500, 86] on span "Oreo Cookies 5/8" at bounding box center [563, 86] width 164 height 9
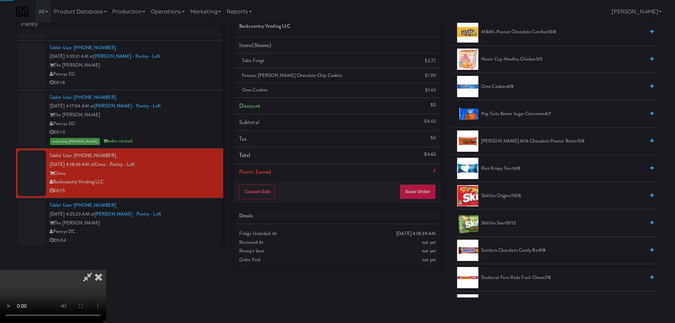
click at [106, 269] on video at bounding box center [53, 295] width 106 height 53
click at [427, 188] on button "Save Order" at bounding box center [417, 191] width 36 height 15
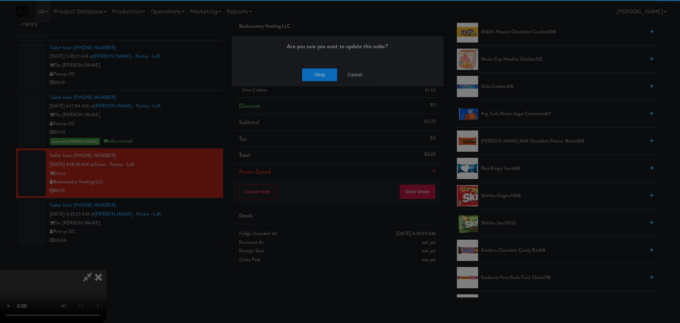
click at [330, 67] on div "Okay Cancel" at bounding box center [338, 75] width 212 height 24
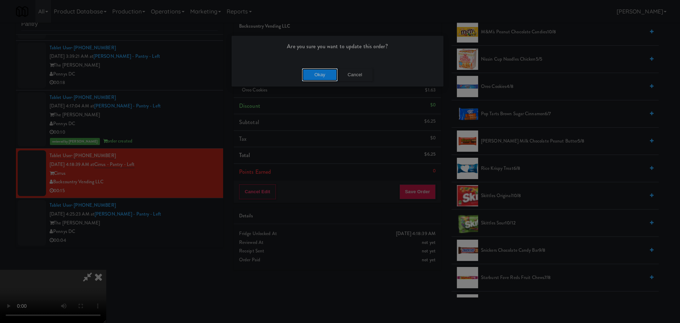
click at [328, 75] on button "Okay" at bounding box center [319, 74] width 35 height 13
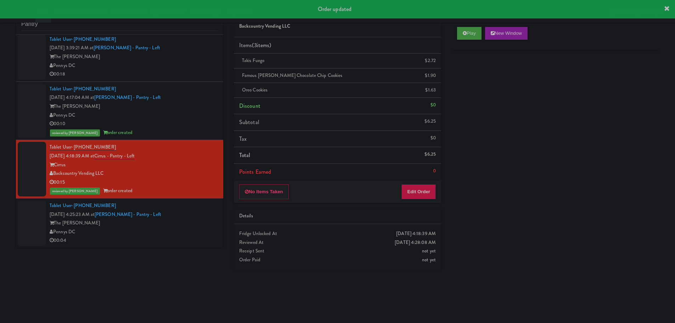
scroll to position [152, 0]
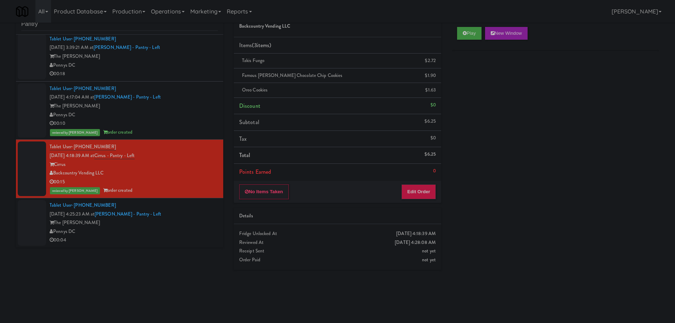
click at [187, 216] on div "Tablet User · (571) 290-8667 [DATE] 4:25:23 AM at [PERSON_NAME][GEOGRAPHIC_DATA…" at bounding box center [134, 223] width 168 height 44
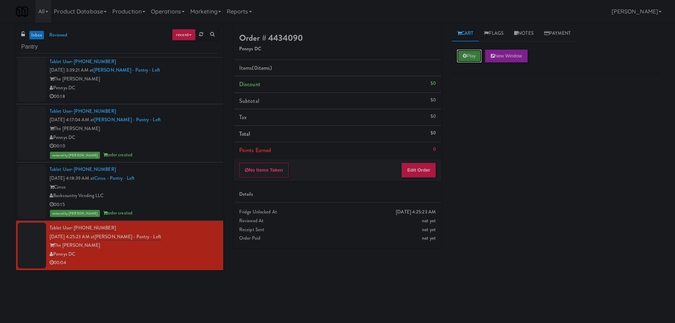
click at [469, 53] on button "Play" at bounding box center [469, 56] width 24 height 13
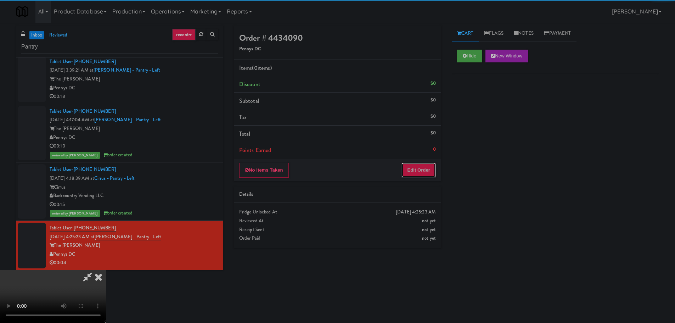
click at [430, 169] on button "Edit Order" at bounding box center [418, 170] width 34 height 15
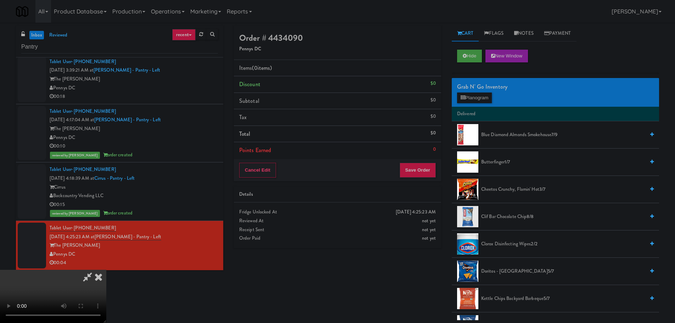
click at [106, 269] on video at bounding box center [53, 295] width 106 height 53
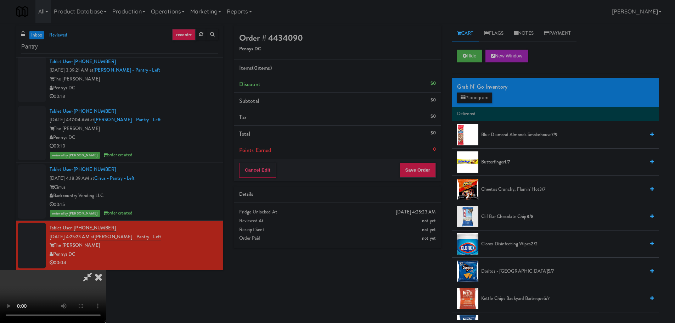
click at [106, 269] on video at bounding box center [53, 295] width 106 height 53
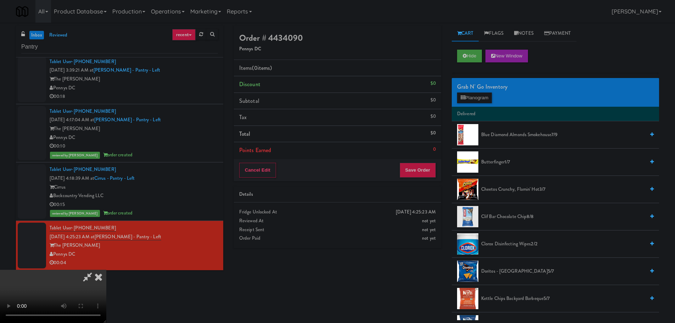
click at [106, 269] on video at bounding box center [53, 295] width 106 height 53
click at [479, 96] on button "Planogram" at bounding box center [474, 97] width 35 height 11
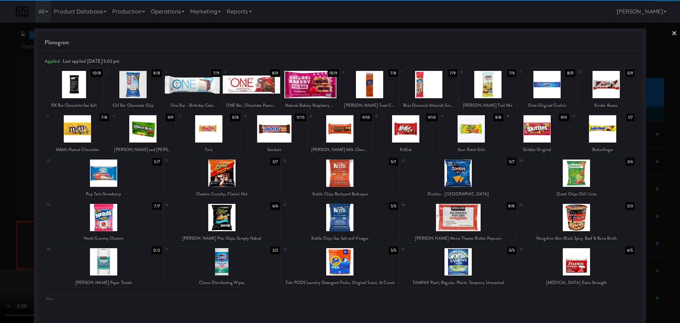
click at [237, 218] on div at bounding box center [222, 217] width 116 height 27
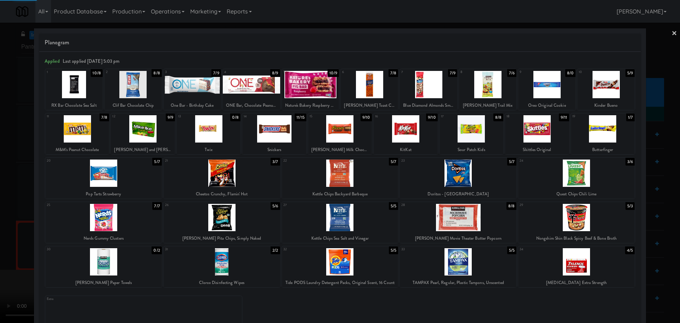
click at [0, 247] on div at bounding box center [340, 161] width 680 height 323
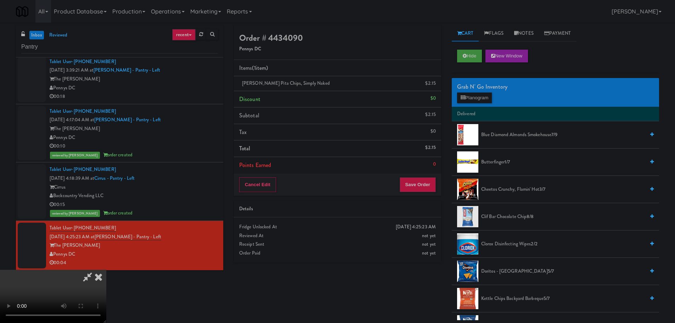
click at [106, 269] on video at bounding box center [53, 295] width 106 height 53
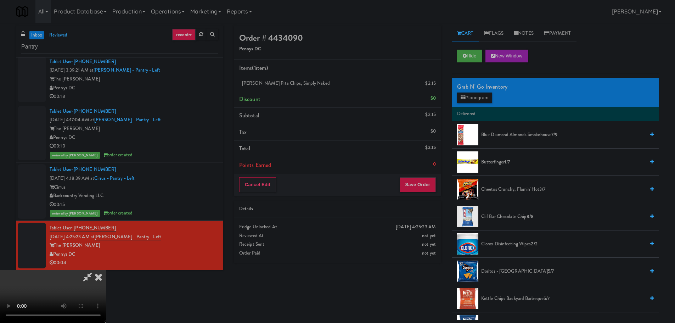
click at [106, 269] on video at bounding box center [53, 295] width 106 height 53
click at [410, 187] on button "Save Order" at bounding box center [417, 184] width 36 height 15
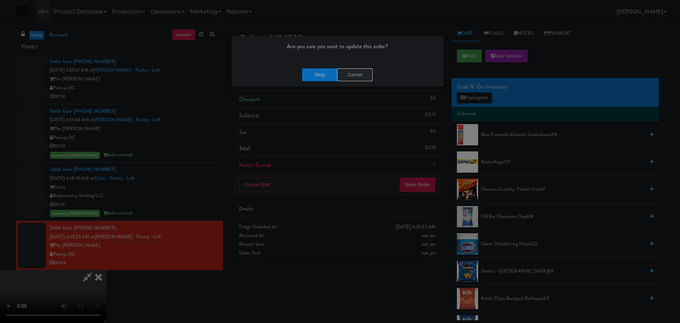
click at [359, 74] on button "Cancel" at bounding box center [354, 74] width 35 height 13
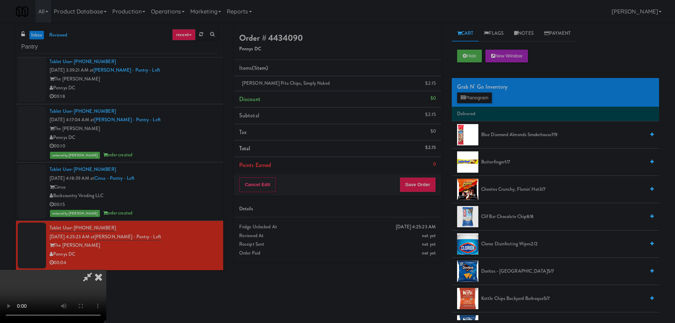
click at [106, 269] on video at bounding box center [53, 295] width 106 height 53
click at [418, 184] on button "Save Order" at bounding box center [417, 184] width 36 height 15
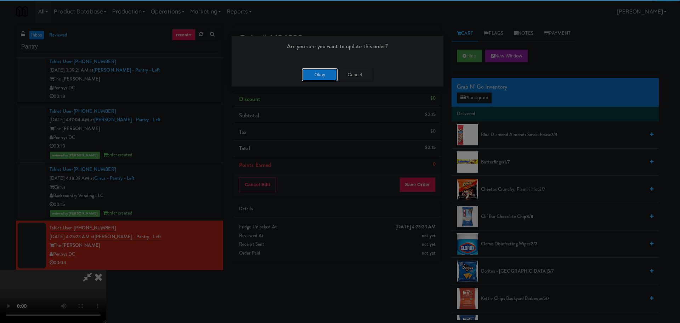
click at [319, 77] on button "Okay" at bounding box center [319, 74] width 35 height 13
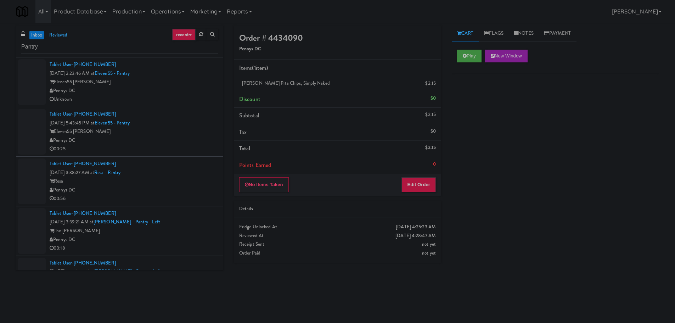
click at [181, 214] on div "Tablet User · (571) 290-8667 [DATE] 3:39:21 AM at [PERSON_NAME][GEOGRAPHIC_DATA…" at bounding box center [134, 231] width 168 height 44
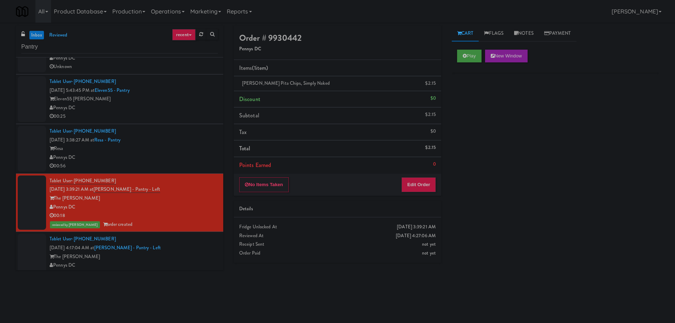
scroll to position [35, 0]
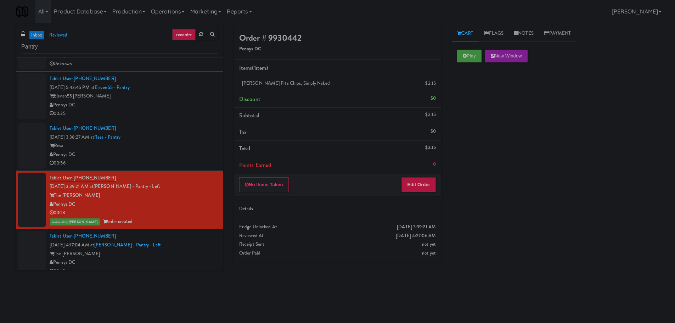
click at [185, 135] on div "Tablet User · (201) 803-3276 [DATE] 3:38:27 AM at Resa - Pantry Resa Pennys DC …" at bounding box center [134, 146] width 168 height 44
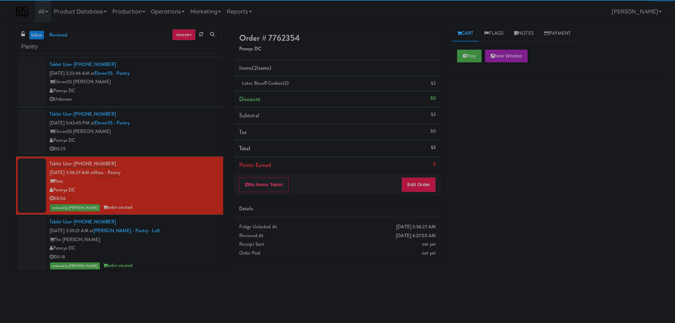
click at [182, 122] on div "Tablet User · (912) 667-6220 [DATE] 5:43:45 PM at Eleven55 - Pantry Eleven55 [P…" at bounding box center [134, 132] width 168 height 44
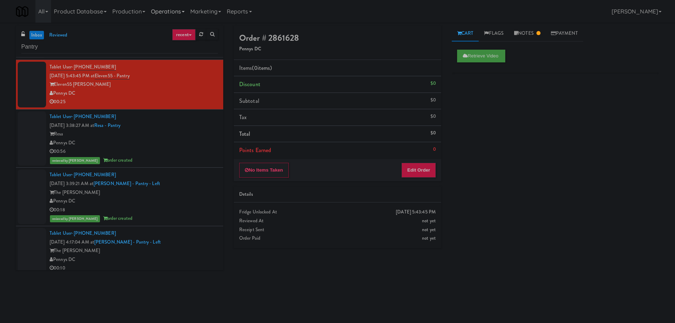
scroll to position [142, 0]
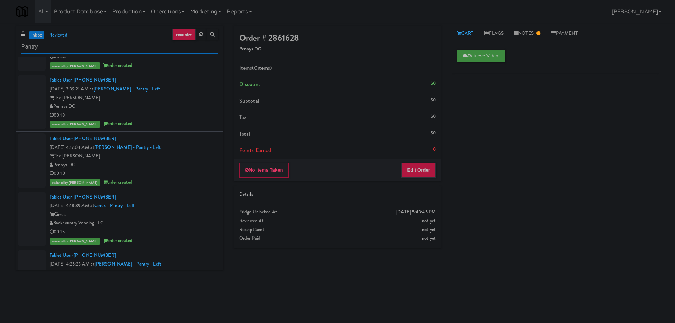
click at [101, 41] on input "Pantry" at bounding box center [119, 46] width 197 height 13
click at [100, 41] on input "Pantry" at bounding box center [119, 46] width 197 height 13
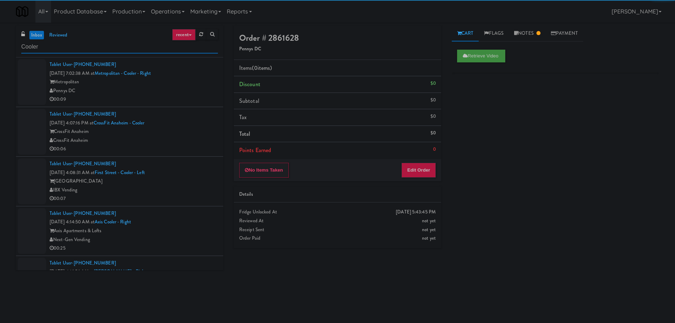
scroll to position [1, 0]
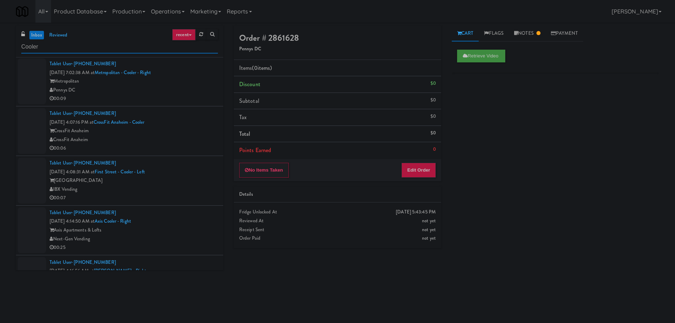
type input "Cooler"
click at [208, 92] on div "Pennys DC" at bounding box center [134, 90] width 168 height 9
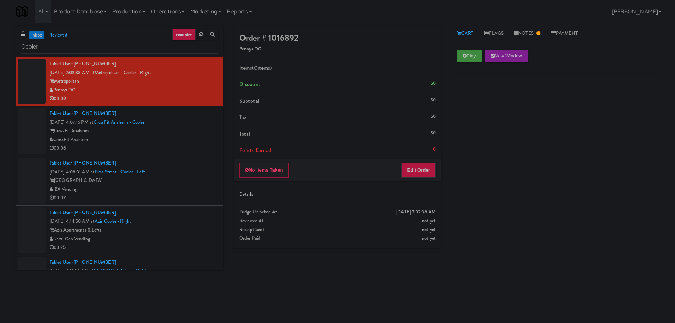
click at [184, 129] on div "CrossFit Anaheim" at bounding box center [134, 130] width 168 height 9
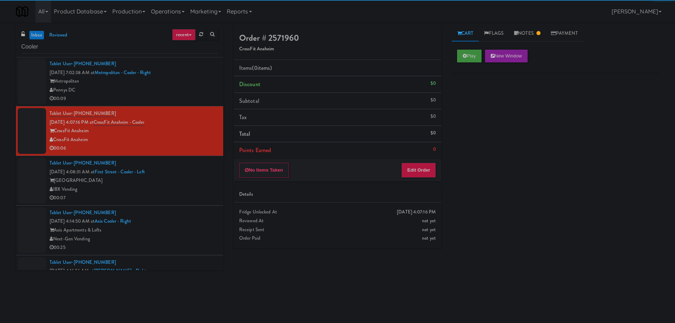
click at [188, 176] on div "[GEOGRAPHIC_DATA]" at bounding box center [134, 180] width 168 height 9
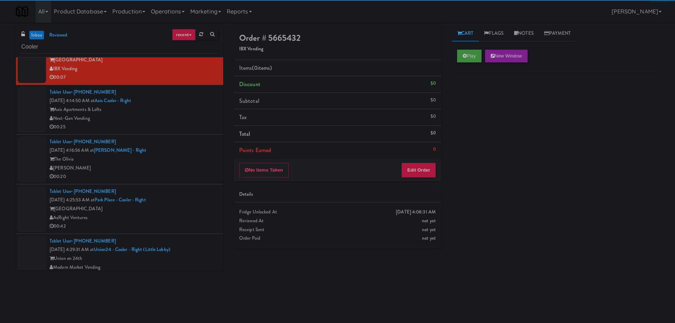
scroll to position [134, 0]
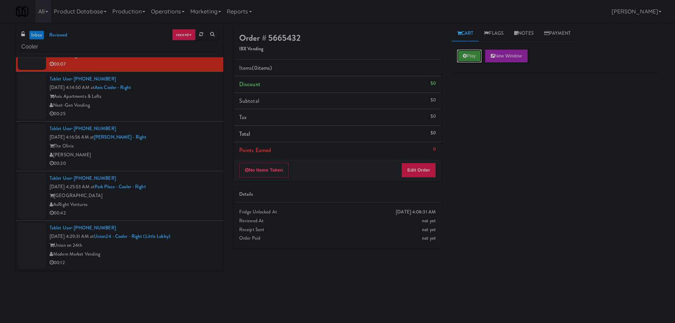
click at [466, 57] on icon at bounding box center [464, 55] width 4 height 5
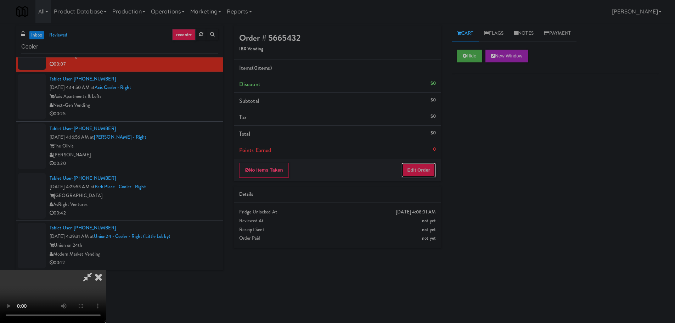
click at [425, 169] on button "Edit Order" at bounding box center [418, 170] width 34 height 15
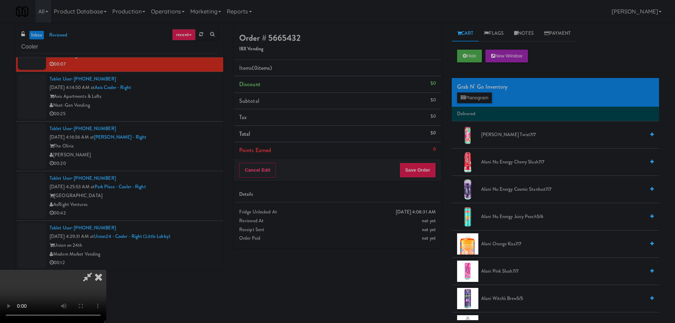
click at [106, 269] on video at bounding box center [53, 295] width 106 height 53
click at [477, 99] on button "Planogram" at bounding box center [474, 97] width 35 height 11
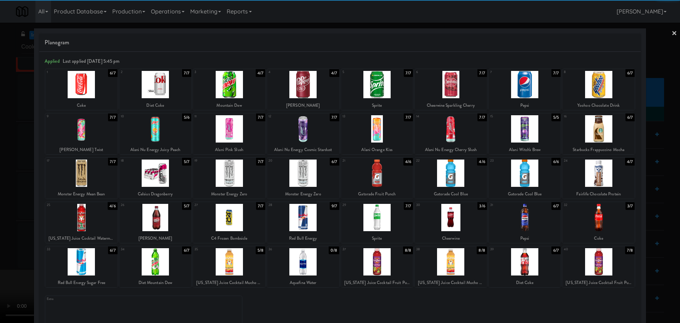
click at [314, 264] on div at bounding box center [303, 261] width 72 height 27
click at [0, 255] on div at bounding box center [340, 161] width 680 height 323
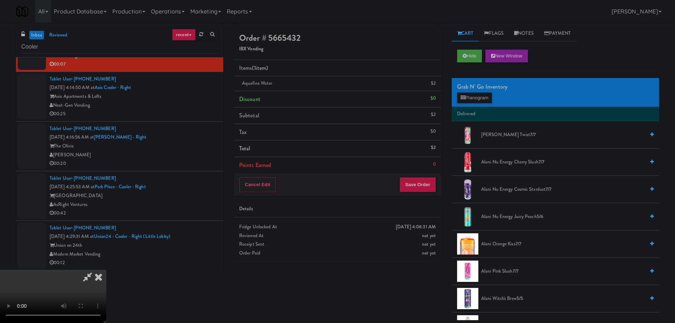
drag, startPoint x: 256, startPoint y: 177, endPoint x: 286, endPoint y: 193, distance: 33.6
click at [106, 269] on video at bounding box center [53, 295] width 106 height 53
drag, startPoint x: 303, startPoint y: 201, endPoint x: 366, endPoint y: 183, distance: 65.1
click at [106, 269] on video at bounding box center [53, 295] width 106 height 53
click at [473, 94] on button "Planogram" at bounding box center [474, 97] width 35 height 11
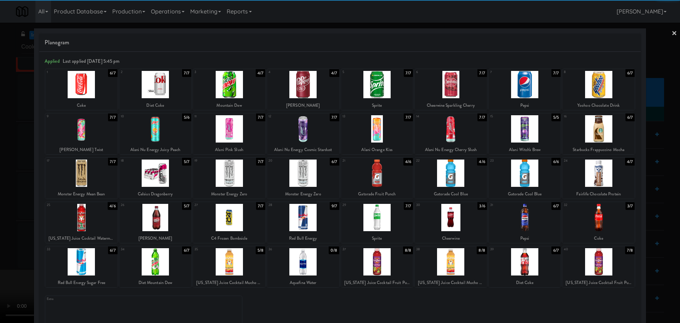
click at [312, 262] on div at bounding box center [303, 261] width 72 height 27
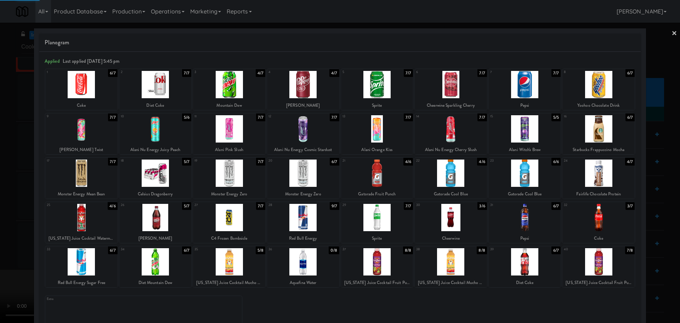
click at [0, 242] on div at bounding box center [340, 161] width 680 height 323
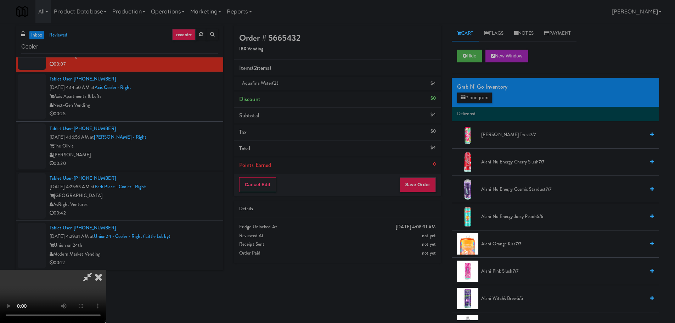
click at [106, 269] on video at bounding box center [53, 295] width 106 height 53
click at [417, 188] on button "Save Order" at bounding box center [417, 184] width 36 height 15
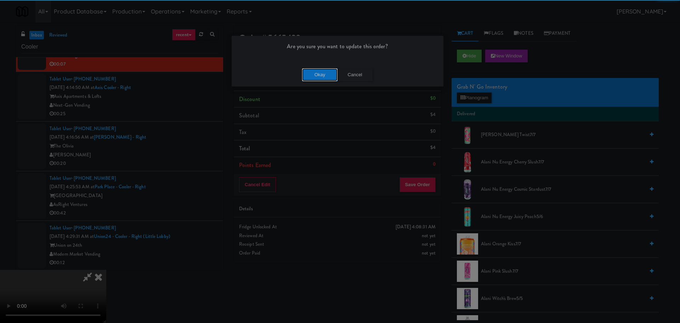
click at [336, 78] on button "Okay" at bounding box center [319, 74] width 35 height 13
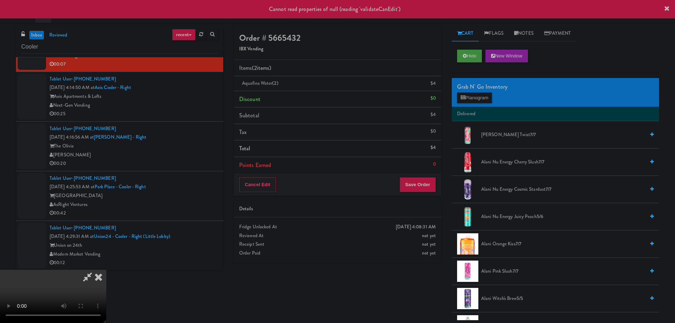
click at [106, 269] on icon at bounding box center [99, 276] width 16 height 14
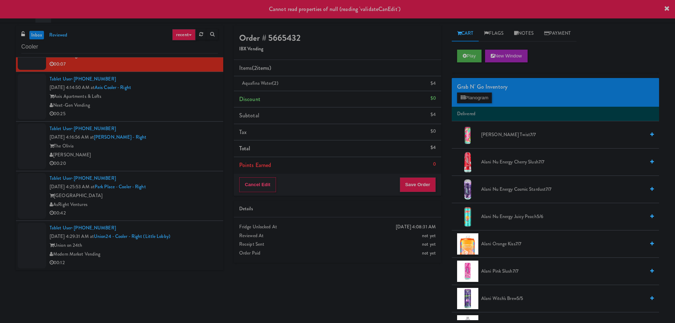
click at [189, 100] on div "Axis Apartments & Lofts" at bounding box center [134, 96] width 168 height 9
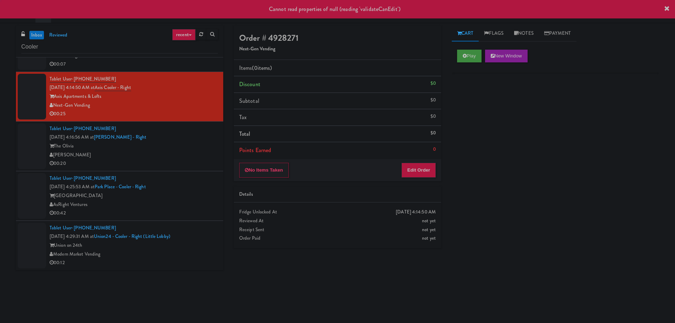
click at [192, 68] on div "00:07" at bounding box center [134, 64] width 168 height 9
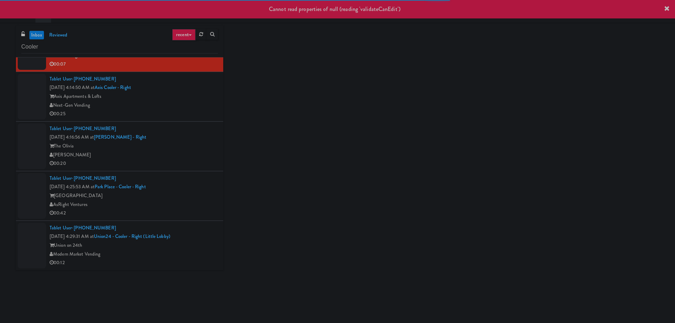
click at [181, 108] on div "Tablet User · (312) 539-4806 [DATE] 4:14:50 AM at Axis Cooler - Right Axis Apar…" at bounding box center [134, 97] width 168 height 44
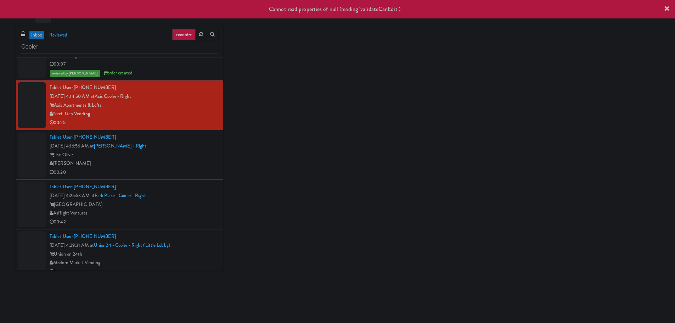
click at [185, 171] on div "00:20" at bounding box center [134, 172] width 168 height 9
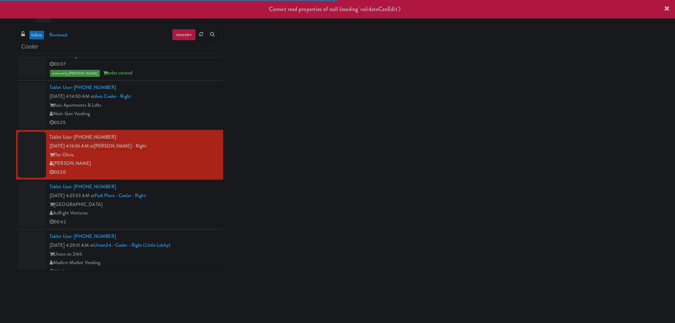
drag, startPoint x: 198, startPoint y: 216, endPoint x: 200, endPoint y: 224, distance: 8.9
click at [198, 216] on div "AsRight Ventures" at bounding box center [134, 213] width 168 height 9
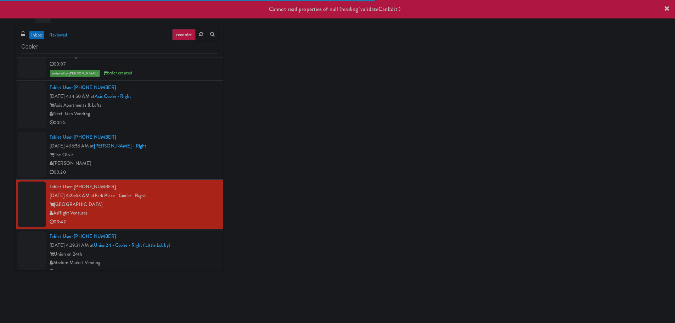
click at [203, 237] on div "Tablet User · (956) 510-0018 [DATE] 4:29:31 AM at Union24 - Cooler - Right (Lit…" at bounding box center [134, 254] width 168 height 44
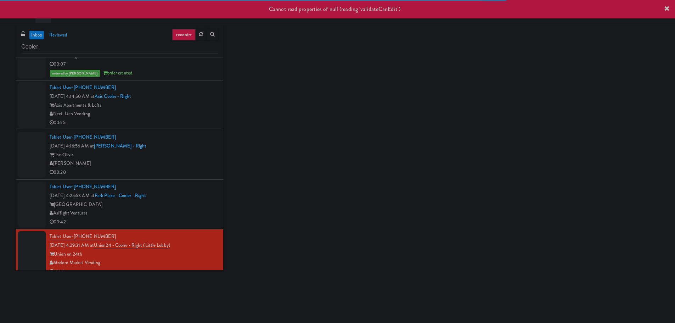
click at [196, 160] on div "[PERSON_NAME]" at bounding box center [134, 163] width 168 height 9
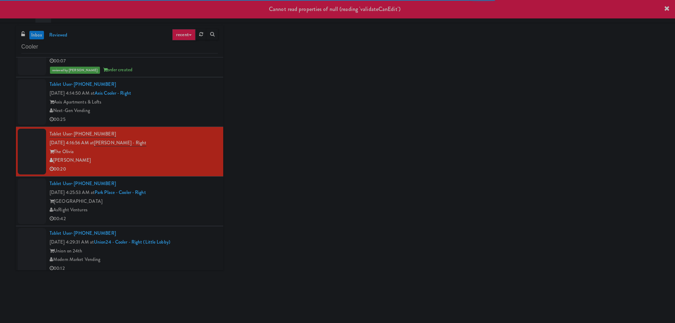
scroll to position [143, 0]
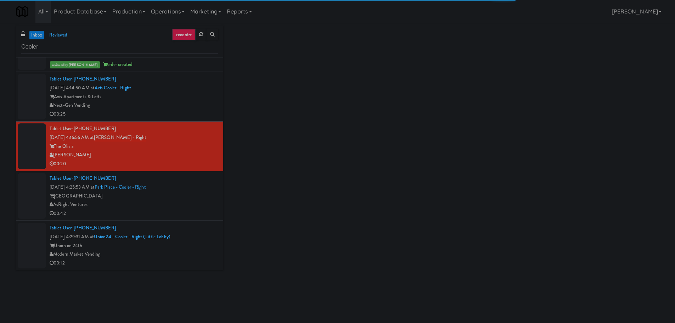
click at [182, 263] on div "00:12" at bounding box center [134, 262] width 168 height 9
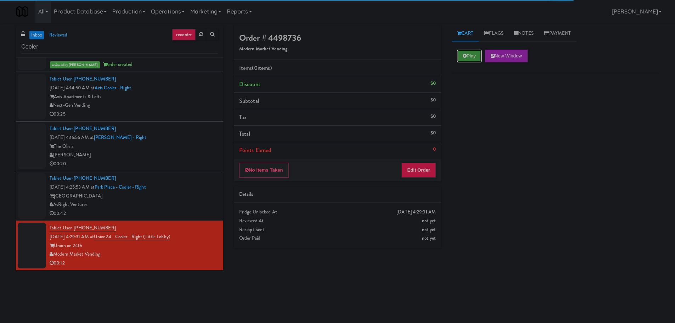
click at [466, 54] on button "Play" at bounding box center [469, 56] width 24 height 13
